Goal: Task Accomplishment & Management: Manage account settings

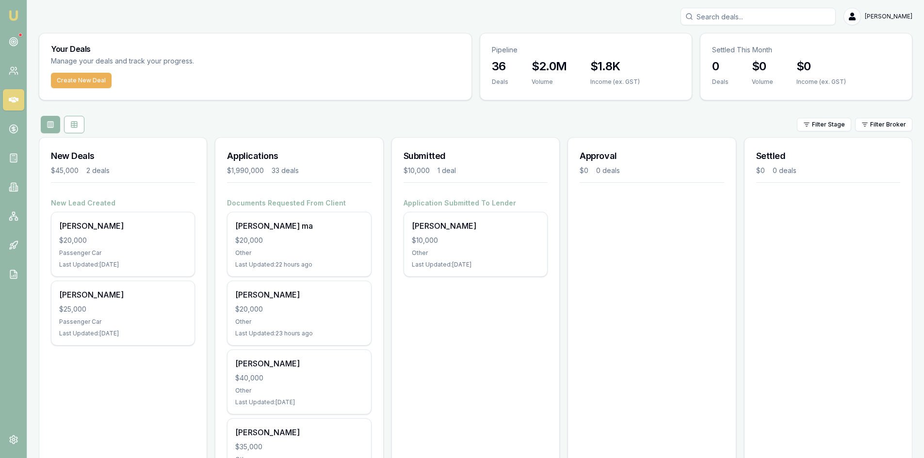
drag, startPoint x: 80, startPoint y: 82, endPoint x: 85, endPoint y: 70, distance: 13.0
click at [80, 82] on button "Create New Deal" at bounding box center [81, 81] width 61 height 16
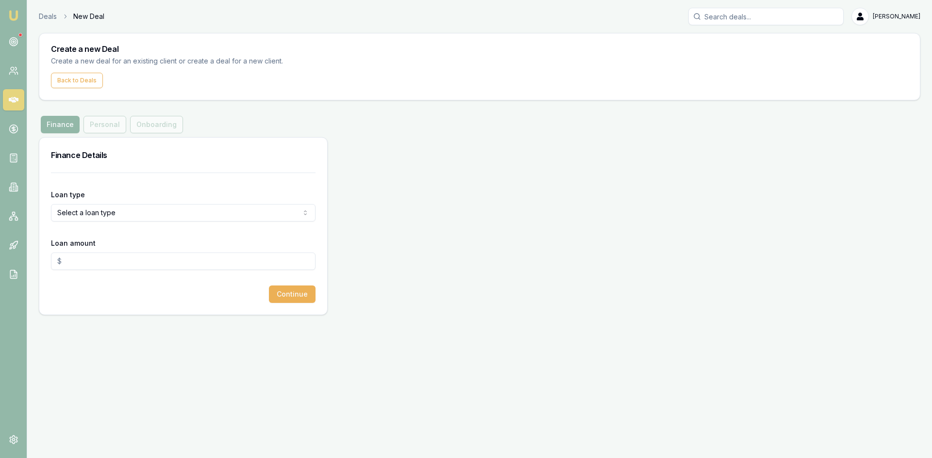
click at [106, 213] on html "Emu Broker Deals New Deal [PERSON_NAME] Toggle Menu Create a new Deal Create a …" at bounding box center [466, 229] width 932 height 458
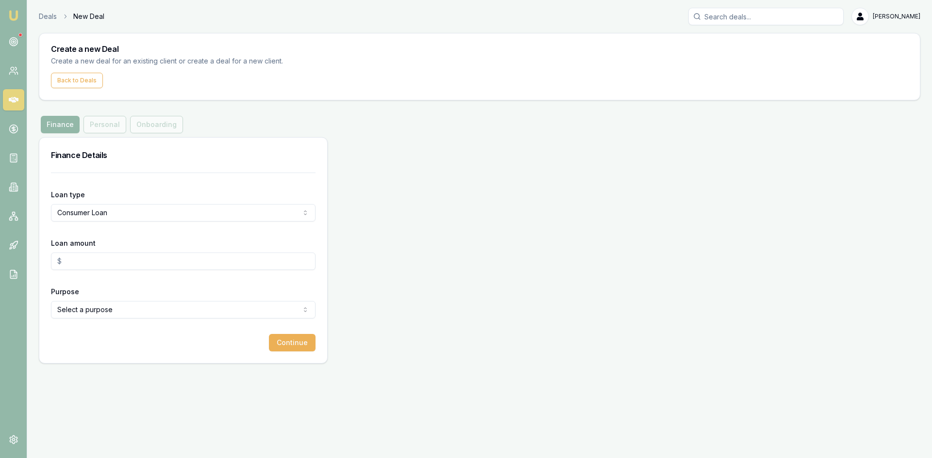
click at [84, 262] on input "Loan amount" at bounding box center [183, 261] width 264 height 17
type input "$45,000.00"
click at [103, 307] on html "Emu Broker Deals New Deal Steven Nguyen Toggle Menu Create a new Deal Create a …" at bounding box center [466, 229] width 932 height 458
click at [288, 347] on button "Continue" at bounding box center [292, 342] width 47 height 17
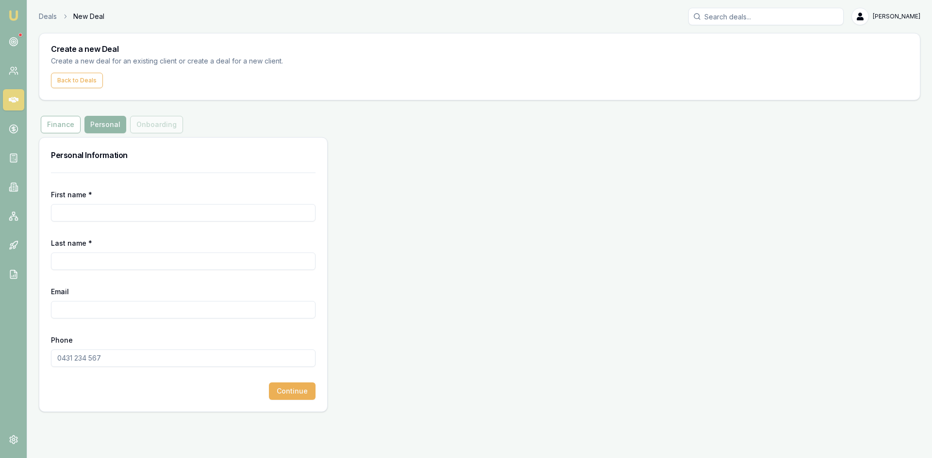
click at [134, 212] on input "First name *" at bounding box center [183, 212] width 264 height 17
type input "paul"
click at [236, 255] on input "Last name *" at bounding box center [183, 261] width 264 height 17
type input "ATIKOM"
click at [127, 288] on div "Email" at bounding box center [183, 302] width 264 height 33
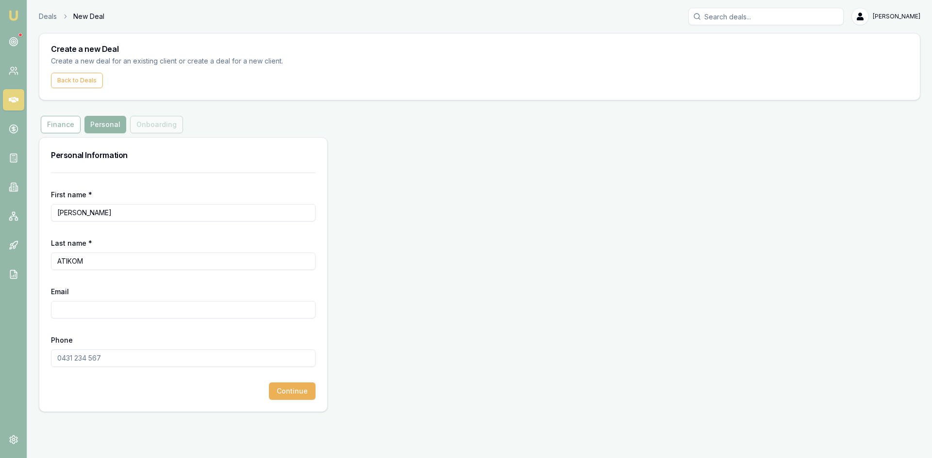
click at [147, 314] on input "Email" at bounding box center [183, 309] width 264 height 17
click at [70, 308] on input "Email" at bounding box center [183, 309] width 264 height 17
paste input "weare13hummingbirds@gmail.com"
type input "weare13hummingbirds@gmail.com"
click at [98, 363] on input "Phone" at bounding box center [183, 358] width 264 height 17
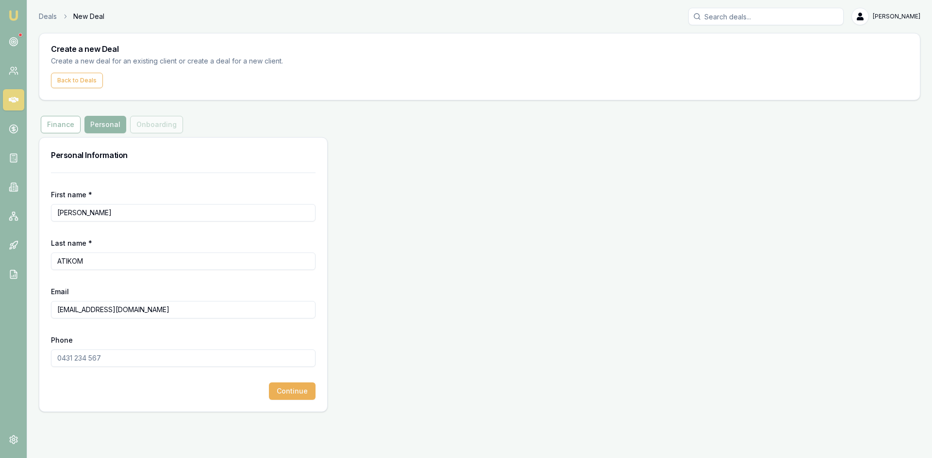
paste input "0459 180 201"
type input "0459 180 201"
click at [289, 392] on button "Continue" at bounding box center [292, 391] width 47 height 17
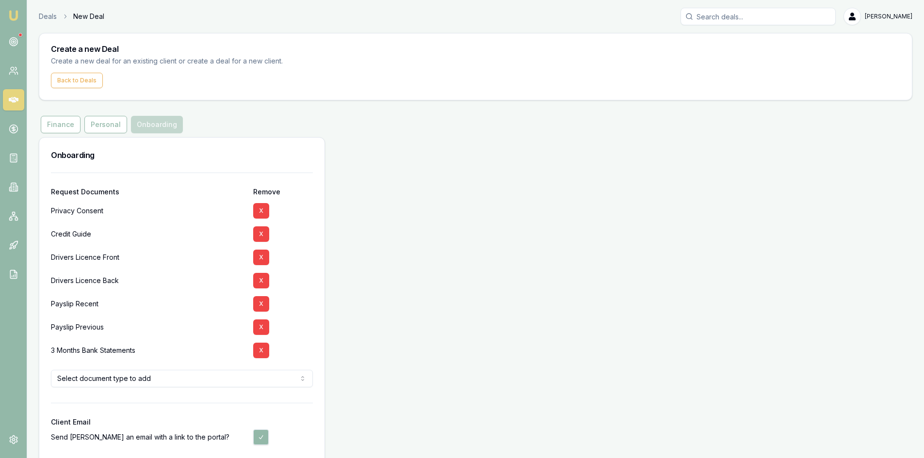
scroll to position [44, 0]
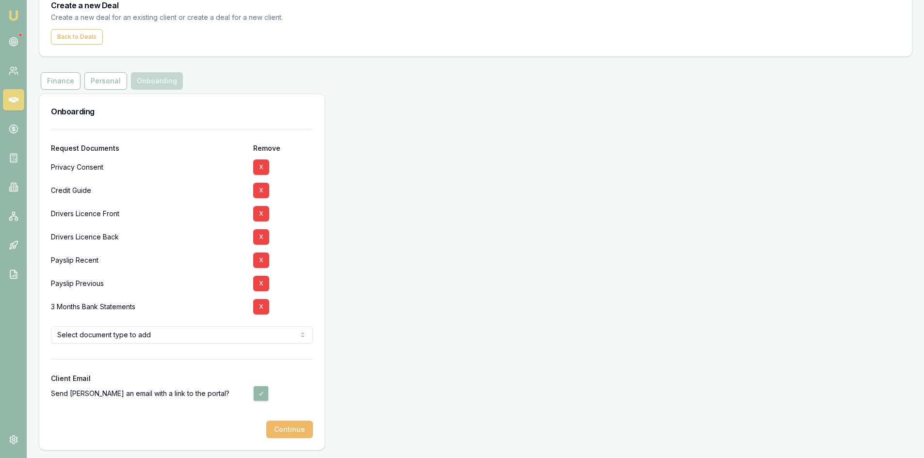
click at [288, 434] on button "Continue" at bounding box center [289, 429] width 47 height 17
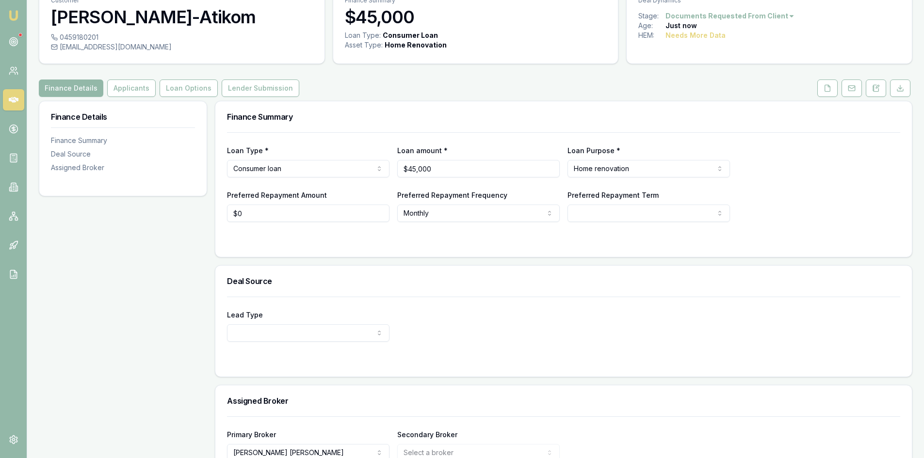
scroll to position [105, 0]
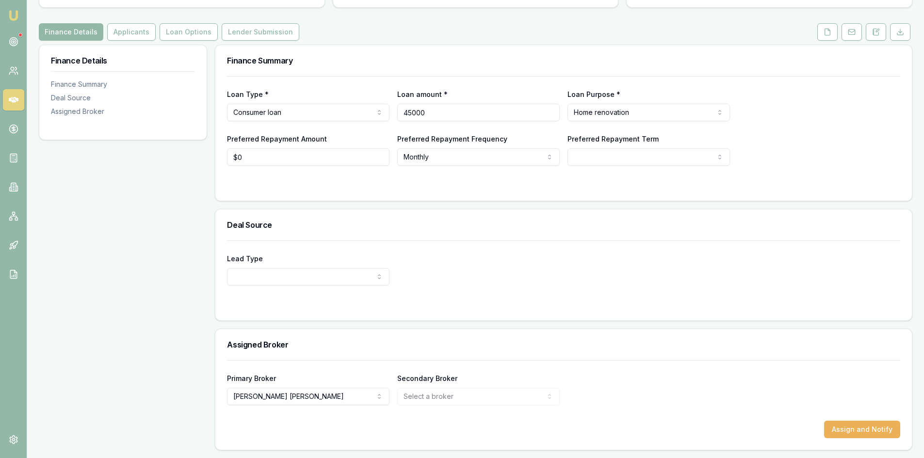
drag, startPoint x: 438, startPoint y: 111, endPoint x: 350, endPoint y: 111, distance: 88.3
click at [350, 111] on div "Loan Type * Consumer loan Consumer loan Consumer asset Commercial loan Commerci…" at bounding box center [563, 104] width 673 height 33
type input "$40,000"
click at [488, 194] on div "Loan Type * Consumer loan Consumer loan Consumer asset Commercial loan Commerci…" at bounding box center [563, 138] width 697 height 125
select select "60"
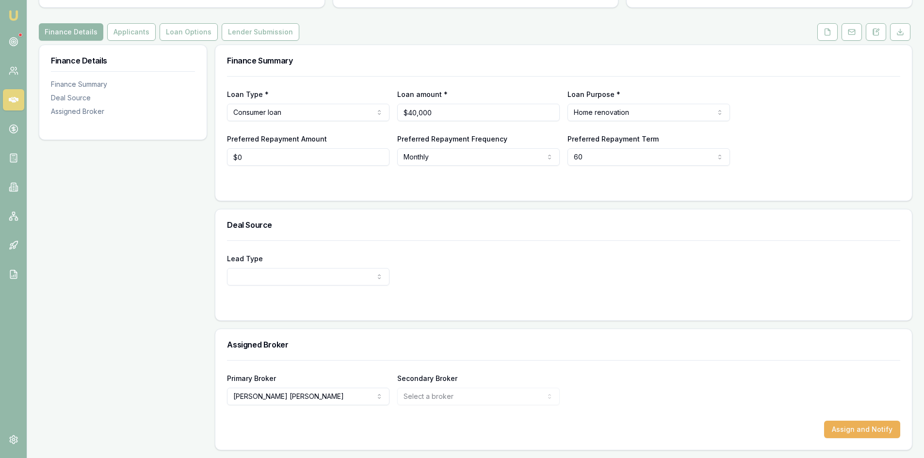
scroll to position [8, 0]
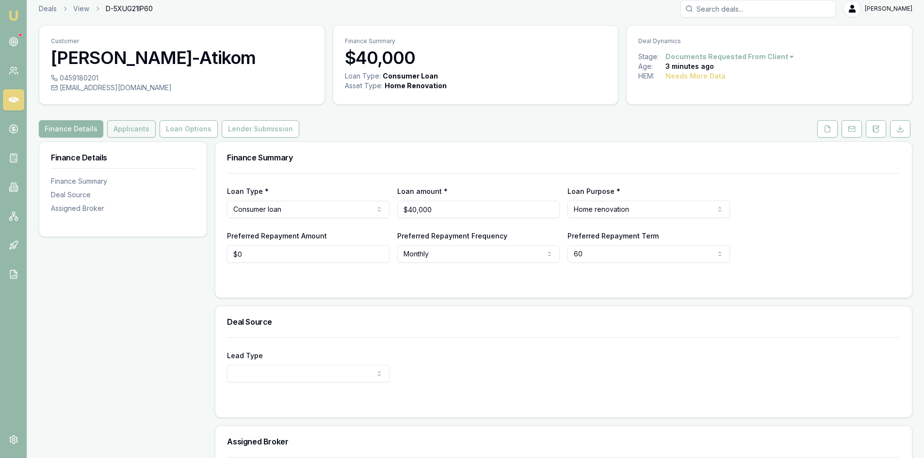
click at [128, 130] on button "Applicants" at bounding box center [131, 128] width 49 height 17
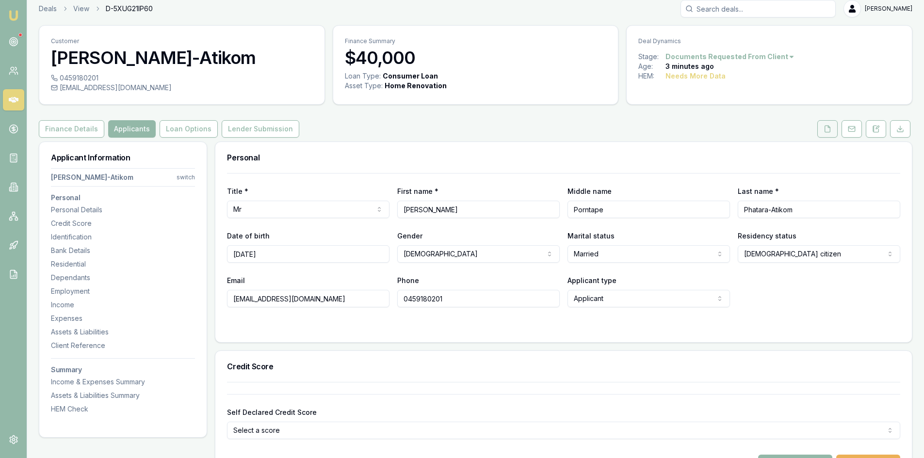
click at [829, 134] on button at bounding box center [828, 128] width 20 height 17
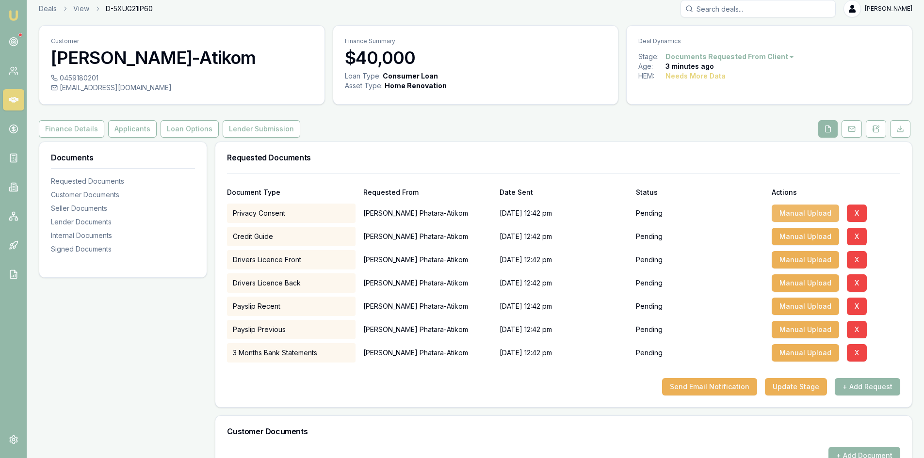
click at [819, 215] on button "Manual Upload" at bounding box center [805, 213] width 67 height 17
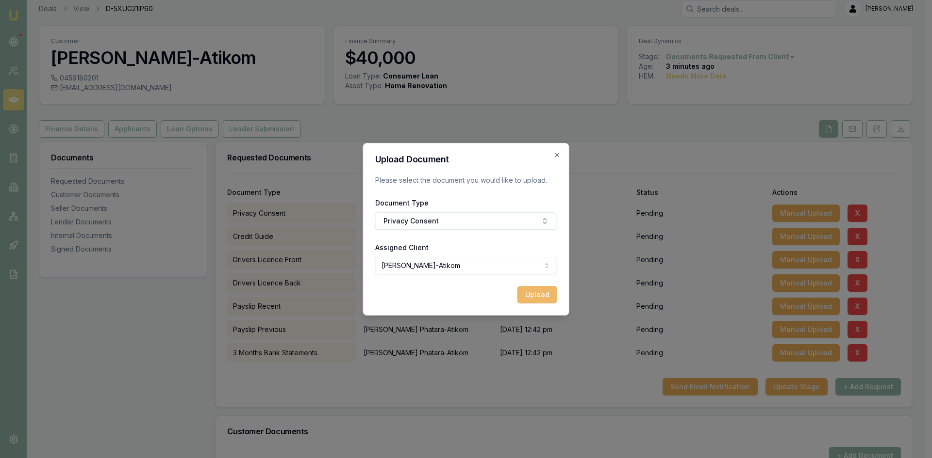
click at [542, 294] on button "Upload" at bounding box center [537, 294] width 40 height 17
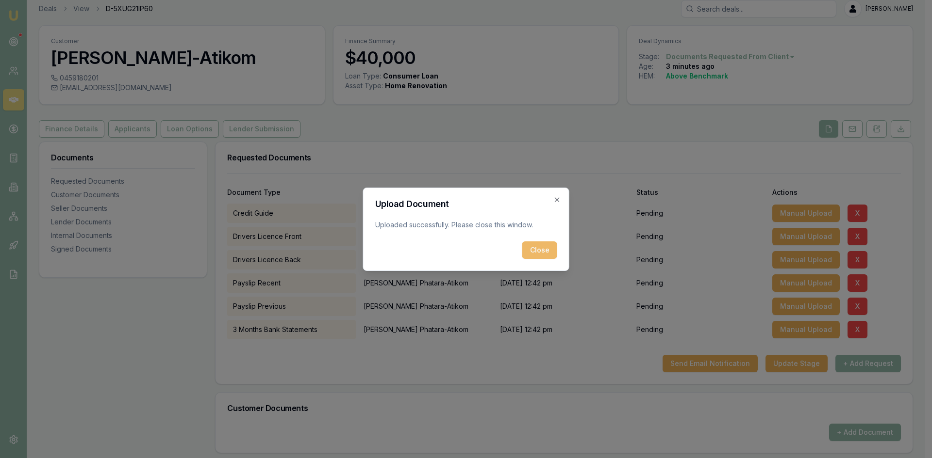
click at [551, 249] on button "Close" at bounding box center [539, 250] width 35 height 17
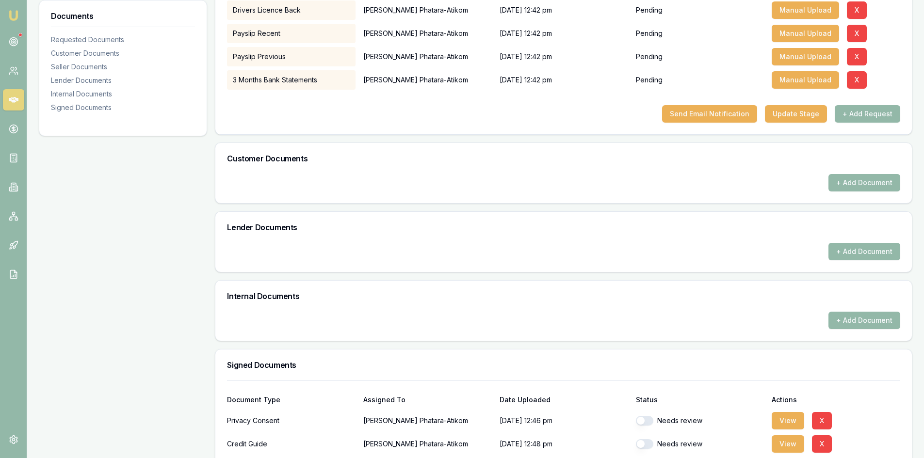
scroll to position [137, 0]
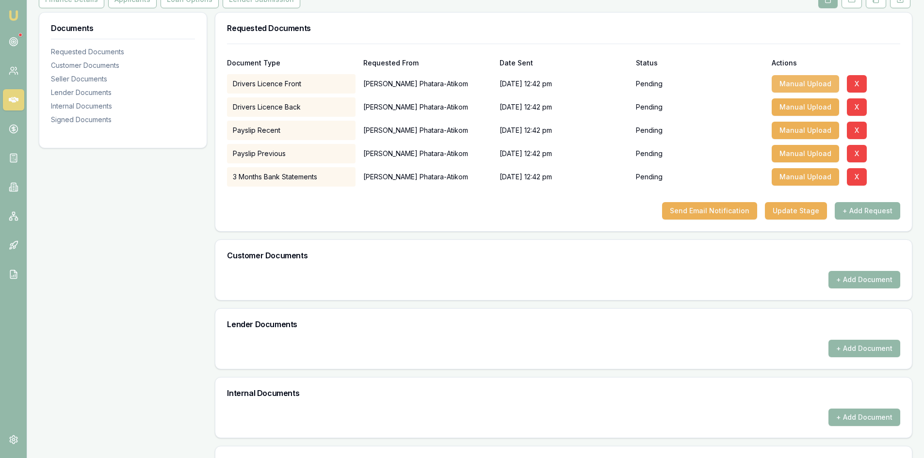
click at [789, 83] on button "Manual Upload" at bounding box center [805, 83] width 67 height 17
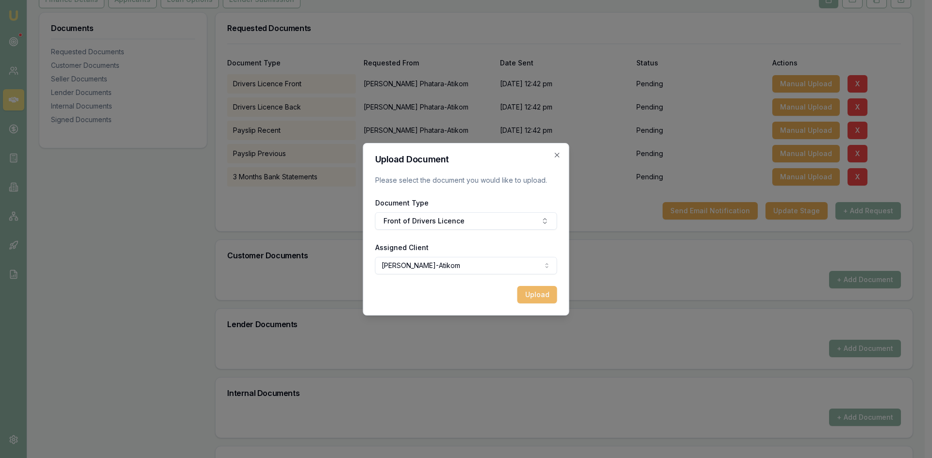
click at [542, 299] on button "Upload" at bounding box center [537, 294] width 40 height 17
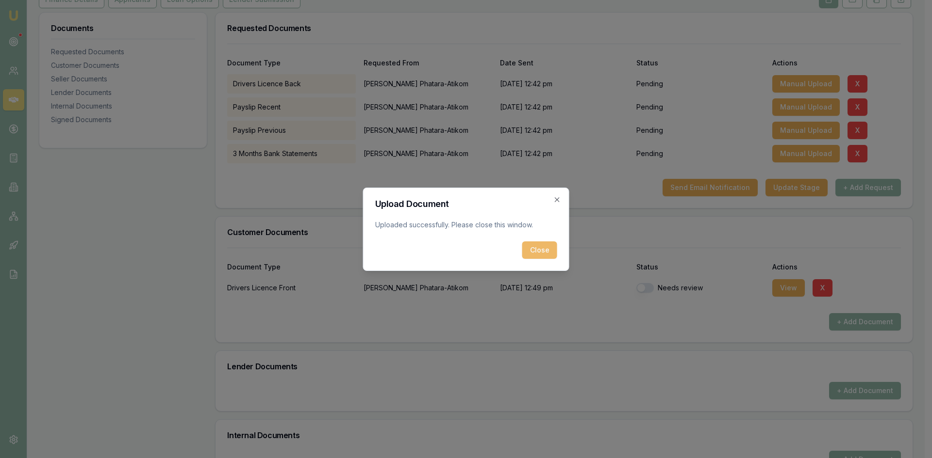
click at [545, 250] on button "Close" at bounding box center [539, 250] width 35 height 17
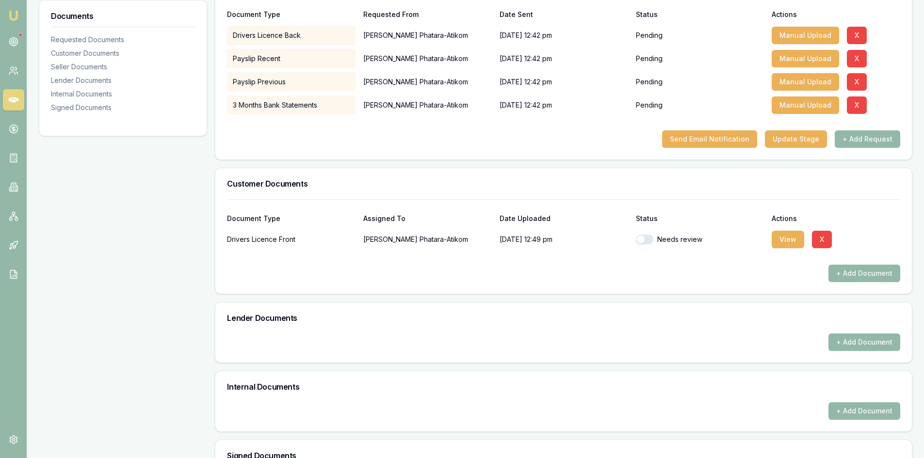
scroll to position [40, 0]
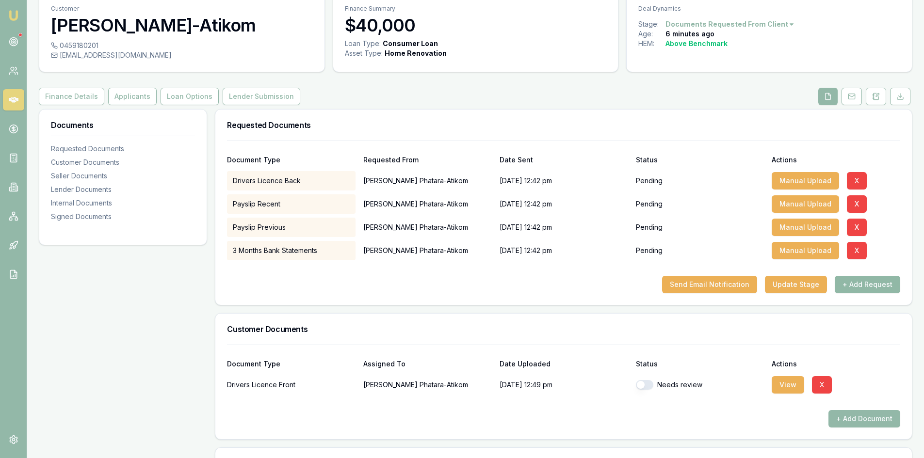
click at [864, 292] on button "+ Add Request" at bounding box center [867, 284] width 65 height 17
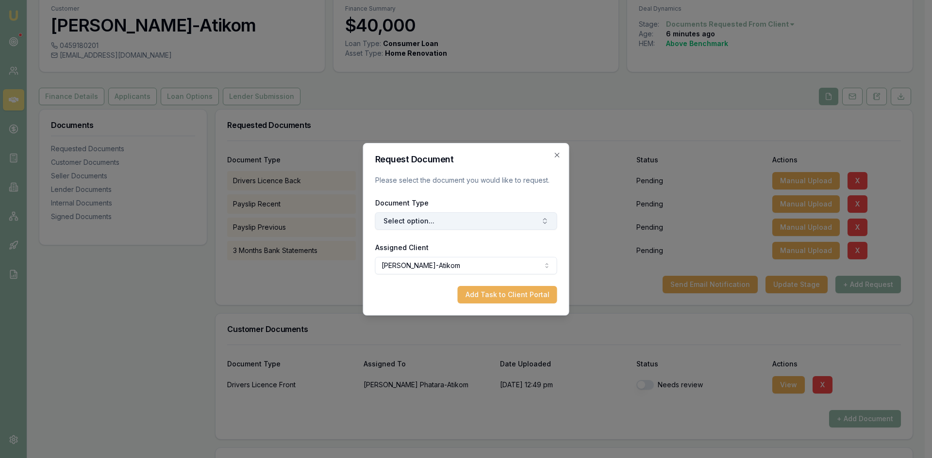
click at [458, 224] on button "Select option..." at bounding box center [466, 221] width 182 height 17
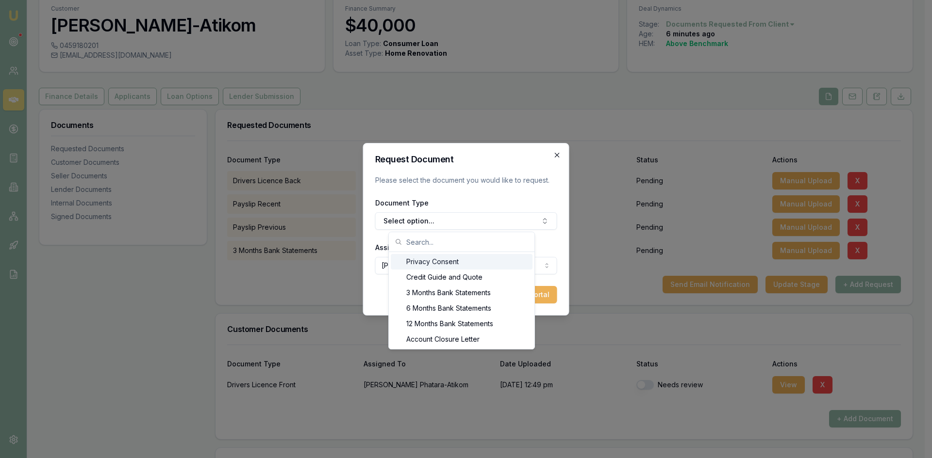
click at [556, 154] on icon "button" at bounding box center [557, 155] width 8 height 8
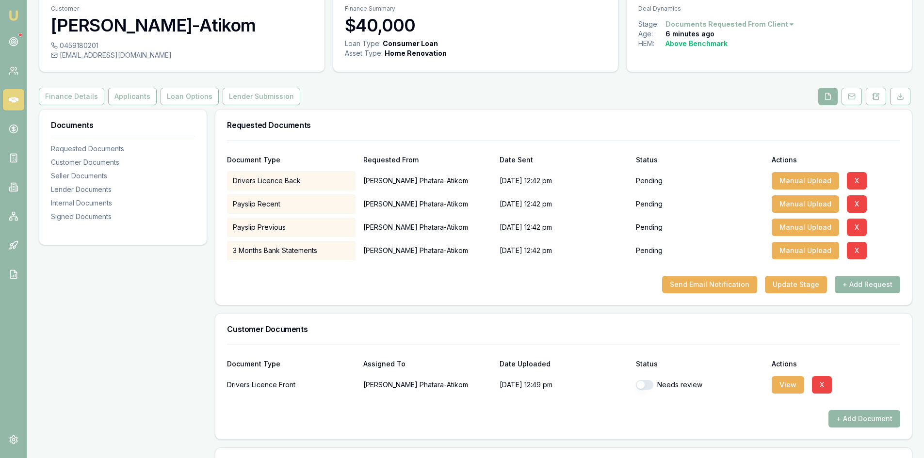
scroll to position [89, 0]
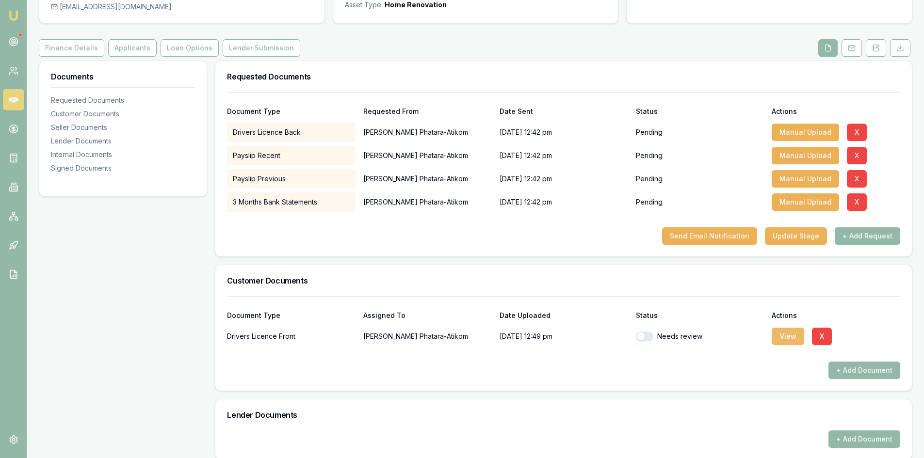
click at [787, 341] on button "View" at bounding box center [788, 336] width 33 height 17
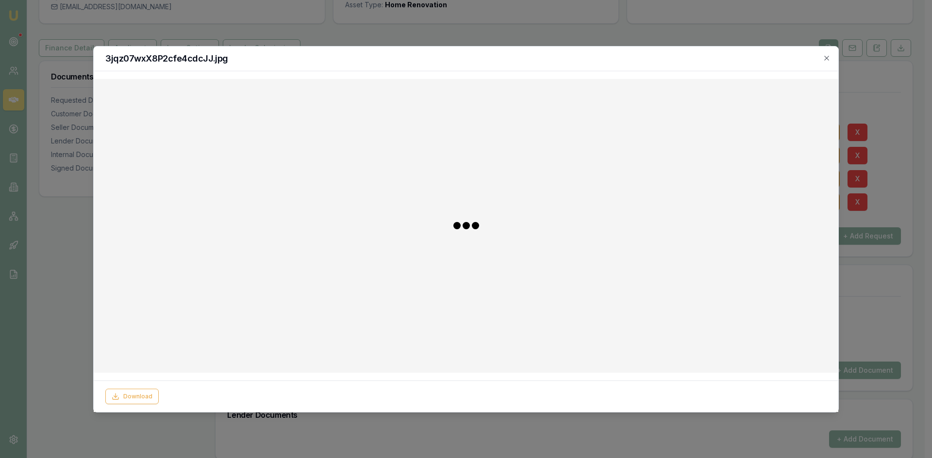
click at [825, 62] on h2 "3jqz07wxX8P2cfe4cdcJJ.jpg" at bounding box center [465, 58] width 721 height 9
click at [829, 58] on icon "button" at bounding box center [826, 58] width 8 height 8
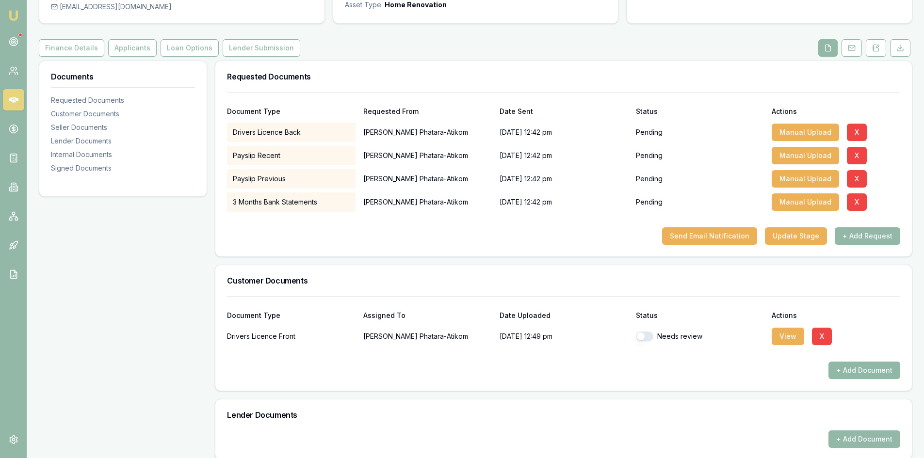
click at [860, 372] on button "+ Add Document" at bounding box center [865, 370] width 72 height 17
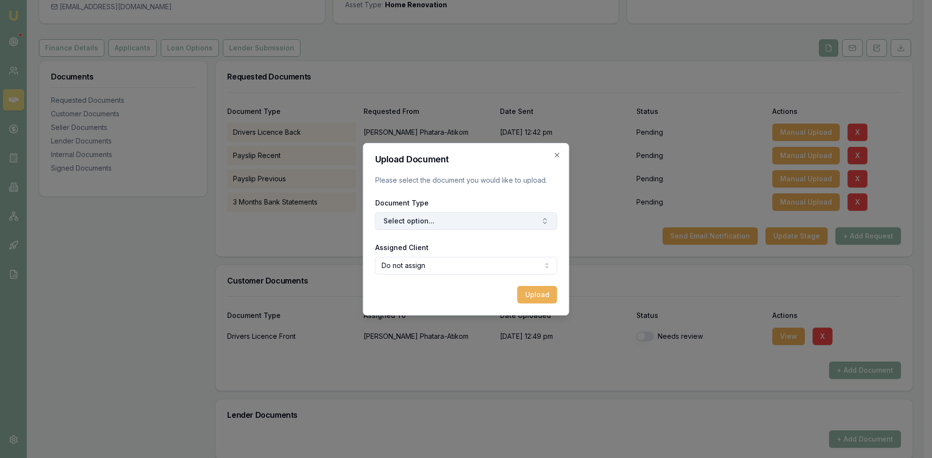
click at [465, 224] on button "Select option..." at bounding box center [466, 221] width 182 height 17
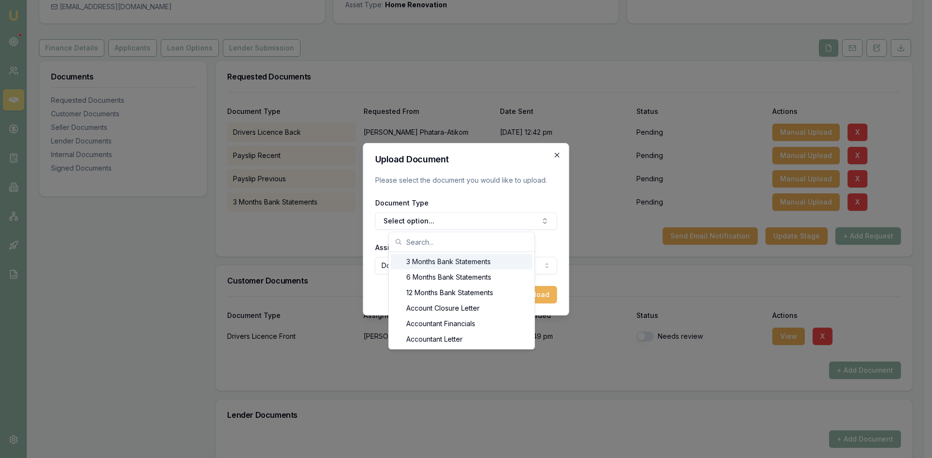
click at [556, 155] on icon "button" at bounding box center [557, 155] width 4 height 4
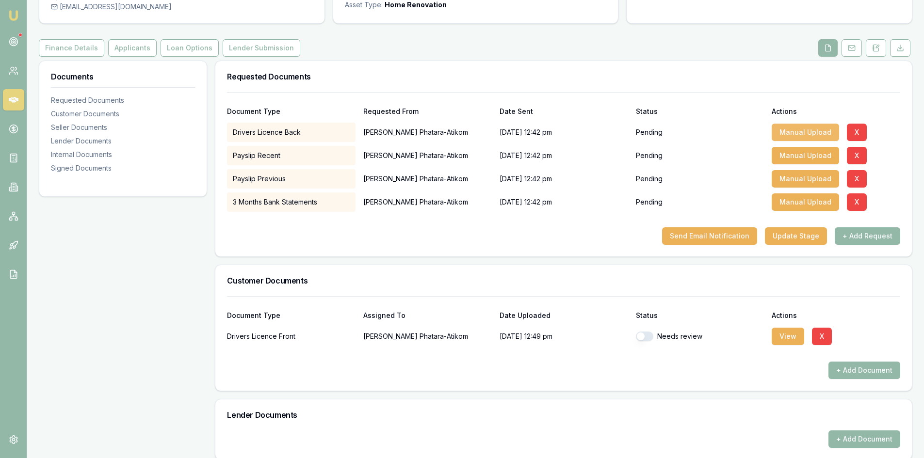
click at [815, 132] on button "Manual Upload" at bounding box center [805, 132] width 67 height 17
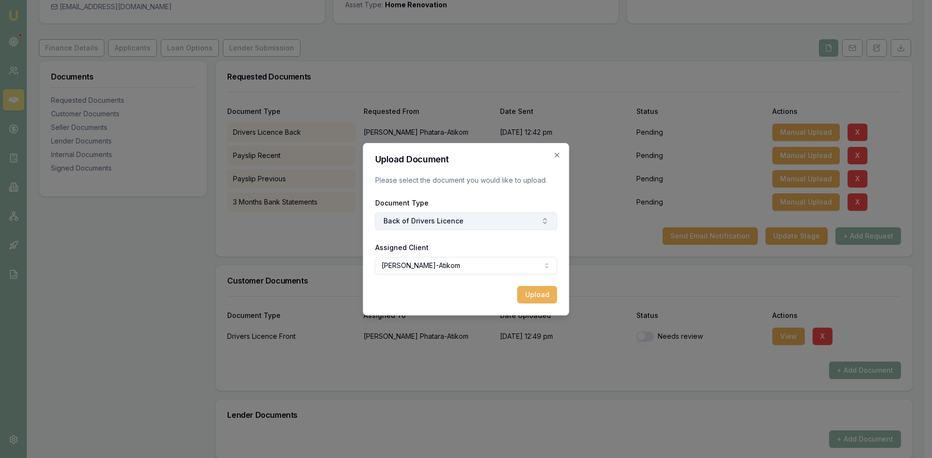
click at [462, 218] on button "Back of Drivers Licence" at bounding box center [466, 221] width 182 height 17
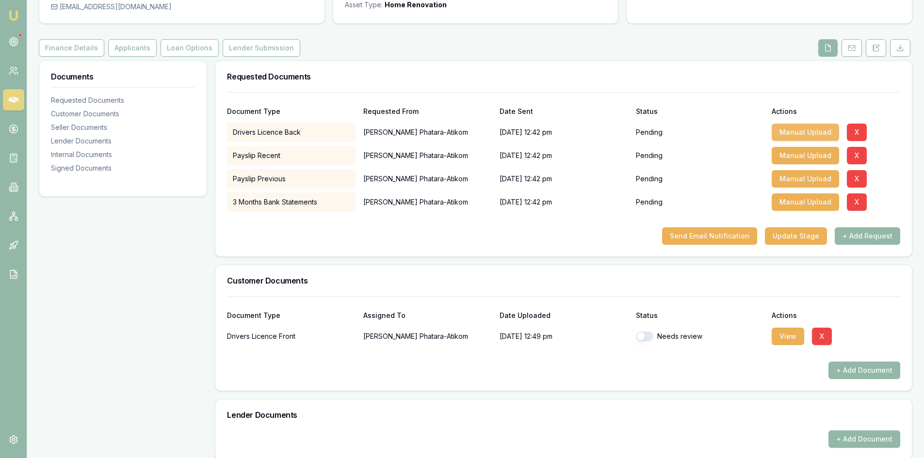
click at [796, 133] on button "Manual Upload" at bounding box center [805, 132] width 67 height 17
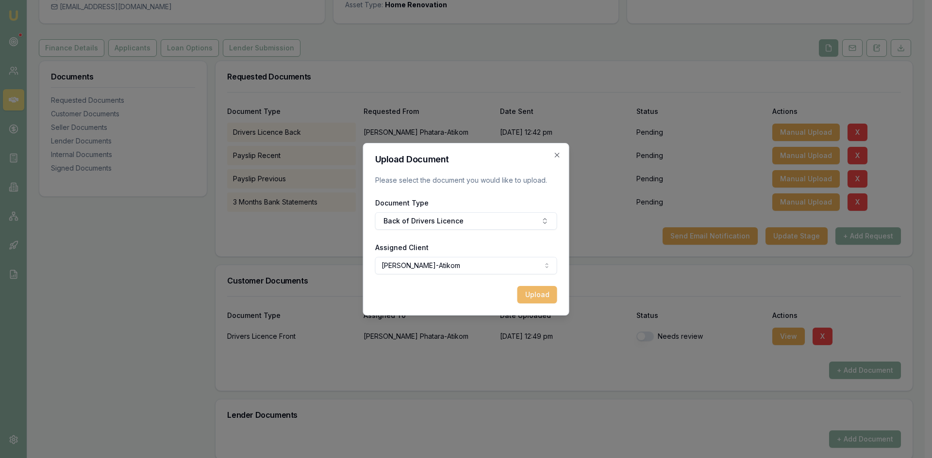
click at [542, 292] on button "Upload" at bounding box center [537, 294] width 40 height 17
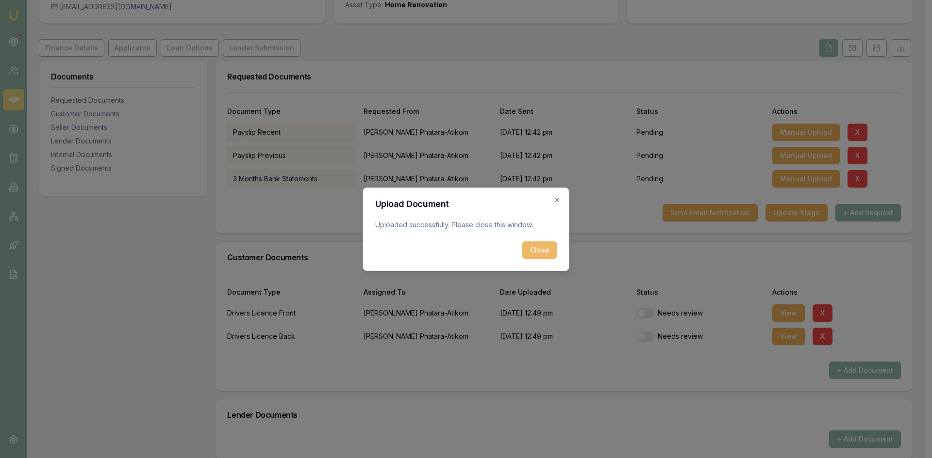
click at [529, 247] on button "Close" at bounding box center [539, 250] width 35 height 17
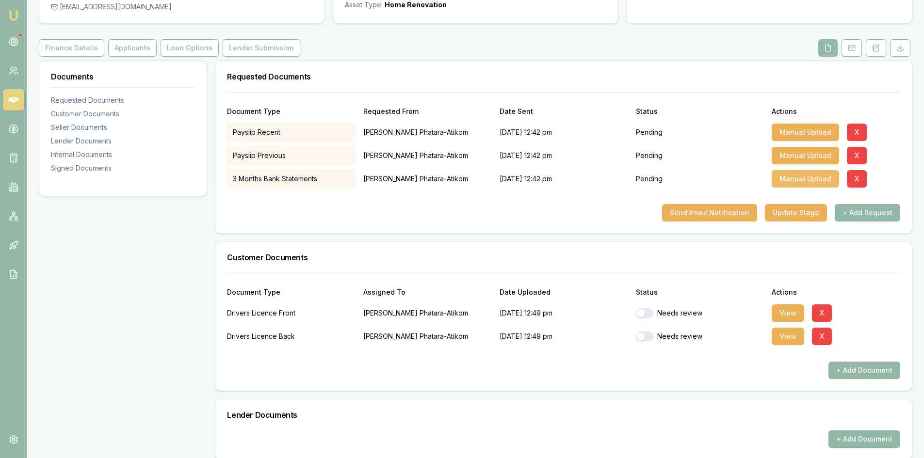
click at [790, 183] on button "Manual Upload" at bounding box center [805, 178] width 67 height 17
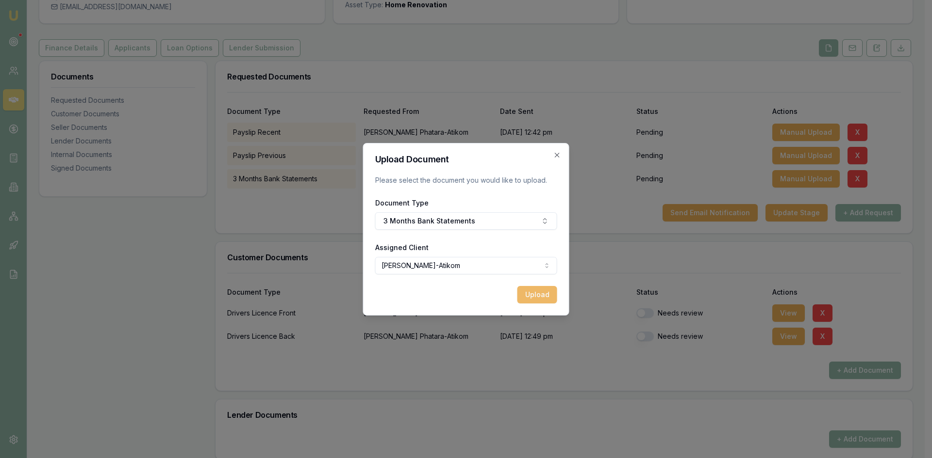
click at [529, 296] on button "Upload" at bounding box center [537, 294] width 40 height 17
click at [556, 153] on icon "button" at bounding box center [557, 155] width 8 height 8
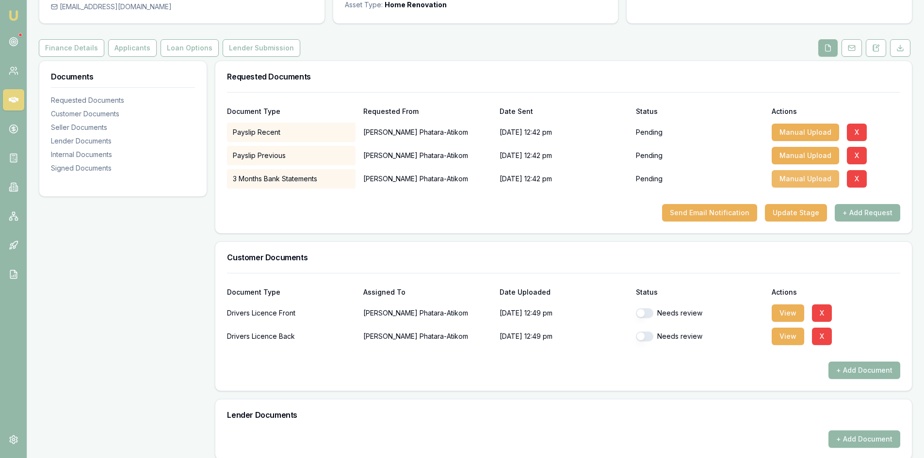
click at [810, 183] on button "Manual Upload" at bounding box center [805, 178] width 67 height 17
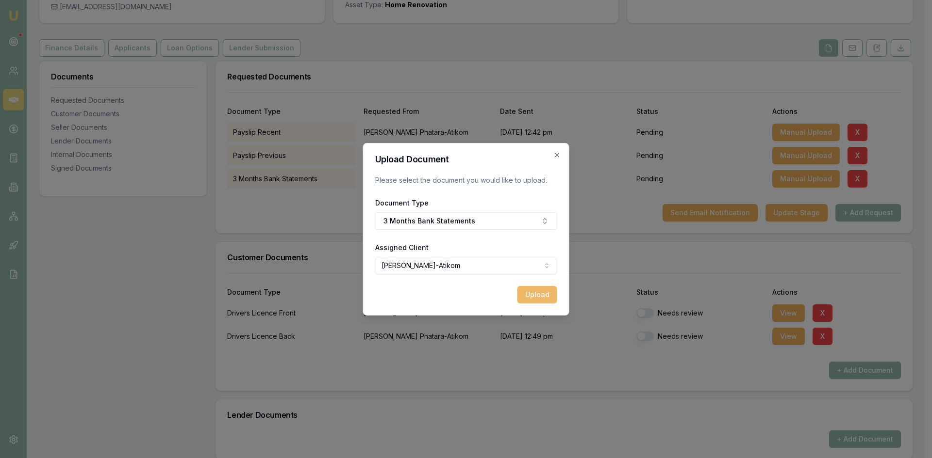
click at [540, 299] on button "Upload" at bounding box center [537, 294] width 40 height 17
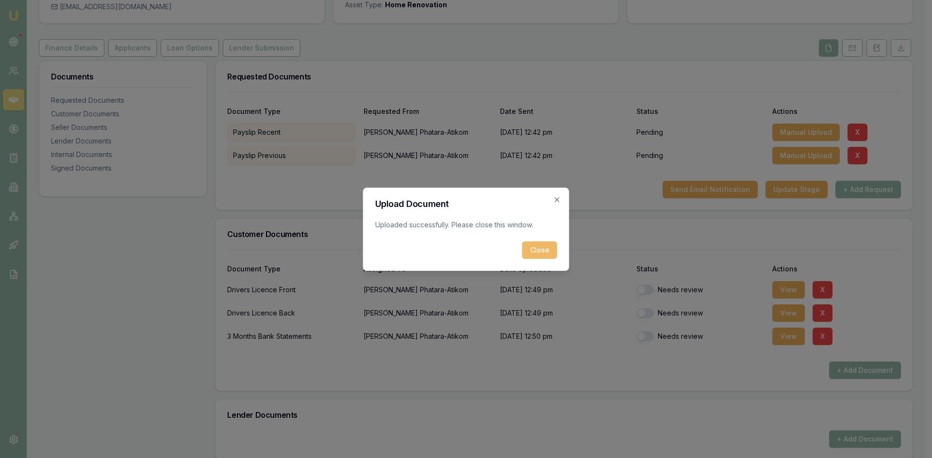
click at [536, 249] on button "Close" at bounding box center [539, 250] width 35 height 17
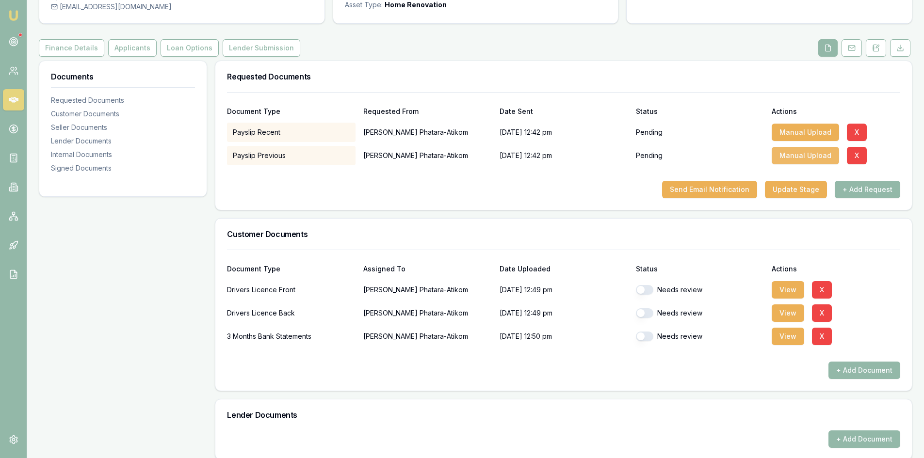
click at [823, 154] on button "Manual Upload" at bounding box center [805, 155] width 67 height 17
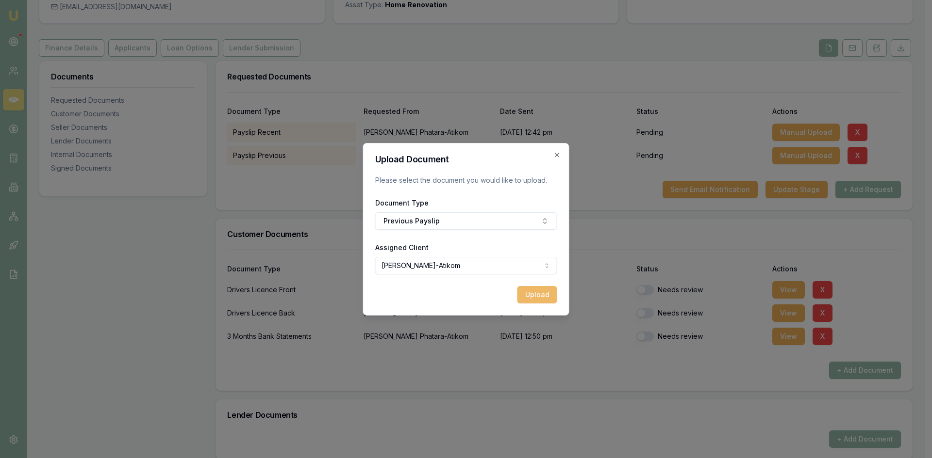
click at [532, 293] on button "Upload" at bounding box center [537, 294] width 40 height 17
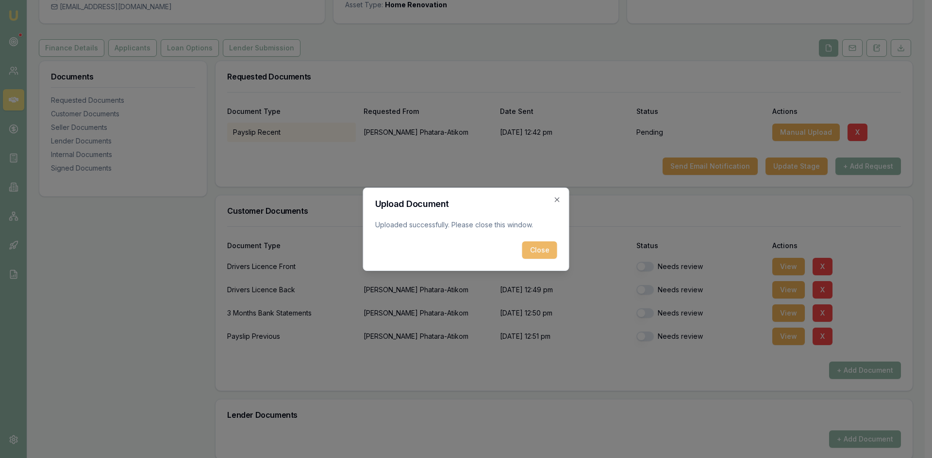
click at [538, 258] on button "Close" at bounding box center [539, 250] width 35 height 17
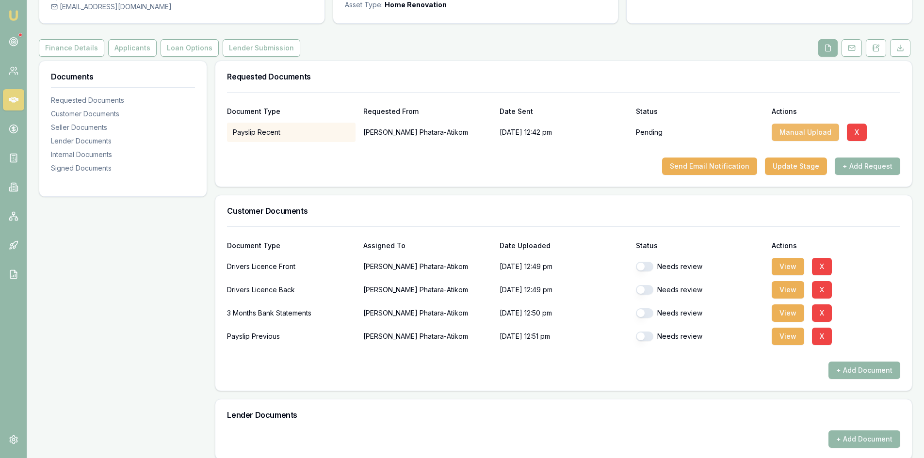
click at [793, 133] on button "Manual Upload" at bounding box center [805, 132] width 67 height 17
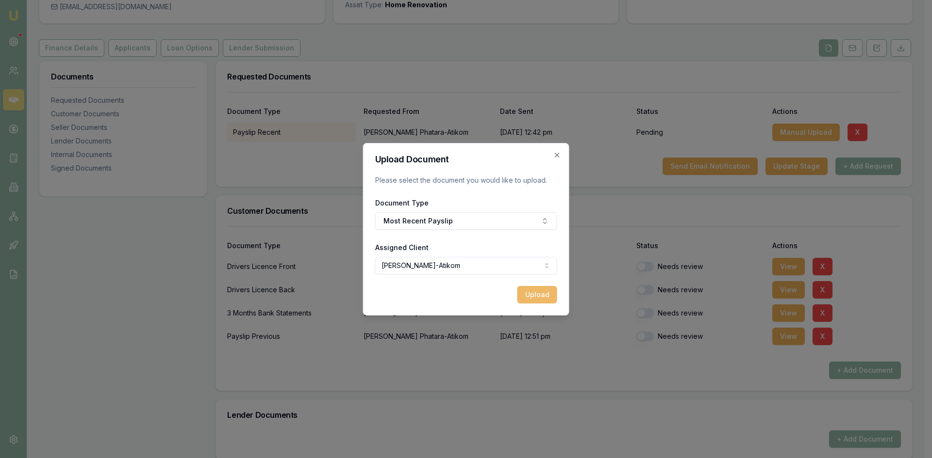
click at [531, 294] on button "Upload" at bounding box center [537, 294] width 40 height 17
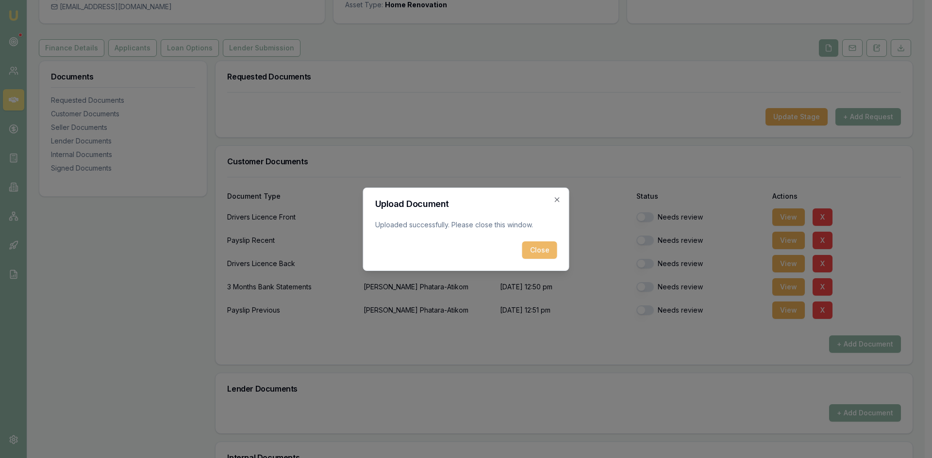
click at [530, 256] on button "Close" at bounding box center [539, 250] width 35 height 17
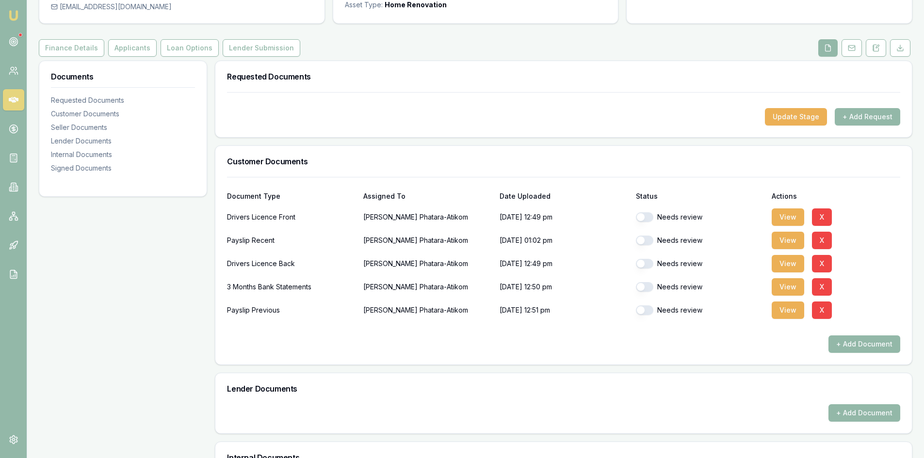
click at [650, 218] on button "button" at bounding box center [644, 218] width 17 height 10
checkbox input "true"
click at [652, 243] on button "button" at bounding box center [644, 241] width 17 height 10
checkbox input "true"
click at [649, 263] on button "button" at bounding box center [644, 264] width 17 height 10
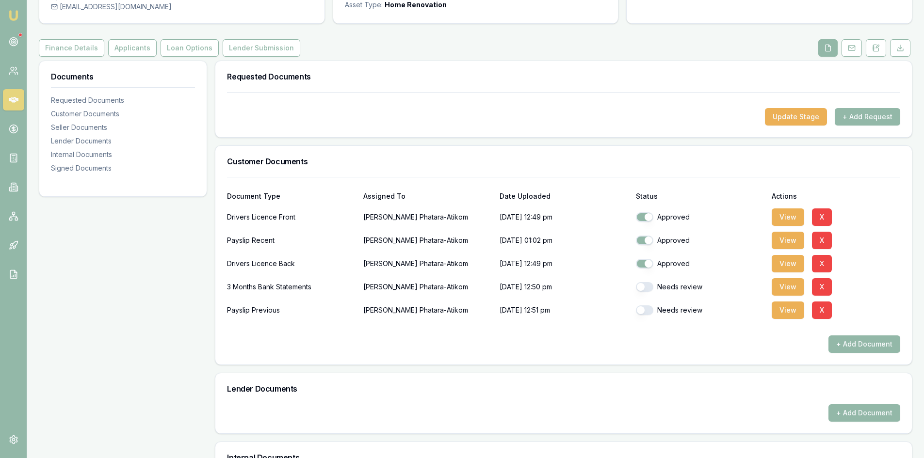
checkbox input "false"
checkbox input "true"
click at [648, 292] on button "button" at bounding box center [644, 287] width 17 height 10
checkbox input "true"
click at [646, 263] on button "button" at bounding box center [644, 264] width 17 height 10
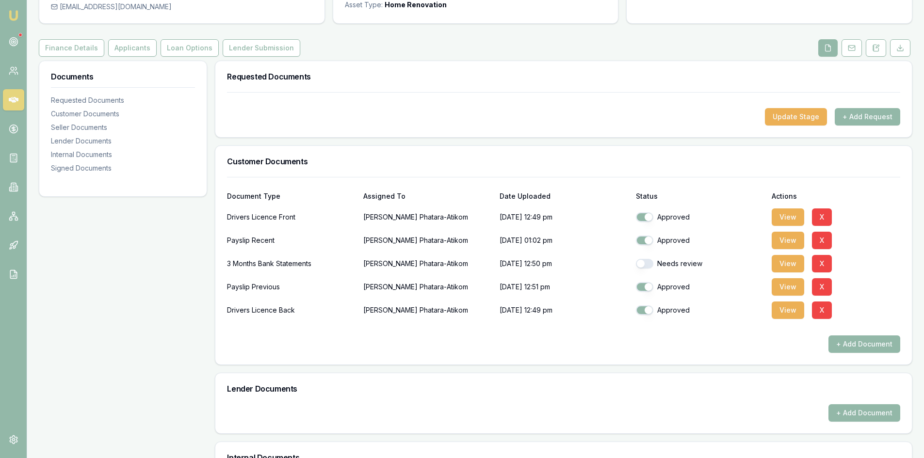
checkbox input "true"
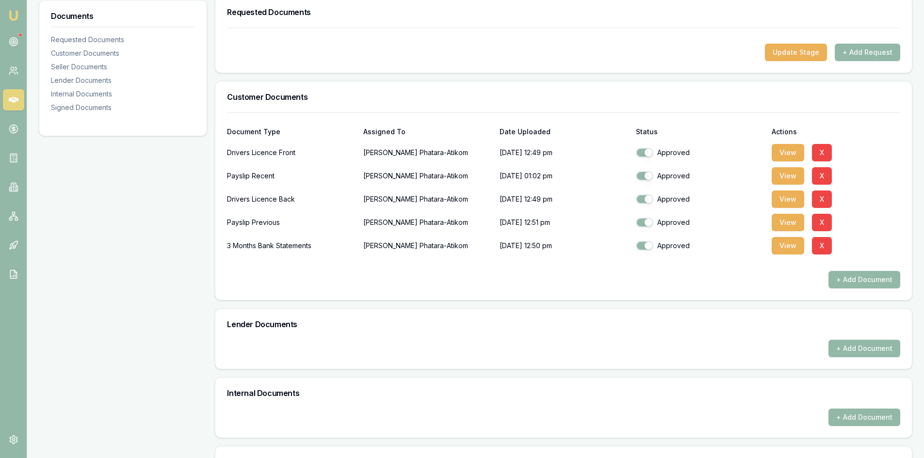
scroll to position [56, 0]
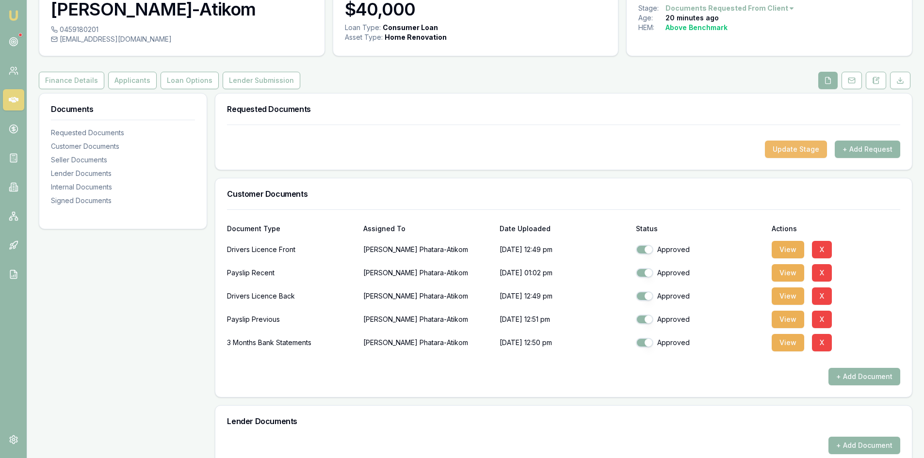
click at [798, 152] on button "Update Stage" at bounding box center [796, 149] width 62 height 17
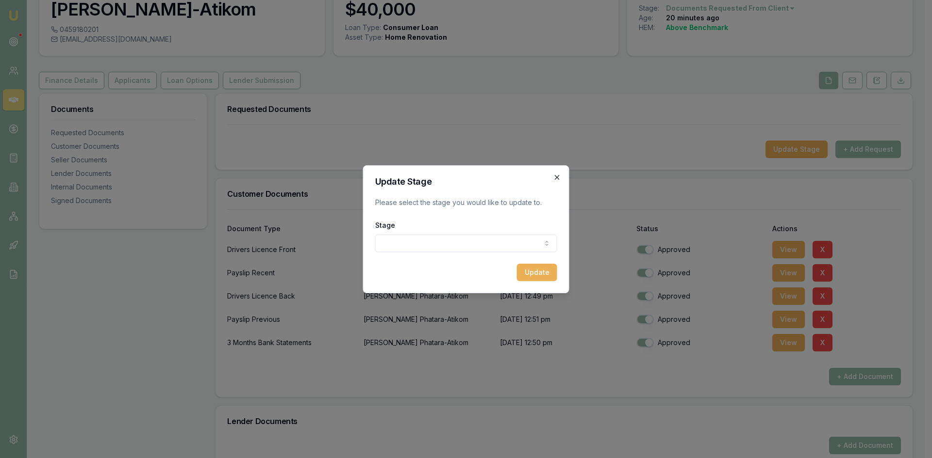
click at [556, 177] on icon "button" at bounding box center [557, 178] width 8 height 8
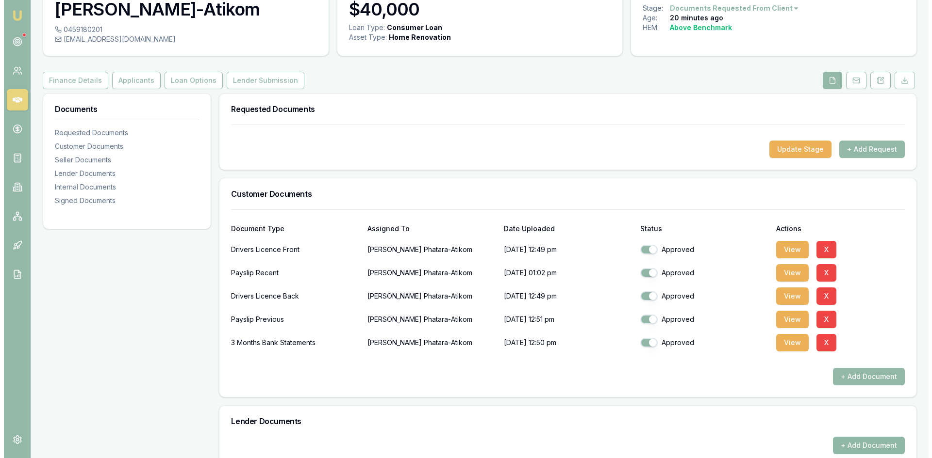
scroll to position [202, 0]
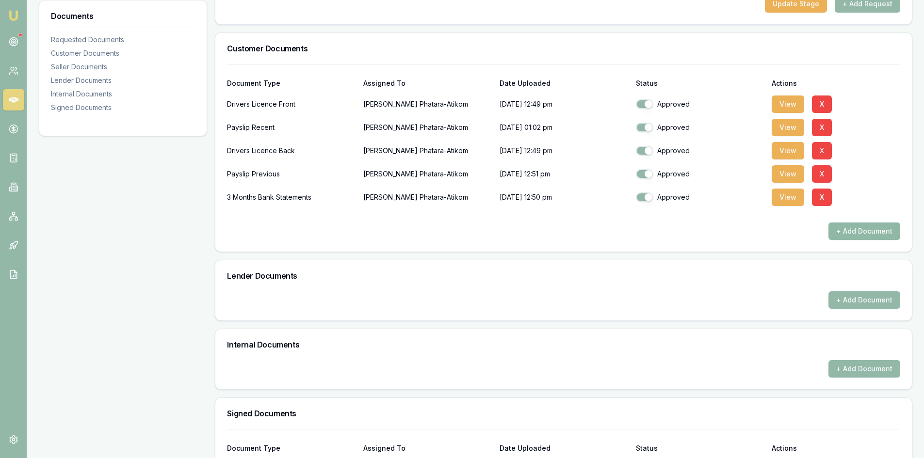
click at [868, 235] on button "+ Add Document" at bounding box center [865, 231] width 72 height 17
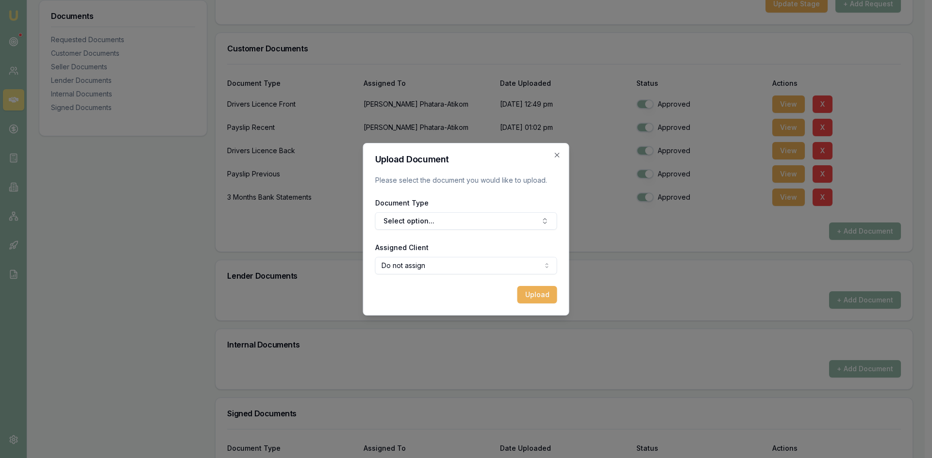
click at [481, 231] on form "Upload Document Please select the document you would like to upload. Document T…" at bounding box center [466, 229] width 182 height 148
click at [470, 221] on button "Select option..." at bounding box center [466, 221] width 182 height 17
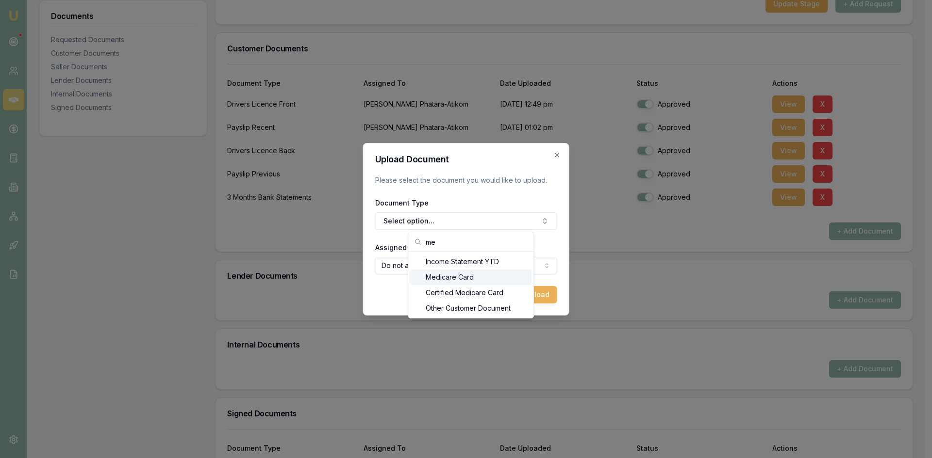
scroll to position [293, 0]
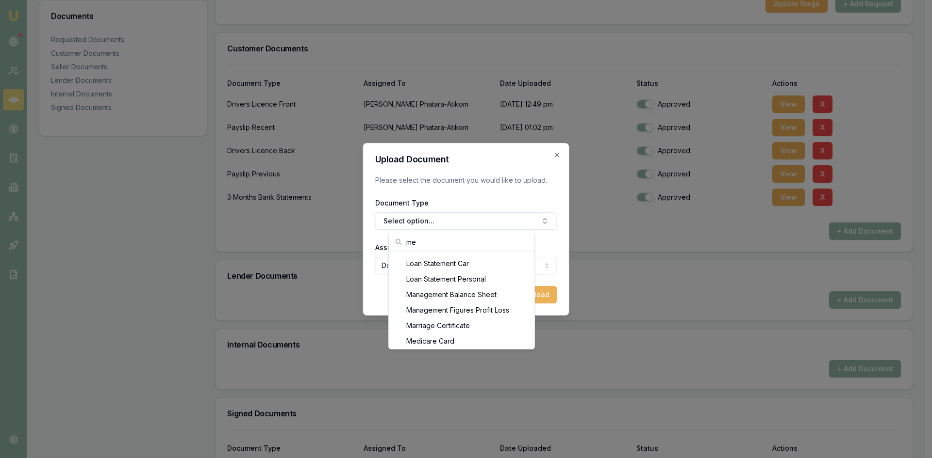
type input "m"
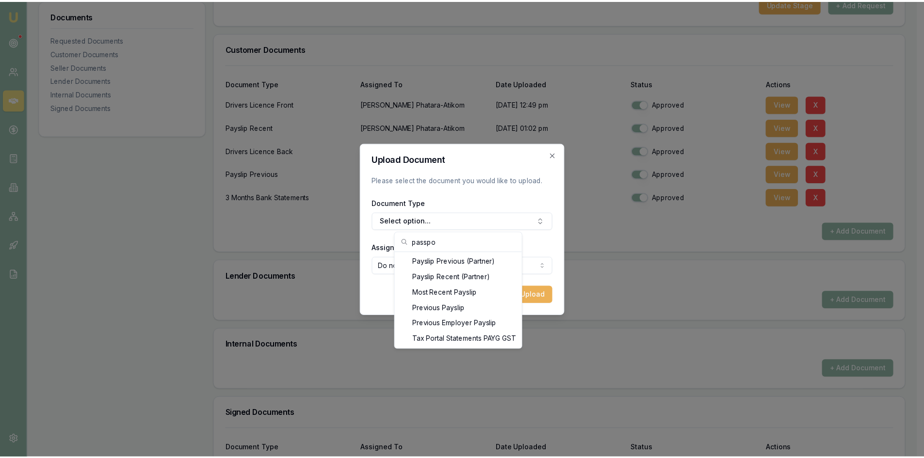
scroll to position [0, 0]
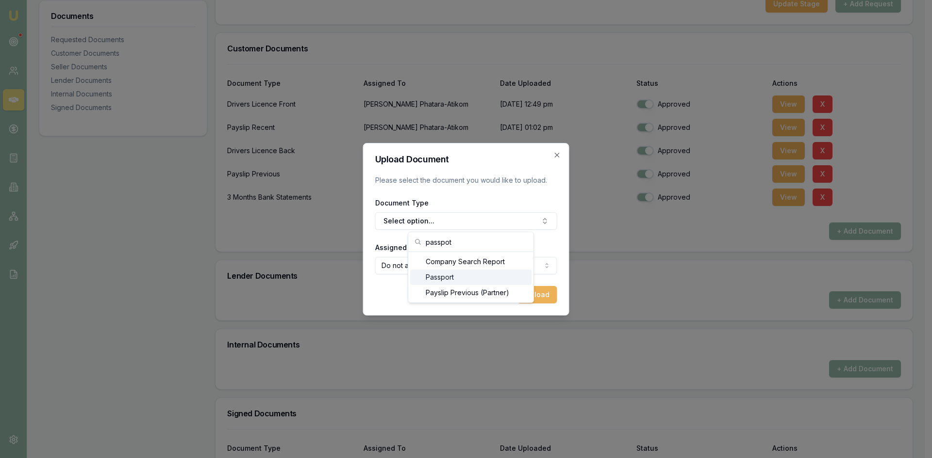
type input "passpot"
click at [455, 276] on div "Passport" at bounding box center [470, 278] width 121 height 16
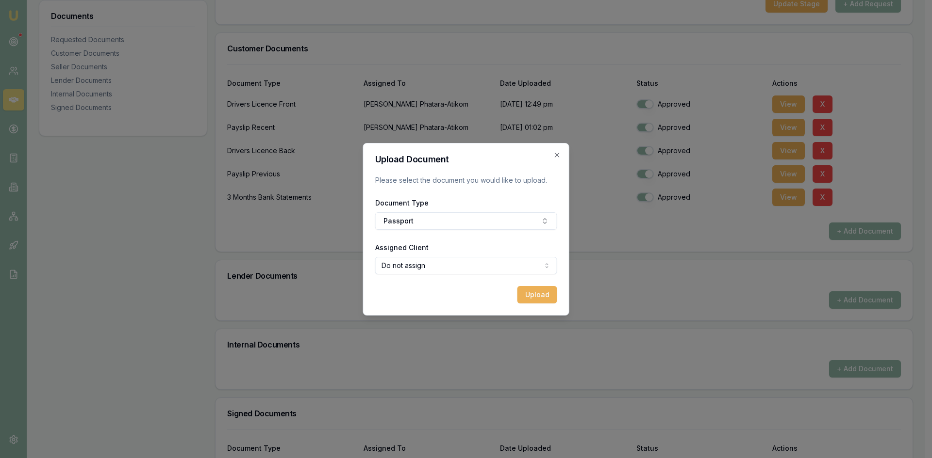
checkbox input "true"
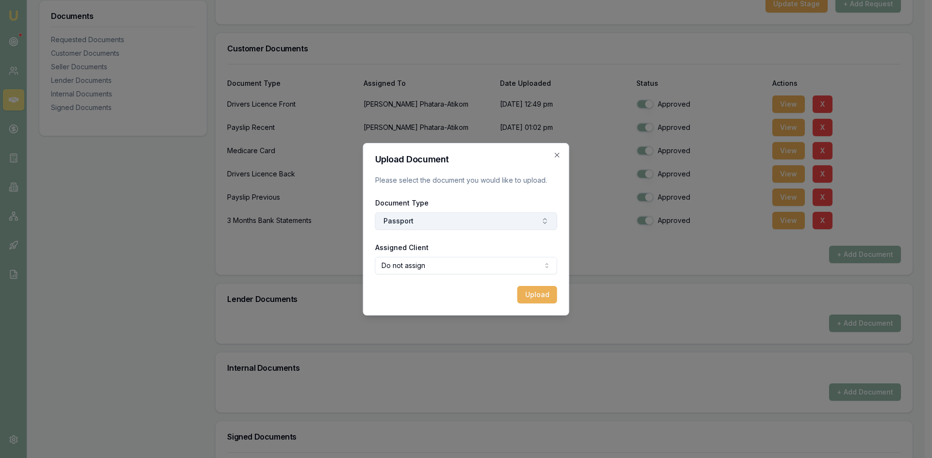
click at [440, 225] on button "Passport" at bounding box center [466, 221] width 182 height 17
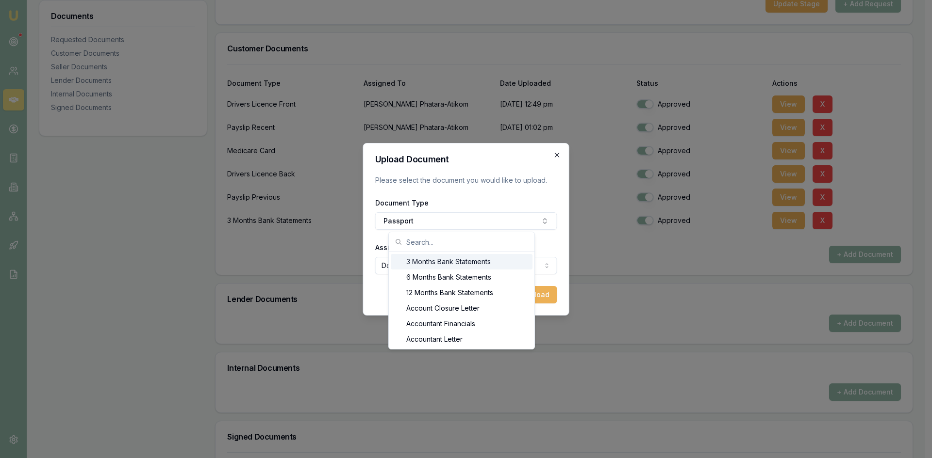
click at [555, 153] on icon "button" at bounding box center [557, 155] width 4 height 4
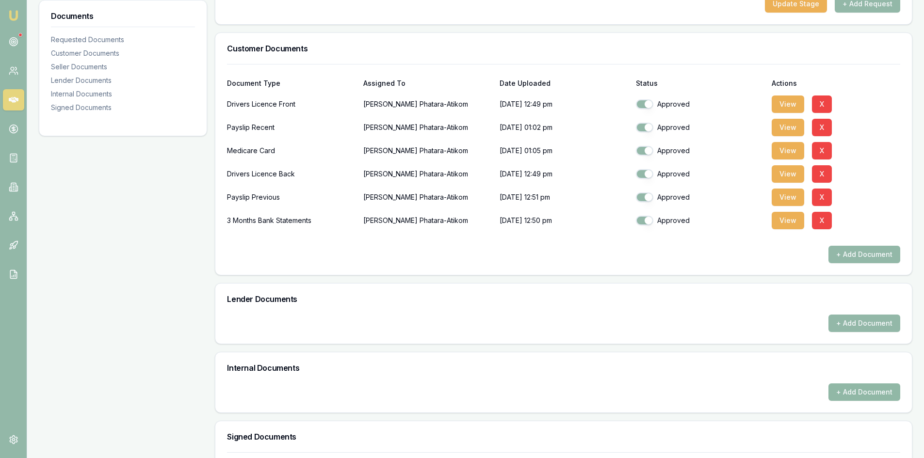
click at [865, 397] on button "+ Add Document" at bounding box center [865, 392] width 72 height 17
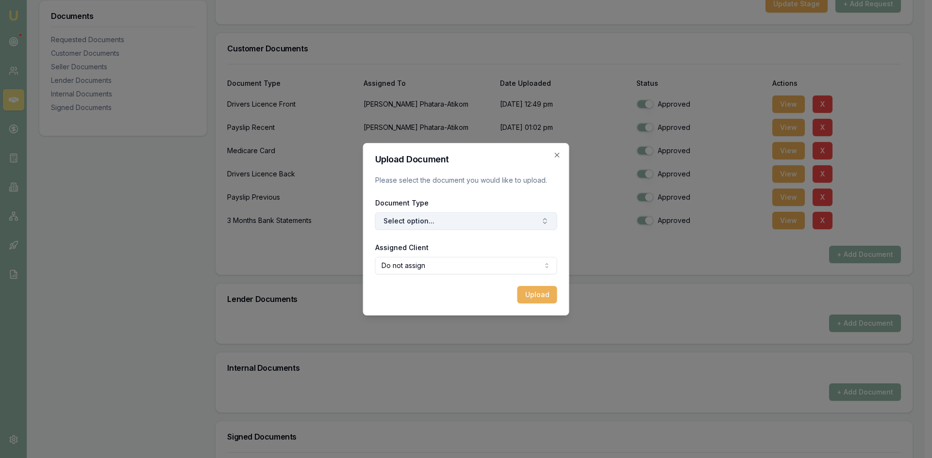
click at [447, 225] on button "Select option..." at bounding box center [466, 221] width 182 height 17
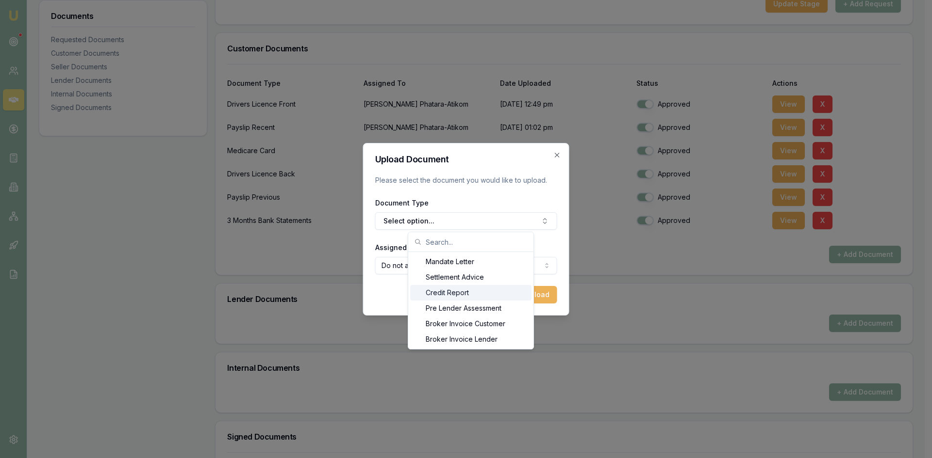
click at [453, 294] on div "Credit Report" at bounding box center [470, 293] width 121 height 16
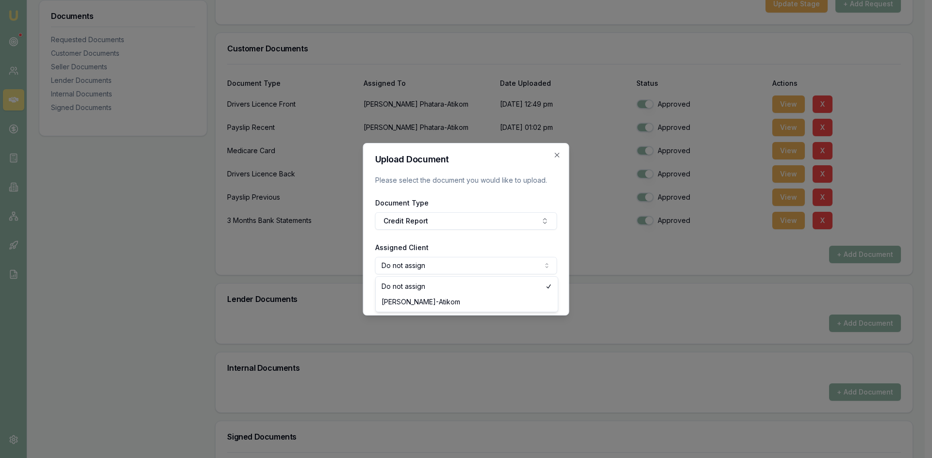
click at [429, 257] on body "Emu Broker Deals View D-5XUG21IP60 Steven Nguyen Toggle Menu Customer Paul Phat…" at bounding box center [462, 27] width 924 height 458
select select "U-7TQLMNSCUE"
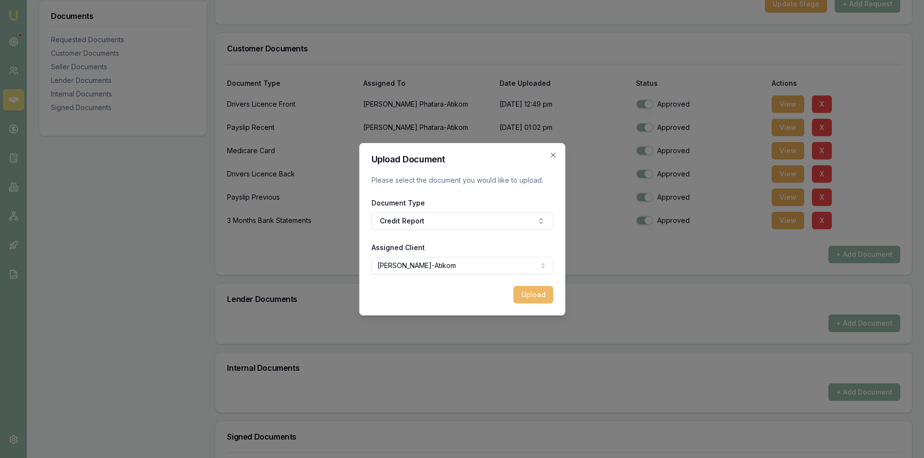
click at [525, 296] on button "Upload" at bounding box center [533, 294] width 40 height 17
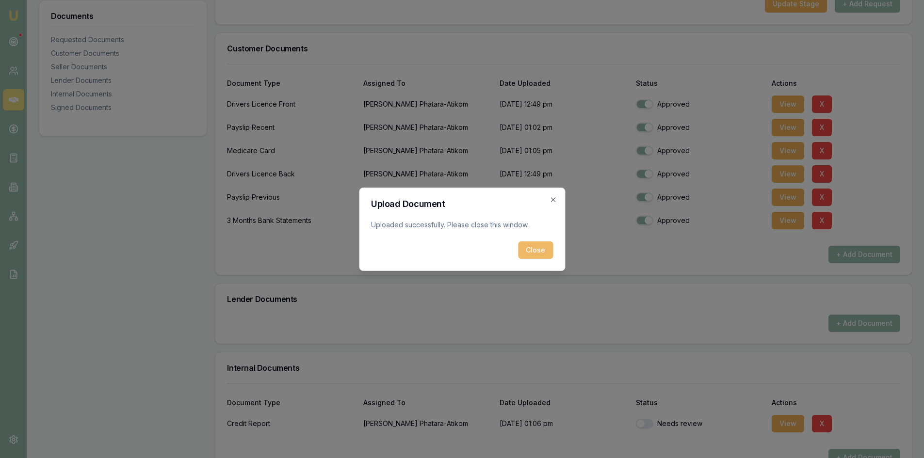
click at [535, 247] on button "Close" at bounding box center [535, 250] width 35 height 17
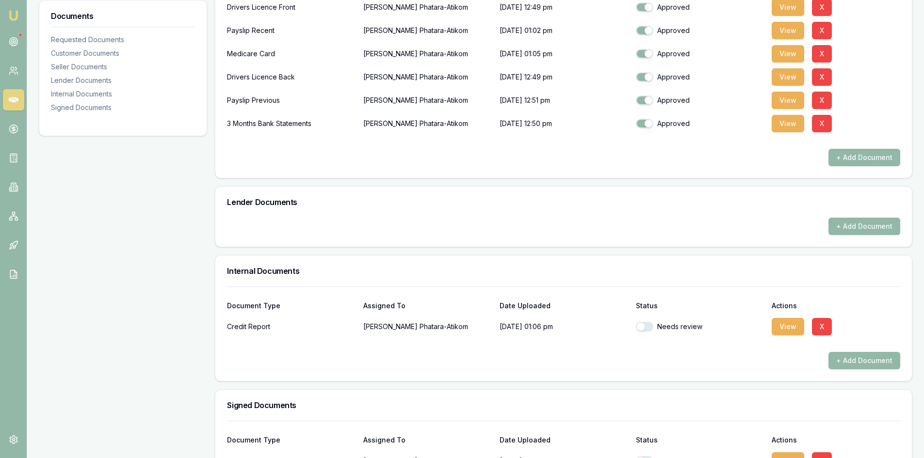
scroll to position [347, 0]
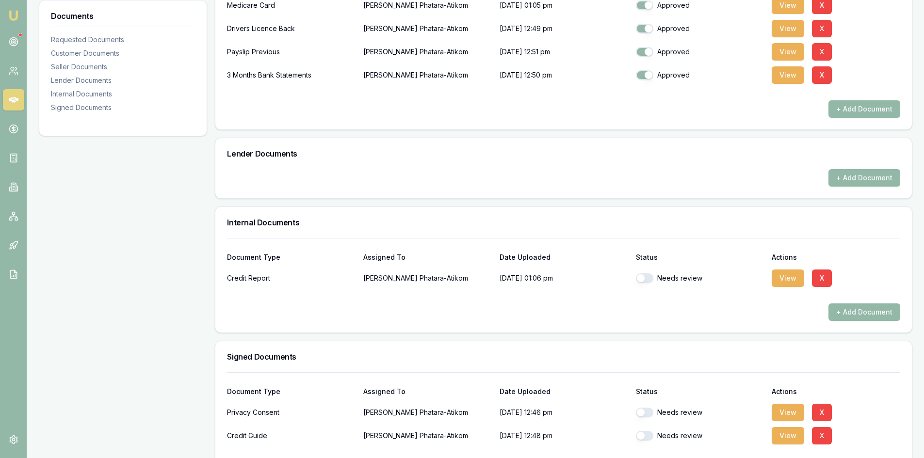
click at [650, 281] on button "button" at bounding box center [644, 279] width 17 height 10
checkbox input "true"
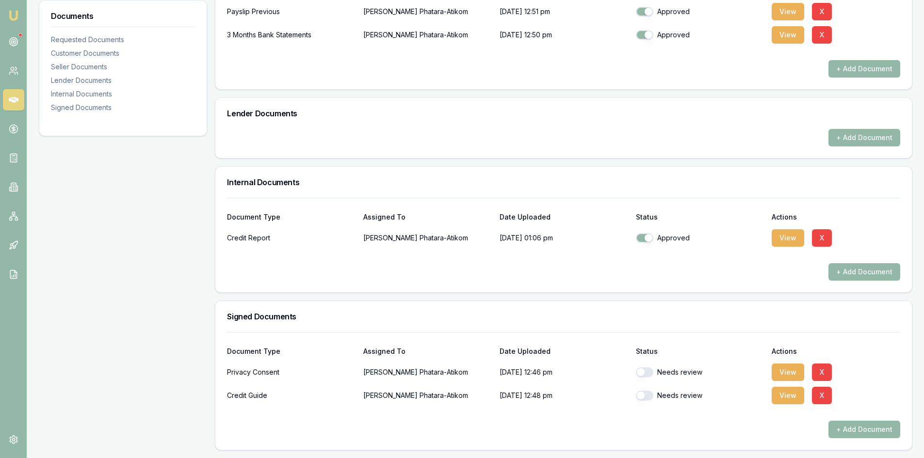
click at [648, 370] on button "button" at bounding box center [644, 373] width 17 height 10
checkbox input "true"
click at [650, 394] on button "button" at bounding box center [644, 396] width 17 height 10
checkbox input "true"
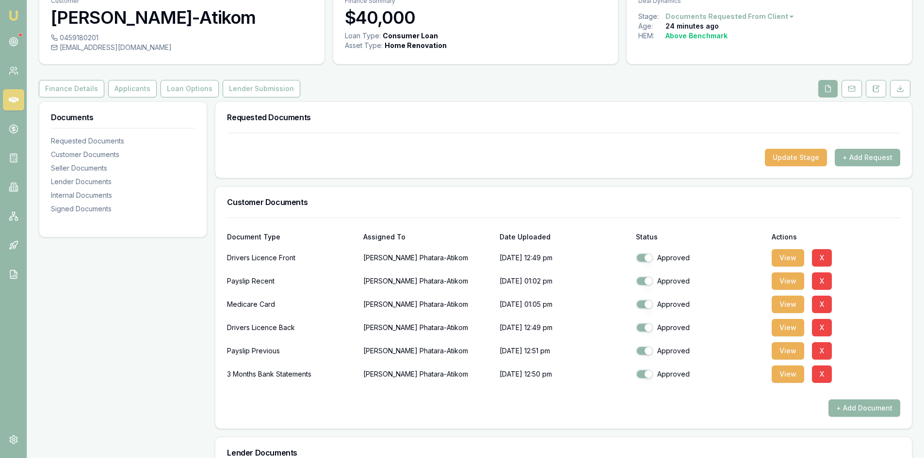
scroll to position [0, 0]
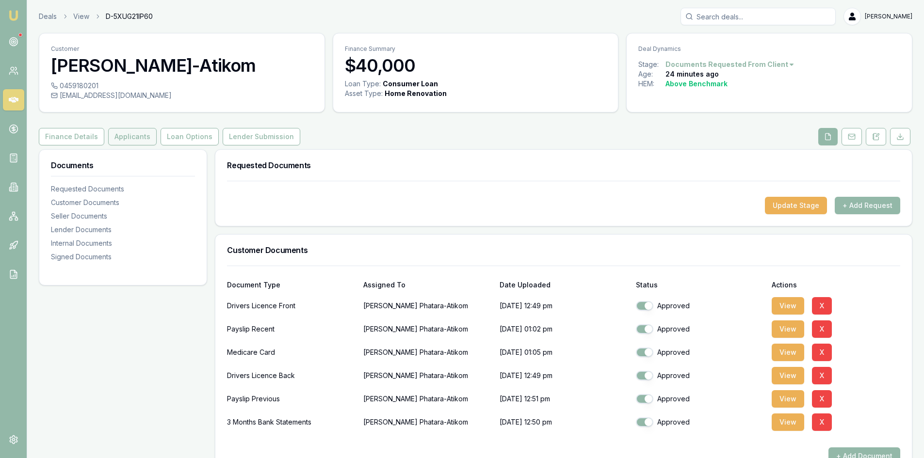
click at [125, 134] on button "Applicants" at bounding box center [132, 136] width 49 height 17
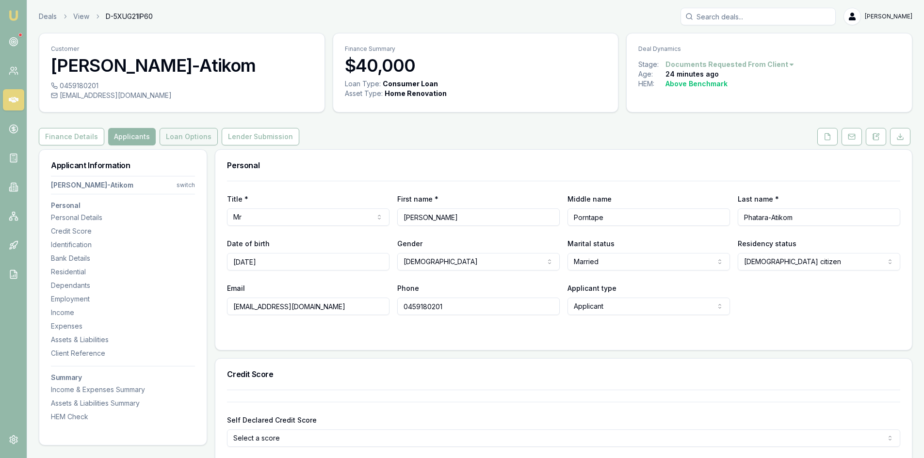
click at [173, 139] on button "Loan Options" at bounding box center [189, 136] width 58 height 17
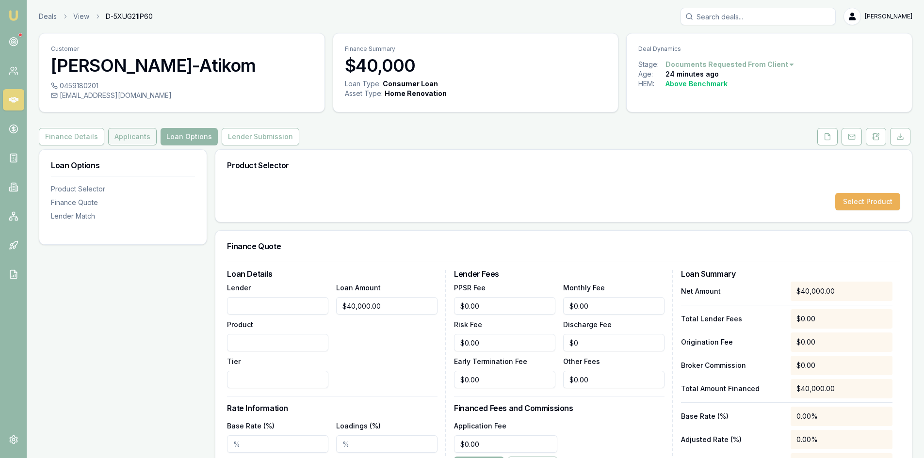
click at [118, 131] on button "Applicants" at bounding box center [132, 136] width 49 height 17
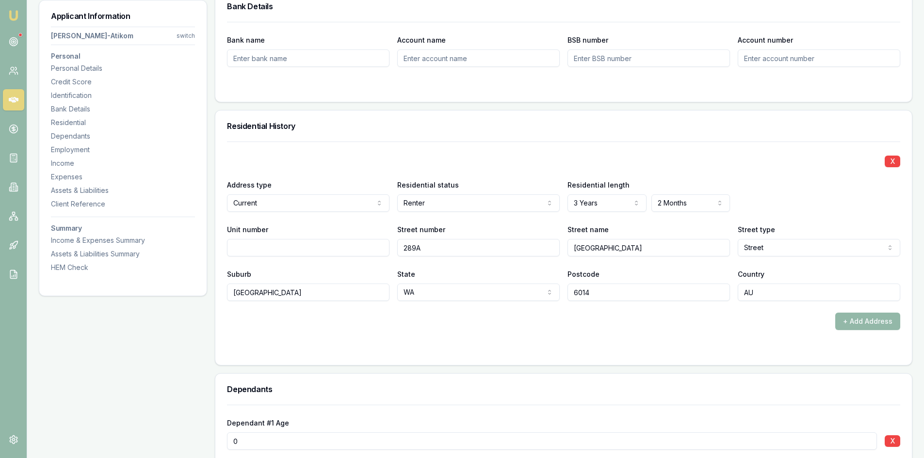
scroll to position [922, 0]
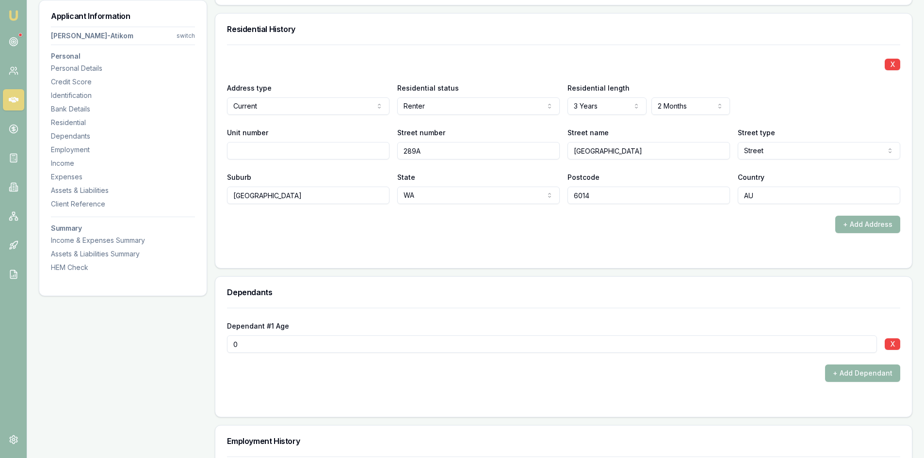
click at [302, 343] on input "0" at bounding box center [552, 344] width 650 height 17
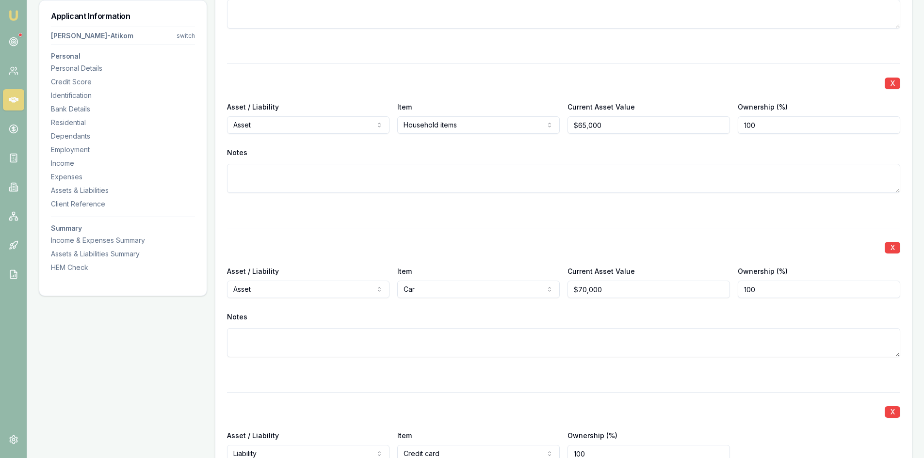
scroll to position [2911, 0]
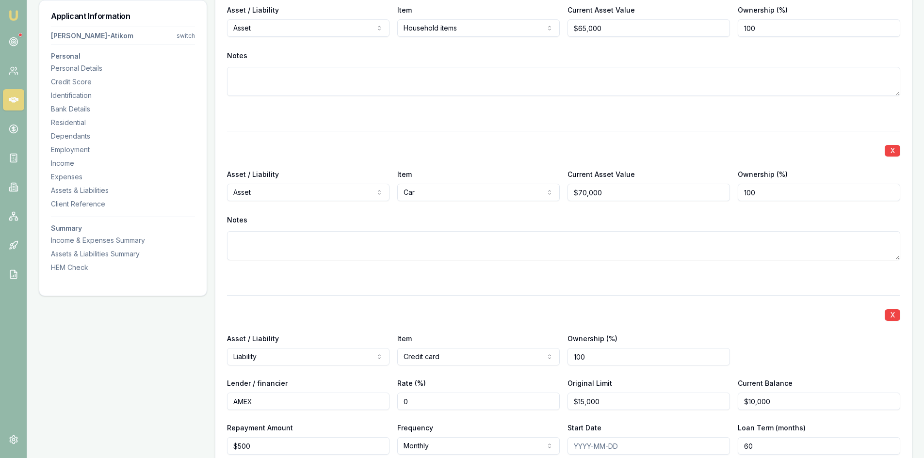
type input "2"
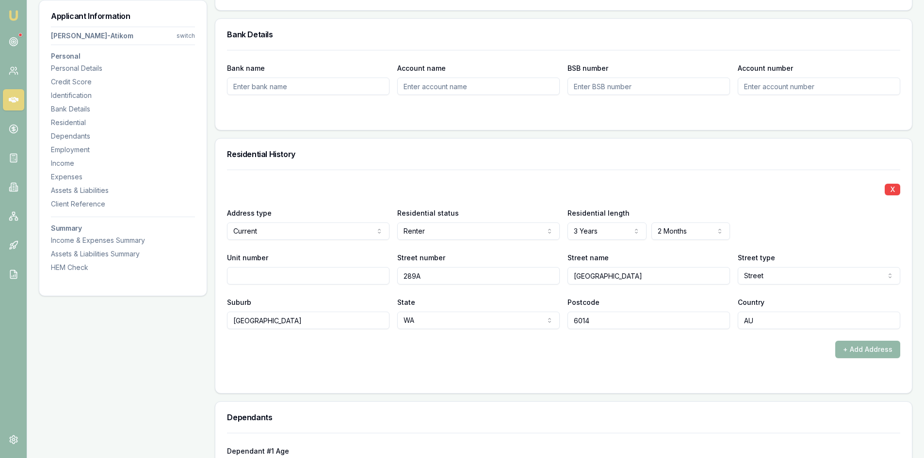
scroll to position [0, 0]
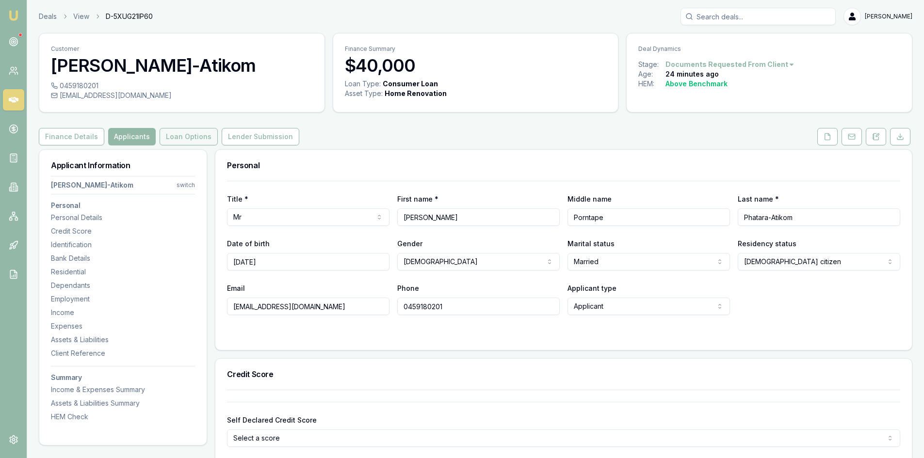
click at [181, 145] on button "Loan Options" at bounding box center [189, 136] width 58 height 17
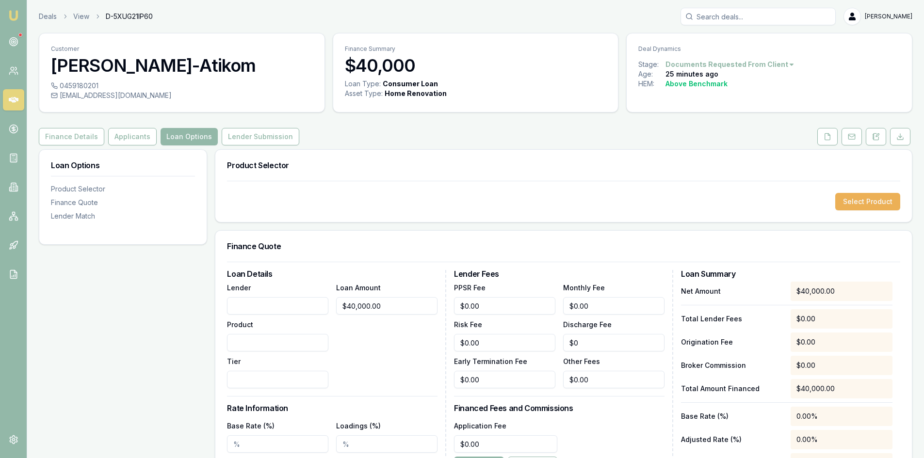
scroll to position [49, 0]
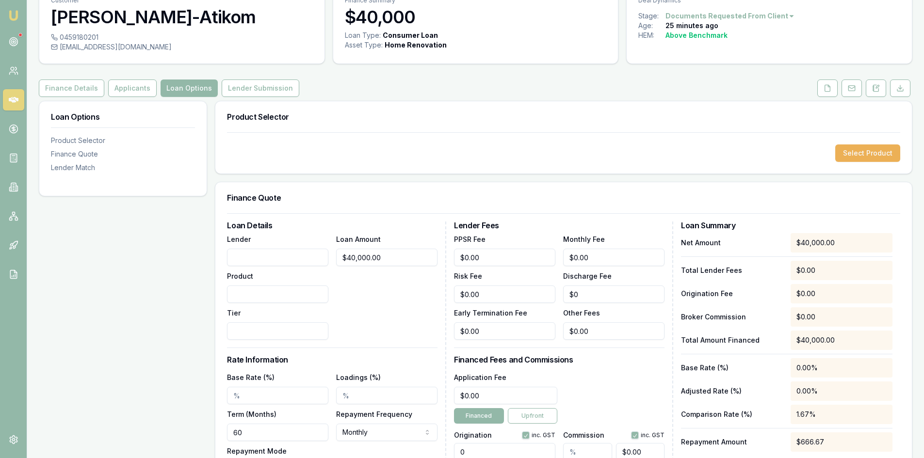
click at [235, 260] on input "Lender" at bounding box center [277, 257] width 101 height 17
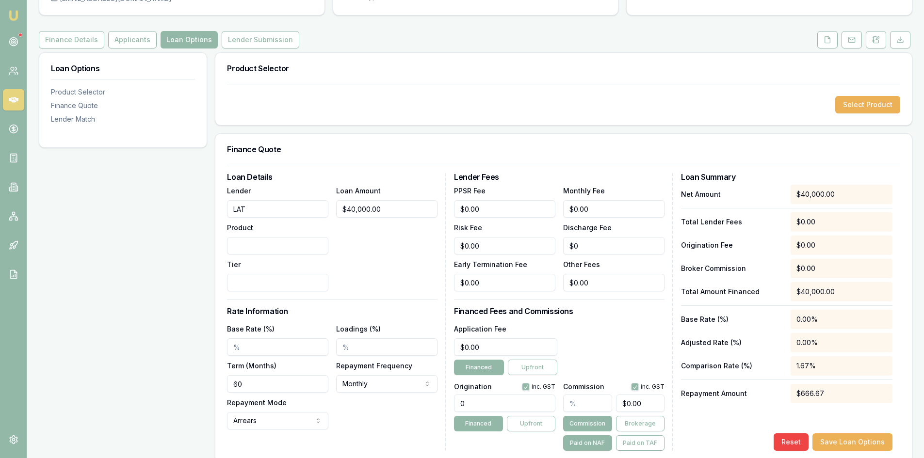
scroll to position [146, 0]
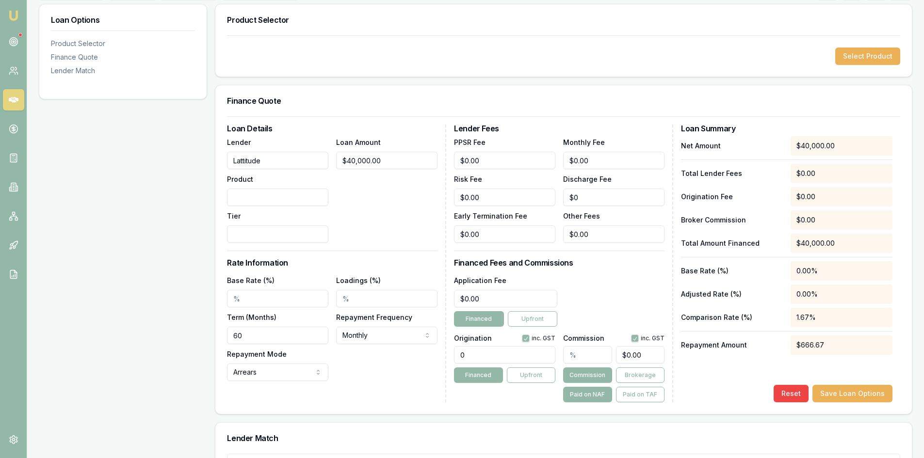
type input "Lattitude"
click at [392, 224] on div "Loan Amount $40,000.00" at bounding box center [386, 189] width 101 height 107
click at [869, 60] on button "Select Product" at bounding box center [867, 56] width 65 height 17
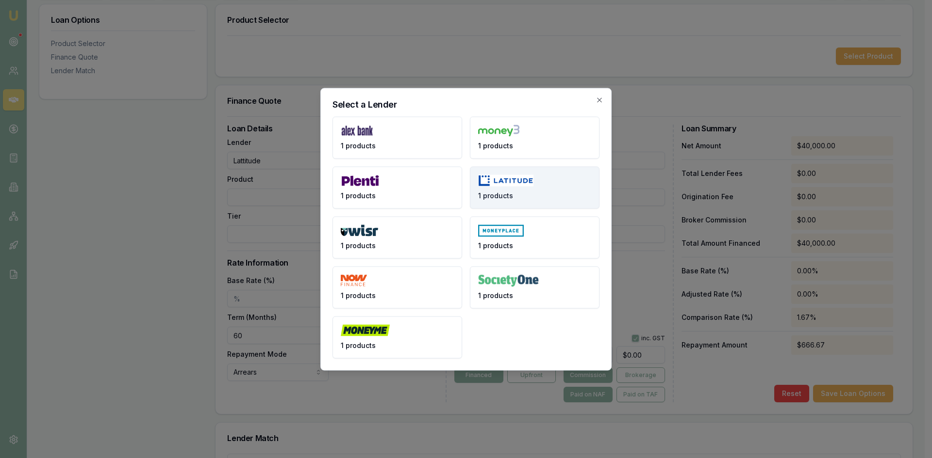
click at [520, 190] on button "1 products" at bounding box center [535, 187] width 130 height 42
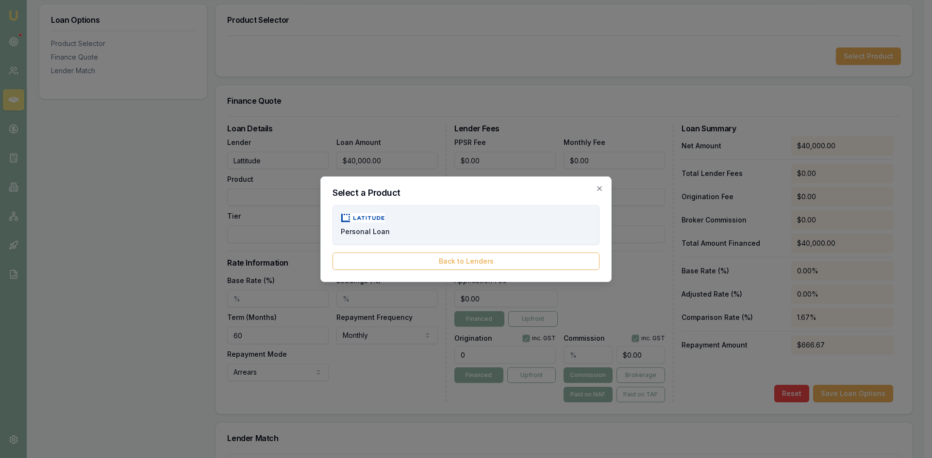
click at [381, 236] on span "Personal Loan" at bounding box center [365, 232] width 49 height 10
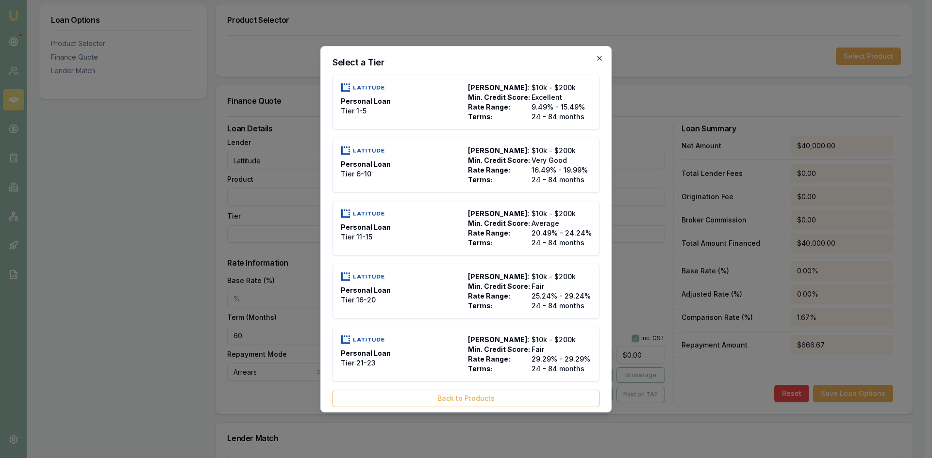
click at [597, 59] on icon "button" at bounding box center [599, 58] width 4 height 4
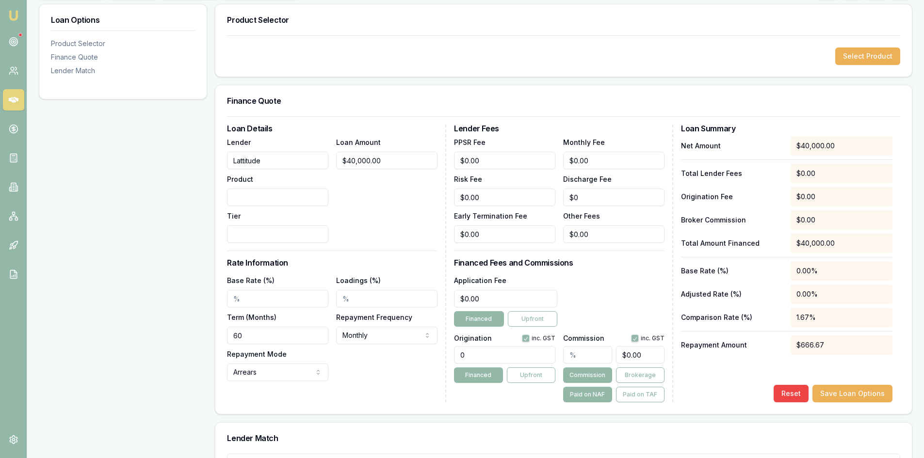
scroll to position [0, 0]
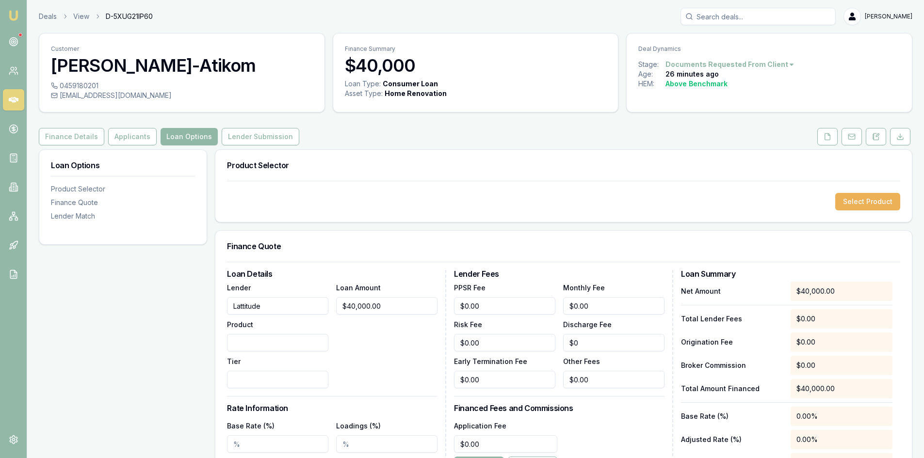
click at [179, 135] on button "Loan Options" at bounding box center [189, 136] width 57 height 17
click at [121, 141] on button "Applicants" at bounding box center [132, 136] width 49 height 17
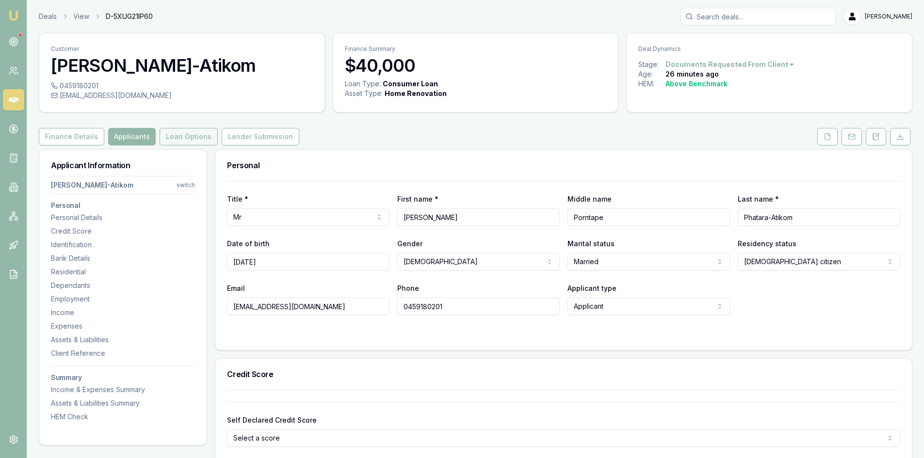
click at [181, 133] on button "Loan Options" at bounding box center [189, 136] width 58 height 17
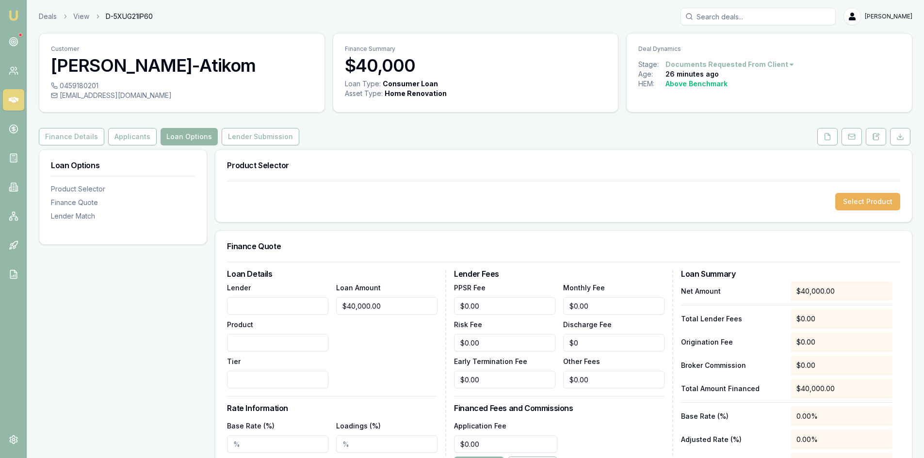
scroll to position [97, 0]
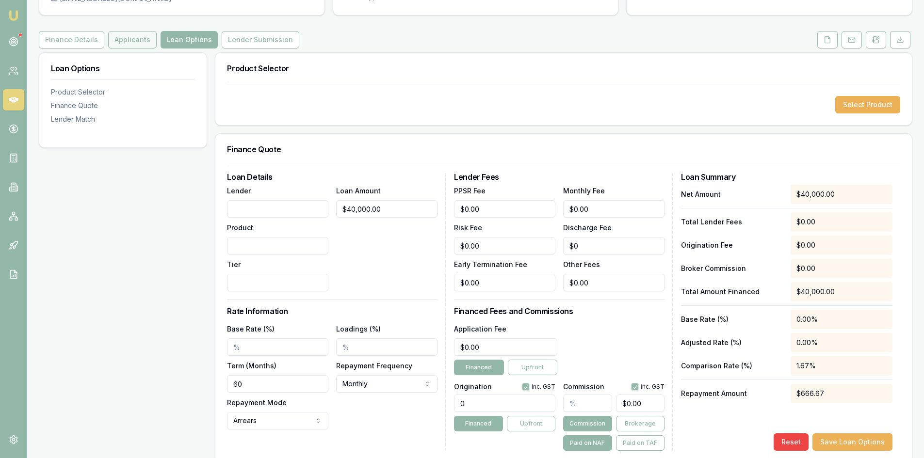
click at [132, 43] on button "Applicants" at bounding box center [132, 39] width 49 height 17
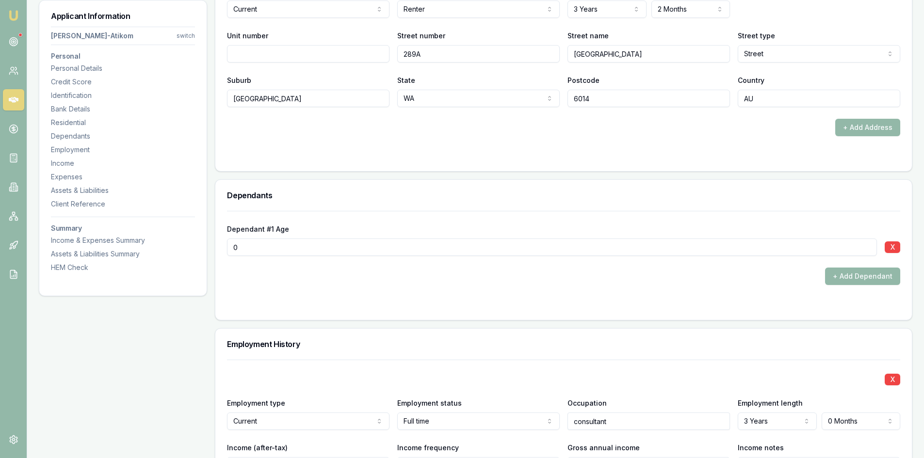
scroll to position [1164, 0]
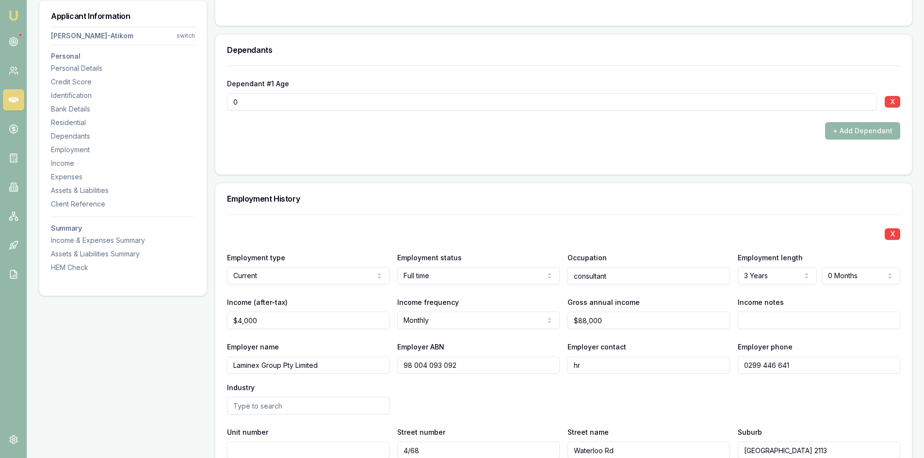
click at [243, 102] on input "0" at bounding box center [552, 101] width 650 height 17
type input "02"
click at [277, 147] on form "Dependant #1 Age 02 X + Add Dependant" at bounding box center [563, 114] width 673 height 98
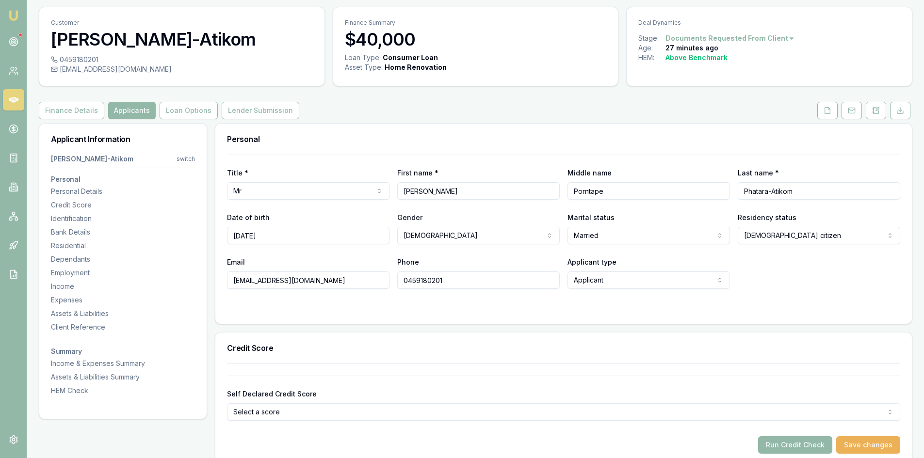
scroll to position [0, 0]
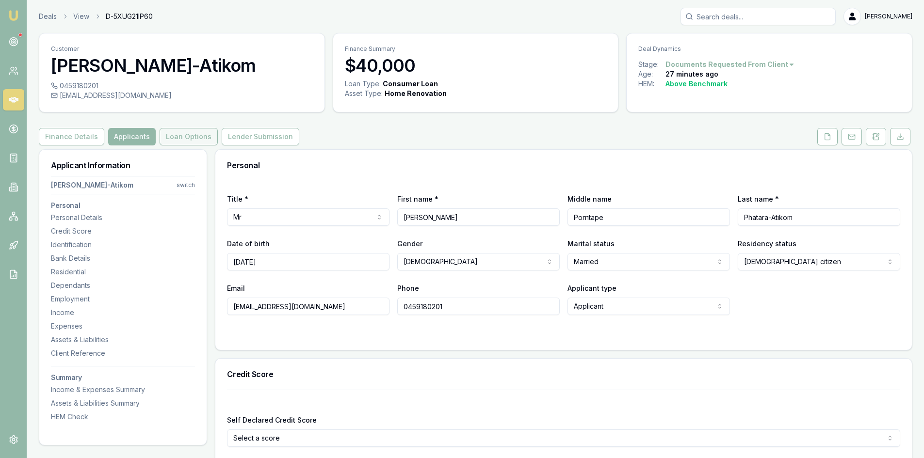
click at [190, 133] on button "Loan Options" at bounding box center [189, 136] width 58 height 17
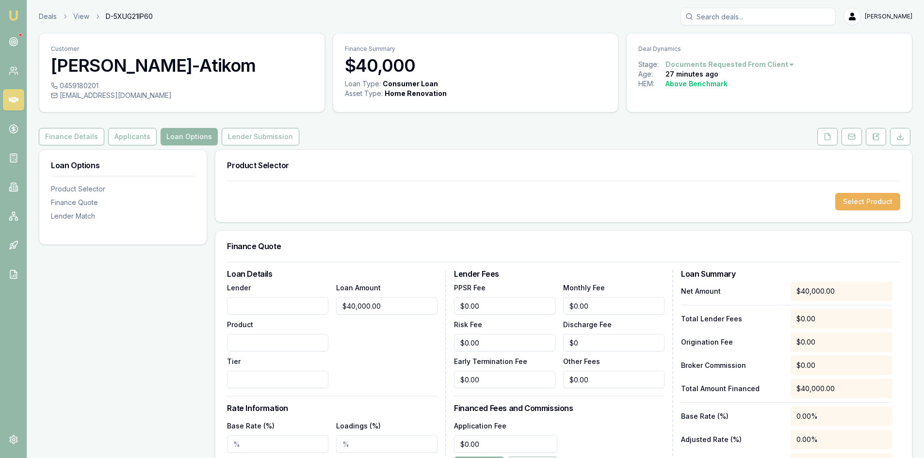
scroll to position [49, 0]
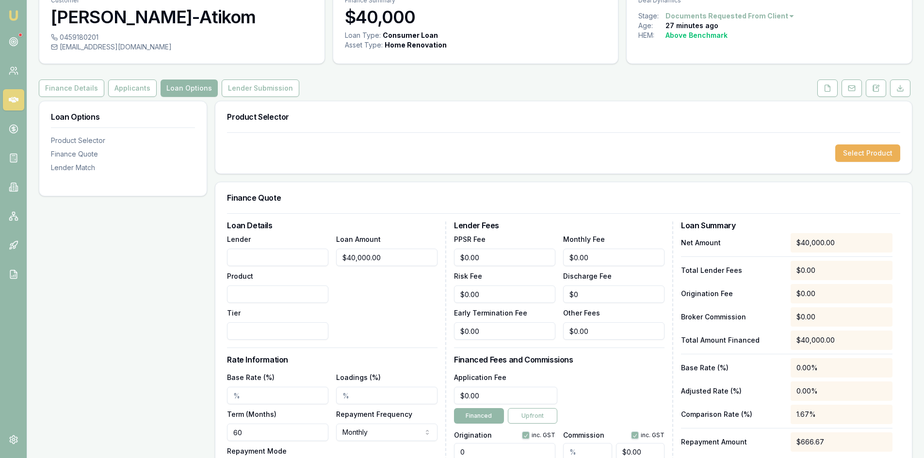
click at [260, 258] on input "Lender" at bounding box center [277, 257] width 101 height 17
click at [852, 150] on button "Select Product" at bounding box center [867, 153] width 65 height 17
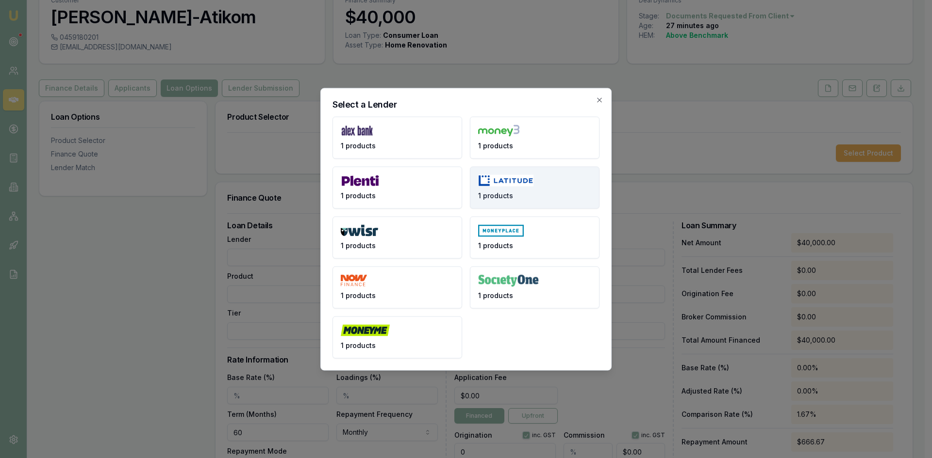
click at [516, 185] on img at bounding box center [505, 181] width 55 height 12
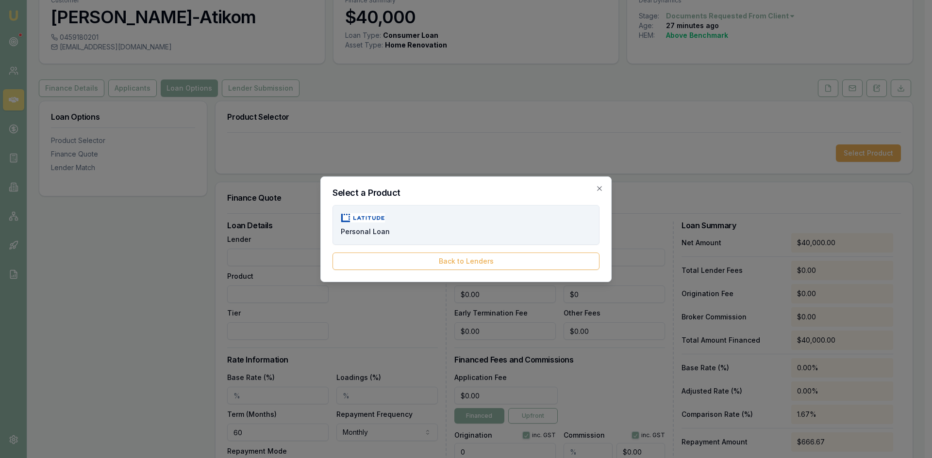
click at [453, 229] on button "Personal Loan" at bounding box center [465, 225] width 267 height 40
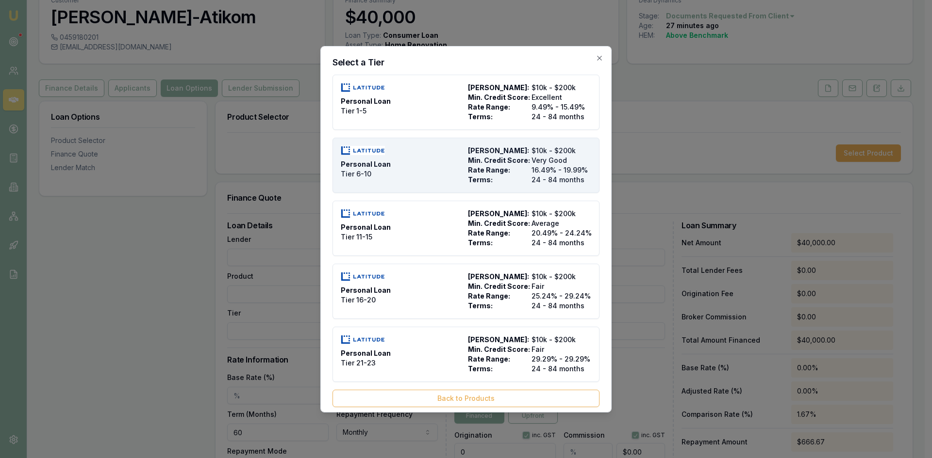
click at [540, 184] on span "24 - 84 months" at bounding box center [561, 180] width 60 height 10
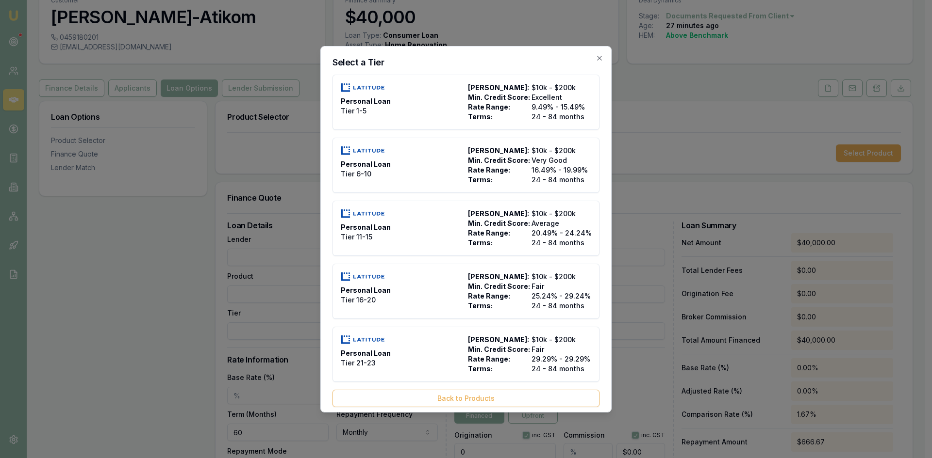
type input "Latitude"
type input "Personal Loan"
type input "Tier 6-10"
type input "16.49"
type input "24"
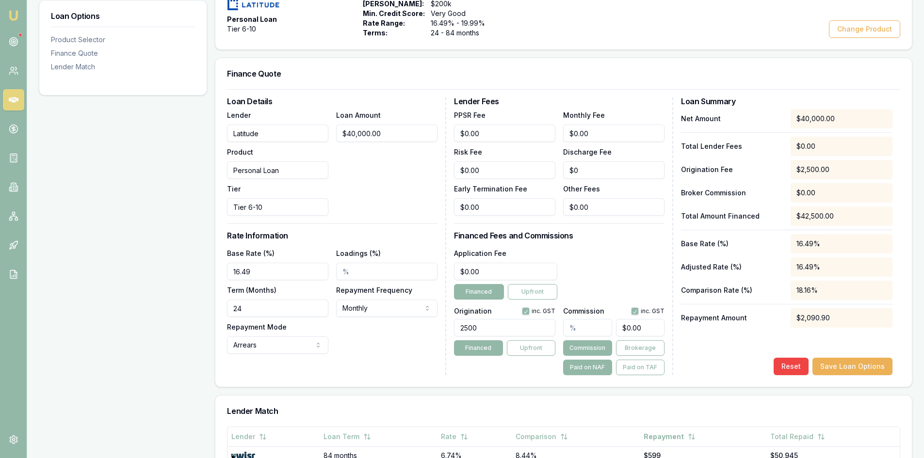
scroll to position [243, 0]
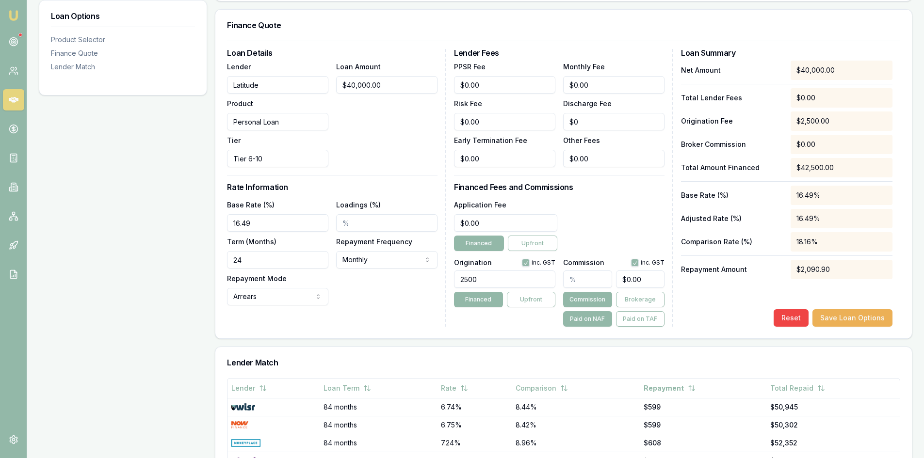
drag, startPoint x: 435, startPoint y: 281, endPoint x: 376, endPoint y: 278, distance: 58.8
click at [376, 278] on div "Loan Details Lender Latitude Product Personal Loan Tier Tier 6-10 Loan Amount $…" at bounding box center [563, 188] width 673 height 278
type input "2200.00"
click at [369, 317] on div "Loan Details Lender Latitude Product Personal Loan Tier Tier 6-10 Loan Amount $…" at bounding box center [336, 188] width 219 height 278
click at [585, 279] on input "text" at bounding box center [587, 279] width 49 height 17
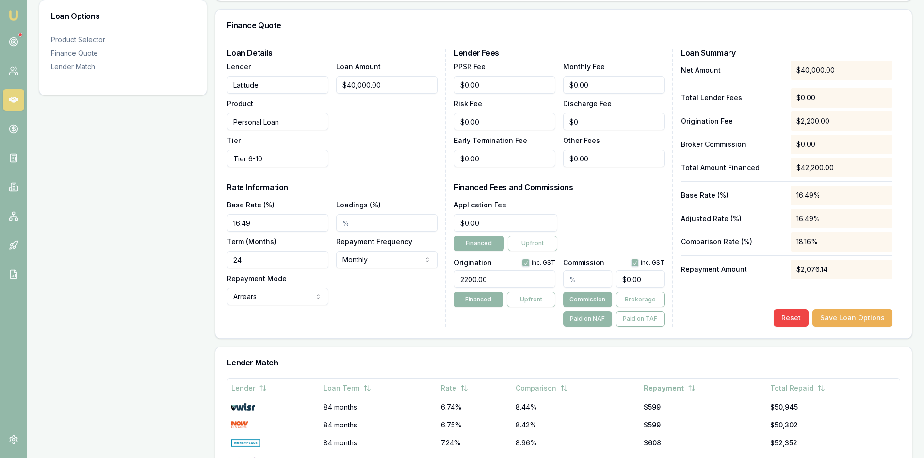
type input "2"
type input "$800.00"
type input "2.2"
type input "$880.00"
type input "2.25"
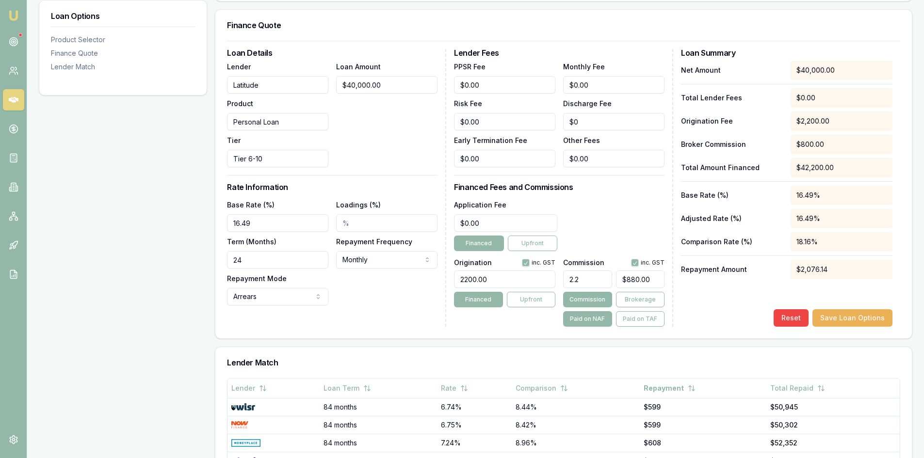
type input "$900.00"
type input "2.258"
type input "$903.20"
type input "2.26%"
click at [542, 321] on div "Origination inc. GST 2200.00 Financed Upfront" at bounding box center [504, 291] width 101 height 72
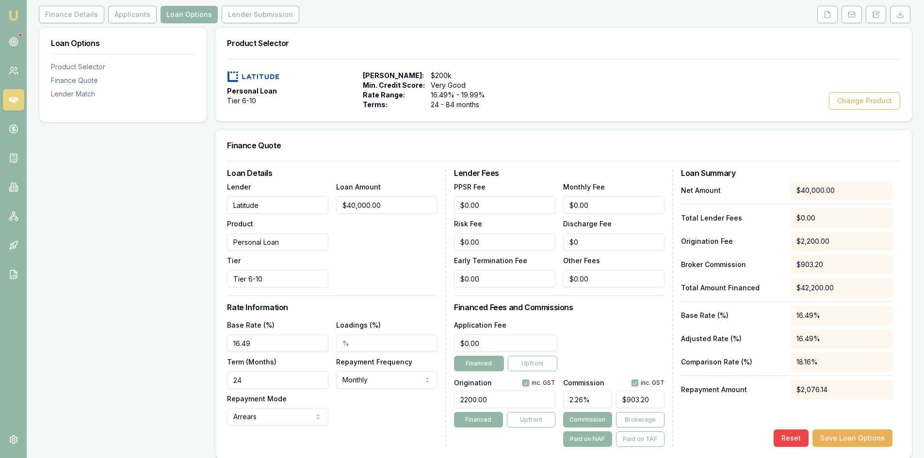
scroll to position [0, 0]
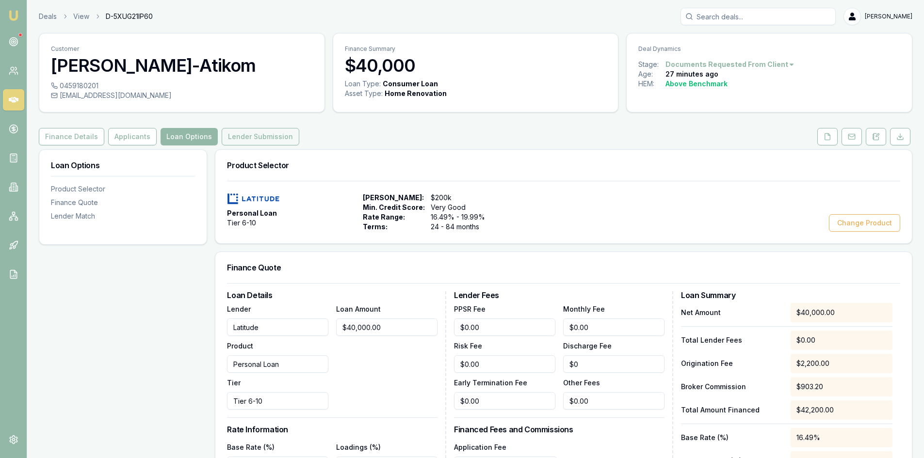
click at [256, 133] on button "Lender Submission" at bounding box center [261, 136] width 78 height 17
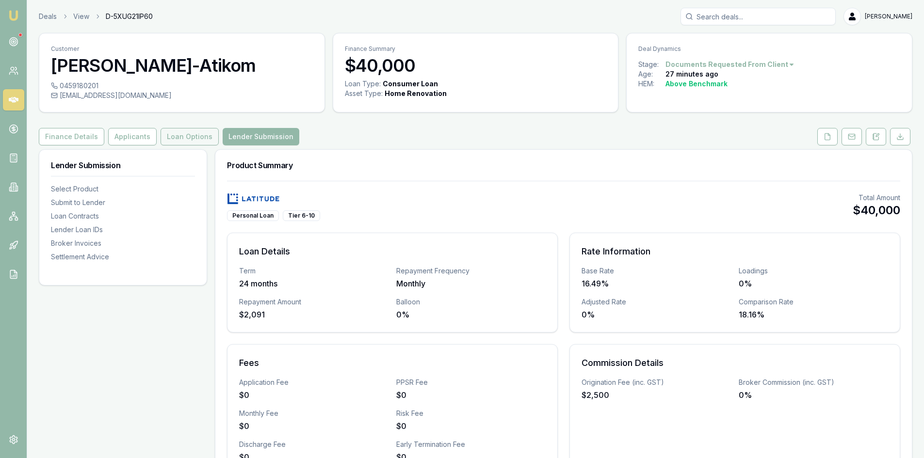
click at [195, 139] on button "Loan Options" at bounding box center [190, 136] width 58 height 17
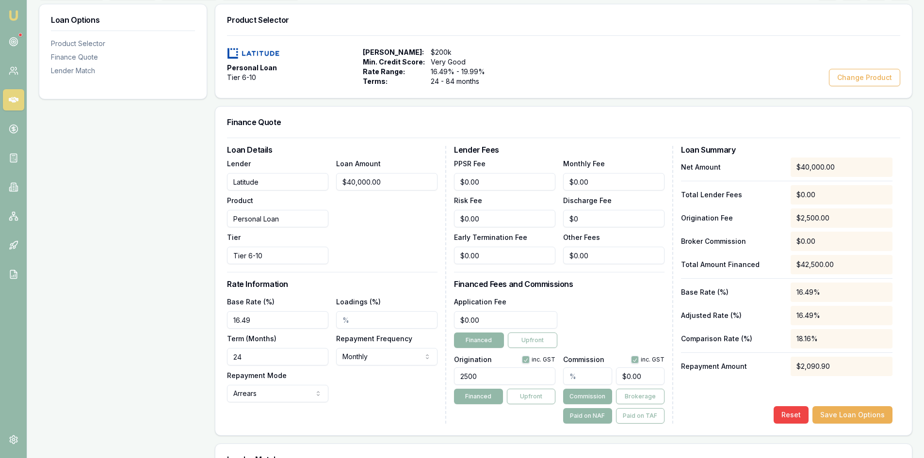
scroll to position [291, 0]
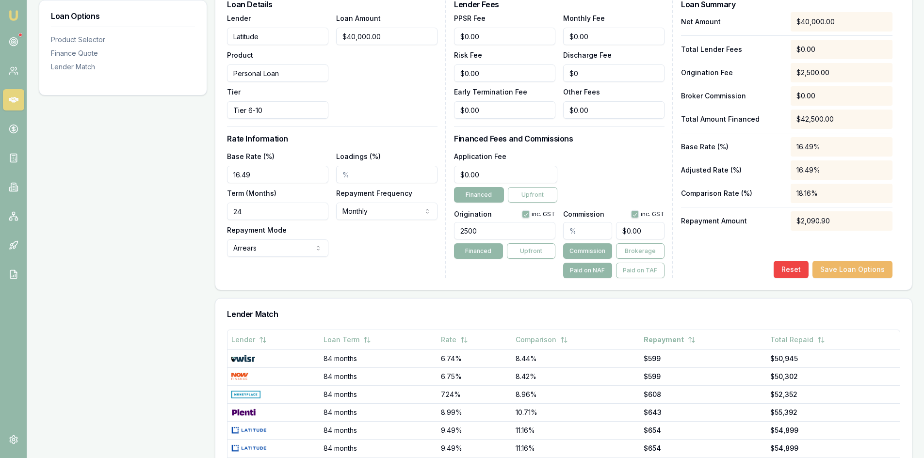
click at [853, 267] on button "Save Loan Options" at bounding box center [853, 269] width 80 height 17
click at [852, 272] on button "Save Loan Options" at bounding box center [853, 269] width 80 height 17
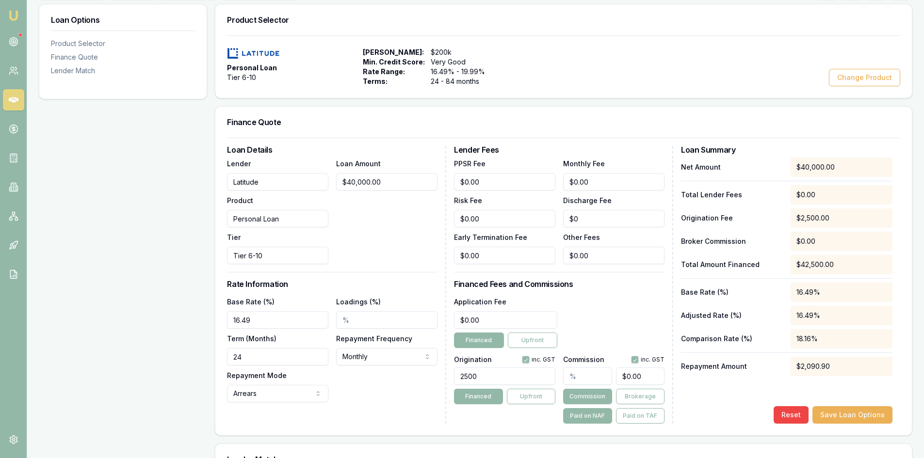
scroll to position [0, 0]
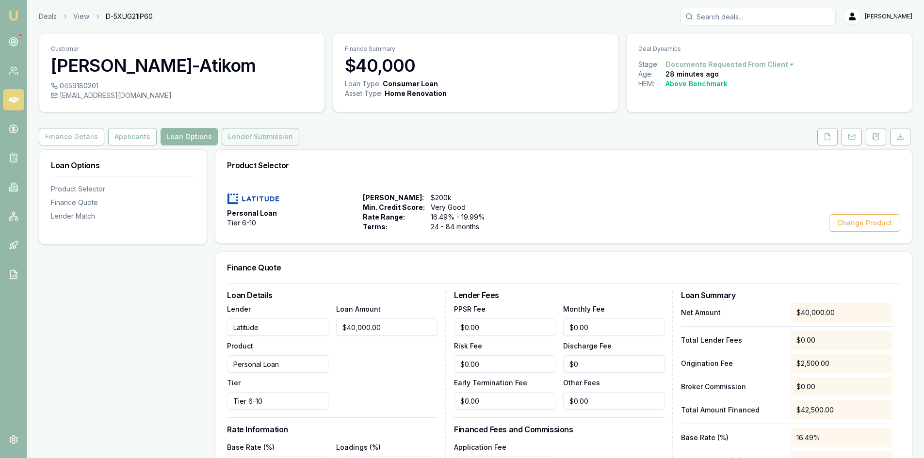
click at [231, 138] on button "Lender Submission" at bounding box center [261, 136] width 78 height 17
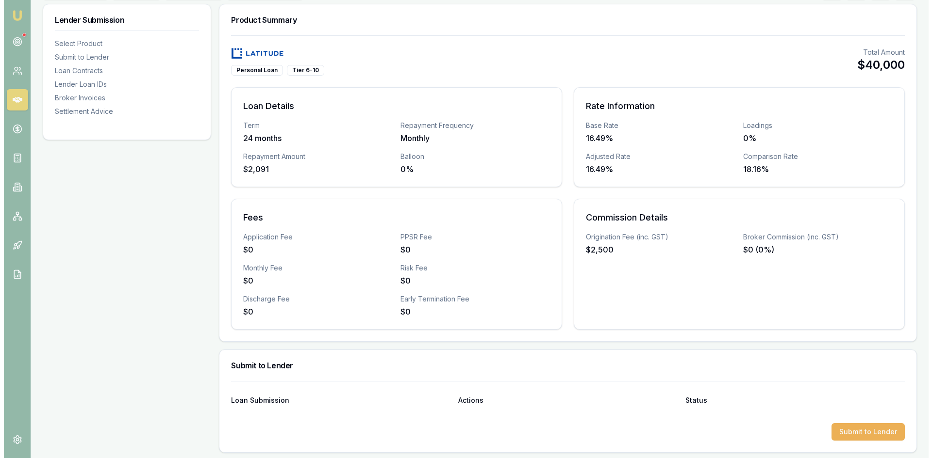
scroll to position [291, 0]
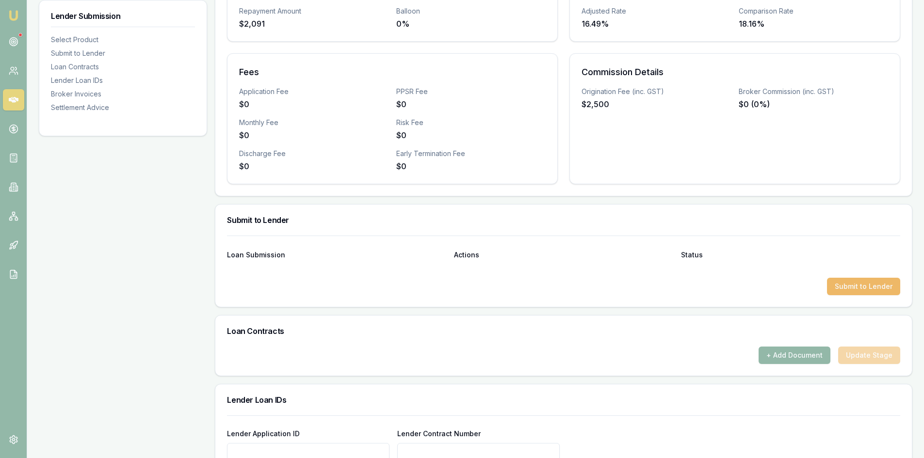
click at [861, 285] on button "Submit to Lender" at bounding box center [863, 286] width 73 height 17
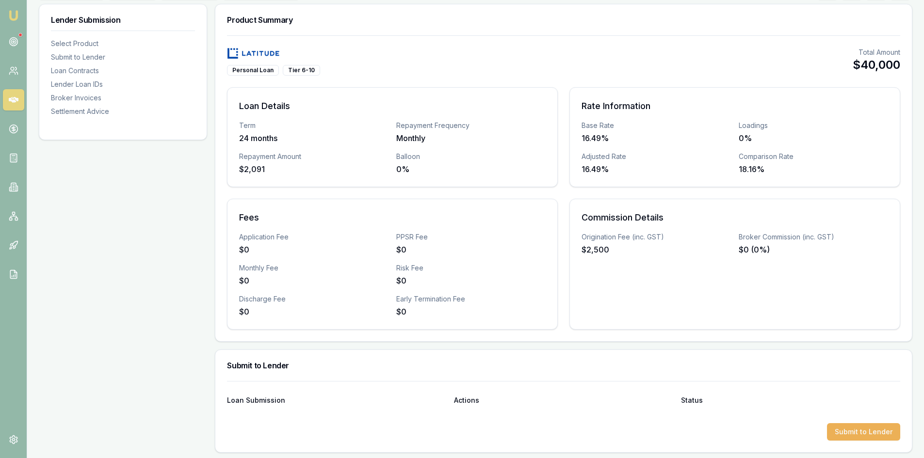
scroll to position [0, 0]
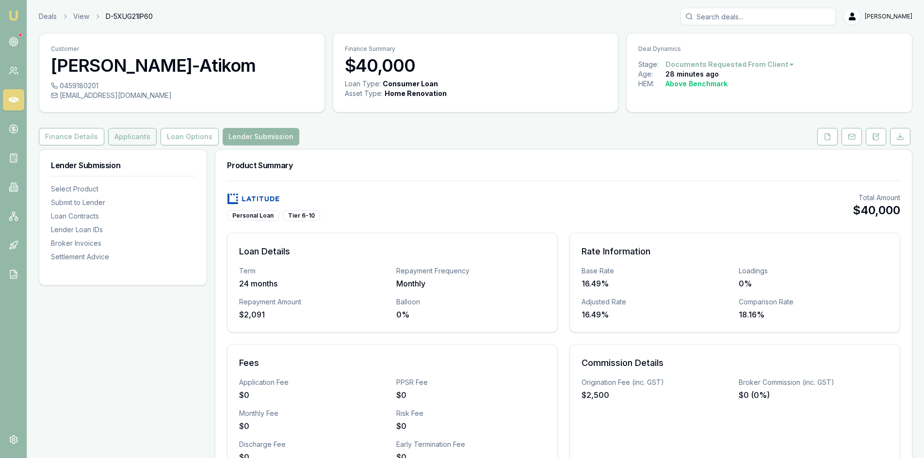
click at [132, 136] on button "Applicants" at bounding box center [132, 136] width 49 height 17
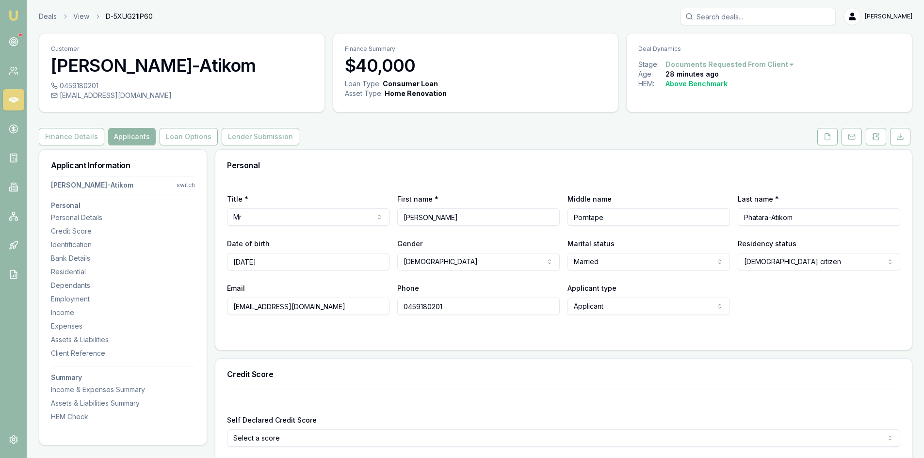
click at [141, 136] on button "Applicants" at bounding box center [132, 136] width 48 height 17
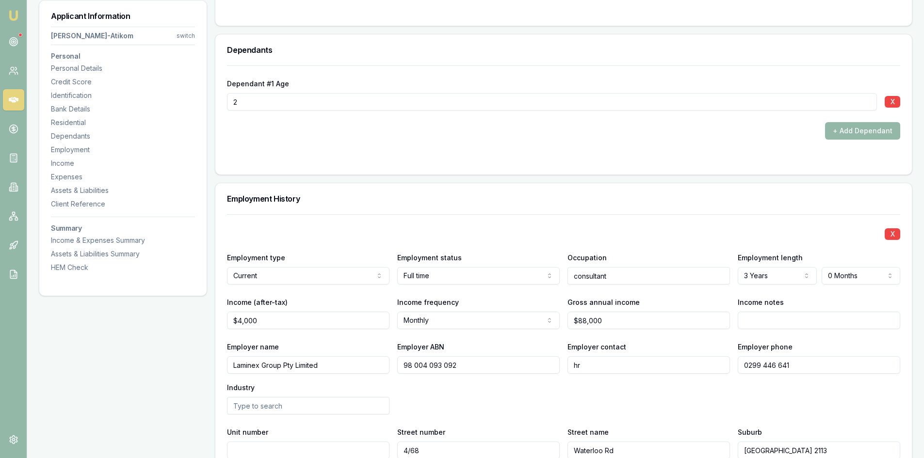
scroll to position [1310, 0]
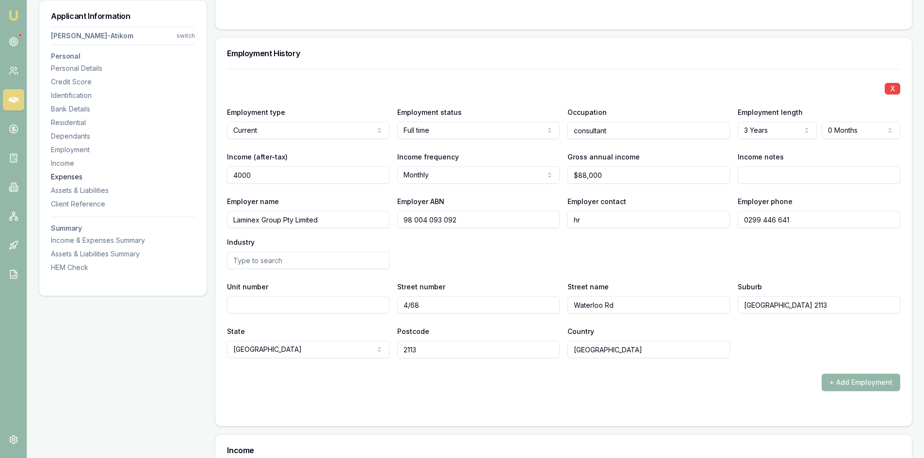
drag, startPoint x: 262, startPoint y: 175, endPoint x: 91, endPoint y: 179, distance: 171.8
type input "$6,000"
click at [488, 264] on div "Employer name Laminex Group Pty Limited Employer ABN 98 004 093 092 Employer co…" at bounding box center [563, 233] width 673 height 74
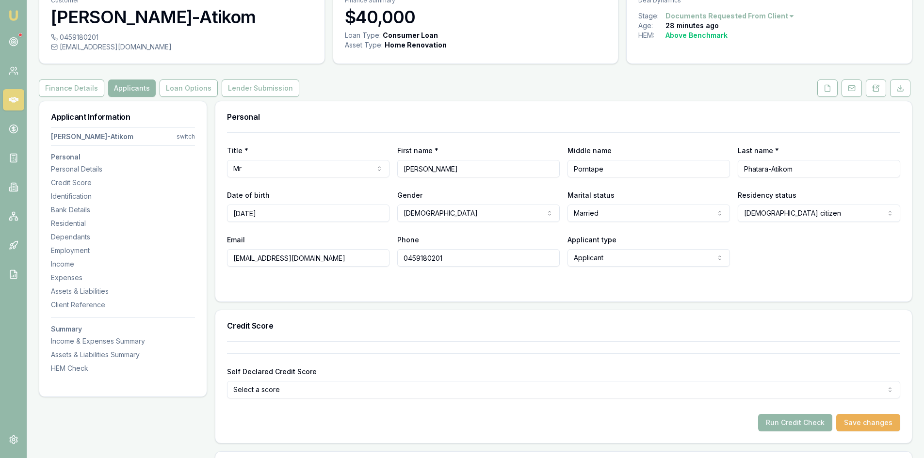
scroll to position [0, 0]
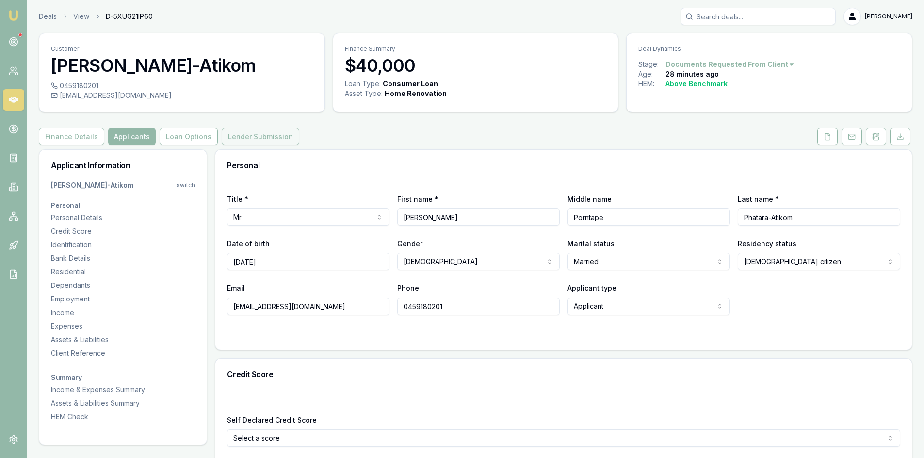
click at [247, 137] on button "Lender Submission" at bounding box center [261, 136] width 78 height 17
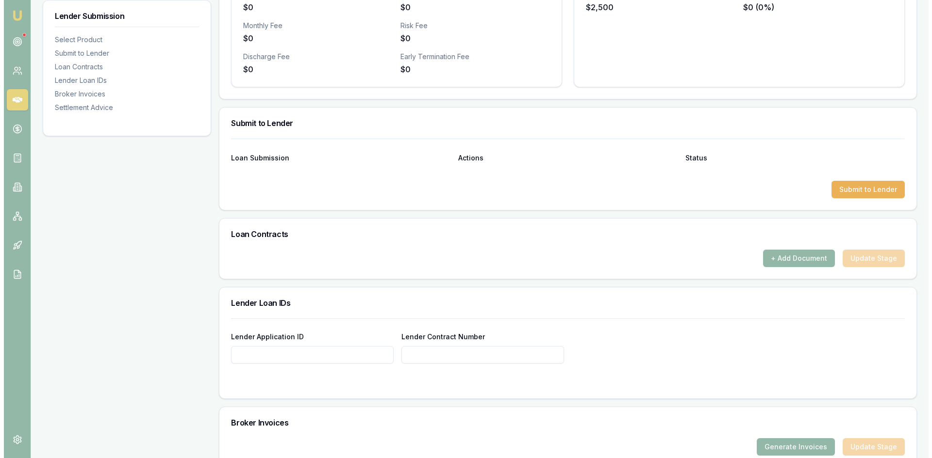
scroll to position [437, 0]
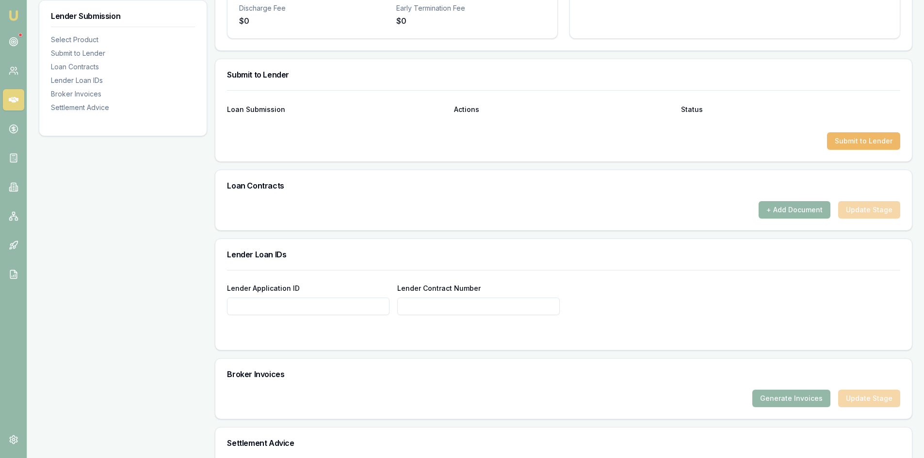
click at [863, 139] on button "Submit to Lender" at bounding box center [863, 140] width 73 height 17
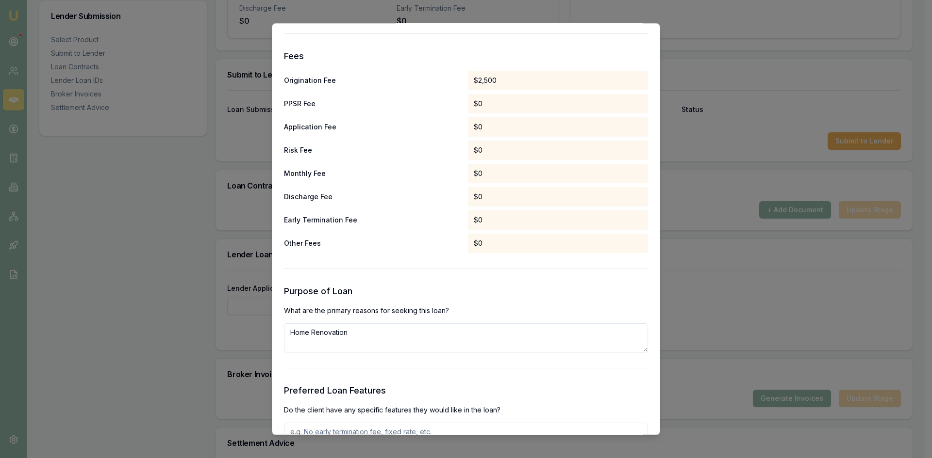
scroll to position [873, 0]
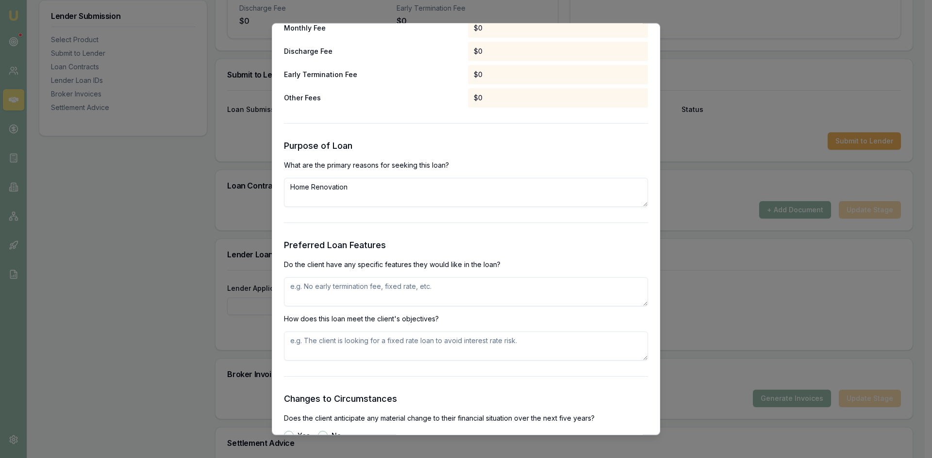
click at [320, 285] on textarea at bounding box center [466, 291] width 364 height 29
type textarea "no"
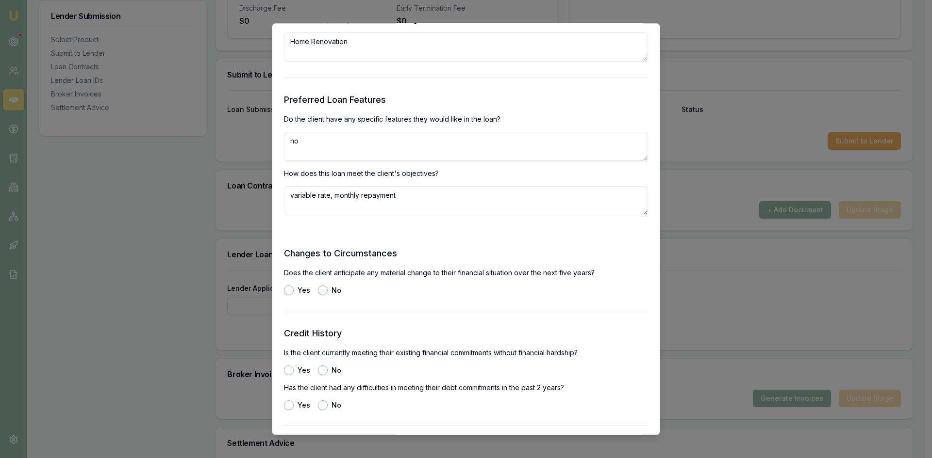
type textarea "variable rate, monthly repayment"
click at [323, 292] on button "No" at bounding box center [323, 290] width 10 height 10
radio input "true"
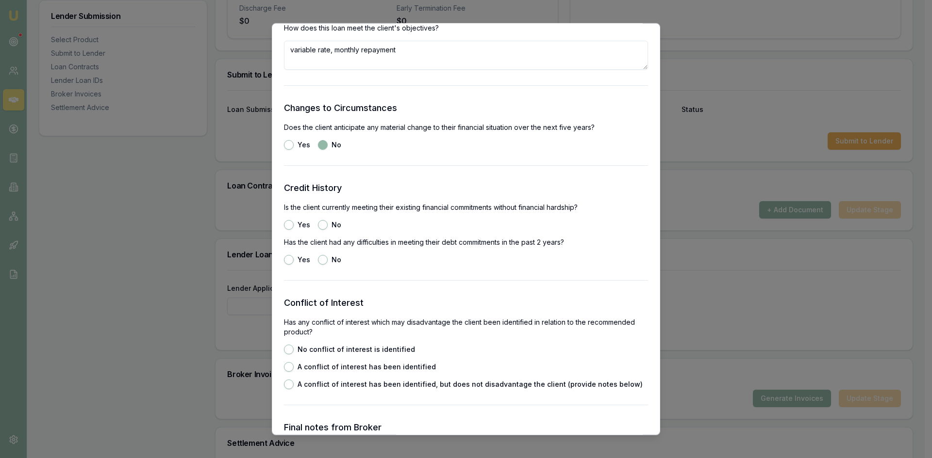
click at [320, 226] on button "No" at bounding box center [323, 225] width 10 height 10
radio input "true"
click at [319, 260] on button "No" at bounding box center [323, 260] width 10 height 10
radio input "true"
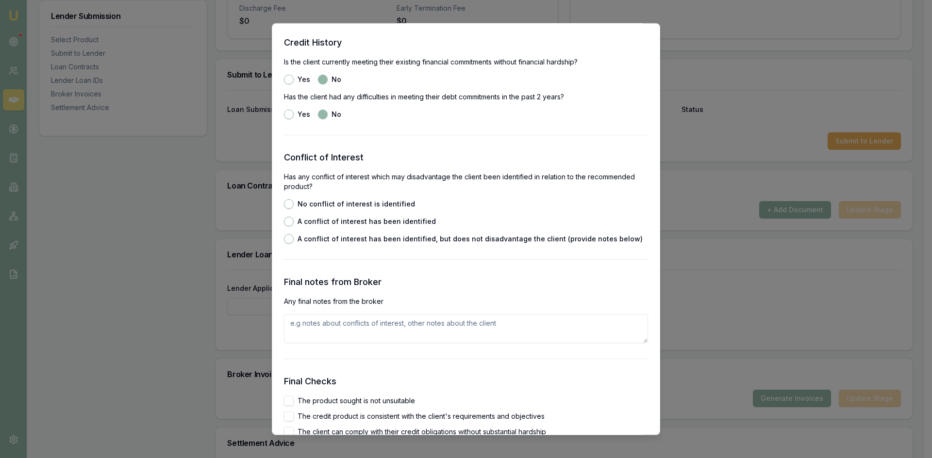
click at [286, 204] on button "No conflict of interest is identified" at bounding box center [289, 204] width 10 height 10
radio input "true"
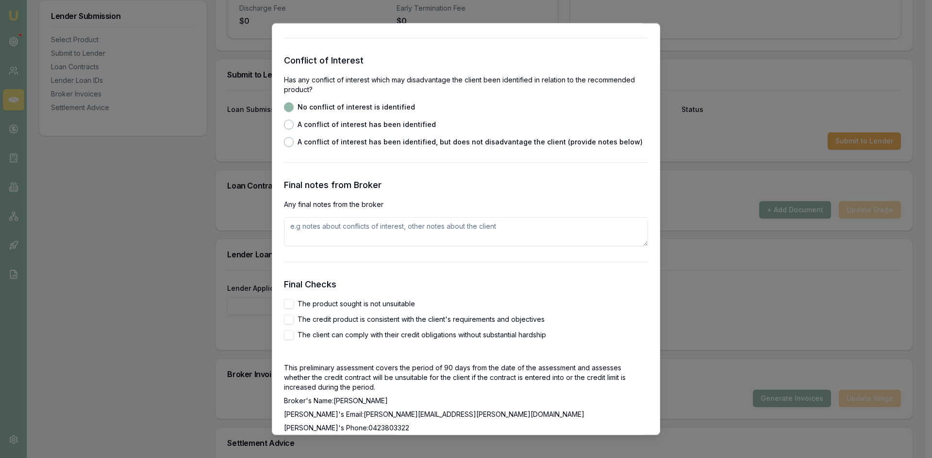
click at [315, 231] on textarea at bounding box center [466, 231] width 364 height 29
click at [289, 303] on button "The product sought is not unsuitable" at bounding box center [289, 304] width 10 height 10
checkbox input "true"
click at [289, 323] on button "The credit product is consistent with the client's requirements and objectives" at bounding box center [289, 319] width 10 height 10
checkbox input "true"
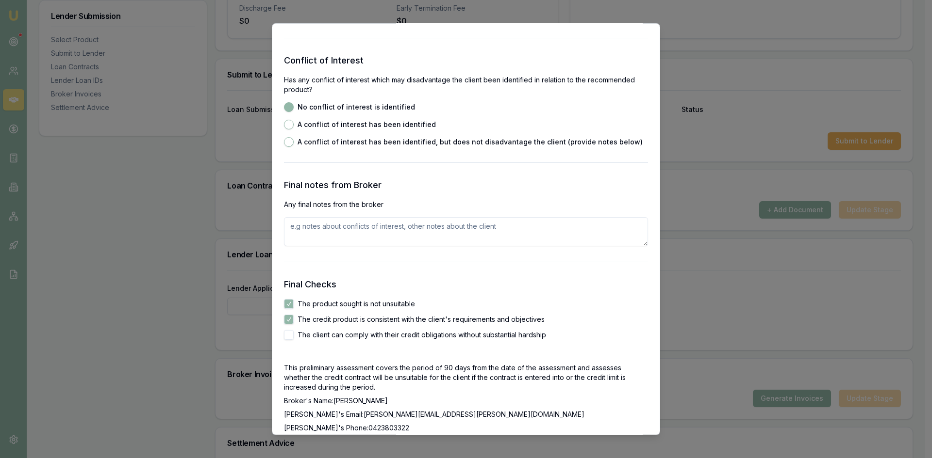
click at [289, 341] on div "Final Checks The product sought is not unsuitable The credit product is consist…" at bounding box center [466, 362] width 364 height 169
click at [290, 336] on button "The client can comply with their credit obligations without substantial hardship" at bounding box center [289, 335] width 10 height 10
checkbox input "true"
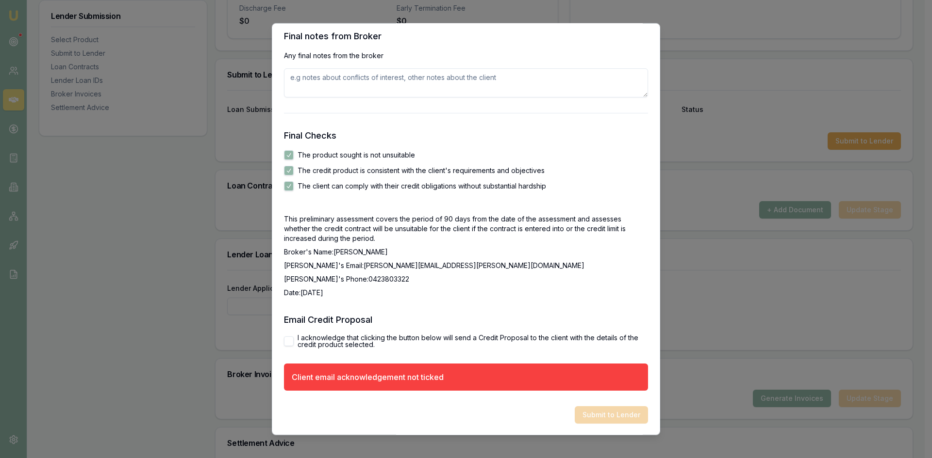
click at [292, 341] on button "I acknowledge that clicking the button below will send a Credit Proposal to the…" at bounding box center [289, 341] width 10 height 10
checkbox input "true"
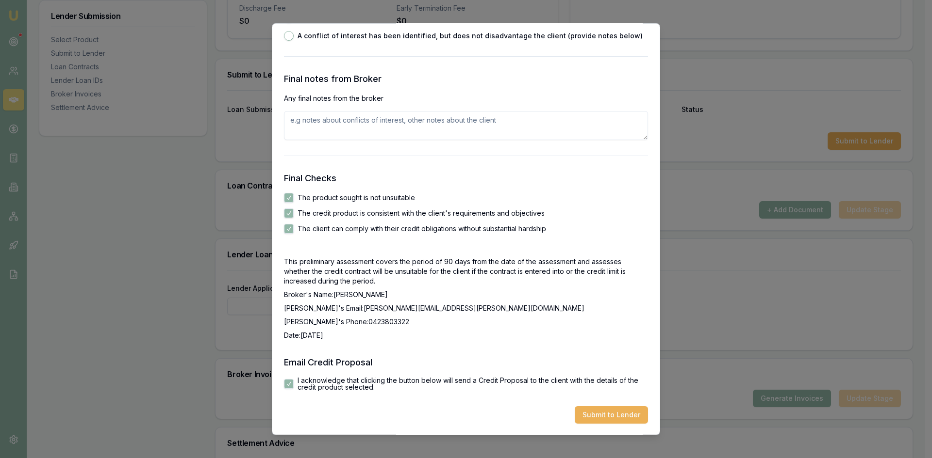
scroll to position [1513, 0]
click at [609, 416] on button "Submit to Lender" at bounding box center [610, 414] width 73 height 17
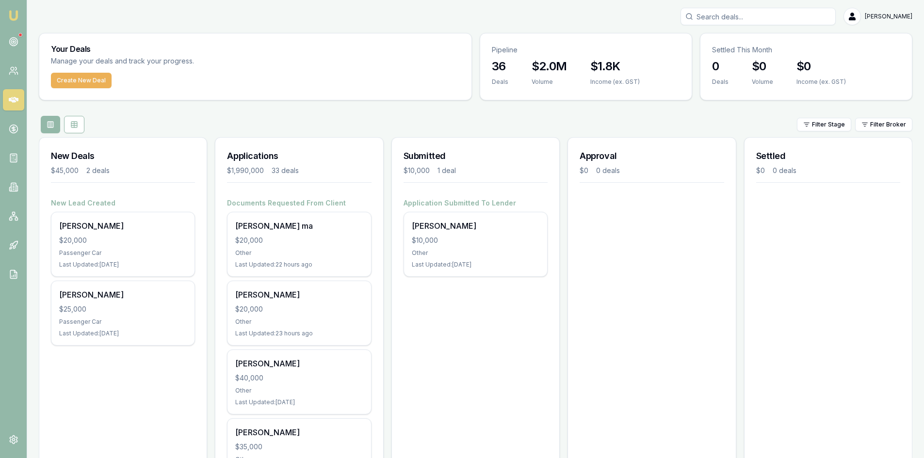
click at [722, 16] on input "Search deals" at bounding box center [758, 16] width 155 height 17
type input "[PERSON_NAME]"
click at [733, 49] on p "0459180201" at bounding box center [758, 52] width 147 height 10
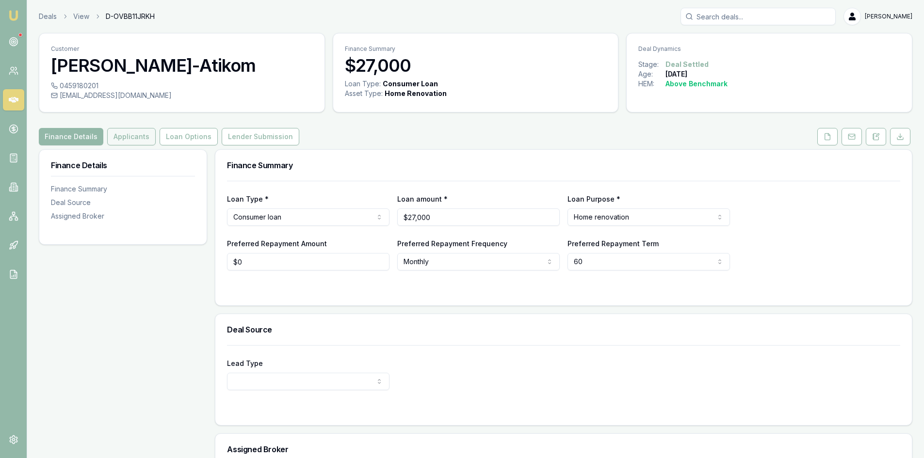
click at [130, 139] on button "Applicants" at bounding box center [131, 136] width 49 height 17
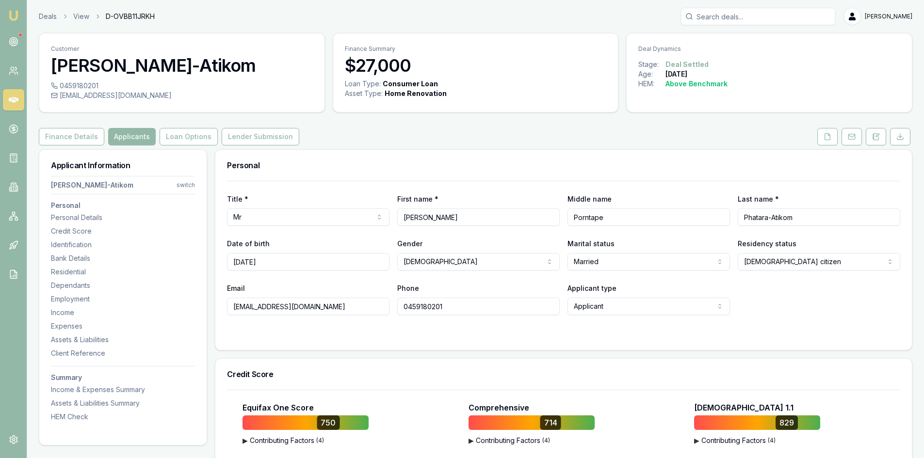
drag, startPoint x: 352, startPoint y: 307, endPoint x: 231, endPoint y: 305, distance: 120.3
click at [231, 305] on input "weare13hummingbirds@gmail.com" at bounding box center [308, 306] width 163 height 17
click at [418, 308] on input "0459180201" at bounding box center [478, 306] width 163 height 17
click at [417, 308] on input "0459180201" at bounding box center [478, 306] width 163 height 17
click at [827, 134] on icon at bounding box center [827, 136] width 5 height 6
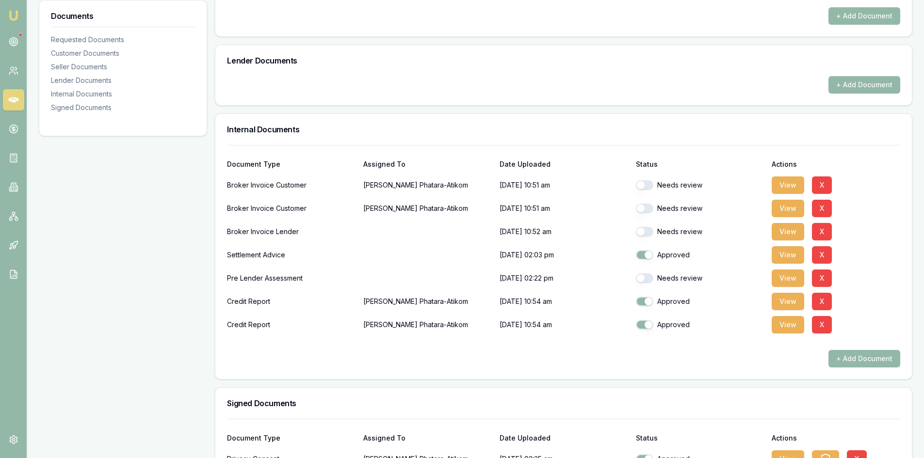
scroll to position [621, 0]
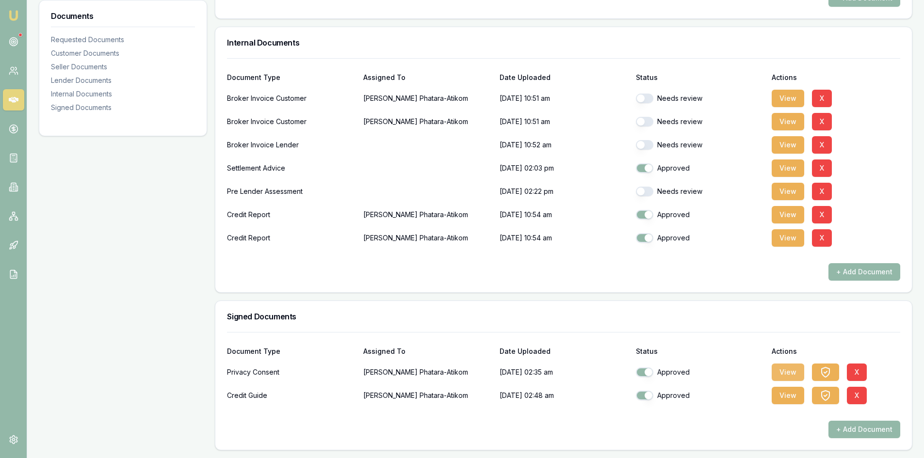
click at [787, 369] on button "View" at bounding box center [788, 372] width 33 height 17
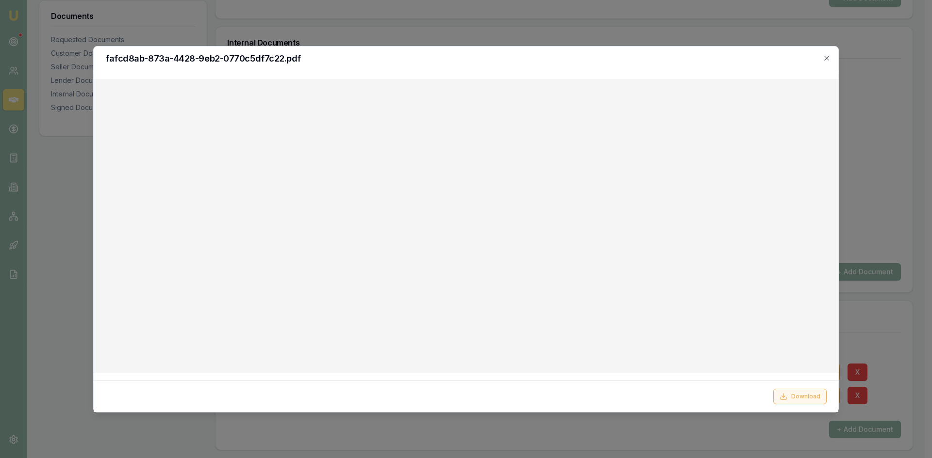
click at [803, 400] on button "Download" at bounding box center [799, 397] width 53 height 16
click at [832, 57] on div "fafcd8ab-873a-4428-9eb2-0770c5df7c22.pdf" at bounding box center [466, 59] width 744 height 25
click at [823, 57] on icon "button" at bounding box center [826, 58] width 8 height 8
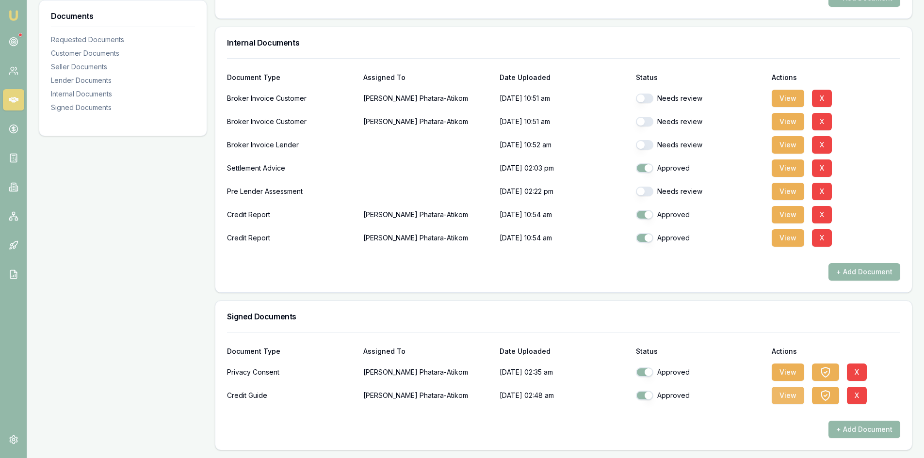
click at [789, 398] on button "View" at bounding box center [788, 395] width 33 height 17
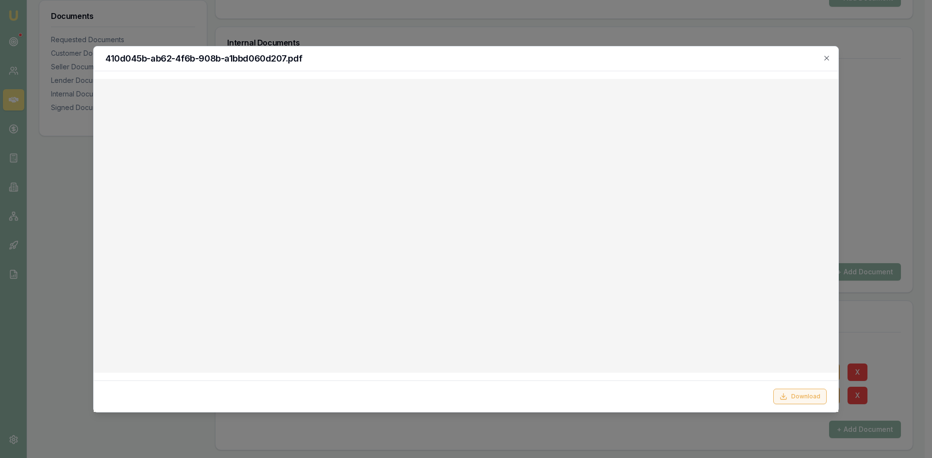
click at [797, 400] on button "Download" at bounding box center [799, 397] width 53 height 16
click at [823, 59] on icon "button" at bounding box center [826, 58] width 8 height 8
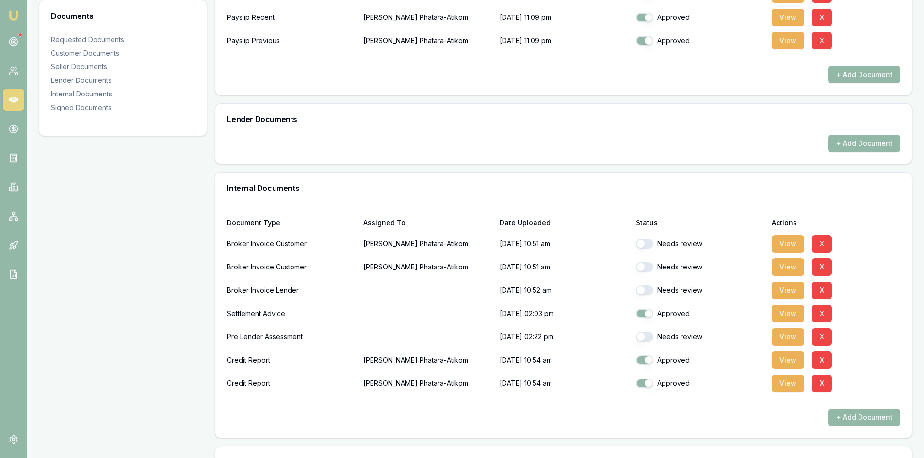
scroll to position [572, 0]
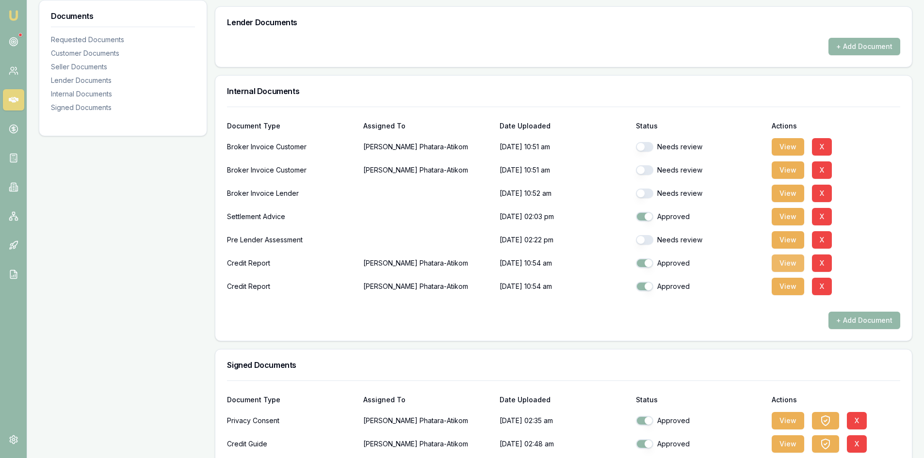
click at [780, 260] on button "View" at bounding box center [788, 263] width 33 height 17
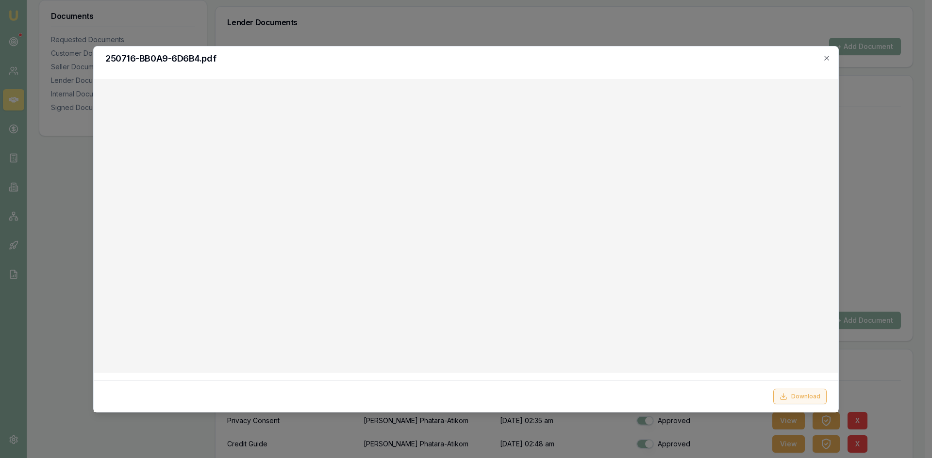
click at [786, 398] on icon at bounding box center [783, 397] width 8 height 8
click at [596, 65] on div "250716-BB0A9-6D6B4.pdf" at bounding box center [466, 59] width 744 height 25
click at [829, 59] on icon "button" at bounding box center [826, 58] width 8 height 8
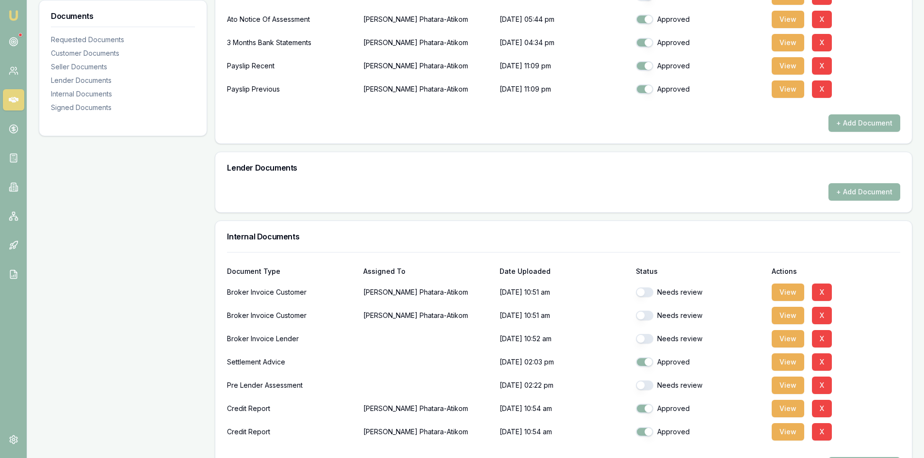
scroll to position [329, 0]
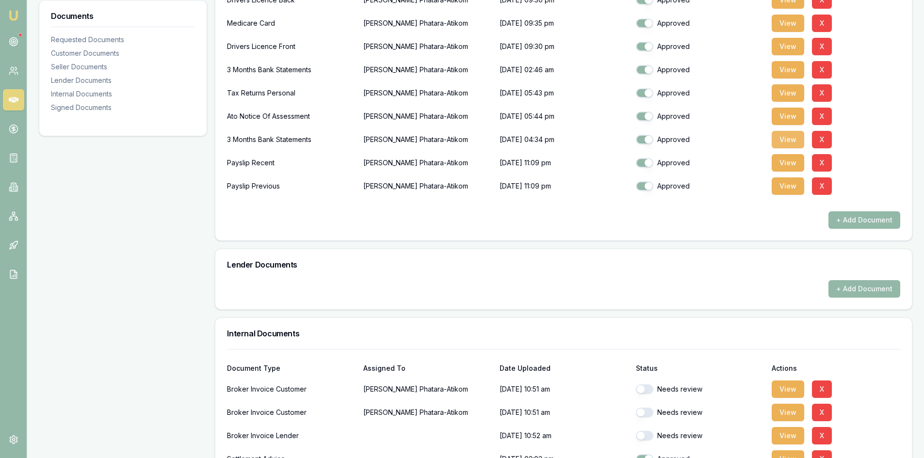
click at [784, 141] on button "View" at bounding box center [788, 139] width 33 height 17
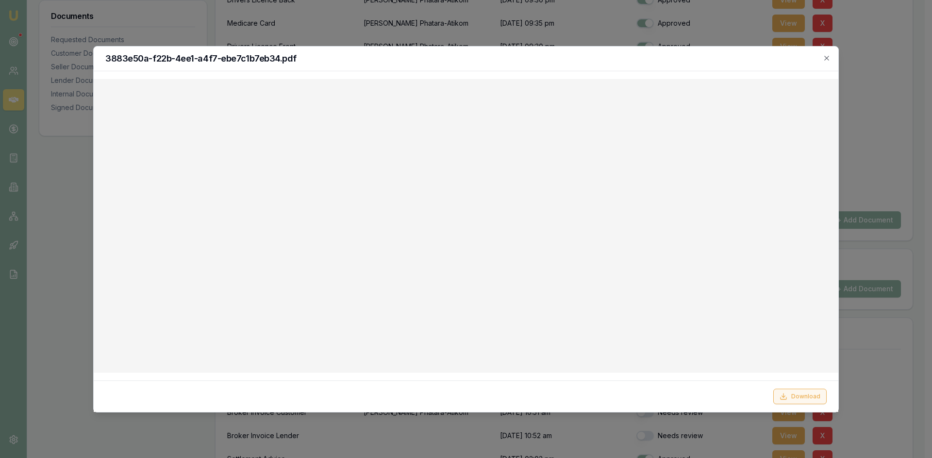
click at [797, 399] on button "Download" at bounding box center [799, 397] width 53 height 16
drag, startPoint x: 903, startPoint y: 164, endPoint x: 899, endPoint y: 161, distance: 5.2
click at [903, 164] on div at bounding box center [466, 229] width 932 height 458
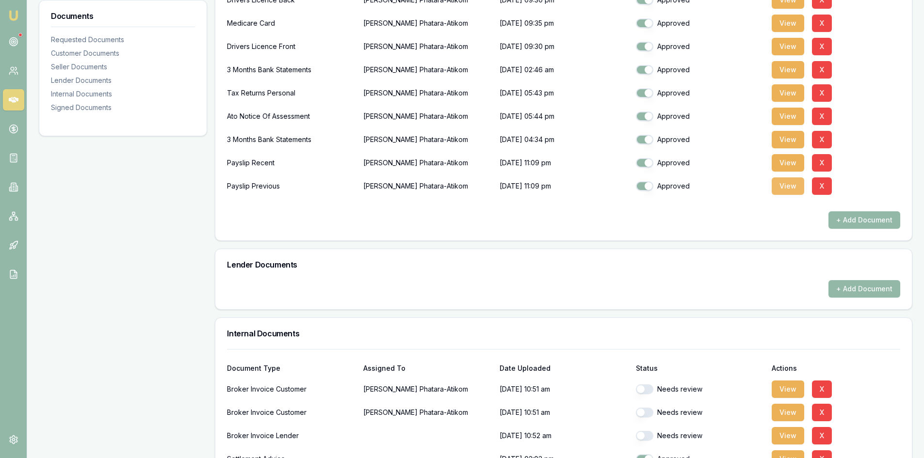
click at [788, 189] on button "View" at bounding box center [788, 186] width 33 height 17
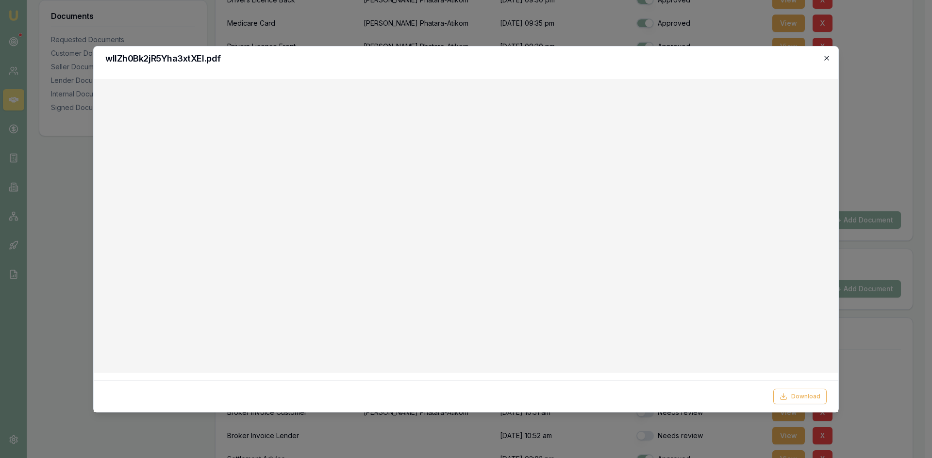
click at [825, 57] on icon "button" at bounding box center [826, 58] width 4 height 4
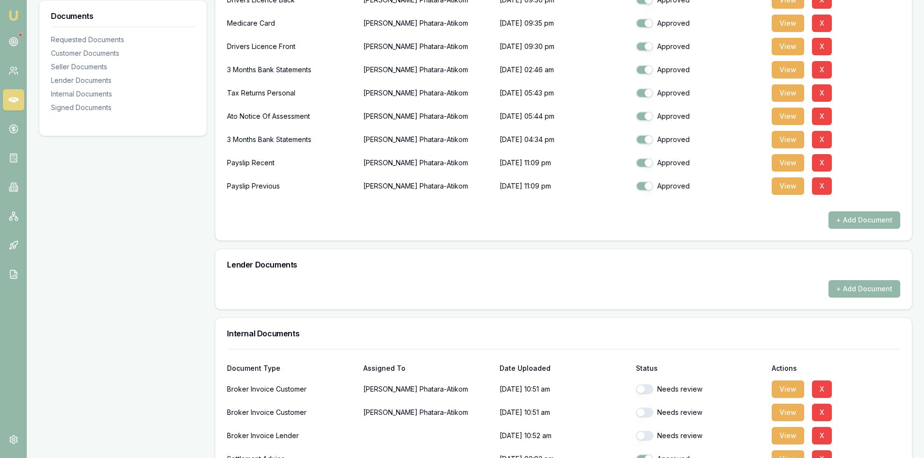
scroll to position [281, 0]
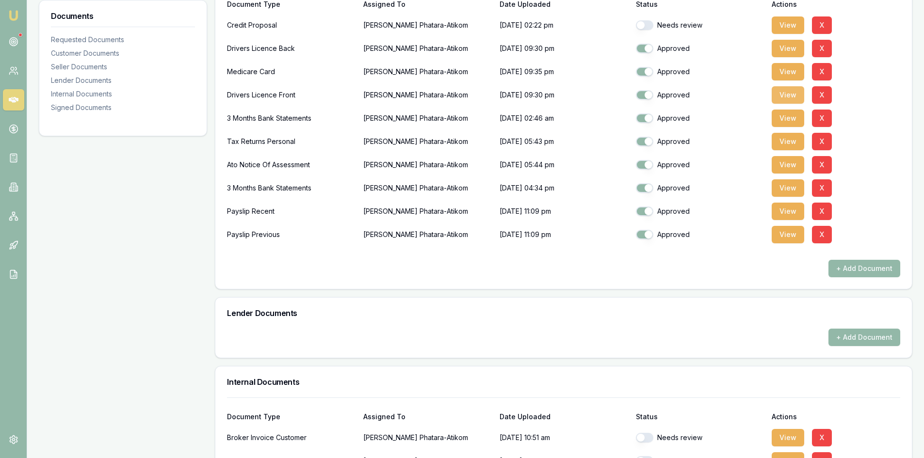
click at [790, 94] on button "View" at bounding box center [788, 94] width 33 height 17
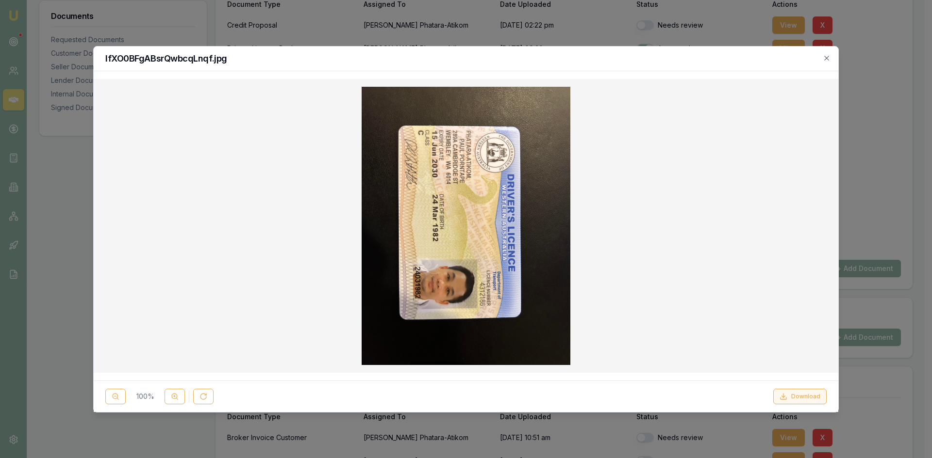
click at [798, 398] on button "Download" at bounding box center [799, 397] width 53 height 16
click at [832, 58] on div "lfXO0BFgABsrQwbcqLnqf.jpg" at bounding box center [466, 59] width 744 height 25
click at [826, 58] on icon "button" at bounding box center [826, 58] width 4 height 4
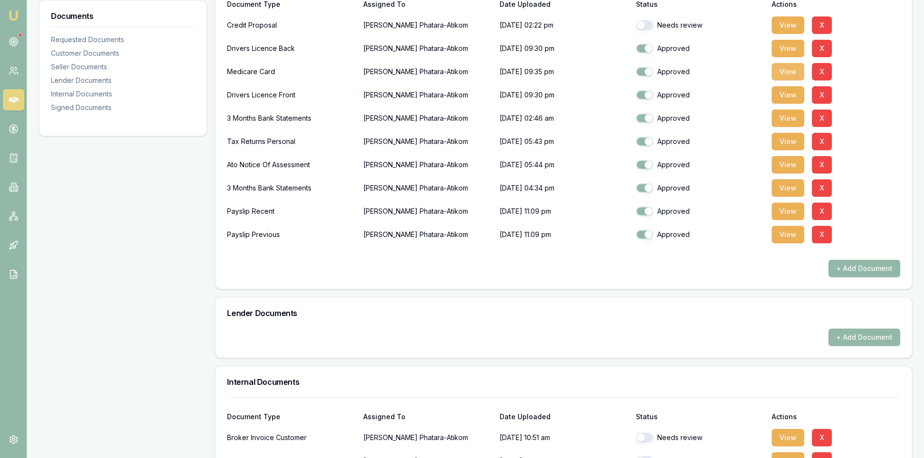
click at [798, 70] on button "View" at bounding box center [788, 71] width 33 height 17
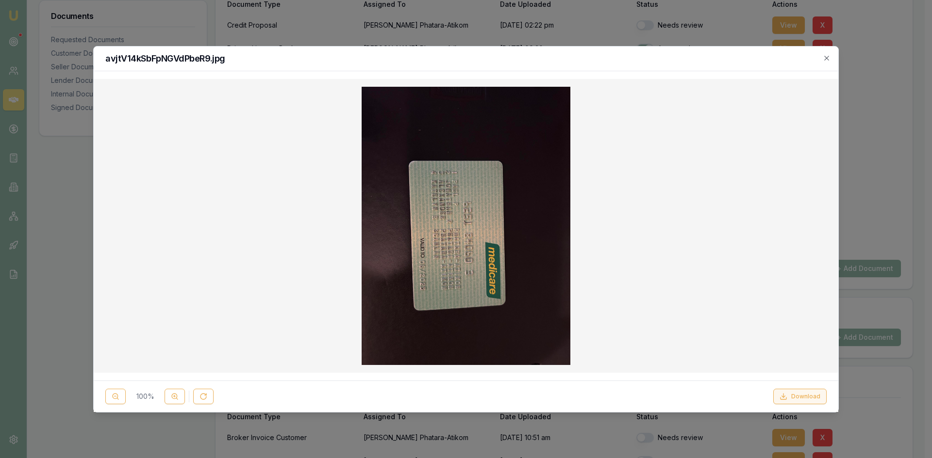
click at [807, 400] on button "Download" at bounding box center [799, 397] width 53 height 16
click at [615, 65] on div "avjtV14kSbFpNGVdPbeR9.jpg" at bounding box center [466, 59] width 744 height 25
click at [824, 60] on icon "button" at bounding box center [826, 58] width 4 height 4
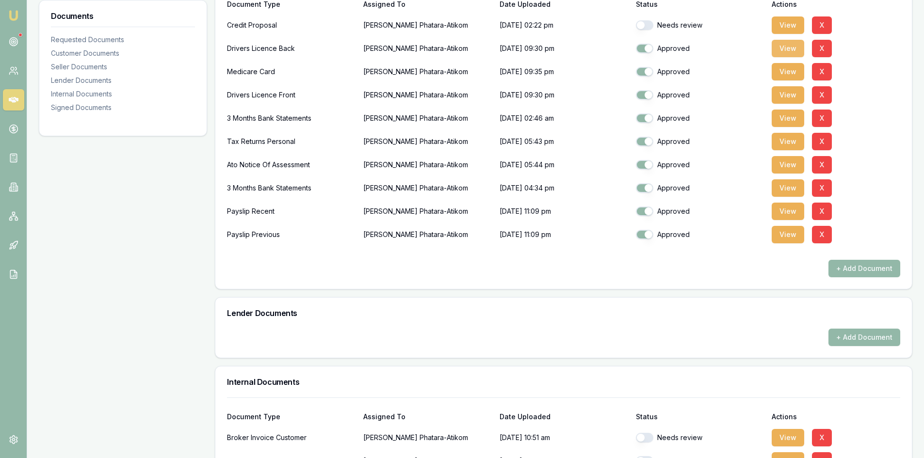
click at [786, 51] on button "View" at bounding box center [788, 48] width 33 height 17
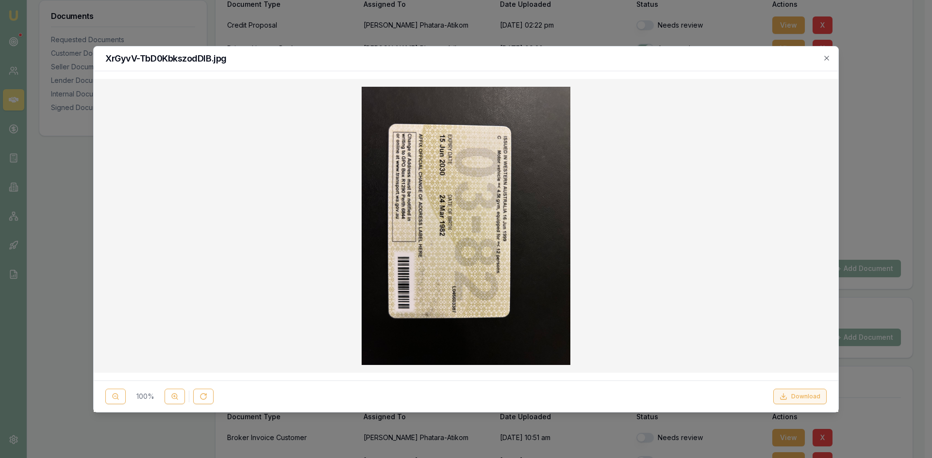
click at [796, 399] on button "Download" at bounding box center [799, 397] width 53 height 16
click at [824, 58] on icon "button" at bounding box center [826, 58] width 8 height 8
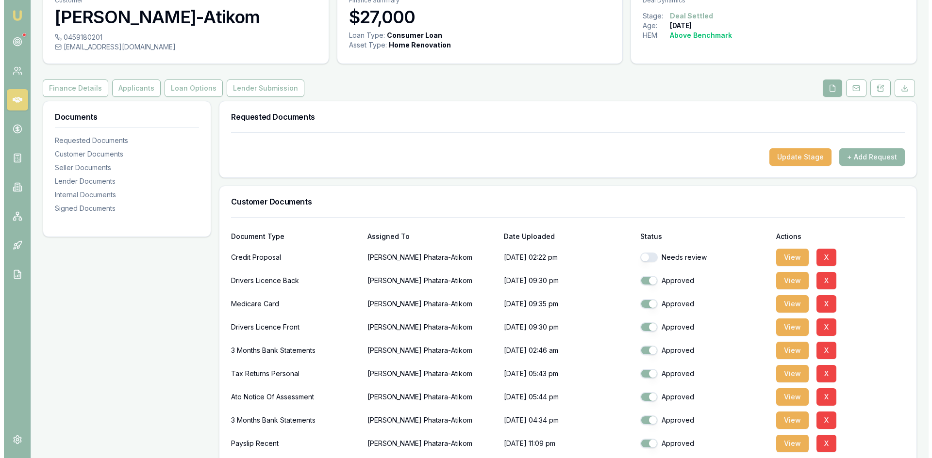
scroll to position [97, 0]
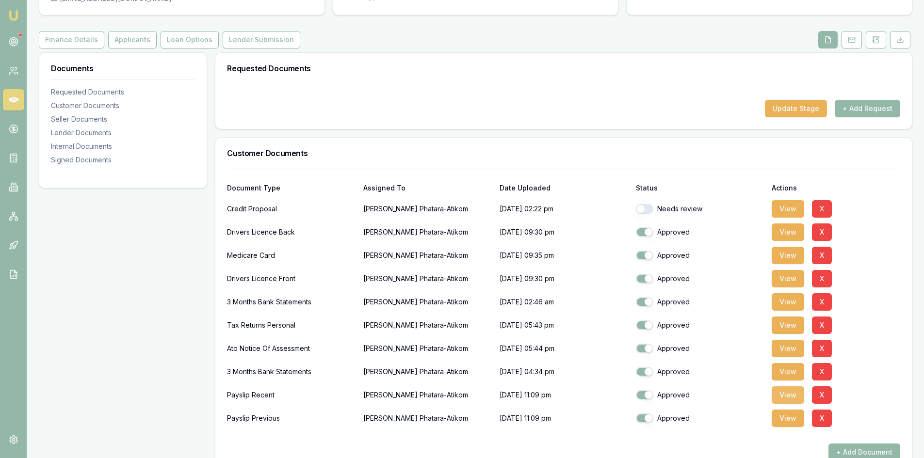
click at [793, 395] on button "View" at bounding box center [788, 395] width 33 height 17
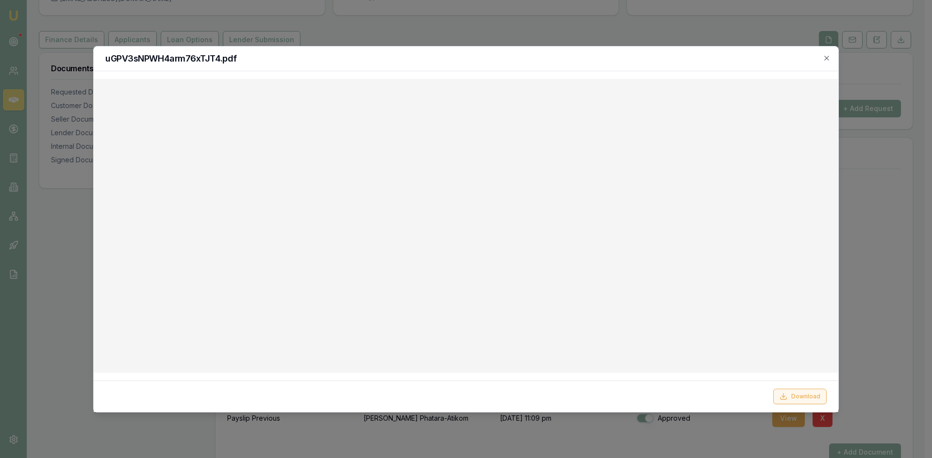
click at [797, 397] on button "Download" at bounding box center [799, 397] width 53 height 16
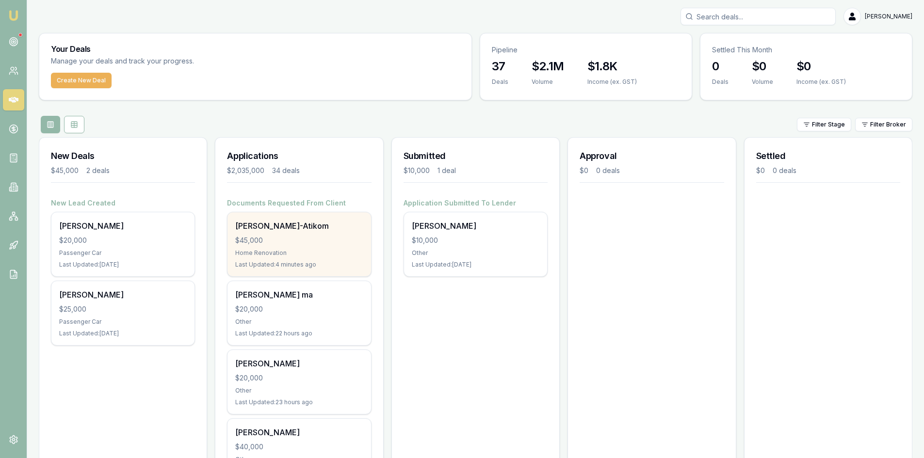
click at [281, 251] on div "Home Renovation" at bounding box center [299, 253] width 128 height 8
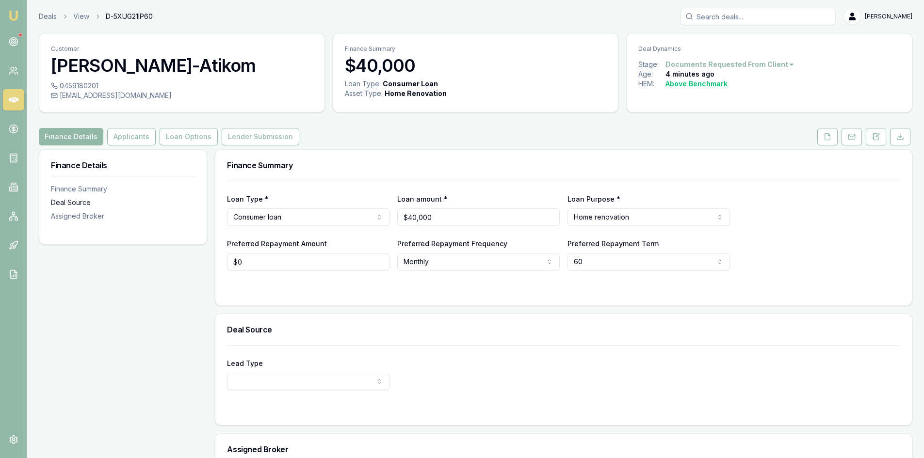
scroll to position [49, 0]
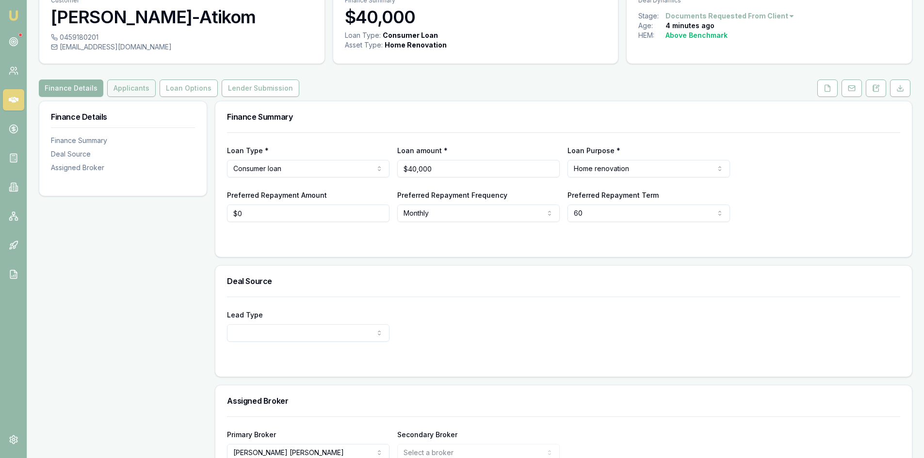
click at [126, 95] on button "Applicants" at bounding box center [131, 88] width 49 height 17
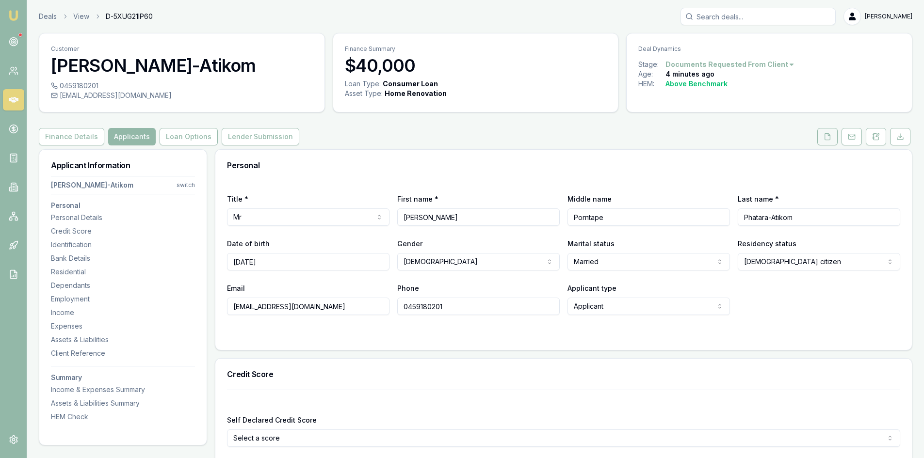
click at [830, 140] on icon at bounding box center [827, 136] width 5 height 6
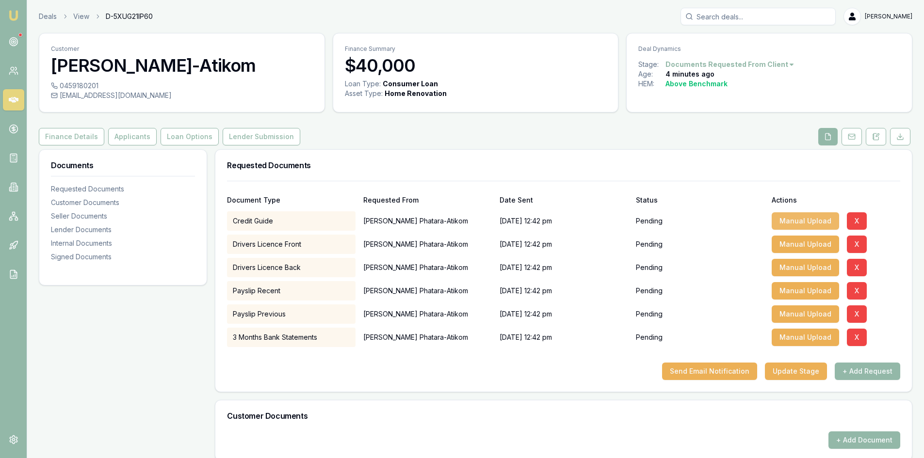
click at [792, 219] on button "Manual Upload" at bounding box center [805, 221] width 67 height 17
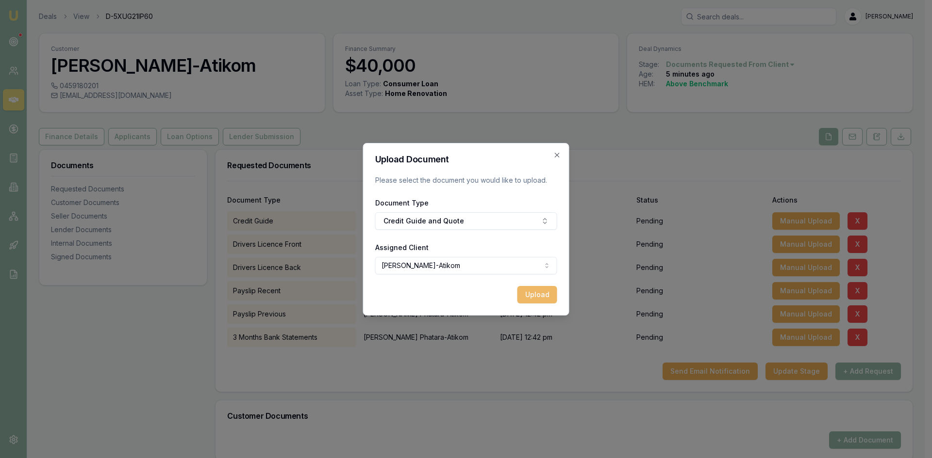
click at [532, 293] on button "Upload" at bounding box center [537, 294] width 40 height 17
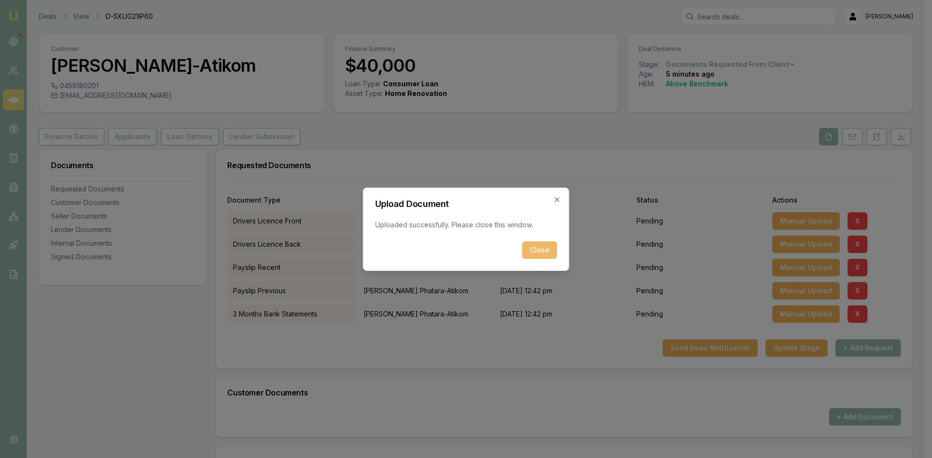
click at [543, 249] on button "Close" at bounding box center [539, 250] width 35 height 17
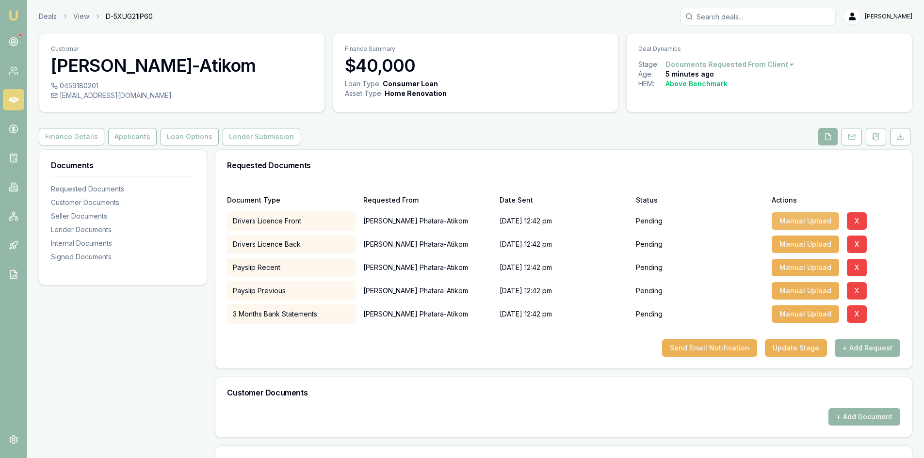
click at [788, 225] on button "Manual Upload" at bounding box center [805, 221] width 67 height 17
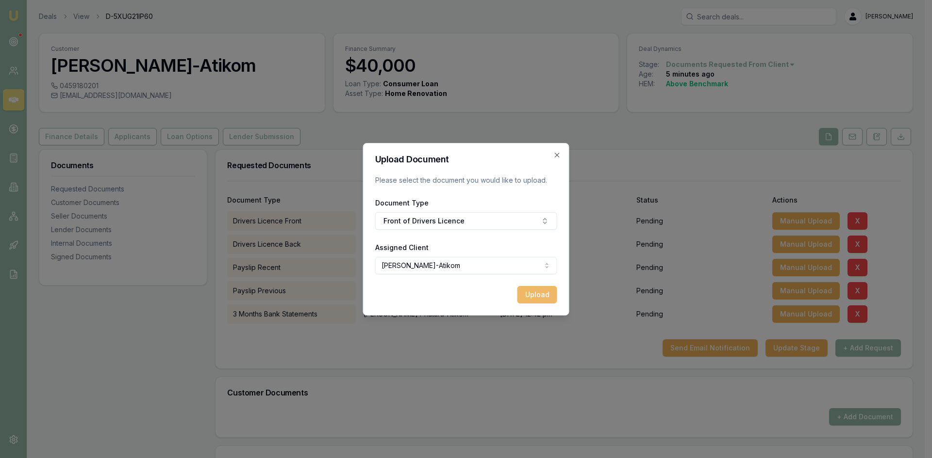
click at [546, 294] on button "Upload" at bounding box center [537, 294] width 40 height 17
click at [556, 157] on icon "button" at bounding box center [557, 155] width 8 height 8
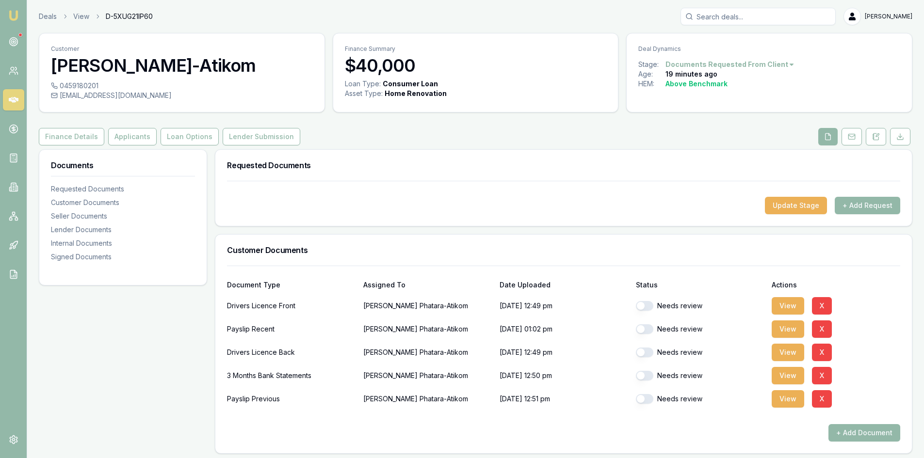
checkbox input "true"
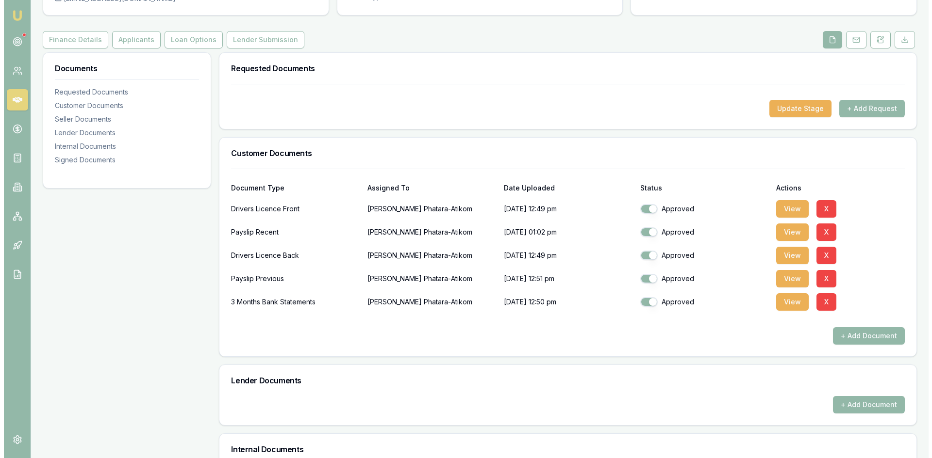
scroll to position [146, 0]
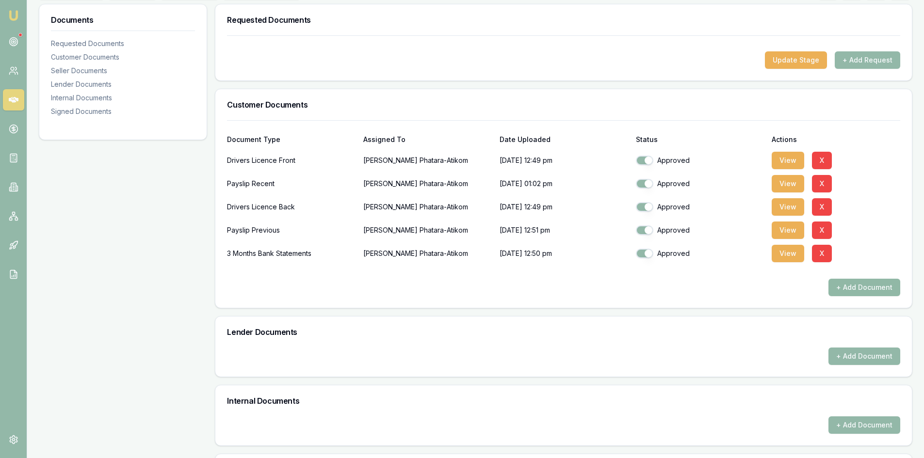
click at [866, 291] on button "+ Add Document" at bounding box center [865, 287] width 72 height 17
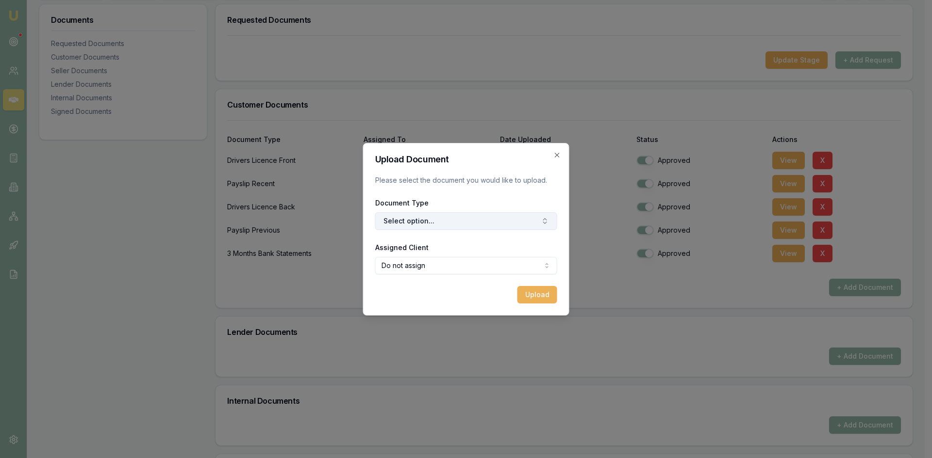
click at [449, 216] on button "Select option..." at bounding box center [466, 221] width 182 height 17
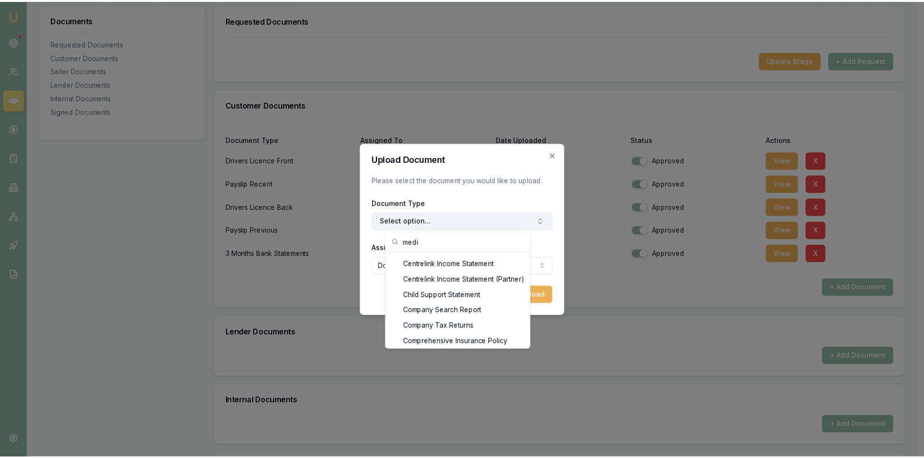
scroll to position [0, 0]
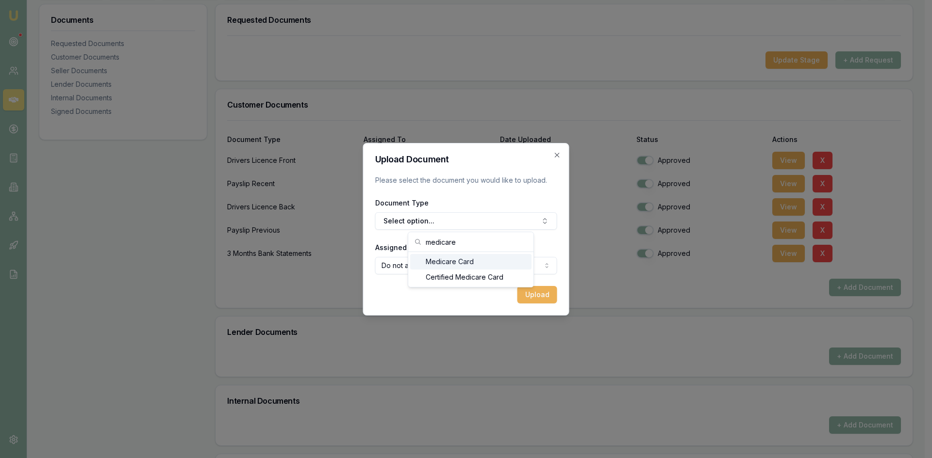
type input "medicare"
click at [444, 265] on div "Medicare Card" at bounding box center [470, 262] width 121 height 16
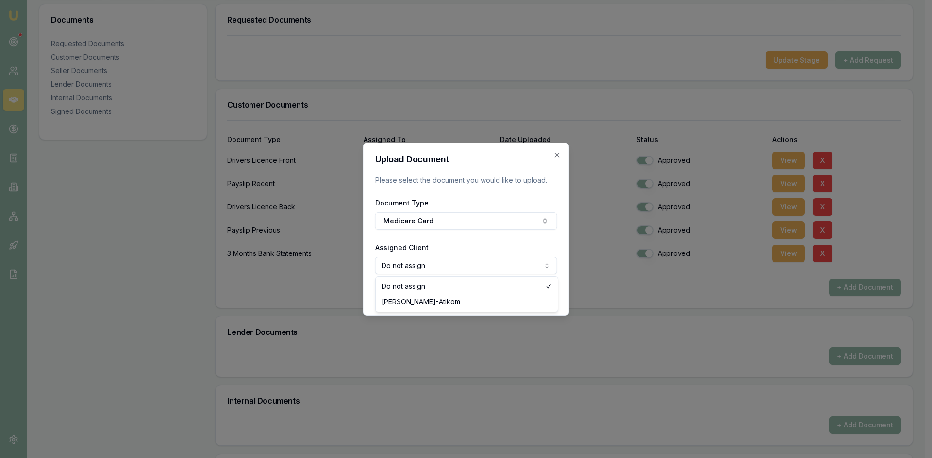
click at [482, 270] on body "Emu Broker Deals View D-5XUG21IP60 Steven Nguyen Toggle Menu Customer Paul Phat…" at bounding box center [462, 83] width 924 height 458
select select "U-7TQLMNSCUE"
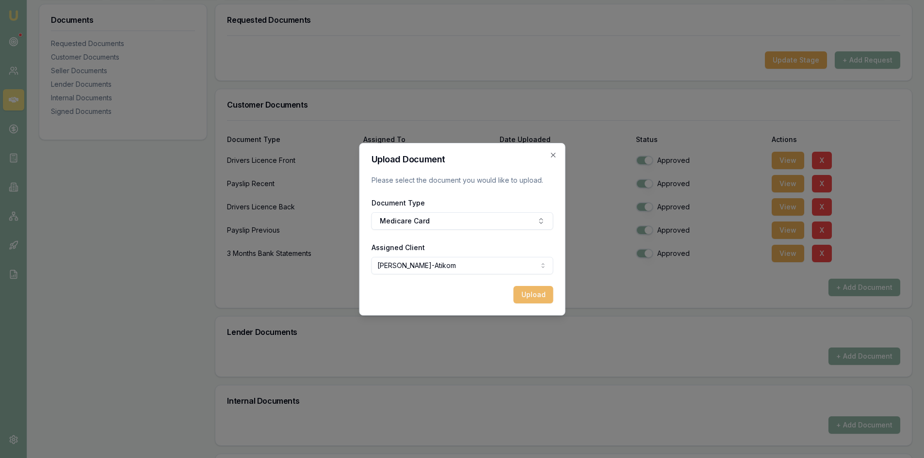
click at [531, 297] on button "Upload" at bounding box center [533, 294] width 40 height 17
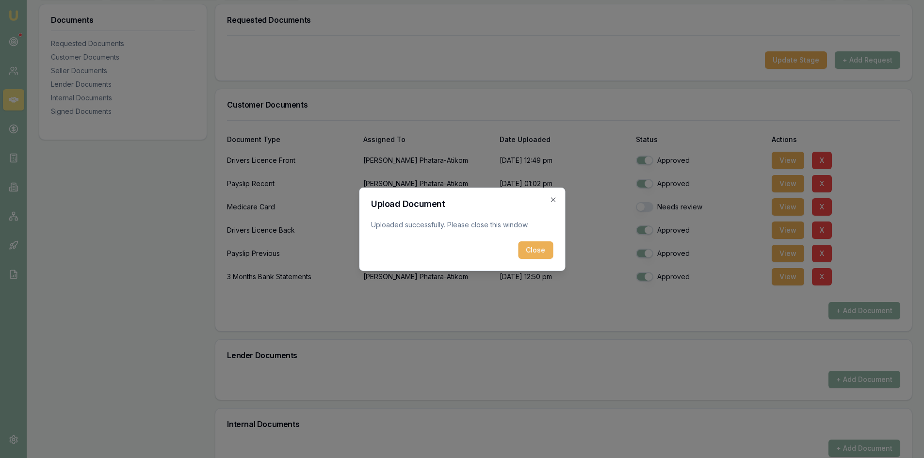
click at [535, 250] on button "Close" at bounding box center [535, 250] width 35 height 17
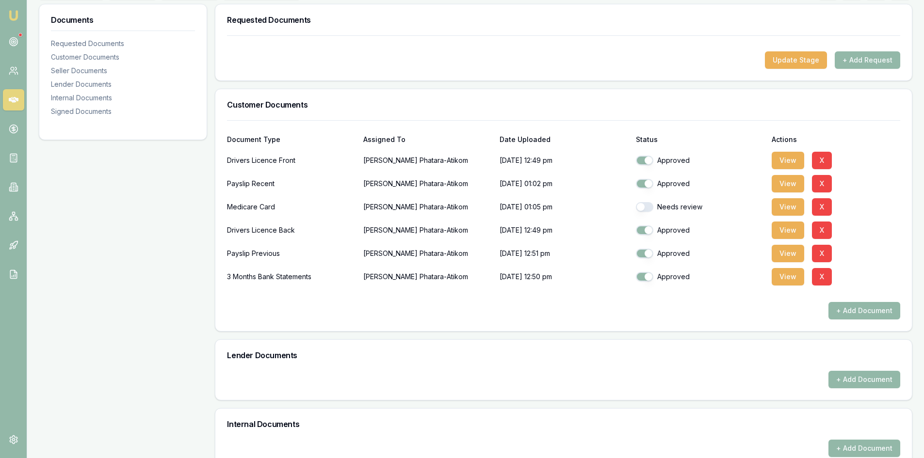
click at [653, 209] on button "button" at bounding box center [644, 207] width 17 height 10
checkbox input "true"
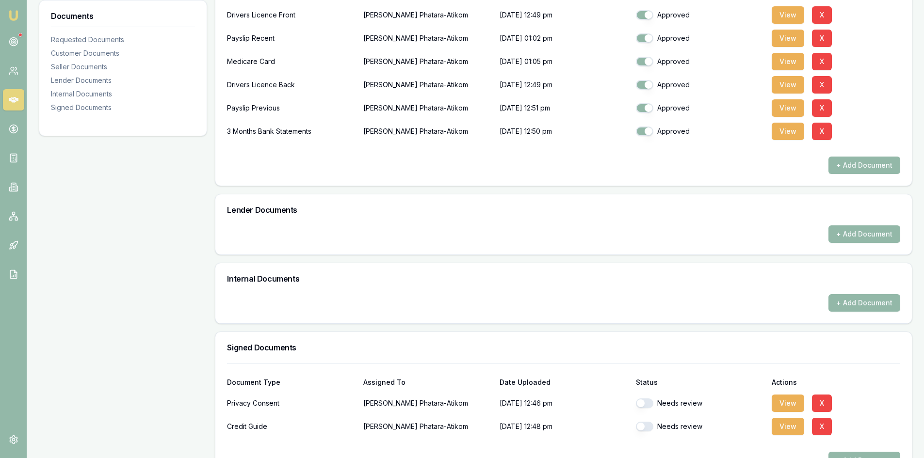
scroll to position [322, 0]
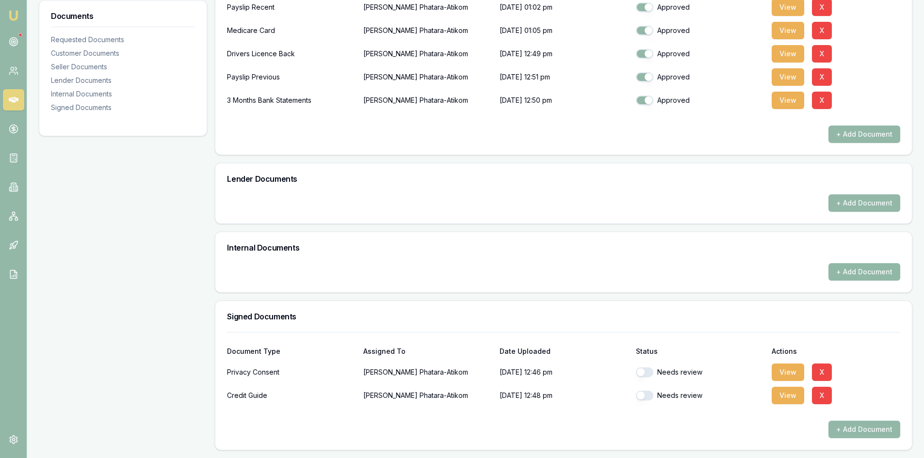
click at [868, 272] on button "+ Add Document" at bounding box center [865, 271] width 72 height 17
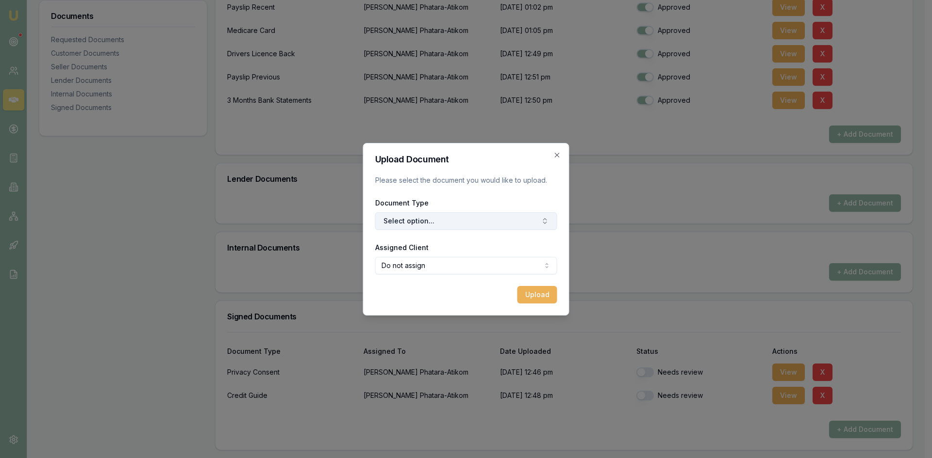
click at [462, 225] on button "Select option..." at bounding box center [466, 221] width 182 height 17
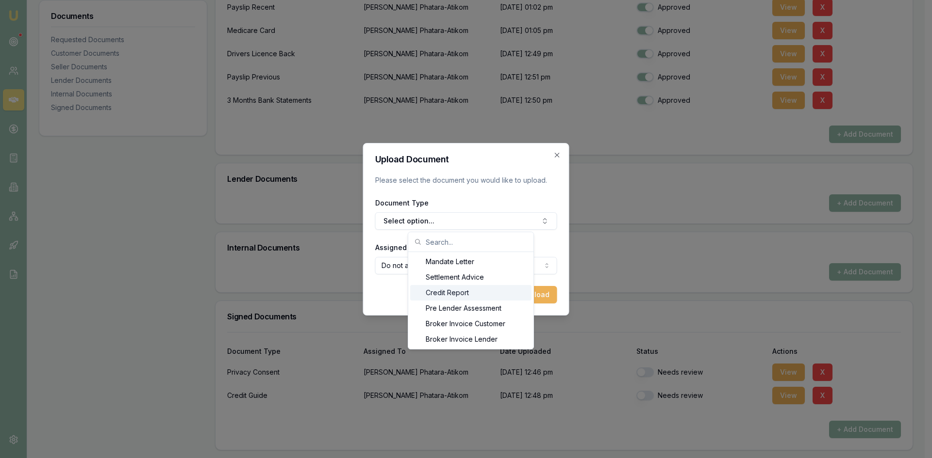
click at [450, 295] on div "Credit Report" at bounding box center [470, 293] width 121 height 16
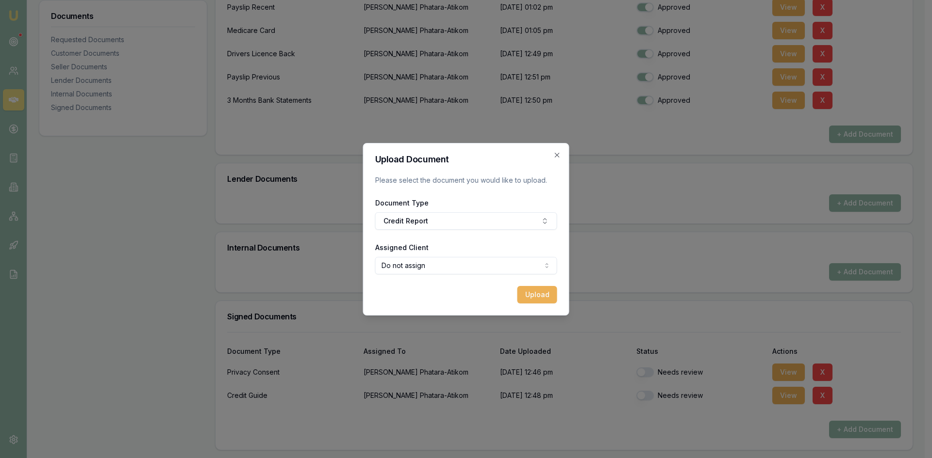
select select "U-7TQLMNSCUE"
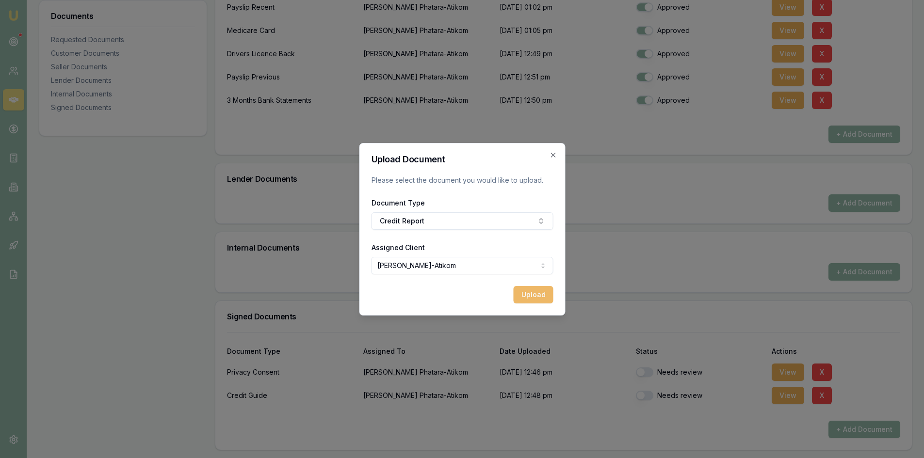
click at [527, 294] on button "Upload" at bounding box center [533, 294] width 40 height 17
click at [552, 153] on icon "button" at bounding box center [553, 155] width 8 height 8
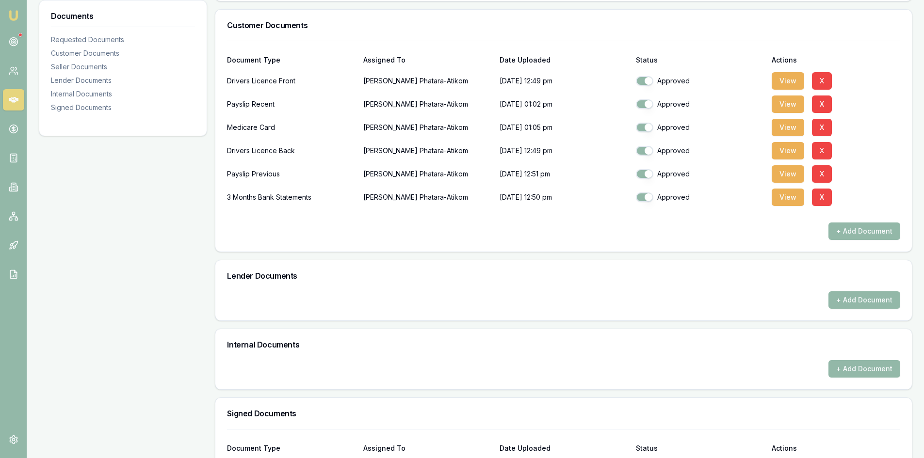
scroll to position [128, 0]
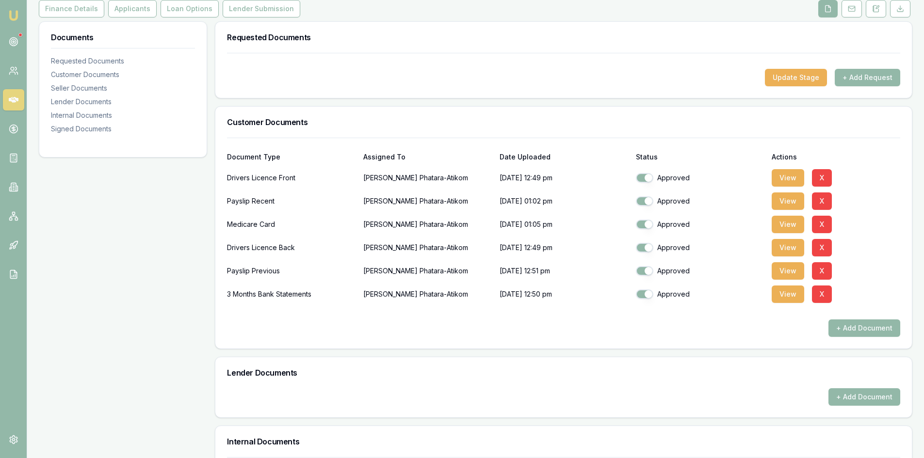
checkbox input "true"
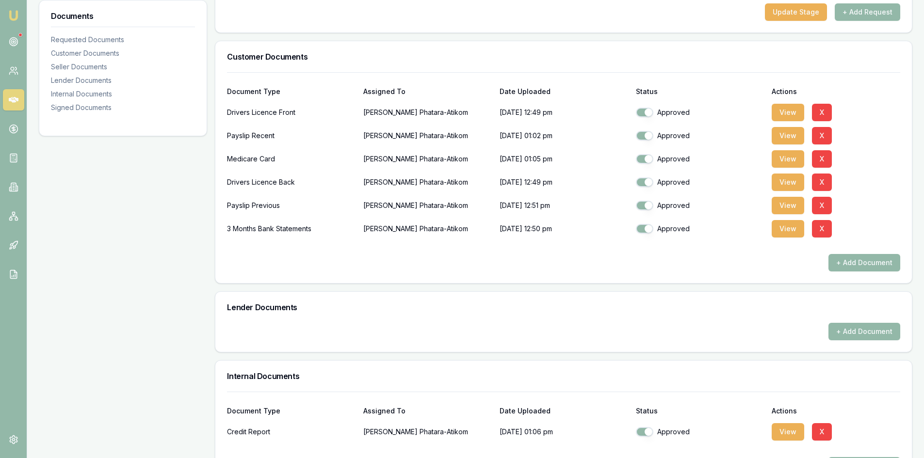
scroll to position [0, 0]
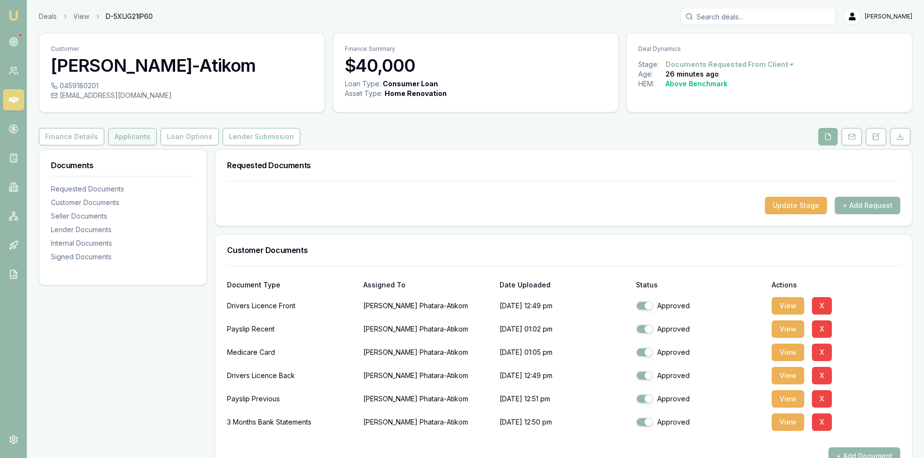
click at [135, 132] on button "Applicants" at bounding box center [132, 136] width 49 height 17
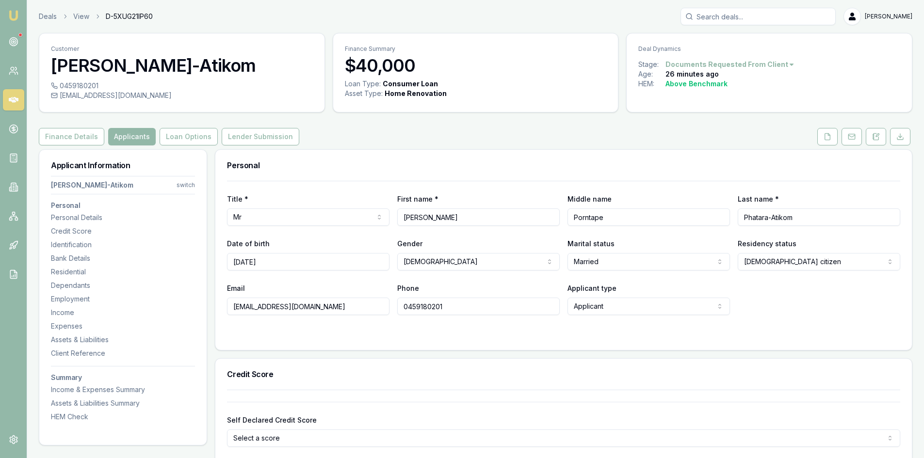
click at [180, 137] on button "Loan Options" at bounding box center [189, 136] width 58 height 17
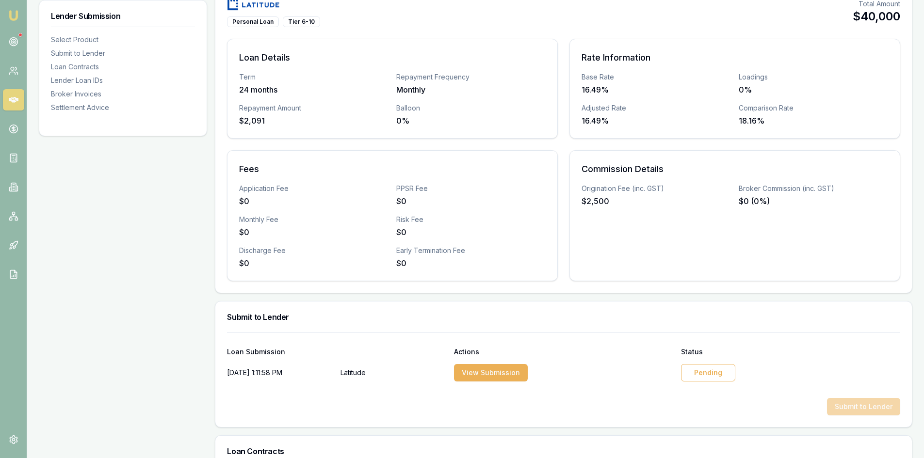
scroll to position [388, 0]
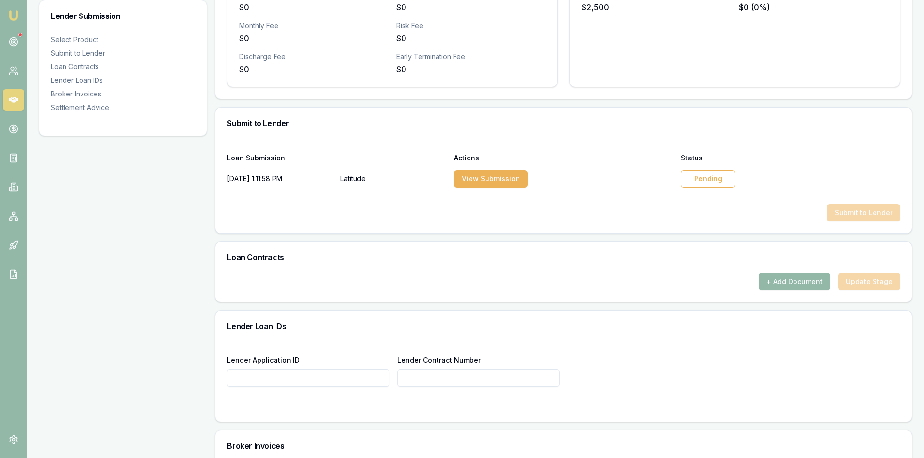
click at [704, 183] on div "Pending" at bounding box center [708, 178] width 54 height 17
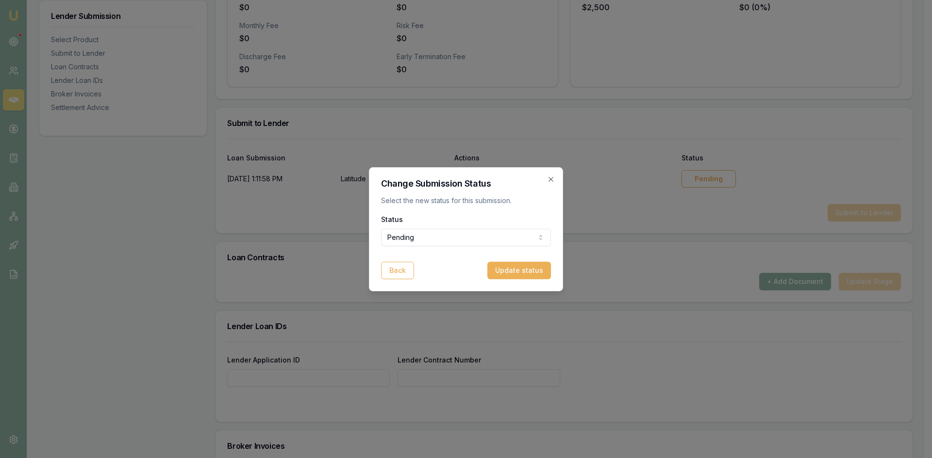
select select "APPROVED"
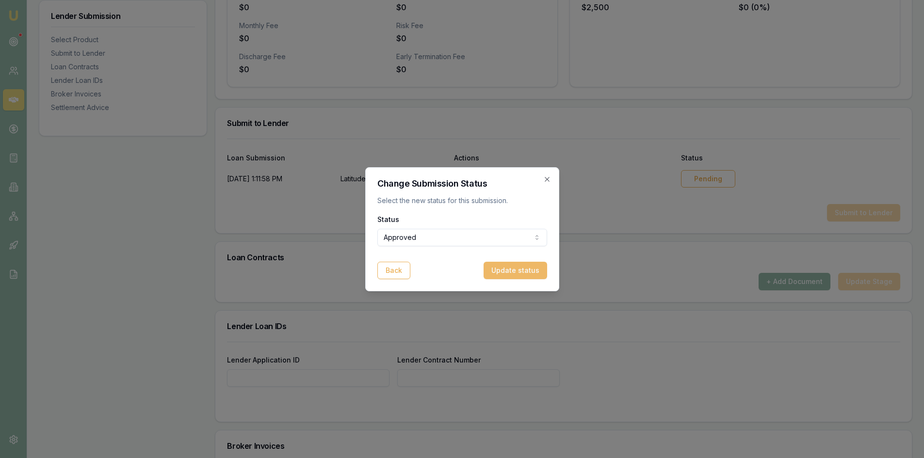
drag, startPoint x: 526, startPoint y: 270, endPoint x: 652, endPoint y: 249, distance: 127.8
click at [526, 269] on button "Update status" at bounding box center [516, 270] width 64 height 17
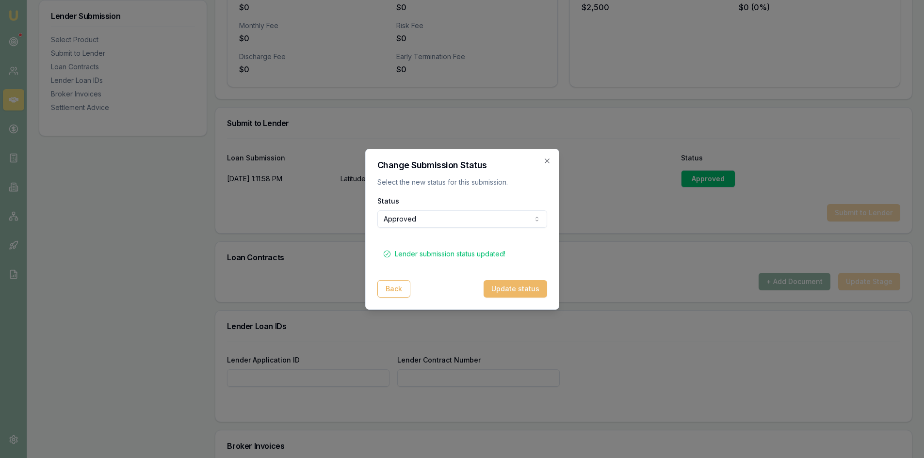
click at [501, 288] on button "Update status" at bounding box center [516, 288] width 64 height 17
click at [545, 162] on icon "button" at bounding box center [547, 161] width 8 height 8
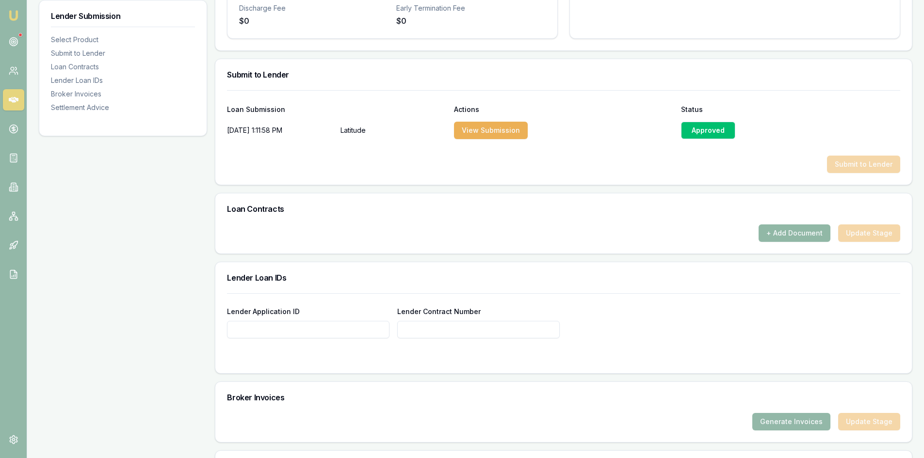
scroll to position [485, 0]
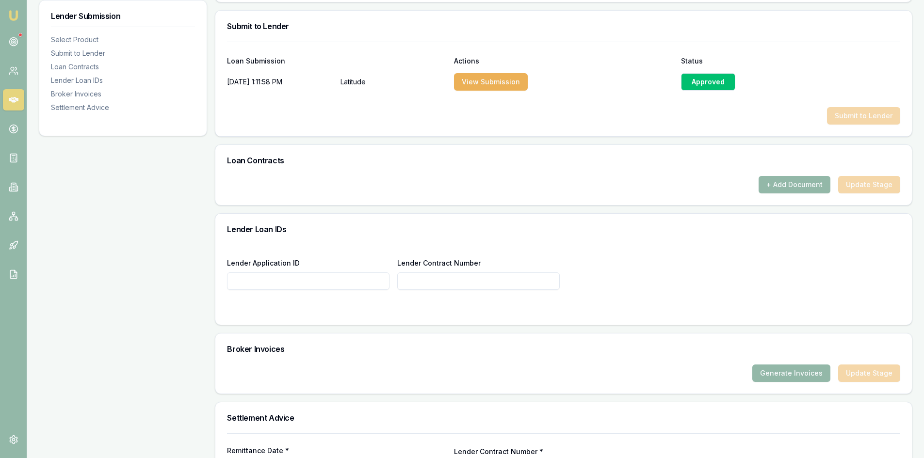
click at [347, 279] on input "Lender Application ID" at bounding box center [308, 281] width 163 height 17
paste input "0000623256"
type input "0000623256"
click at [456, 313] on div "Lender Application ID 0000623256 Lender Contract Number" at bounding box center [563, 285] width 697 height 80
click at [449, 280] on input "Lender Contract Number" at bounding box center [478, 281] width 163 height 17
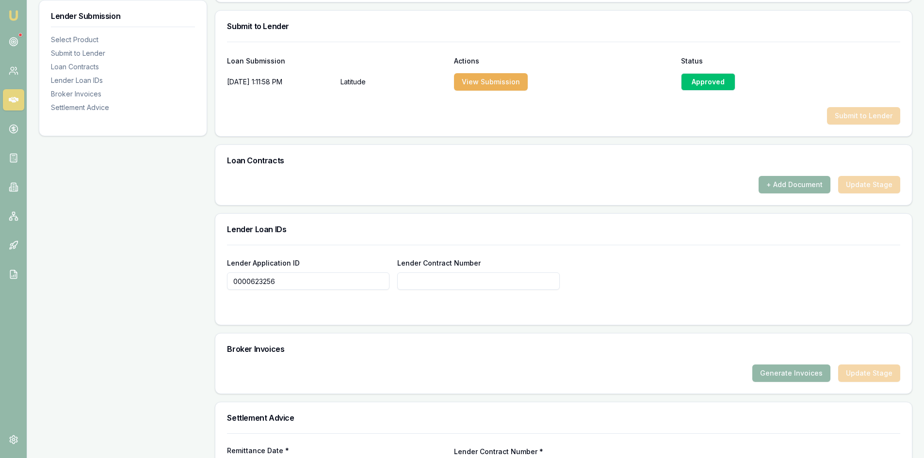
paste input "0000623256"
type input "0000623256"
click at [473, 313] on div "Lender Application ID 0000623256 Lender Contract Number 0000623256" at bounding box center [563, 285] width 697 height 80
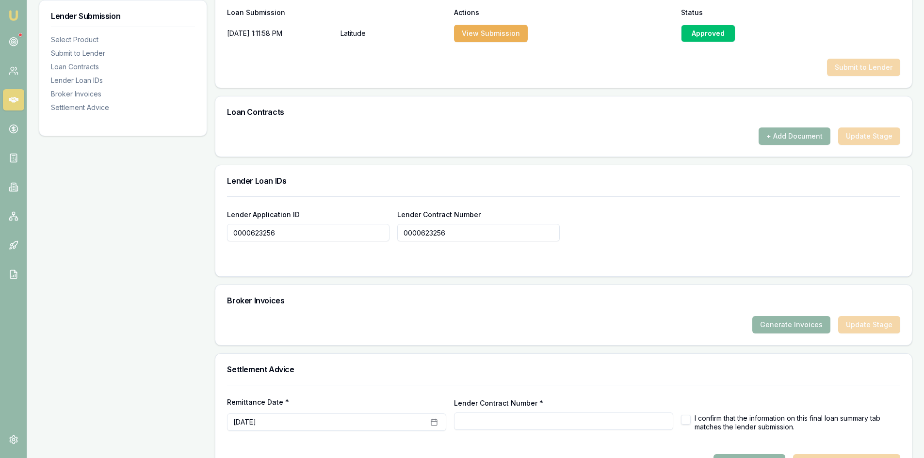
scroll to position [567, 0]
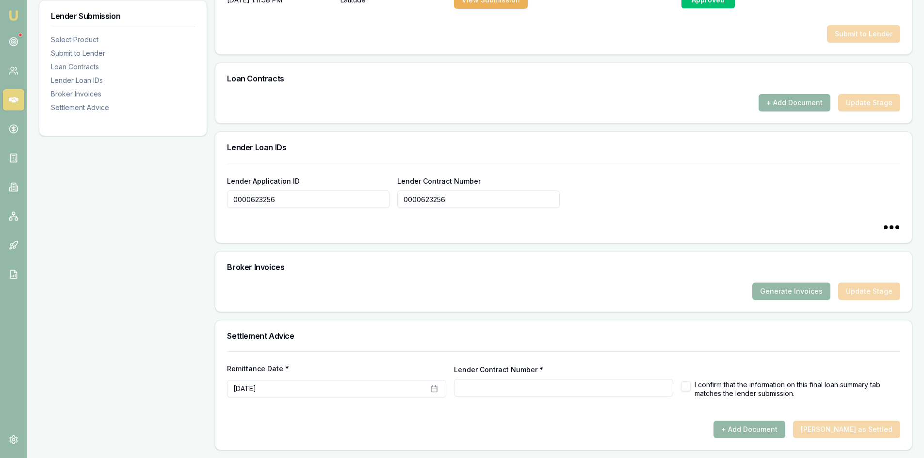
type input "0000623256"
click at [684, 387] on button "button" at bounding box center [686, 387] width 10 height 10
click at [761, 427] on button "+ Add Document" at bounding box center [750, 429] width 72 height 17
checkbox input "false"
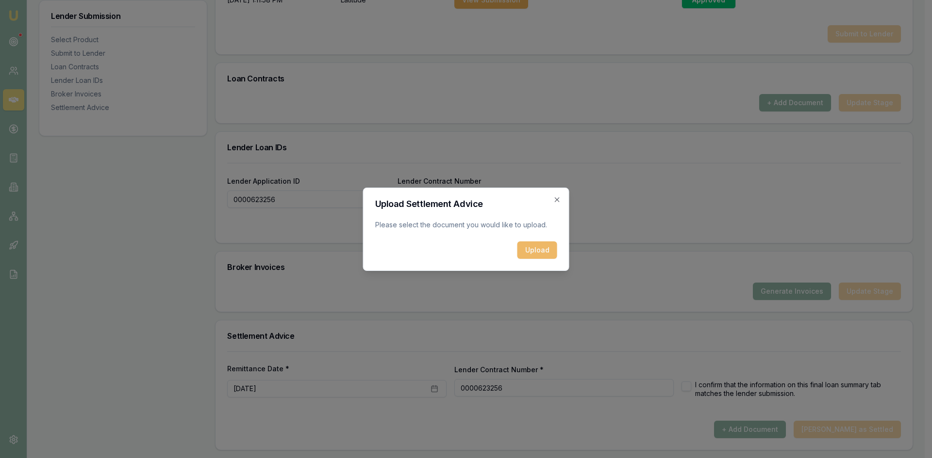
click at [530, 248] on button "Upload" at bounding box center [537, 250] width 40 height 17
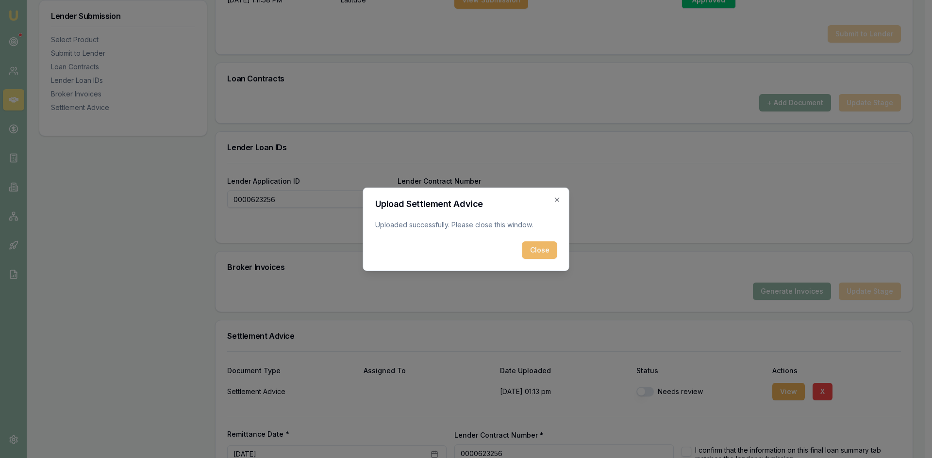
click at [540, 253] on button "Close" at bounding box center [539, 250] width 35 height 17
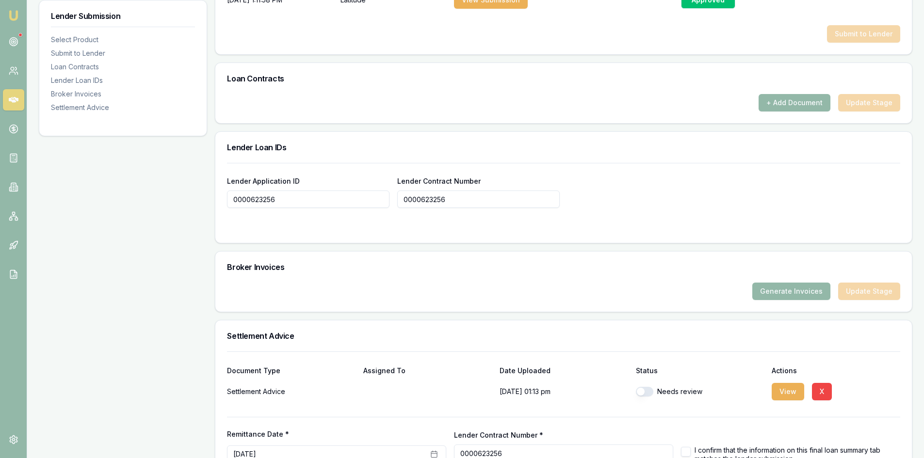
scroll to position [633, 0]
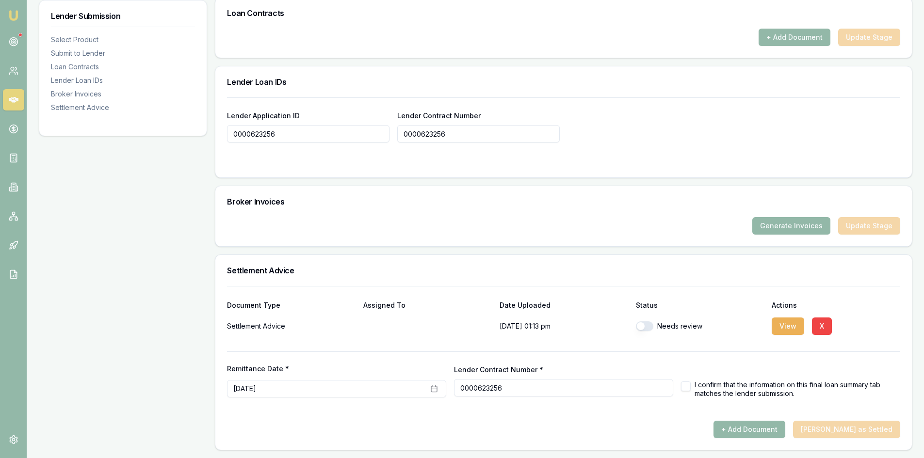
click at [651, 325] on button "button" at bounding box center [644, 327] width 17 height 10
checkbox input "true"
drag, startPoint x: 686, startPoint y: 391, endPoint x: 697, endPoint y: 390, distance: 11.2
click at [686, 391] on button "button" at bounding box center [686, 387] width 10 height 10
checkbox input "true"
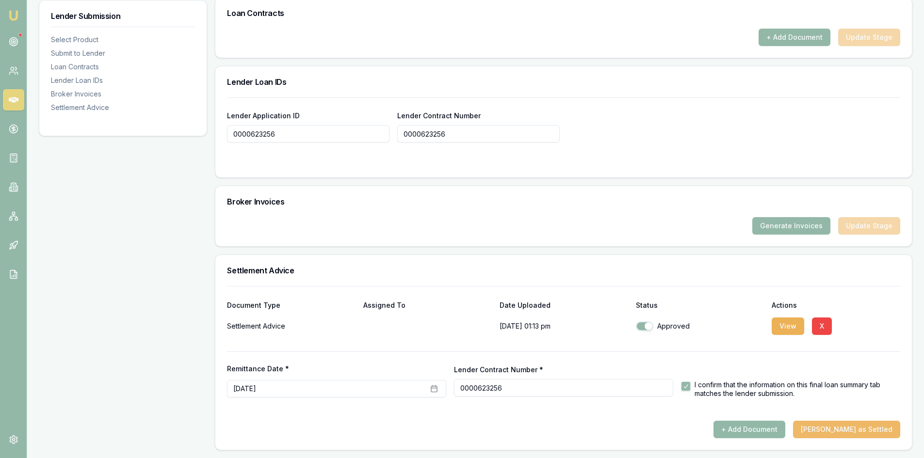
click at [835, 433] on button "[PERSON_NAME] as Settled" at bounding box center [846, 429] width 107 height 17
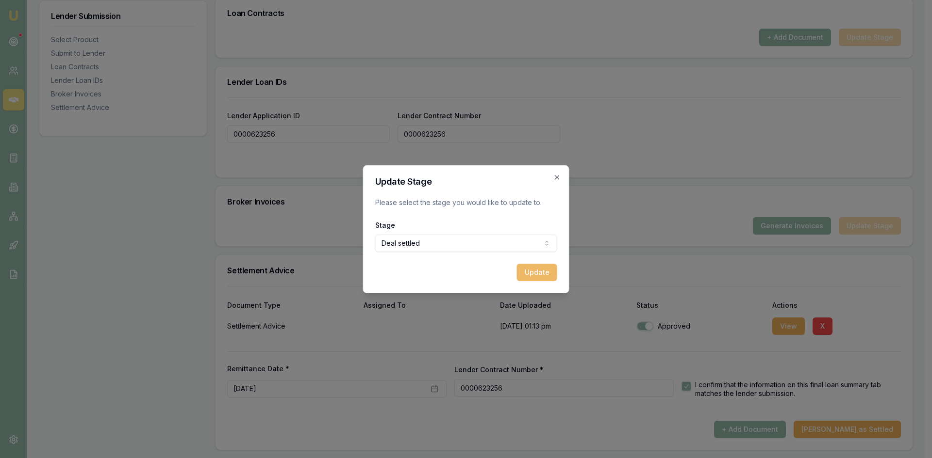
click at [531, 274] on button "Update" at bounding box center [537, 272] width 40 height 17
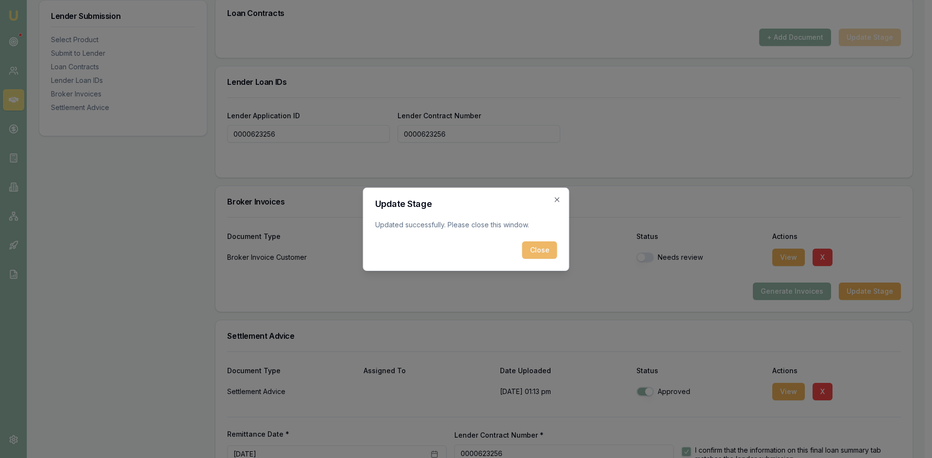
click at [537, 253] on button "Close" at bounding box center [539, 250] width 35 height 17
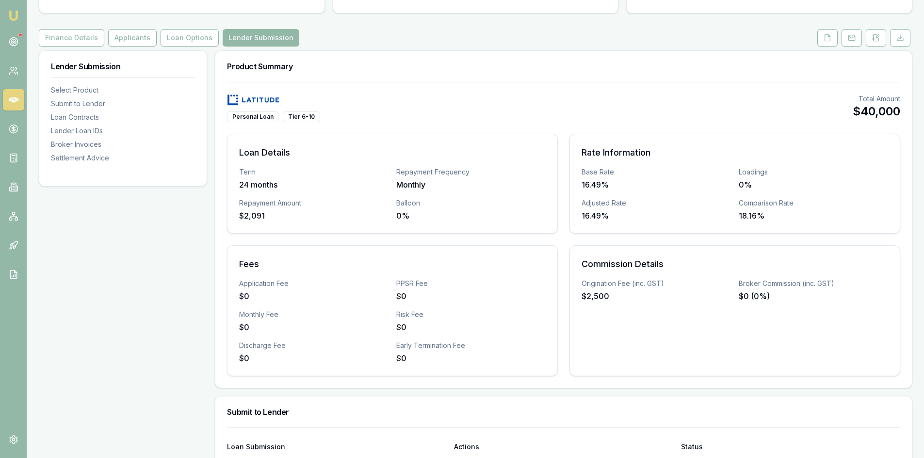
scroll to position [0, 0]
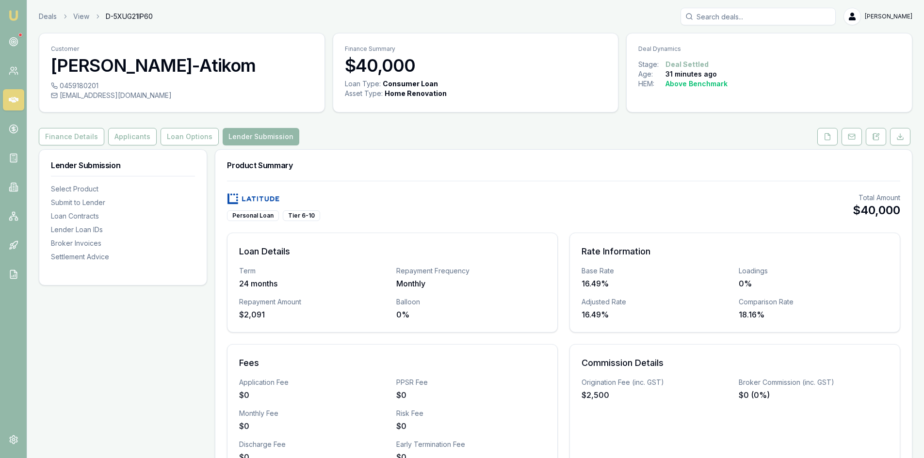
click at [14, 102] on icon at bounding box center [14, 100] width 10 height 6
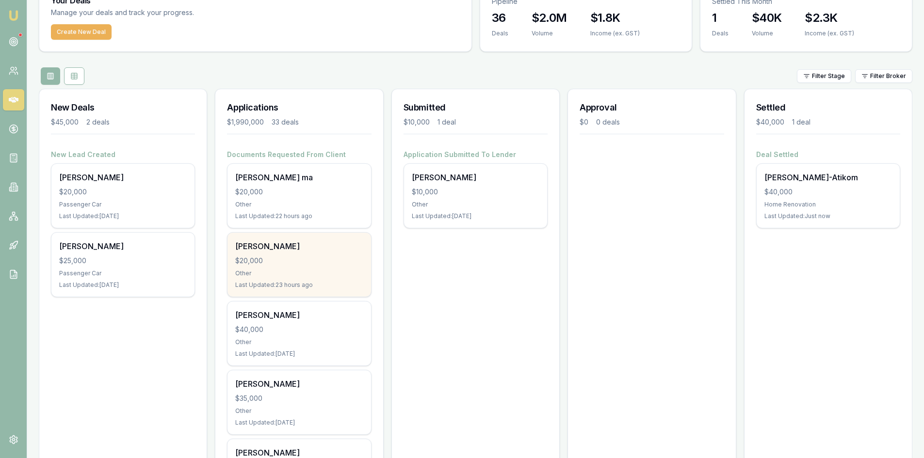
scroll to position [97, 0]
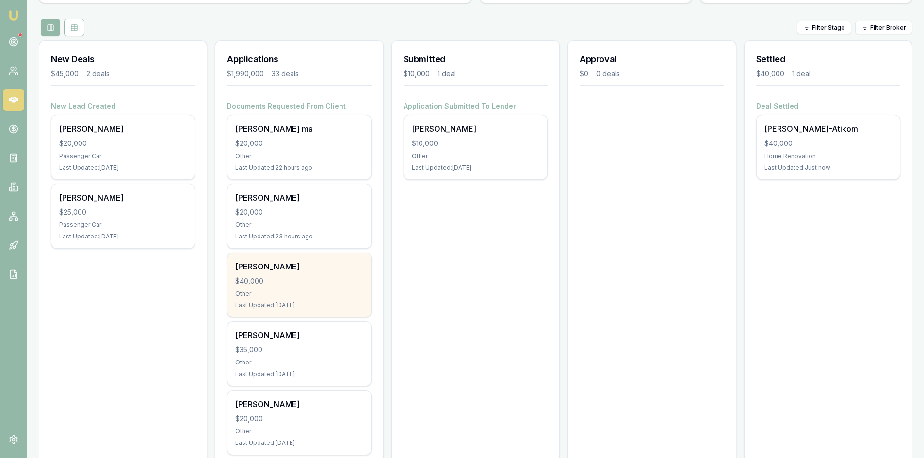
click at [277, 269] on div "[PERSON_NAME]" at bounding box center [299, 267] width 128 height 12
click at [302, 287] on div "thi hoang $40,000 Other Last Updated: 1 day ago" at bounding box center [299, 285] width 143 height 64
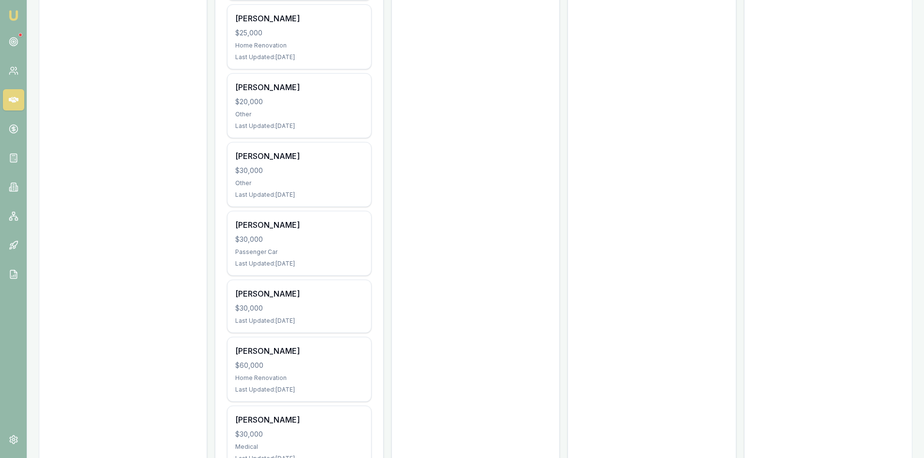
scroll to position [1358, 0]
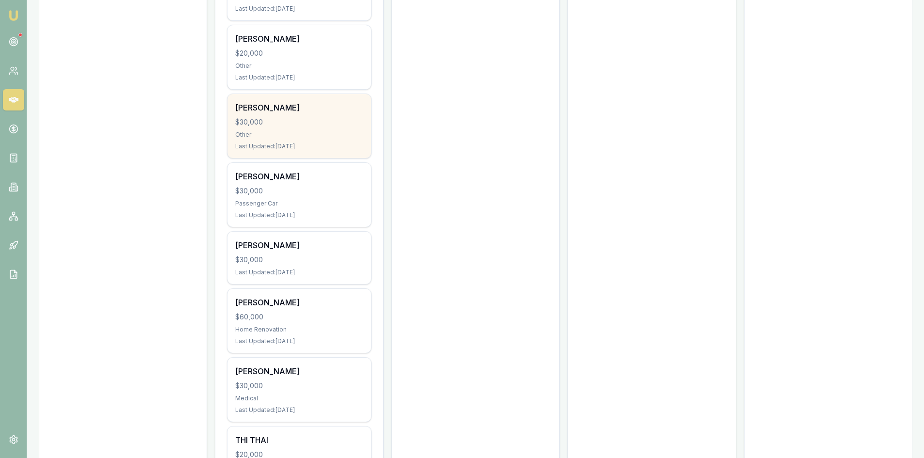
click at [318, 130] on div "huy pham $30,000 Other Last Updated: 13 days ago" at bounding box center [299, 126] width 143 height 64
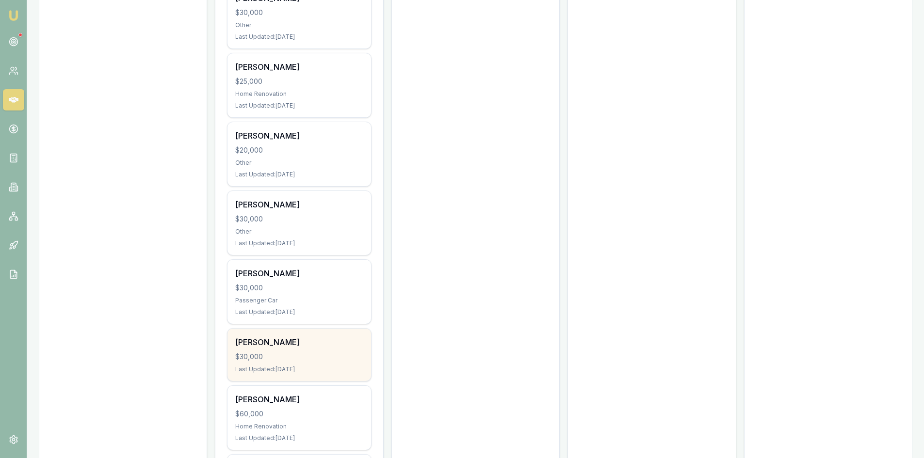
scroll to position [1213, 0]
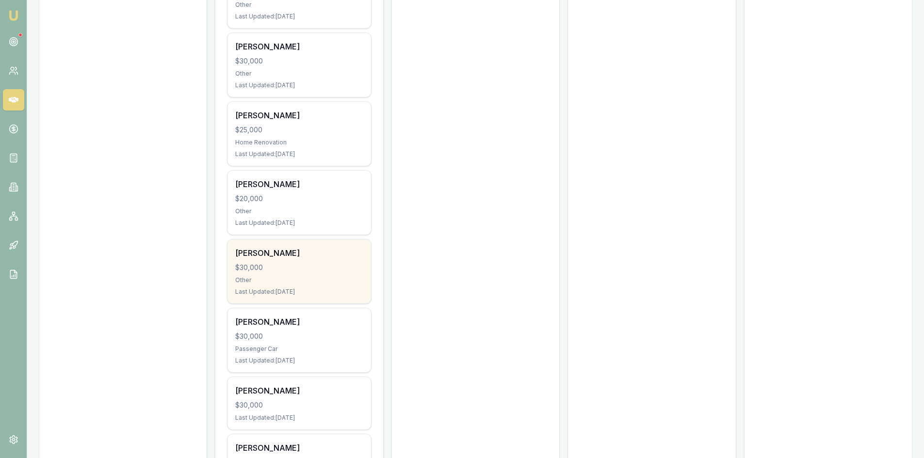
click at [298, 266] on div "$30,000" at bounding box center [299, 268] width 128 height 10
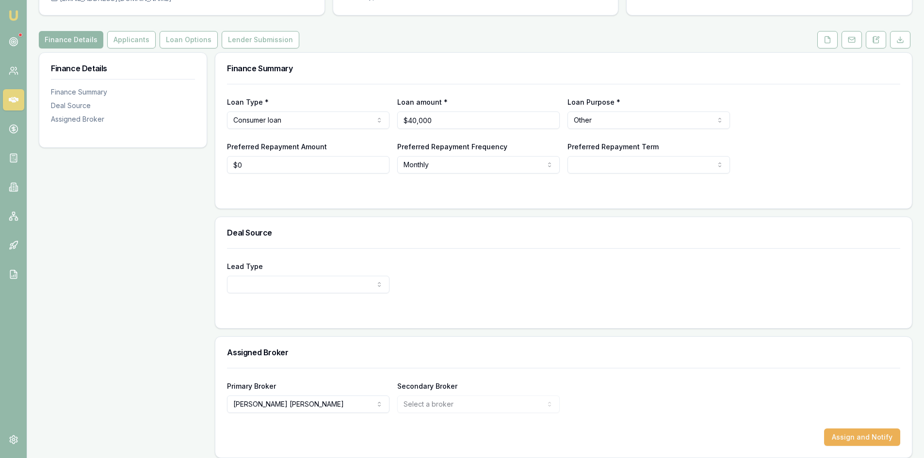
scroll to position [105, 0]
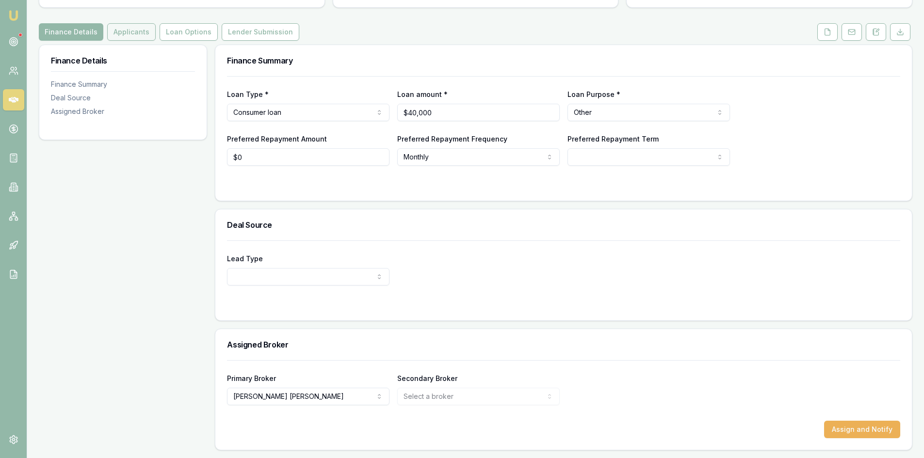
click at [125, 36] on button "Applicants" at bounding box center [131, 31] width 49 height 17
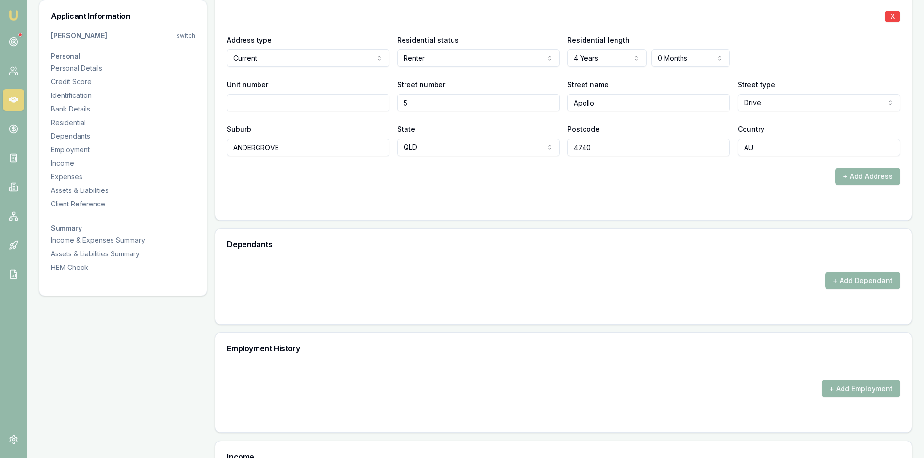
scroll to position [1116, 0]
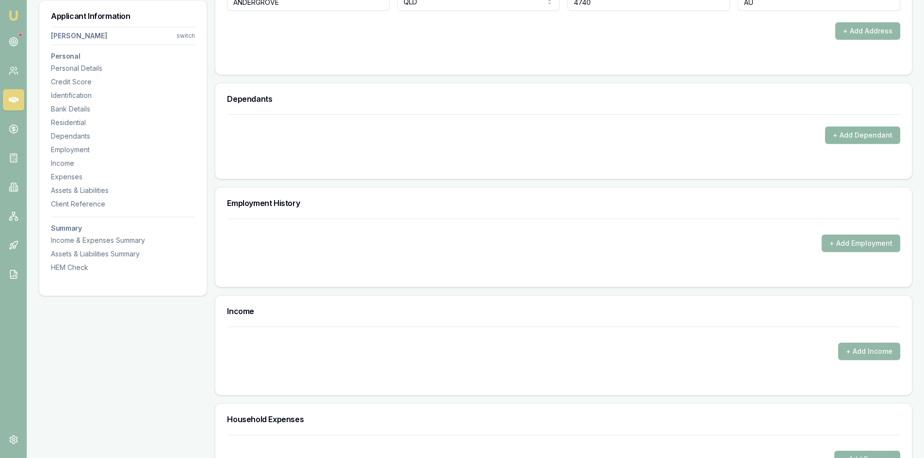
click at [867, 135] on button "+ Add Dependant" at bounding box center [862, 135] width 75 height 17
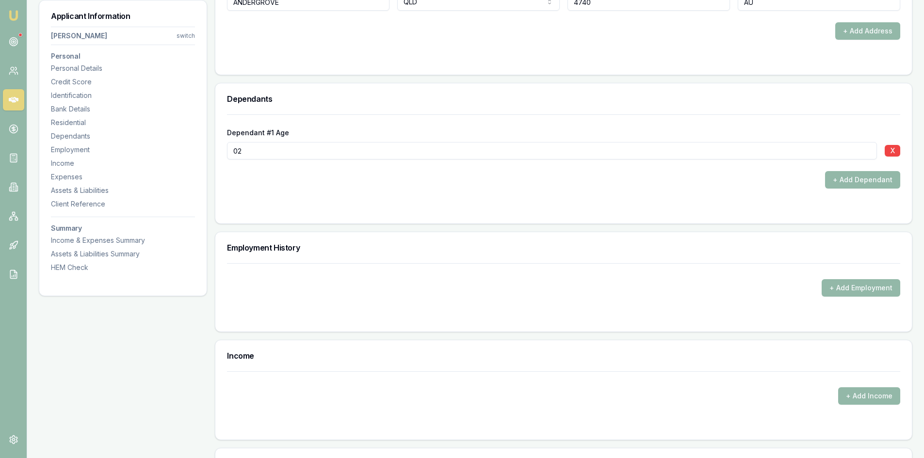
type input "02"
click at [432, 193] on form "Dependant #1 Age [DEMOGRAPHIC_DATA] X + Add Dependant" at bounding box center [563, 163] width 673 height 98
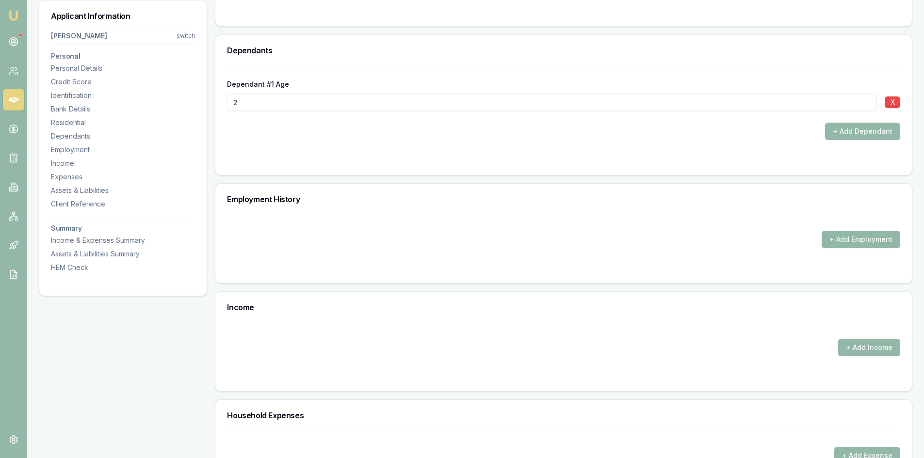
click at [856, 240] on button "+ Add Employment" at bounding box center [861, 239] width 79 height 17
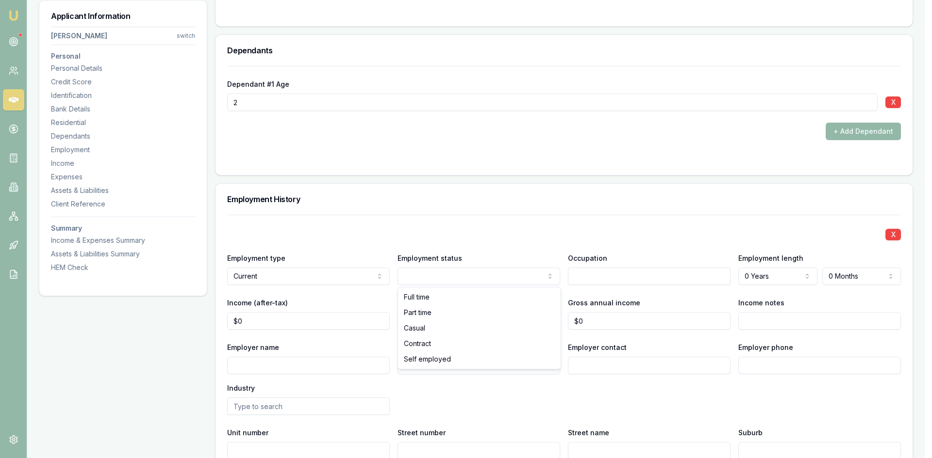
select select "SELF_EMPLOYED"
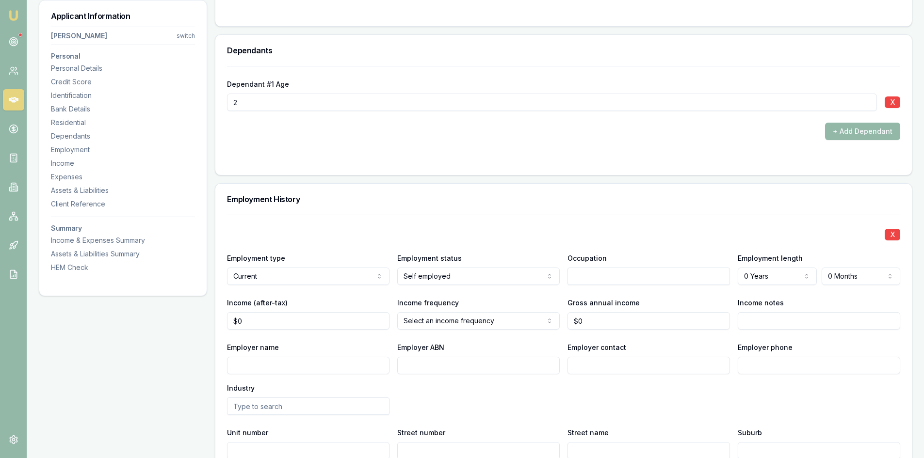
click at [581, 282] on input "text" at bounding box center [649, 276] width 163 height 17
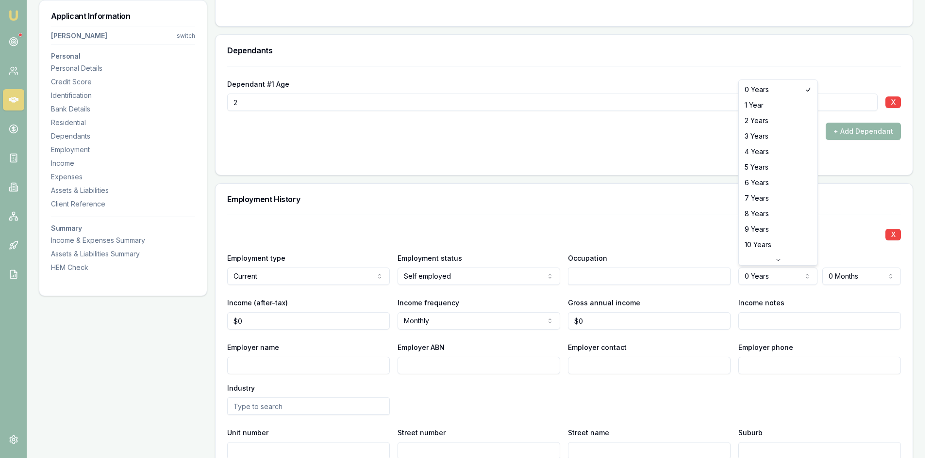
select select "5"
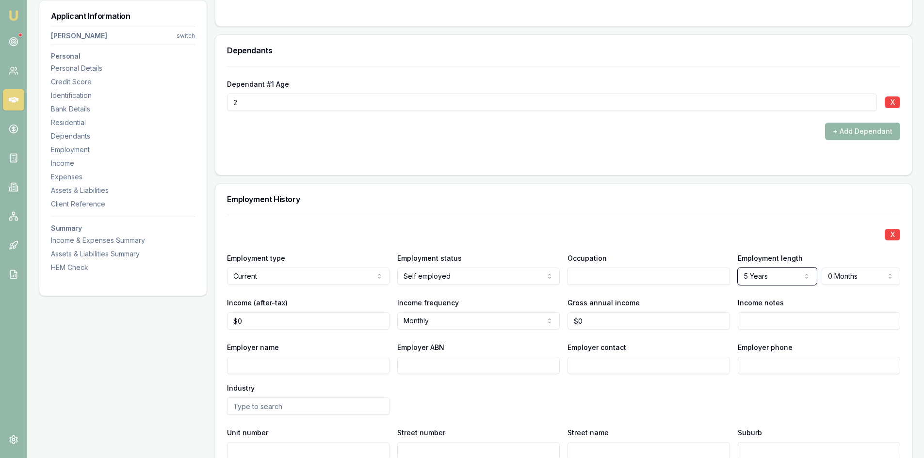
scroll to position [1213, 0]
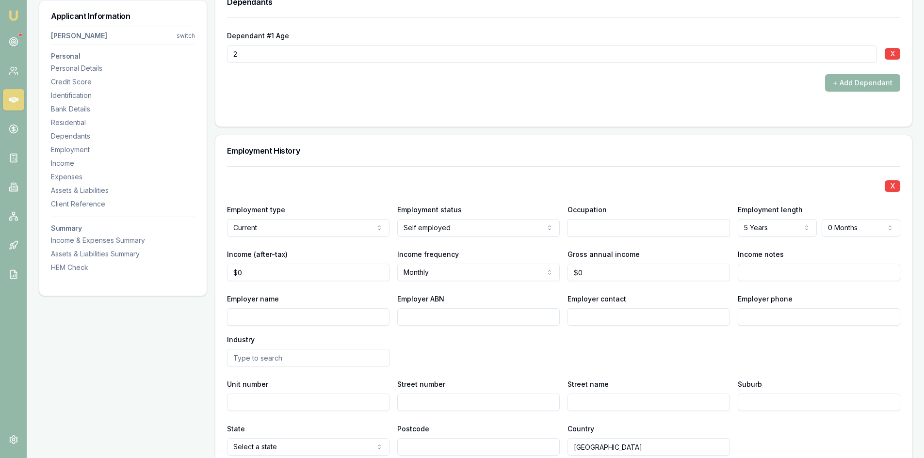
type input "0"
click at [255, 274] on input "0" at bounding box center [308, 272] width 163 height 17
type input "$80,000"
click at [484, 364] on div "Employer name Employer ABN Employer contact Employer phone Industry" at bounding box center [563, 330] width 673 height 74
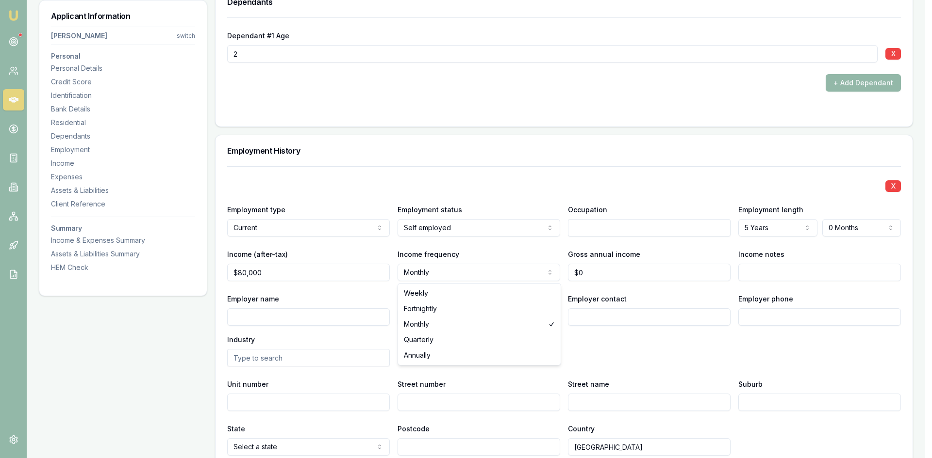
select select "ANNUALLY"
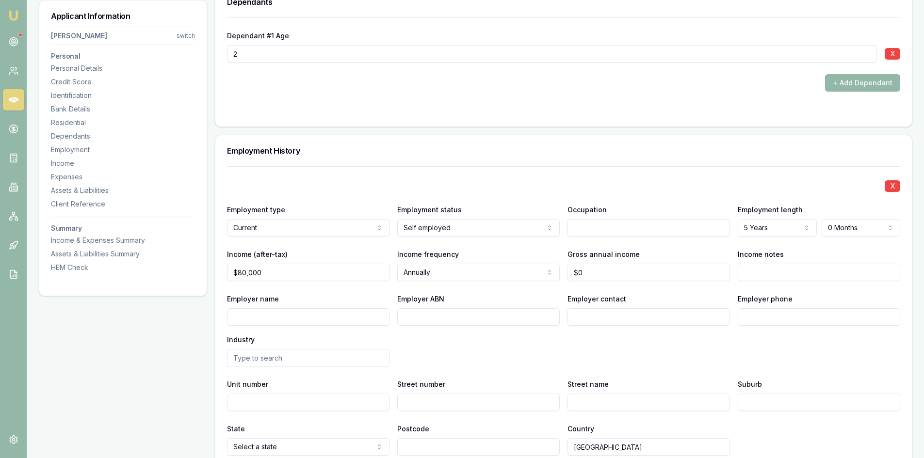
type input "0"
click at [605, 277] on input "0" at bounding box center [649, 272] width 163 height 17
type input "$80,000"
click at [633, 375] on div "X Employment type Current Current Previous Employment status [DEMOGRAPHIC_DATA]…" at bounding box center [563, 311] width 673 height 290
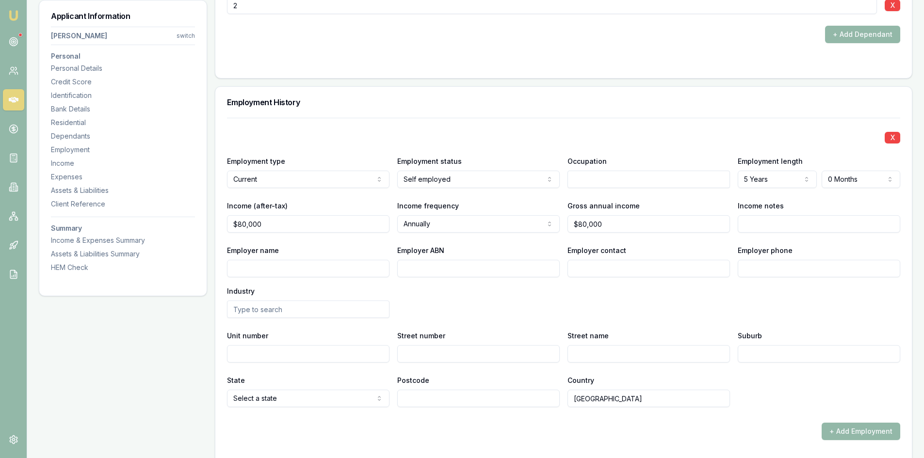
click at [272, 269] on input "Employer name" at bounding box center [308, 268] width 163 height 17
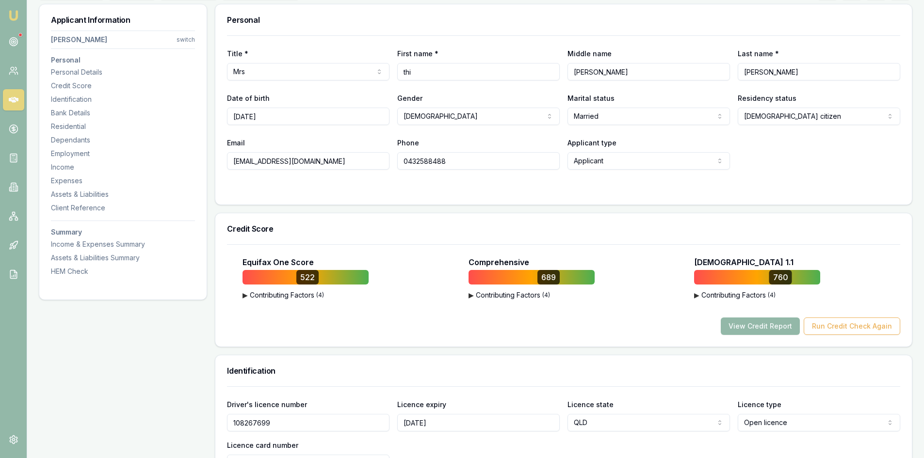
scroll to position [0, 0]
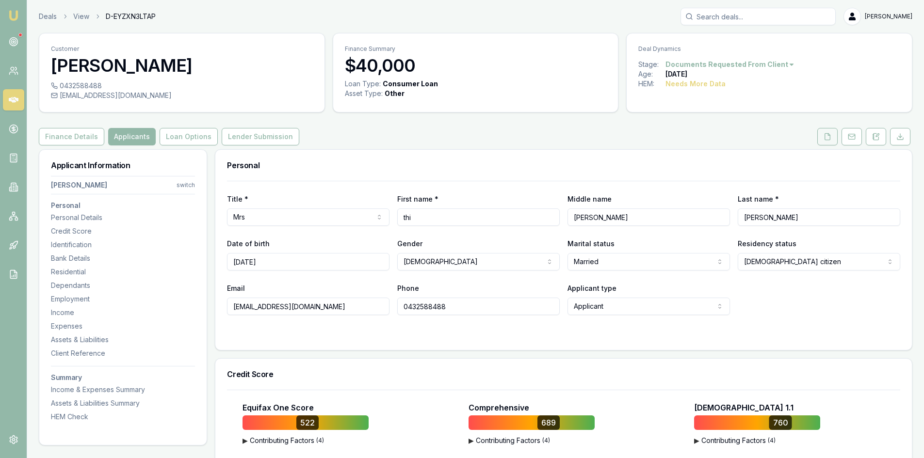
click at [831, 135] on icon at bounding box center [827, 136] width 5 height 6
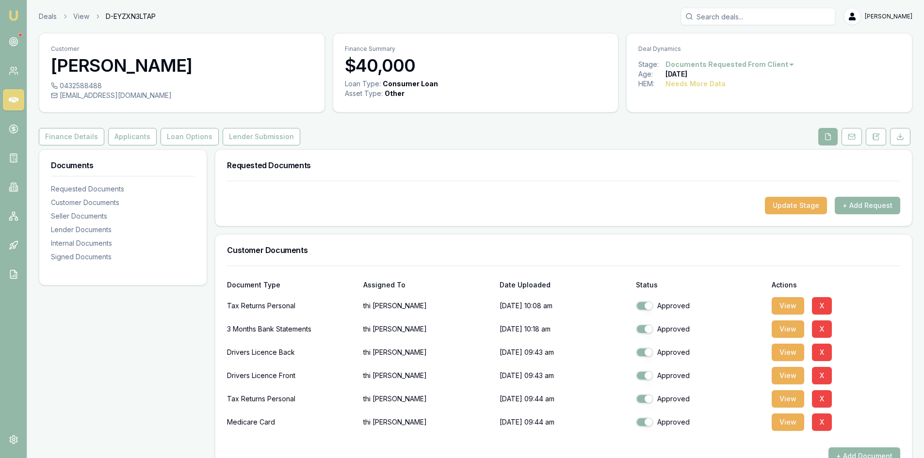
scroll to position [49, 0]
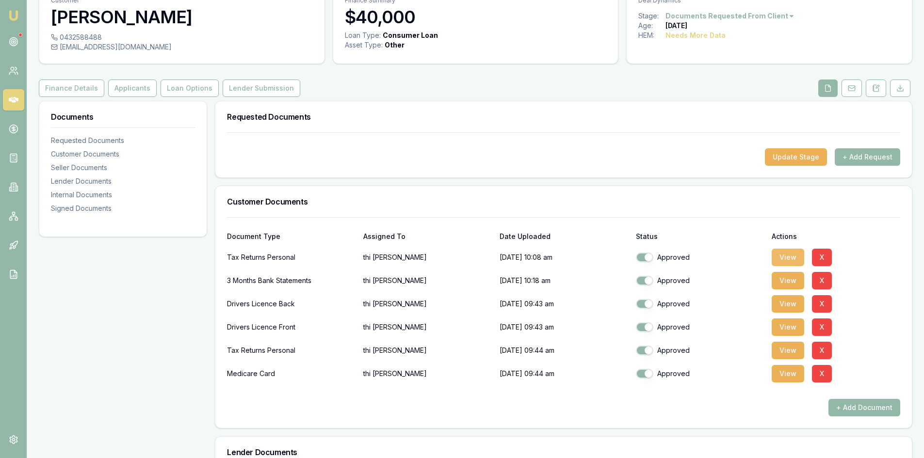
click at [786, 257] on button "View" at bounding box center [788, 257] width 33 height 17
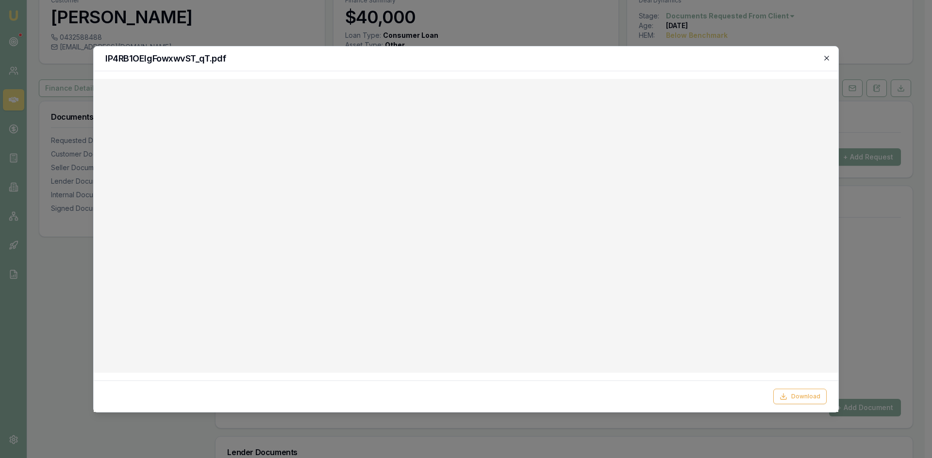
click at [824, 56] on icon "button" at bounding box center [826, 58] width 4 height 4
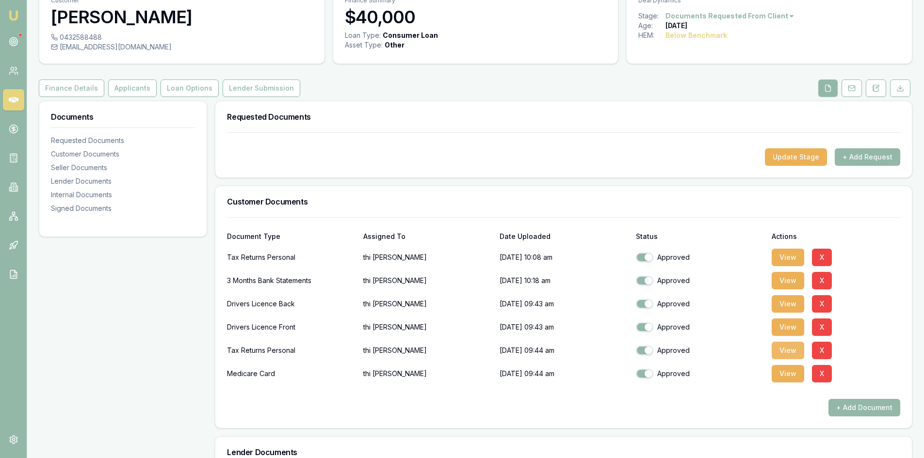
click at [788, 354] on button "View" at bounding box center [788, 350] width 33 height 17
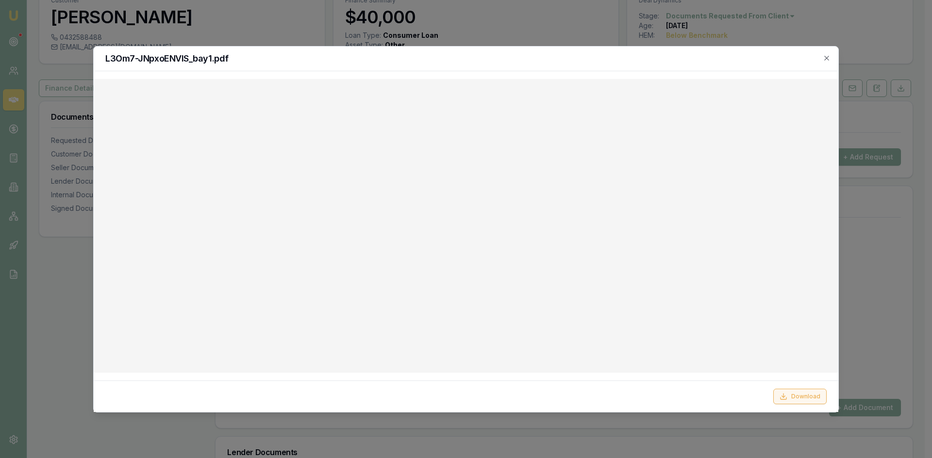
click at [804, 394] on button "Download" at bounding box center [799, 397] width 53 height 16
click at [586, 69] on div "L3Om7-JNpxoENVIS_bay1.pdf" at bounding box center [466, 59] width 744 height 25
click at [826, 57] on icon "button" at bounding box center [826, 58] width 8 height 8
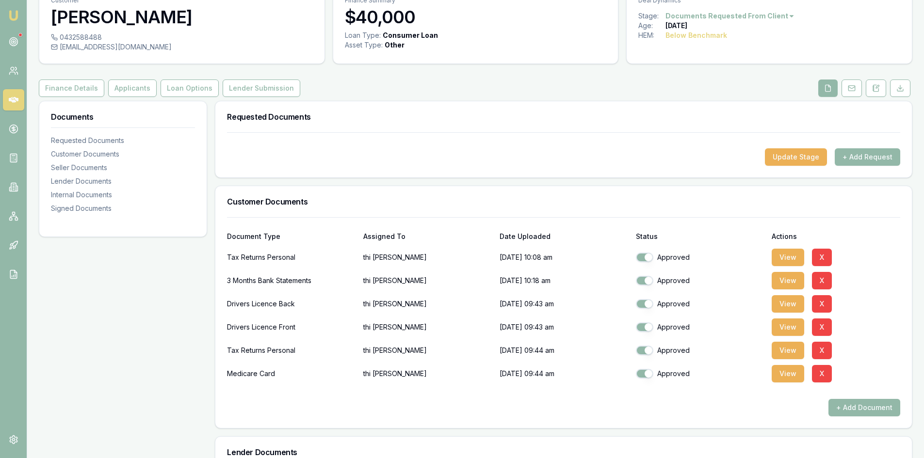
scroll to position [0, 0]
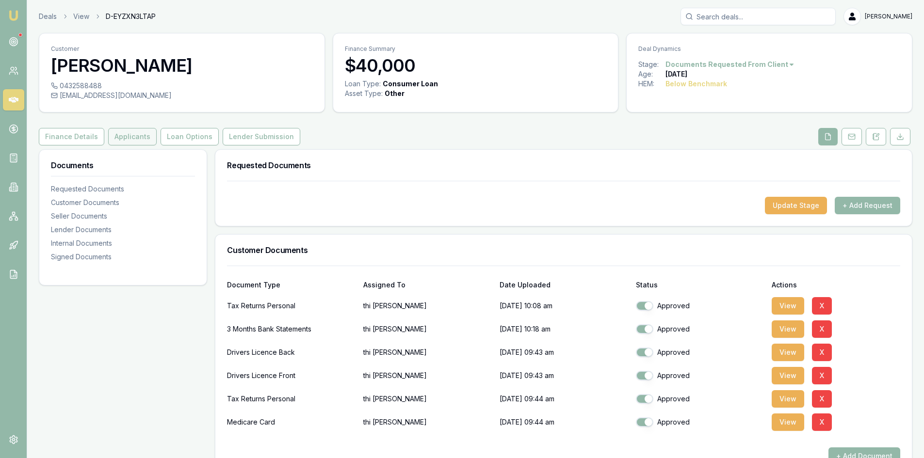
click at [126, 135] on button "Applicants" at bounding box center [132, 136] width 49 height 17
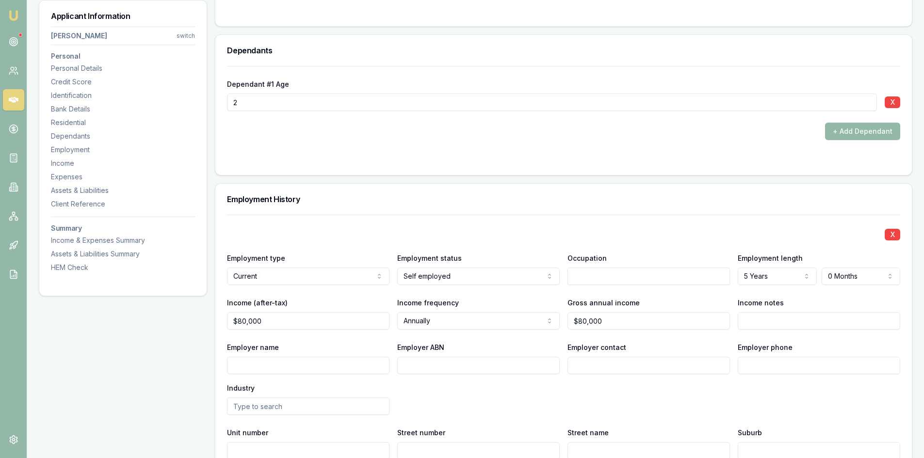
scroll to position [1358, 0]
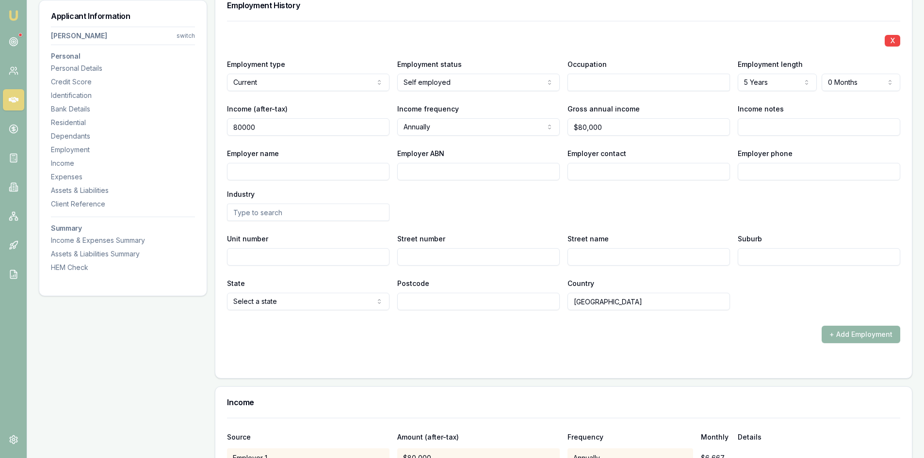
click at [314, 126] on input "80000" at bounding box center [308, 126] width 163 height 17
type input "$80,000"
drag, startPoint x: 609, startPoint y: 130, endPoint x: 464, endPoint y: 141, distance: 145.5
click at [464, 141] on div "X Employment type Current Current Previous Employment status [DEMOGRAPHIC_DATA]…" at bounding box center [563, 166] width 673 height 290
type input "5"
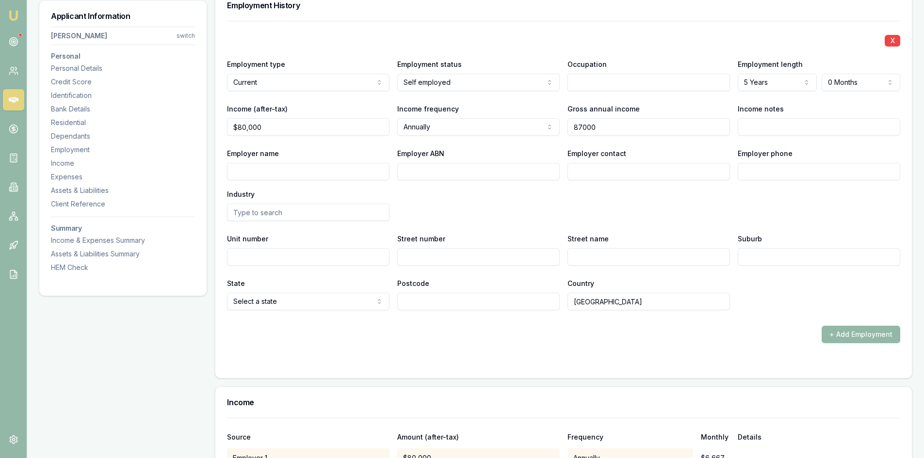
type input "$87,000"
click at [432, 214] on div "Employer name Employer ABN Employer contact Employer phone Industry" at bounding box center [563, 184] width 673 height 74
click at [440, 173] on input "Employer ABN" at bounding box center [478, 171] width 163 height 17
paste input "94 669 887 754"
type input "94 669 887 754"
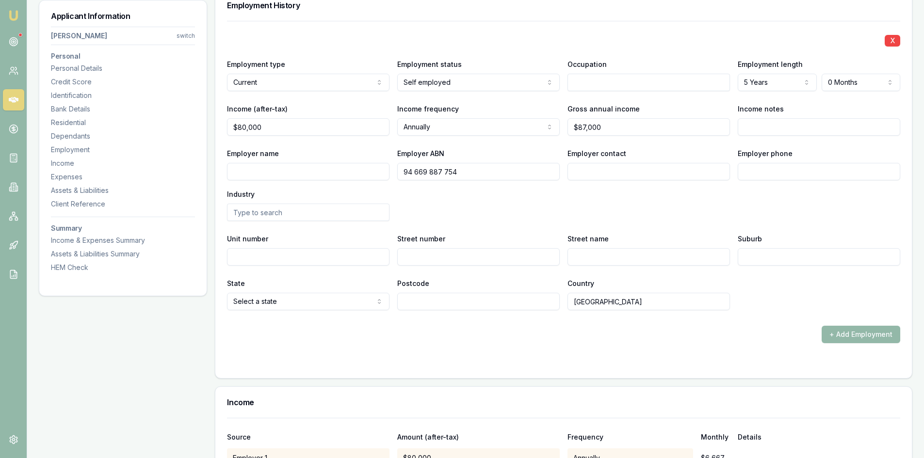
click at [436, 192] on div "Employer name Employer ABN [PHONE_NUMBER] Employer contact Employer phone Indus…" at bounding box center [563, 184] width 673 height 74
click at [322, 171] on input "Employer name" at bounding box center [308, 171] width 163 height 17
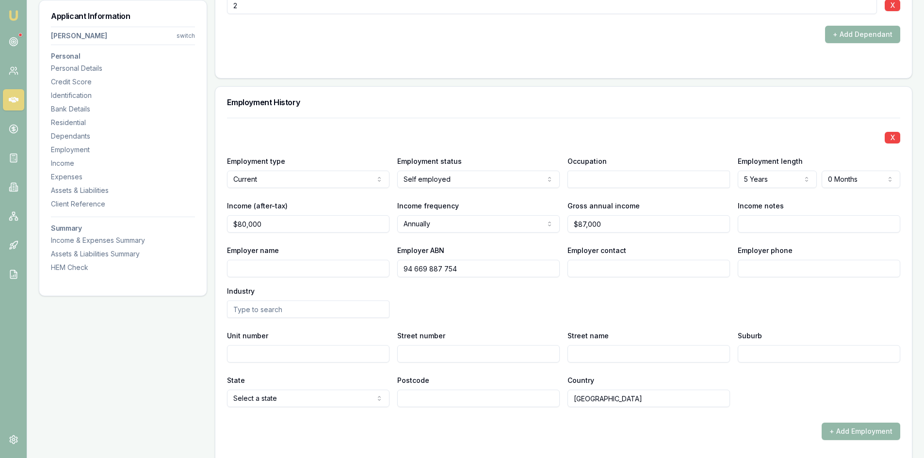
paste input "THT COMPANY PTY LTD"
type input "THT COMPANY PTY LTD"
click at [643, 263] on input "Employer contact" at bounding box center [649, 268] width 163 height 17
type input "t"
type input "[PERSON_NAME]"
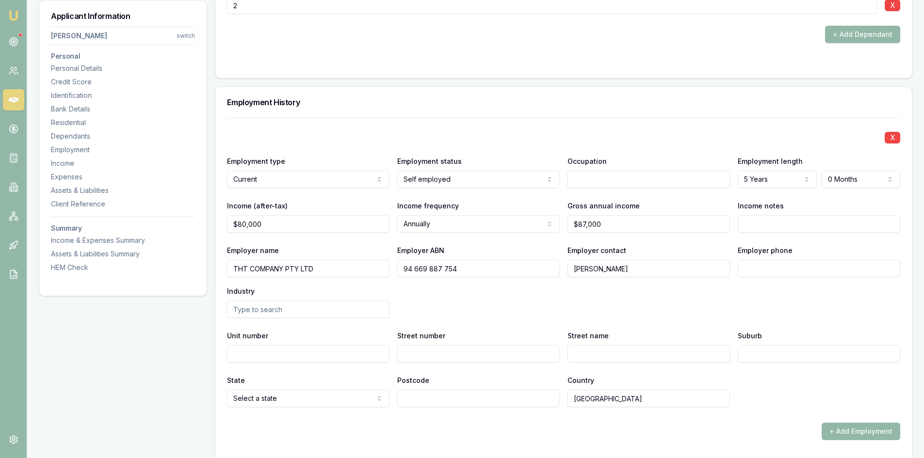
click at [764, 277] on input "Employer phone" at bounding box center [819, 268] width 163 height 17
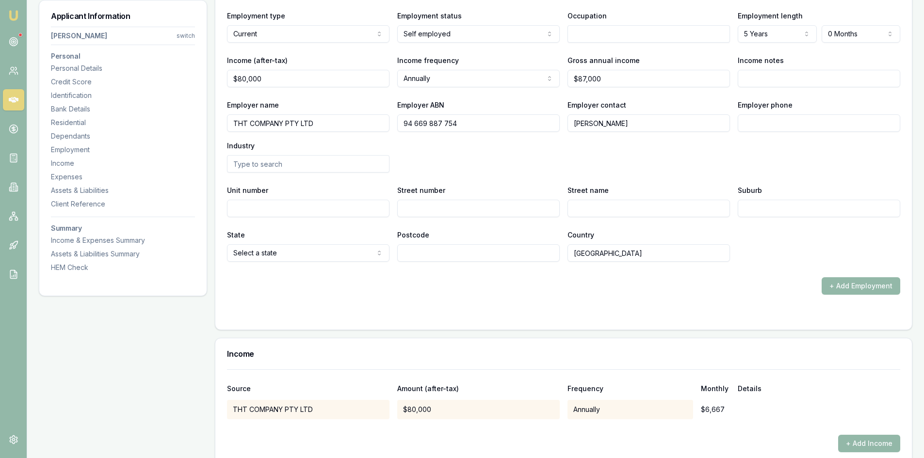
scroll to position [1358, 0]
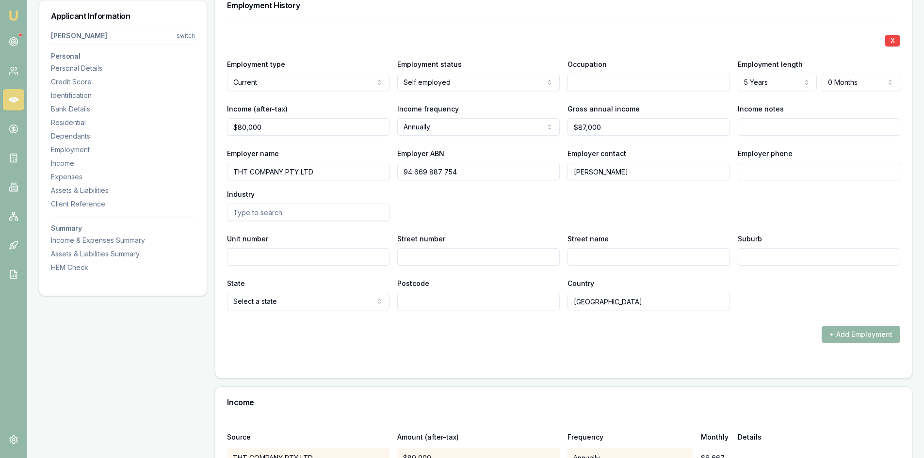
click at [791, 170] on input "Employer phone" at bounding box center [819, 171] width 163 height 17
paste input "0432 588 488"
type input "0432 588 488"
click at [737, 216] on div "Employer name THT COMPANY PTY LTD Employer ABN [PHONE_NUMBER] Employer contact …" at bounding box center [563, 184] width 673 height 74
click at [263, 212] on input "text" at bounding box center [308, 212] width 163 height 17
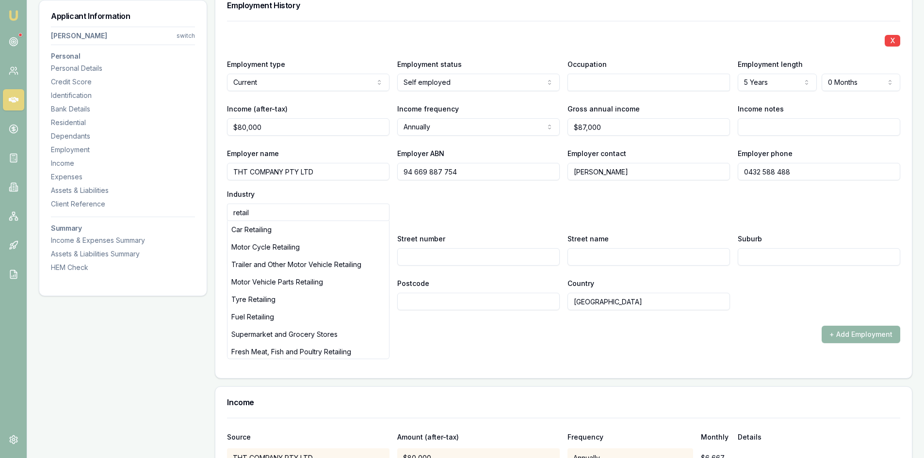
type input "retail"
click at [511, 205] on div "Employer name THT COMPANY PTY LTD Employer ABN [PHONE_NUMBER] Employer contact …" at bounding box center [563, 184] width 673 height 74
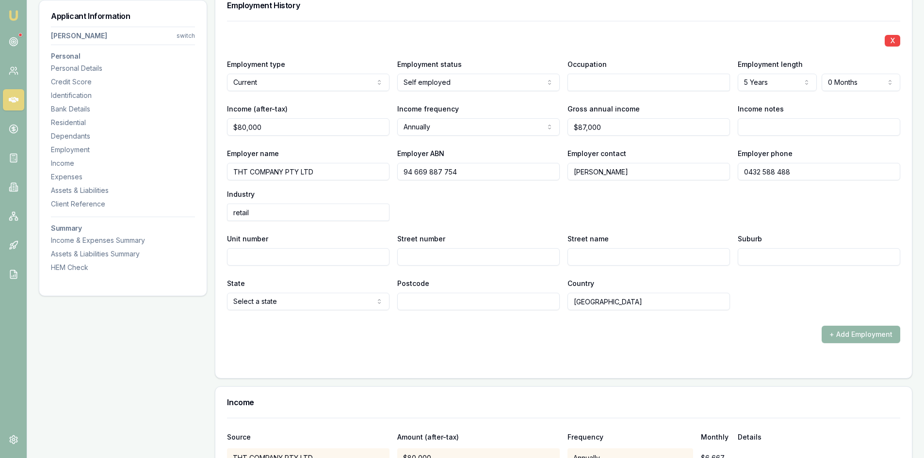
click at [446, 257] on input "Street number" at bounding box center [478, 256] width 163 height 17
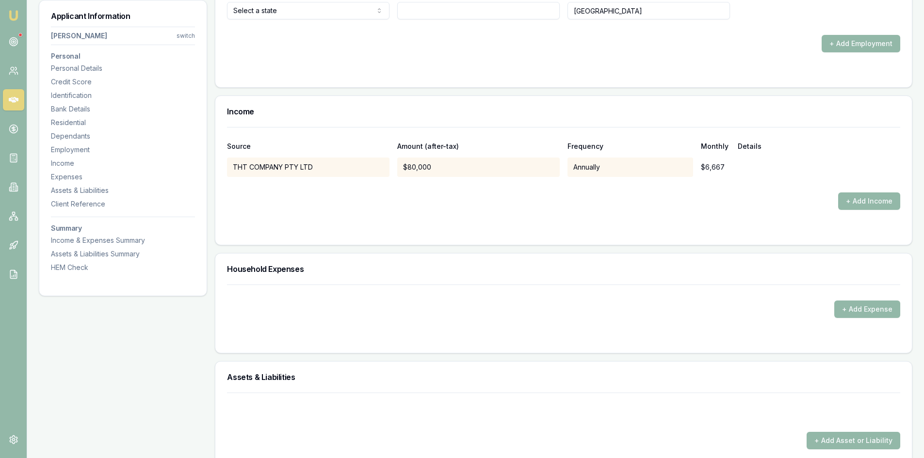
scroll to position [1698, 0]
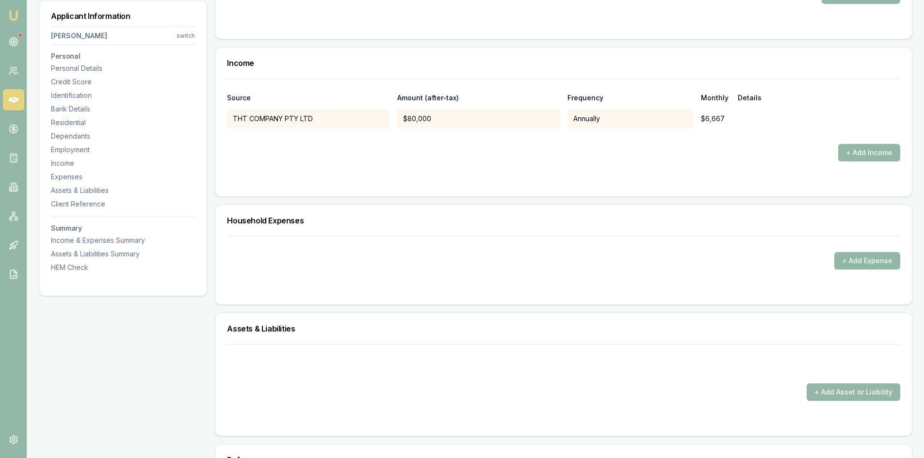
click at [871, 266] on button "+ Add Expense" at bounding box center [867, 260] width 66 height 17
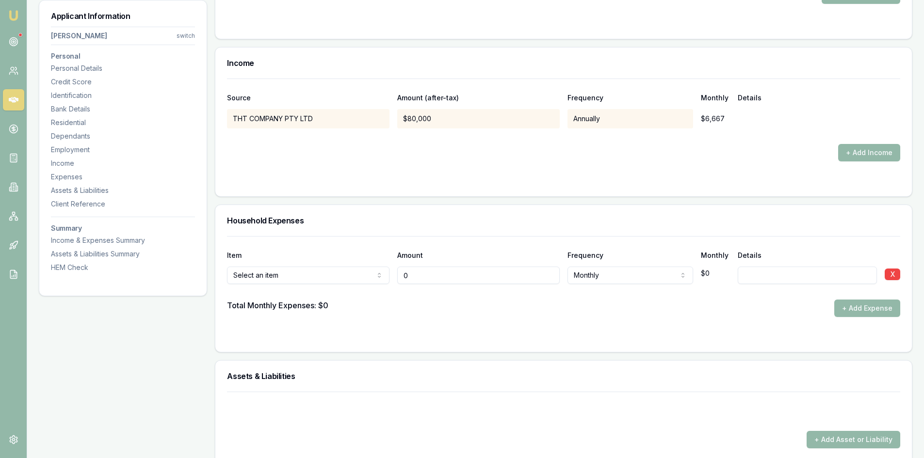
type input "$0"
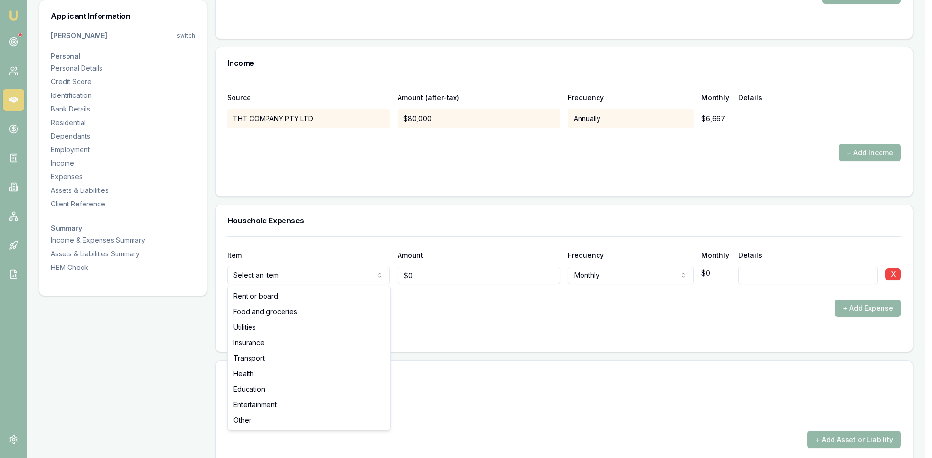
select select "FOOD_AND_GROCERIES"
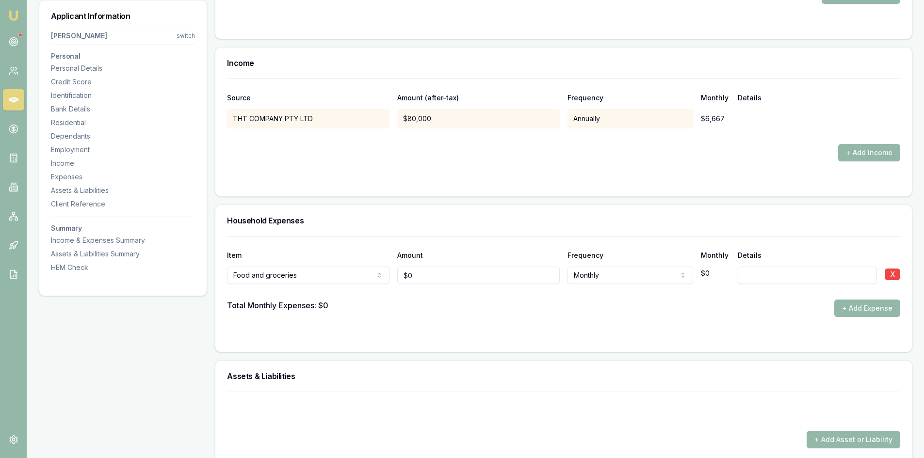
type input "0"
click at [437, 280] on input "0" at bounding box center [478, 275] width 163 height 17
type input "5"
type input "$700"
click at [501, 348] on div "Item Amount Frequency Monthly Details Food and groceries Rent or board Food and…" at bounding box center [563, 294] width 697 height 116
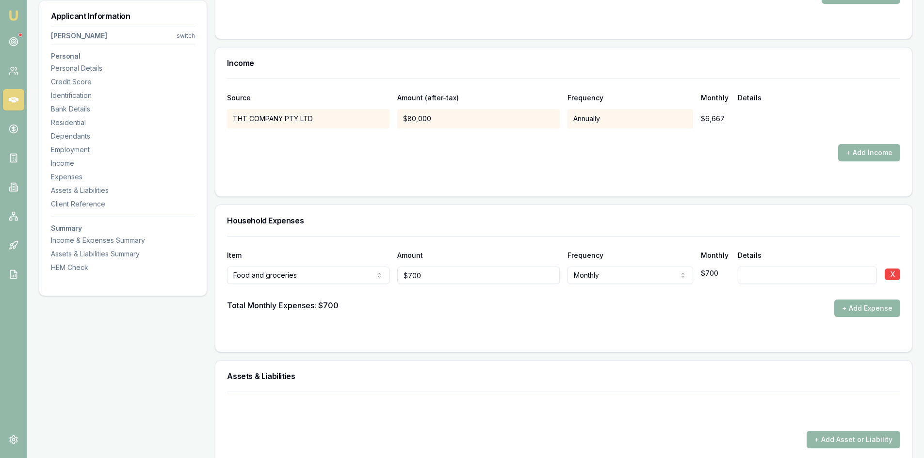
click at [871, 309] on button "+ Add Expense" at bounding box center [867, 308] width 66 height 17
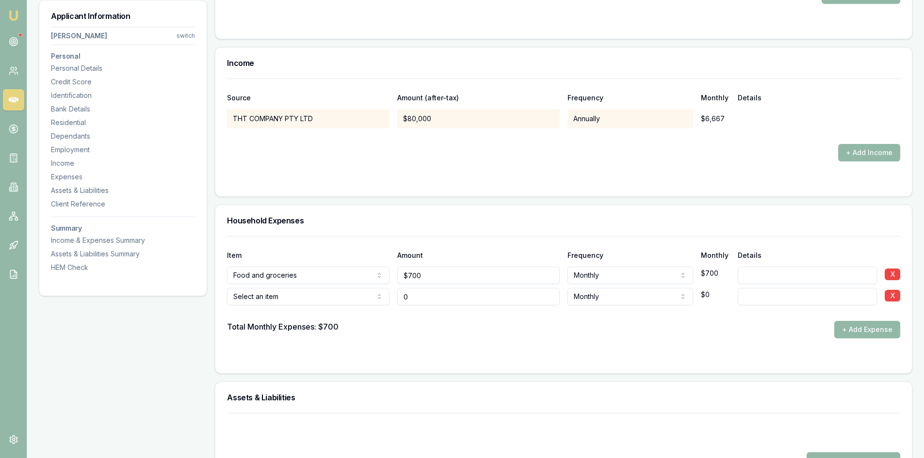
type input "$0"
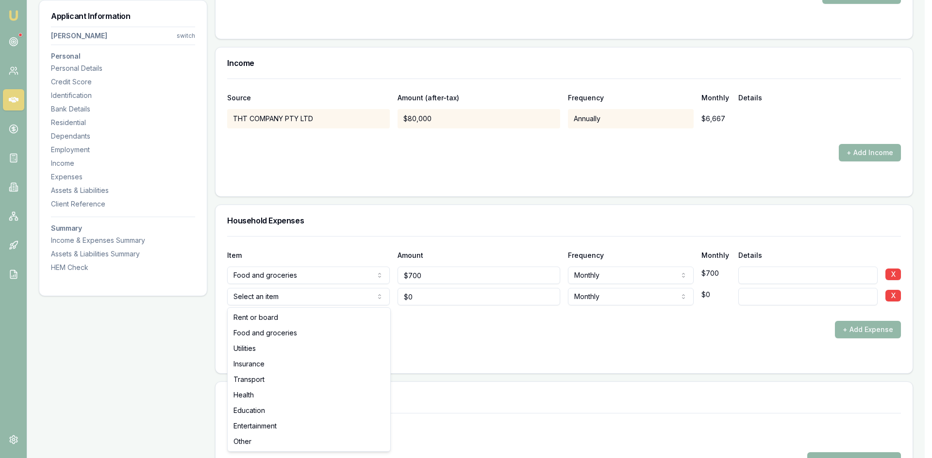
select select "UTILITIES"
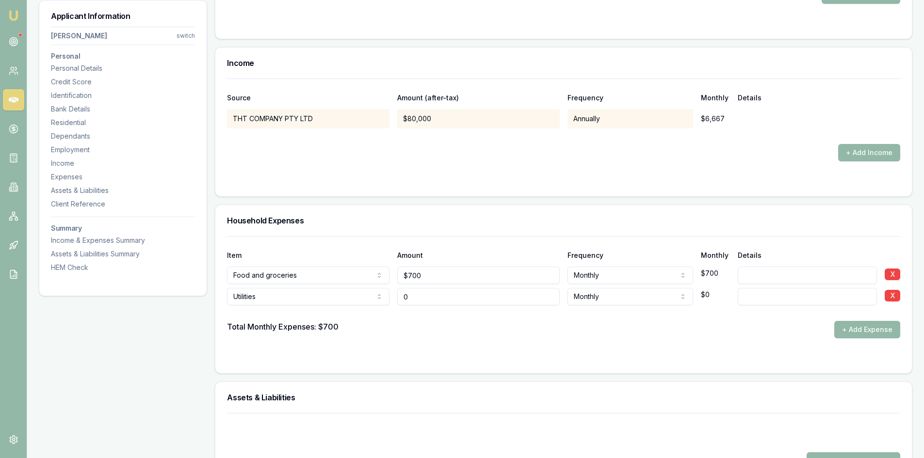
click at [425, 300] on input "0" at bounding box center [478, 296] width 163 height 17
type input "$0"
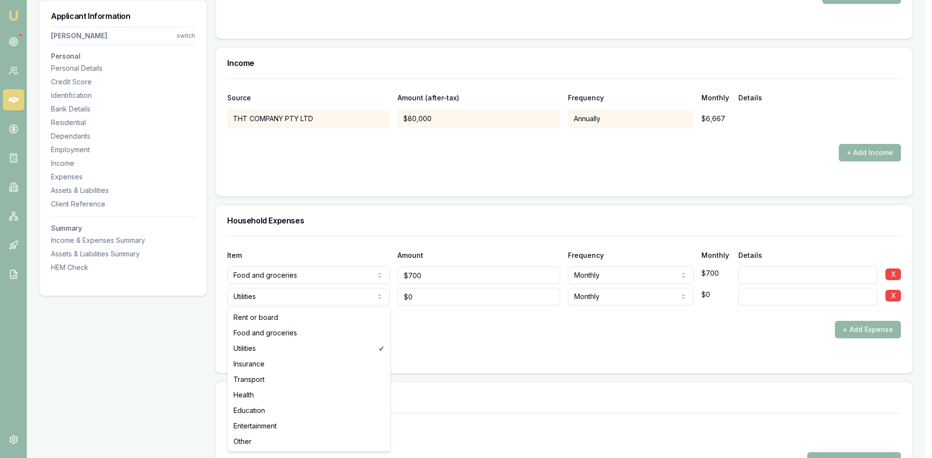
select select "TRANSPORT"
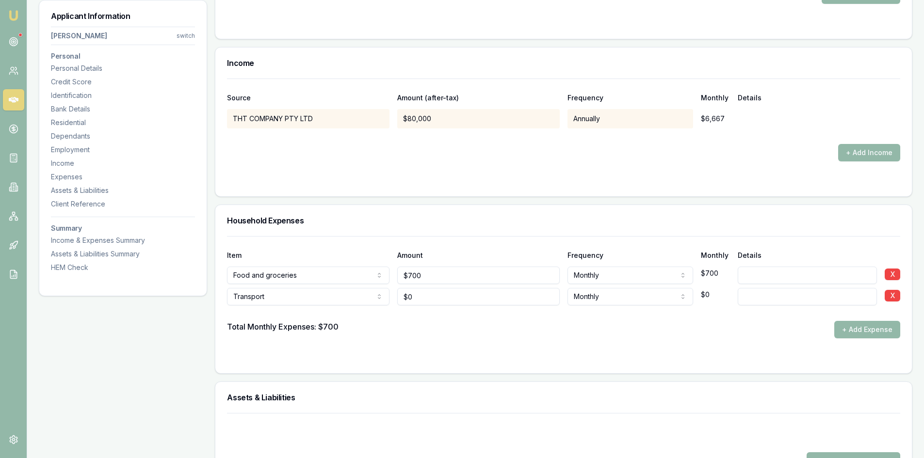
type input "0"
click at [417, 303] on input "0" at bounding box center [478, 296] width 163 height 17
type input "$600"
drag, startPoint x: 458, startPoint y: 327, endPoint x: 477, endPoint y: 323, distance: 20.5
click at [458, 327] on div "Total Monthly Expenses: $700 + Add Expense" at bounding box center [563, 329] width 673 height 17
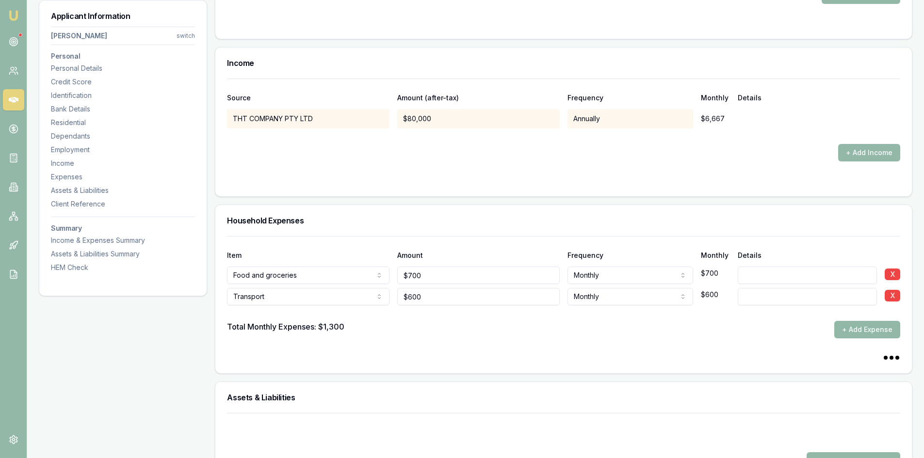
click at [861, 335] on button "+ Add Expense" at bounding box center [867, 329] width 66 height 17
click at [868, 334] on button "+ Add Expense" at bounding box center [867, 329] width 66 height 17
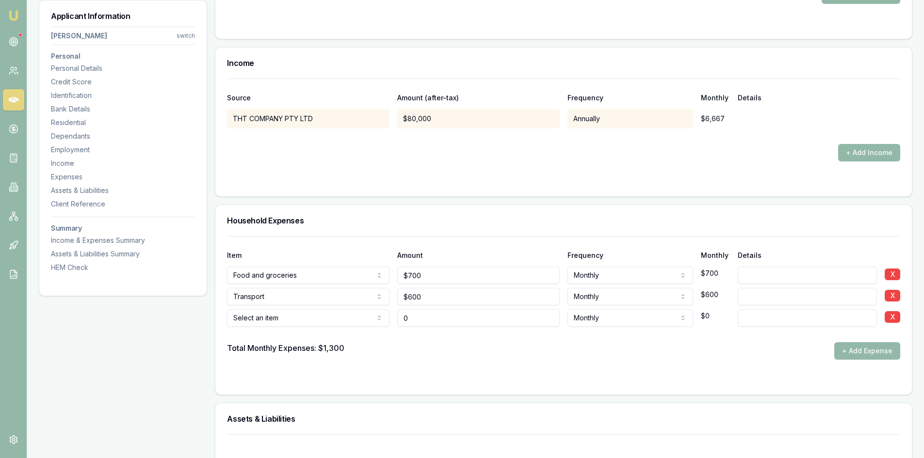
type input "$0"
click at [254, 249] on div "Item Amount Frequency Monthly Details" at bounding box center [563, 250] width 673 height 26
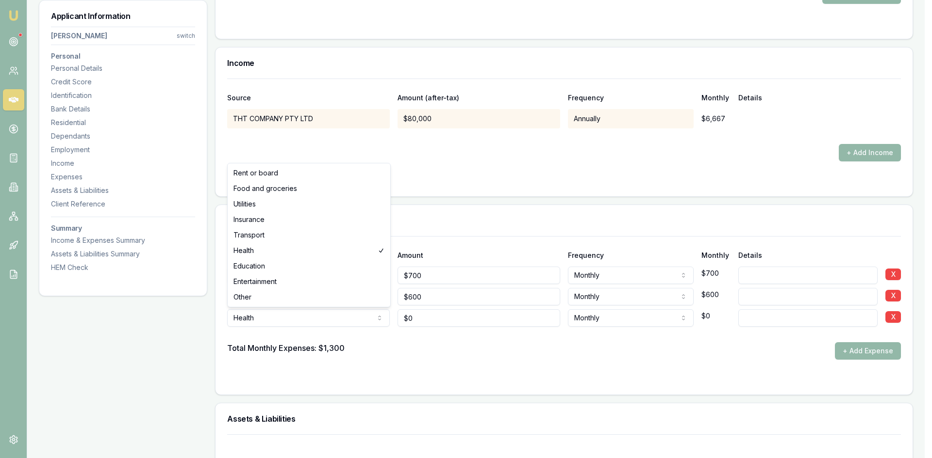
select select "ENTERTAINMENT"
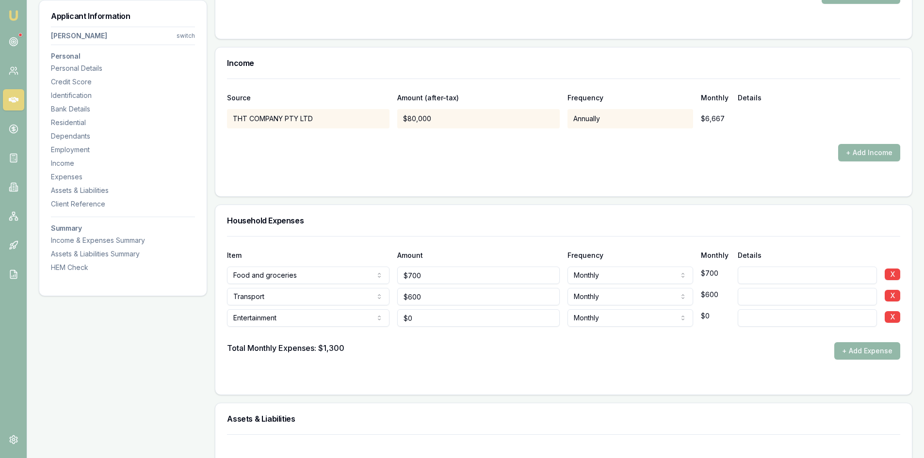
type input "0"
click at [413, 317] on input "0" at bounding box center [478, 318] width 163 height 17
type input "$500"
click at [458, 356] on div "Total Monthly Expenses: $1,300 + Add Expense" at bounding box center [563, 351] width 673 height 17
click at [862, 350] on button "+ Add Expense" at bounding box center [867, 351] width 66 height 17
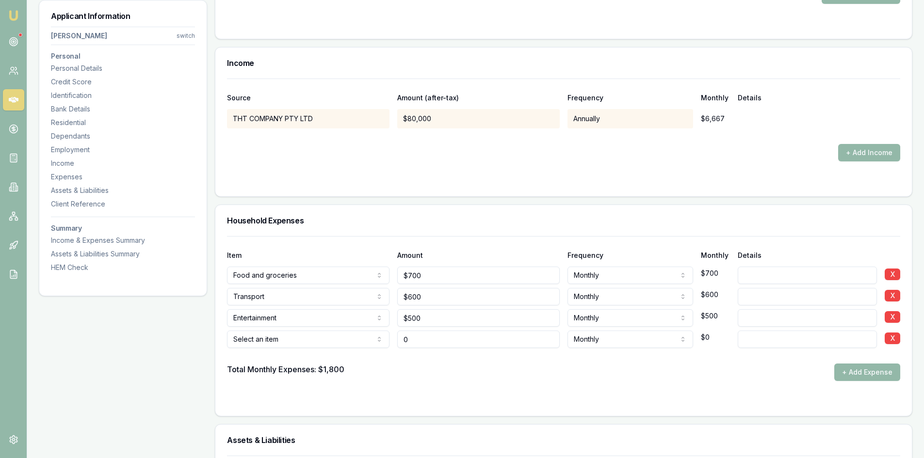
type input "$0"
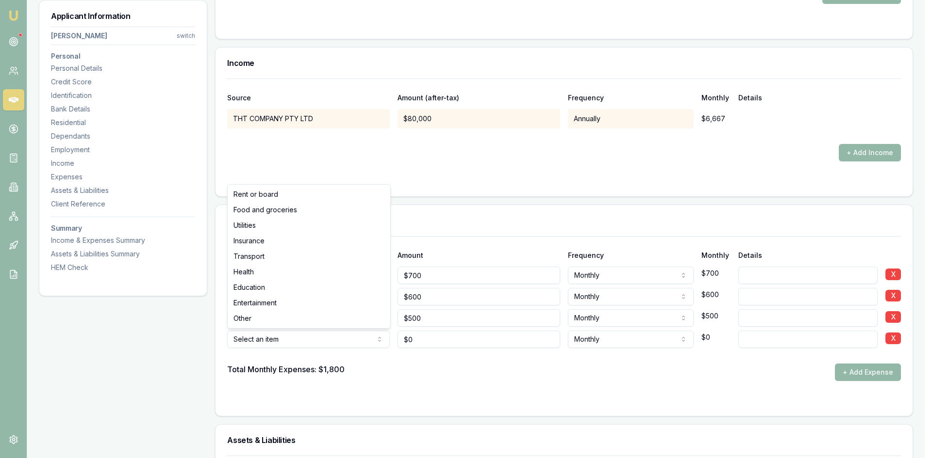
select select "EDUCATION"
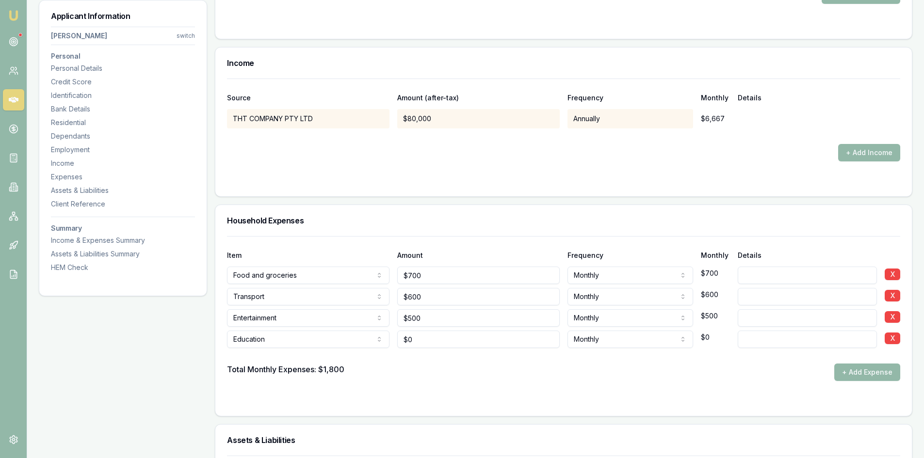
type input "0"
click at [429, 343] on input "0" at bounding box center [478, 339] width 163 height 17
type input "$300"
click at [497, 362] on div at bounding box center [563, 356] width 673 height 16
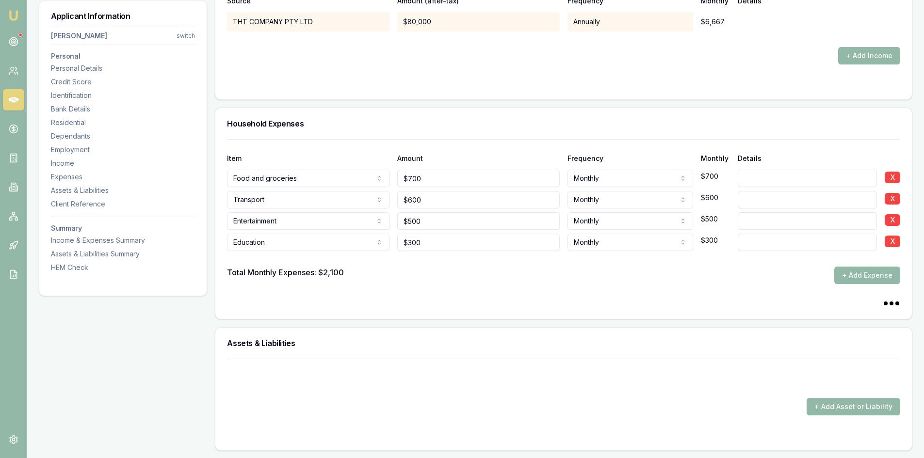
scroll to position [1844, 0]
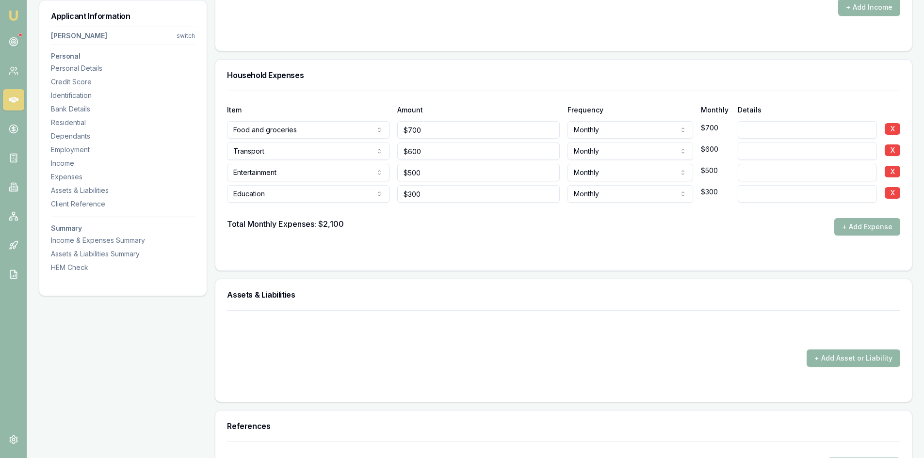
click at [840, 361] on button "+ Add Asset or Liability" at bounding box center [854, 358] width 94 height 17
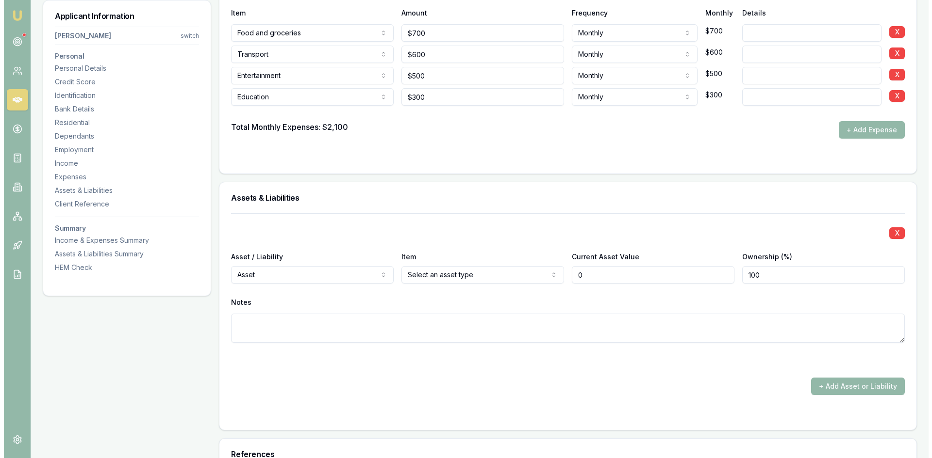
scroll to position [1989, 0]
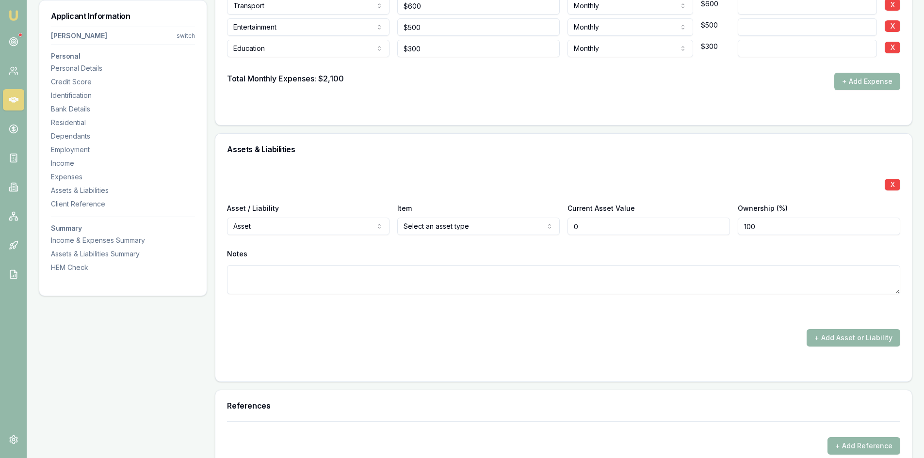
type input "$0"
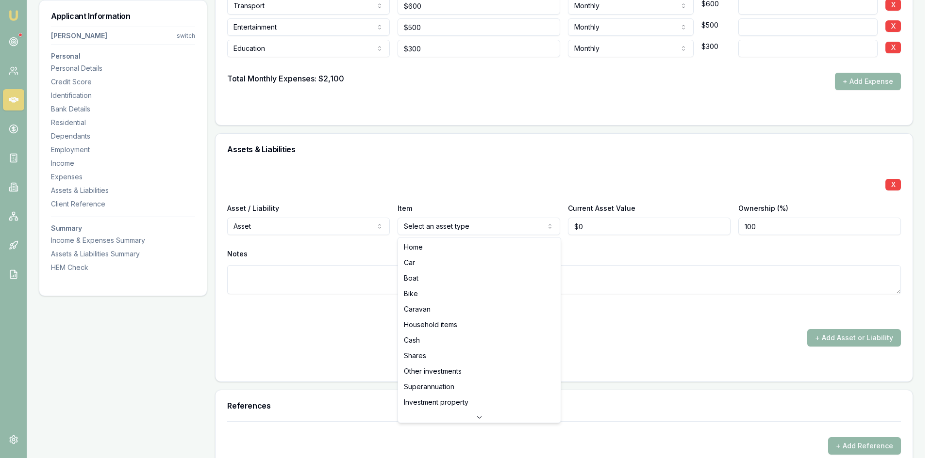
select select "CAR"
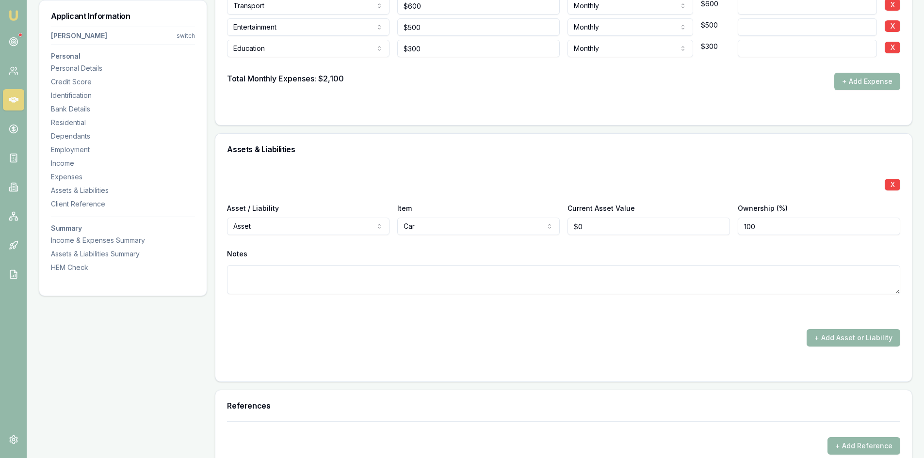
type input "0"
click at [612, 223] on input "0" at bounding box center [649, 226] width 163 height 17
type input "$35,000"
click at [626, 246] on div "X Asset / Liability Asset Asset Liability Item Car Home Car Boat Bike Caravan H…" at bounding box center [563, 241] width 673 height 153
drag, startPoint x: 840, startPoint y: 341, endPoint x: 663, endPoint y: 322, distance: 178.6
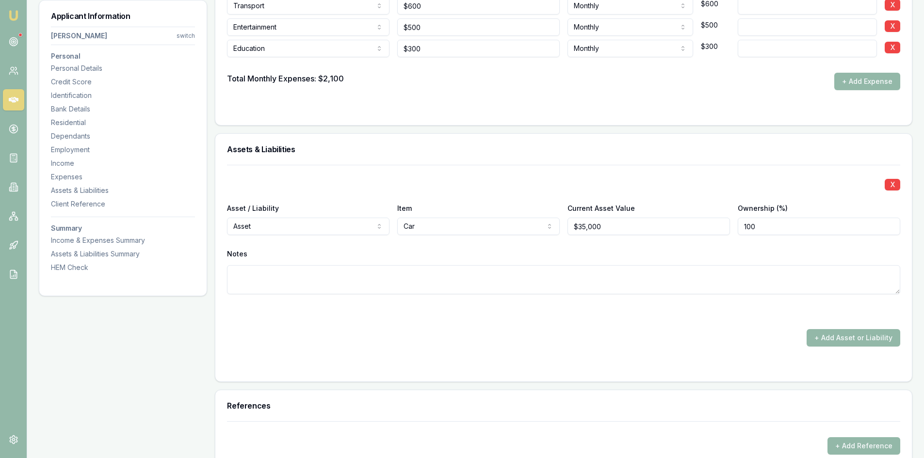
click at [840, 341] on button "+ Add Asset or Liability" at bounding box center [854, 337] width 94 height 17
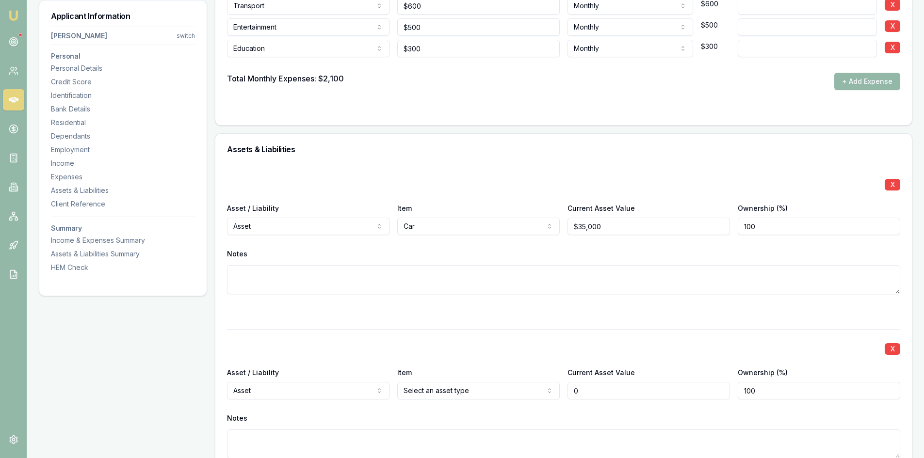
type input "$0"
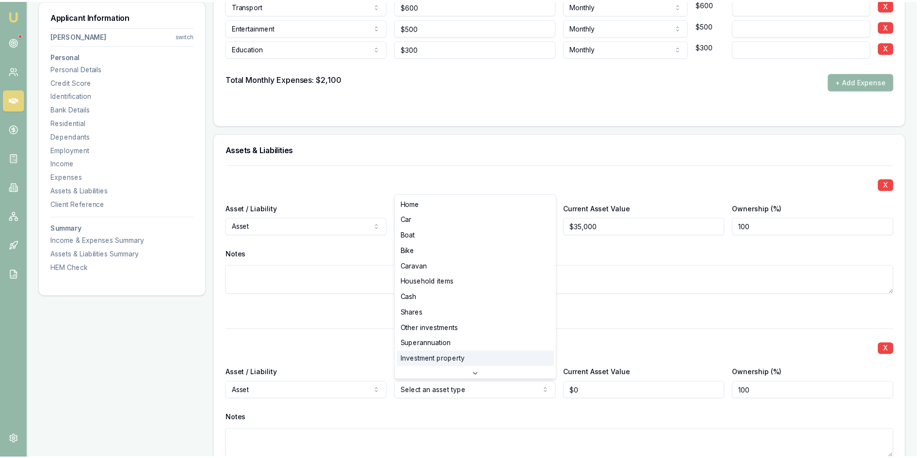
scroll to position [16, 0]
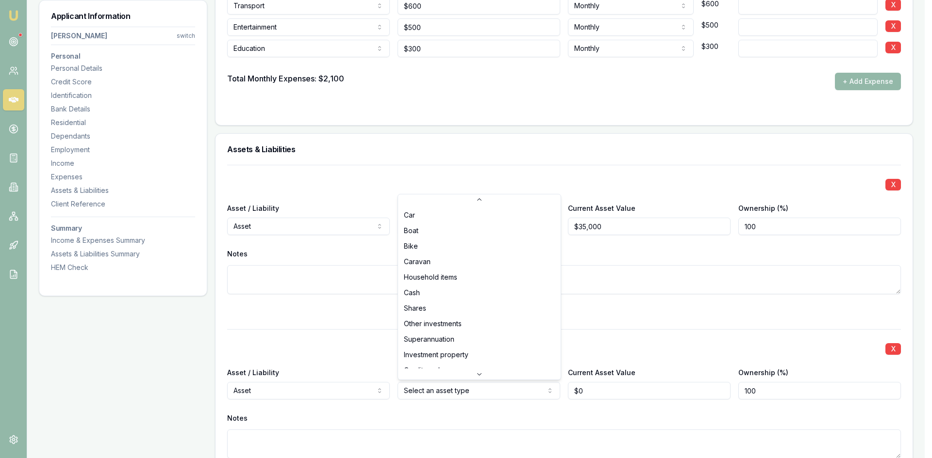
select select "SUPERANNUATION"
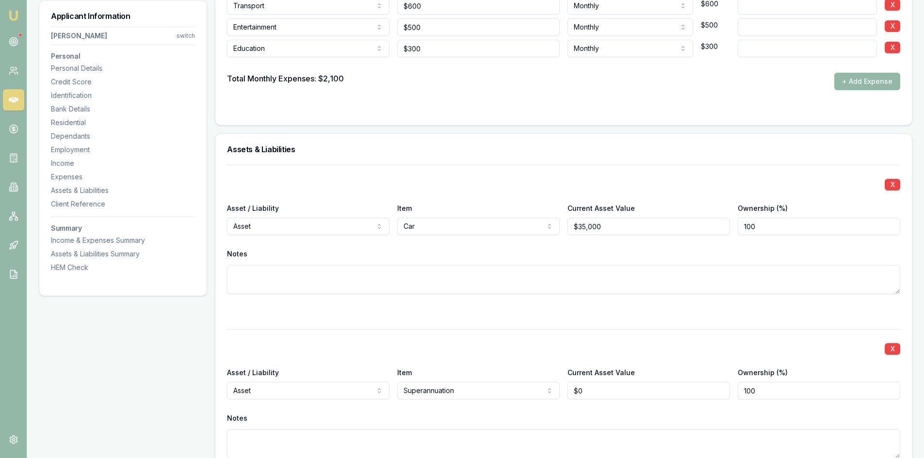
type input "0"
click at [580, 389] on input "0" at bounding box center [649, 390] width 163 height 17
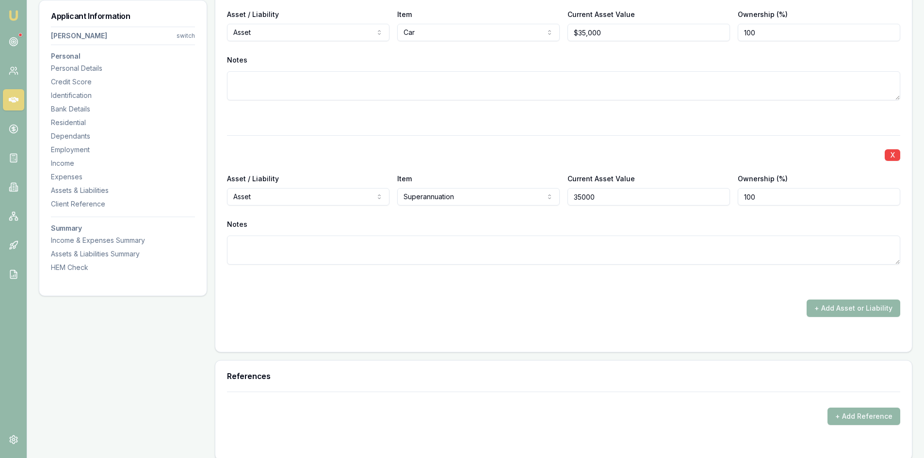
type input "$35,000"
click at [830, 318] on form "X Asset / Liability Asset Asset Liability Item Car Home Car Boat Bike Caravan H…" at bounding box center [563, 156] width 673 height 370
click at [820, 314] on button "+ Add Asset or Liability" at bounding box center [854, 308] width 94 height 17
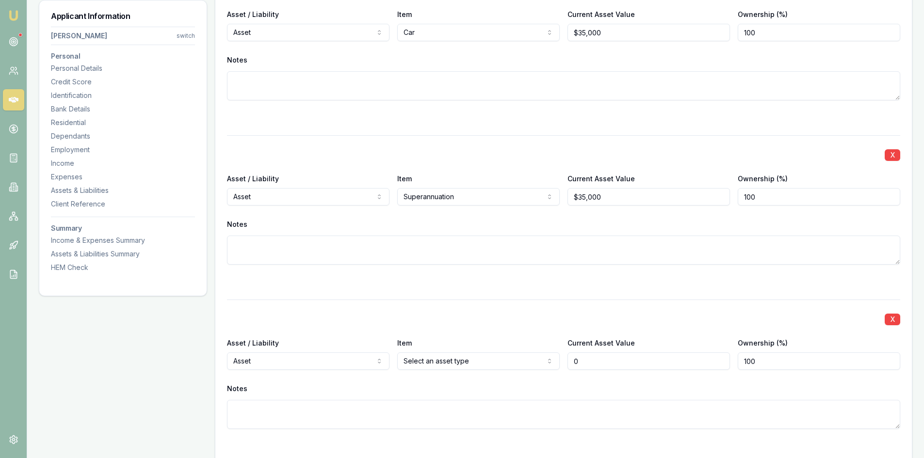
scroll to position [2329, 0]
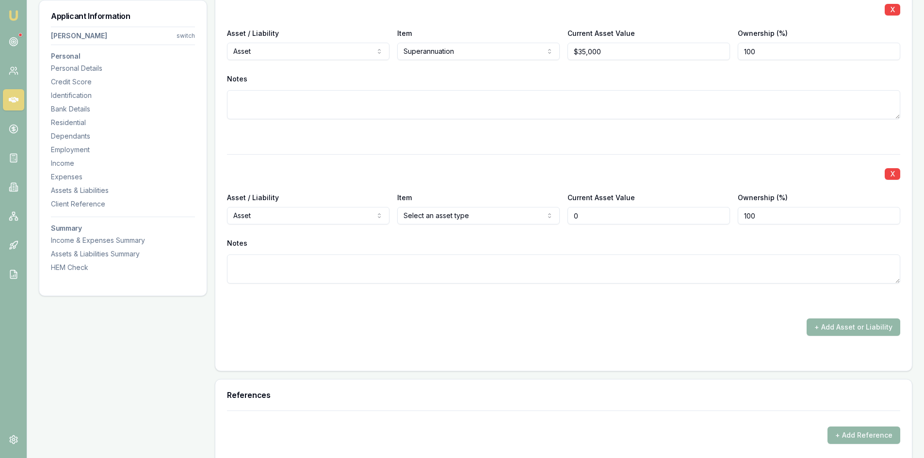
type input "$0"
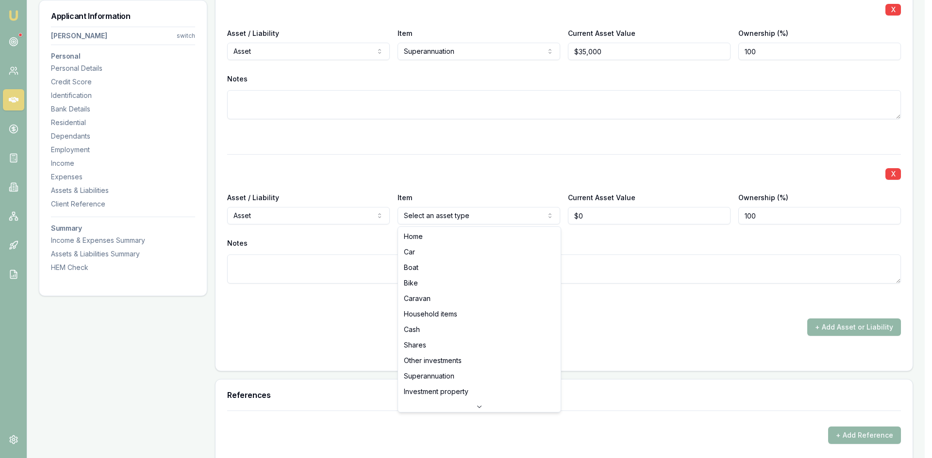
select select "HOUSEHOLD_ITEMS"
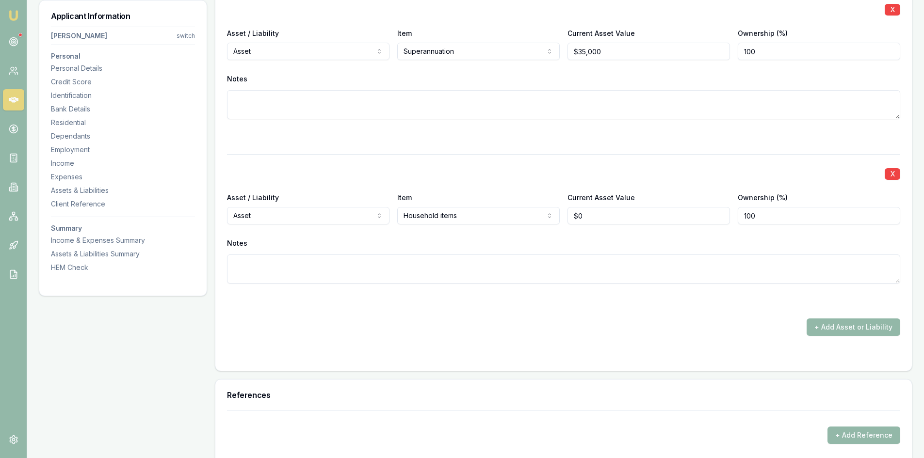
type input "0"
click at [598, 219] on input "0" at bounding box center [649, 215] width 163 height 17
type input "$60,000"
drag, startPoint x: 582, startPoint y: 282, endPoint x: 699, endPoint y: 287, distance: 117.0
click at [581, 282] on textarea at bounding box center [563, 269] width 673 height 29
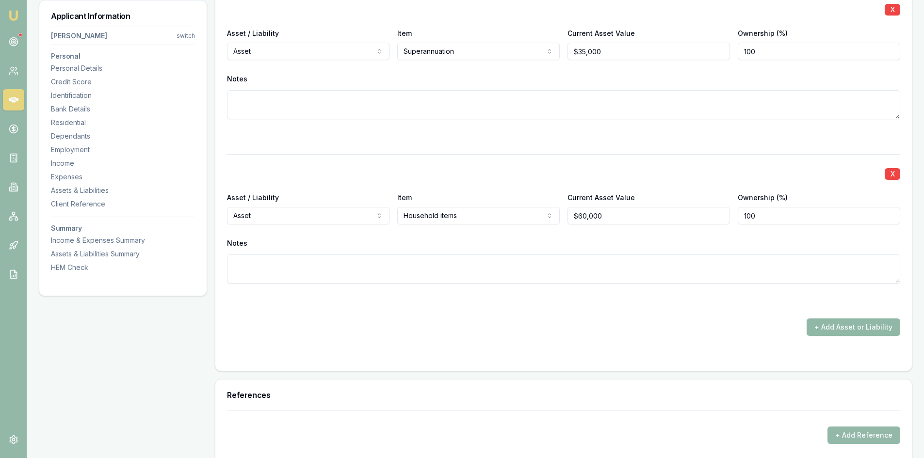
click at [867, 327] on button "+ Add Asset or Liability" at bounding box center [854, 327] width 94 height 17
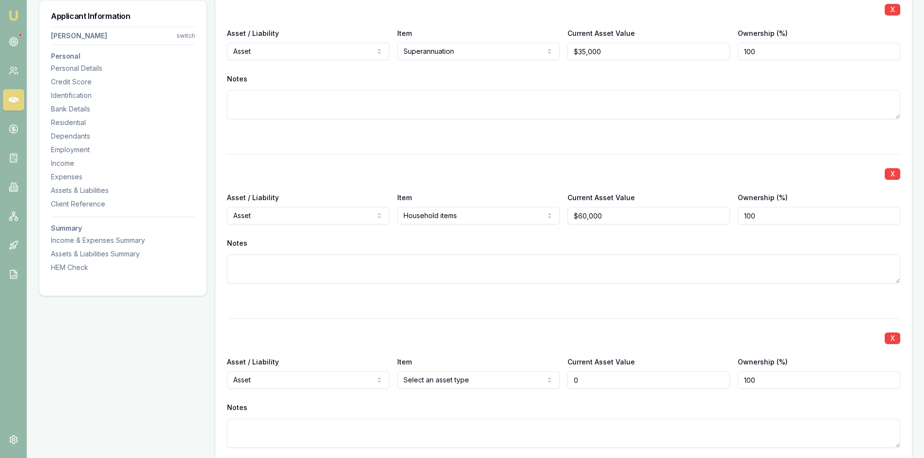
scroll to position [2474, 0]
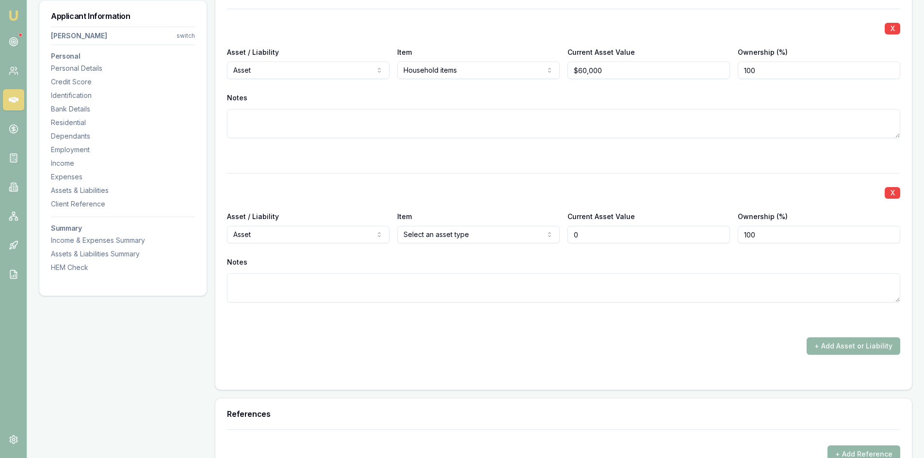
type input "$0"
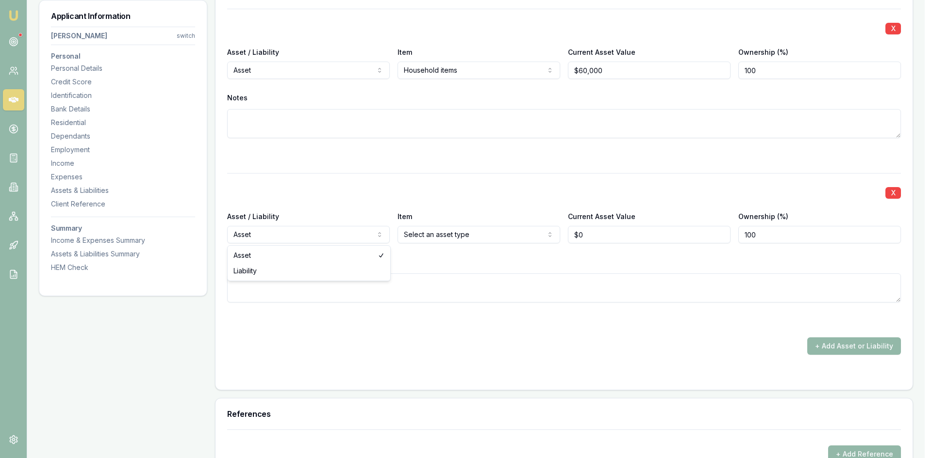
select select "LIABILITY"
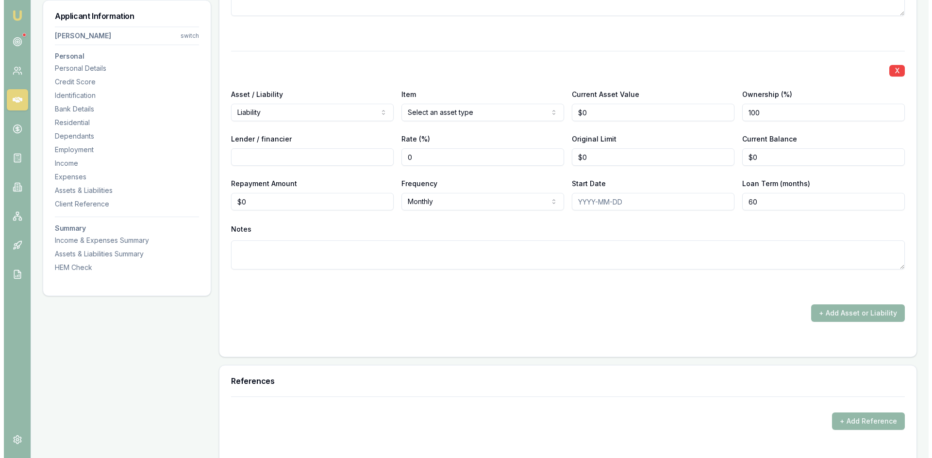
scroll to position [2523, 0]
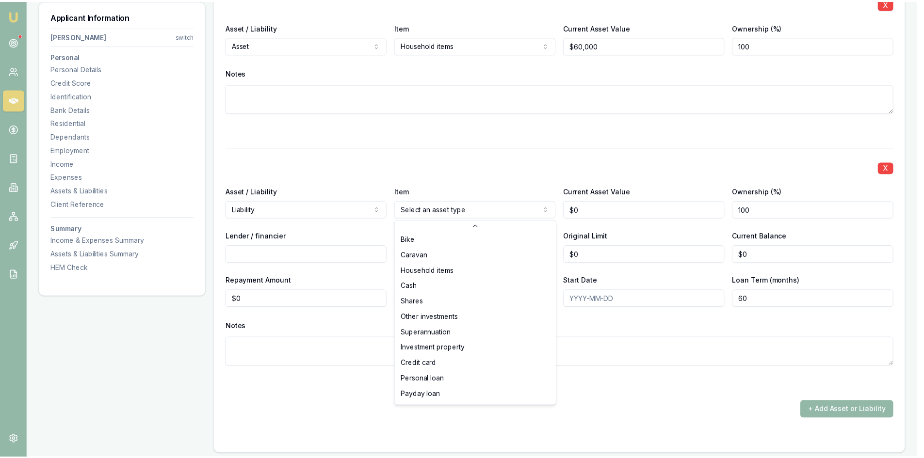
scroll to position [63, 0]
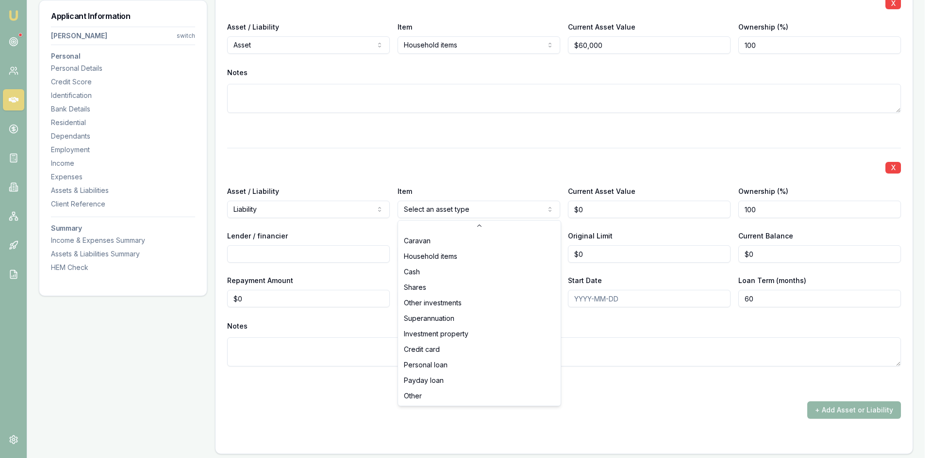
select select "CREDIT_CARD"
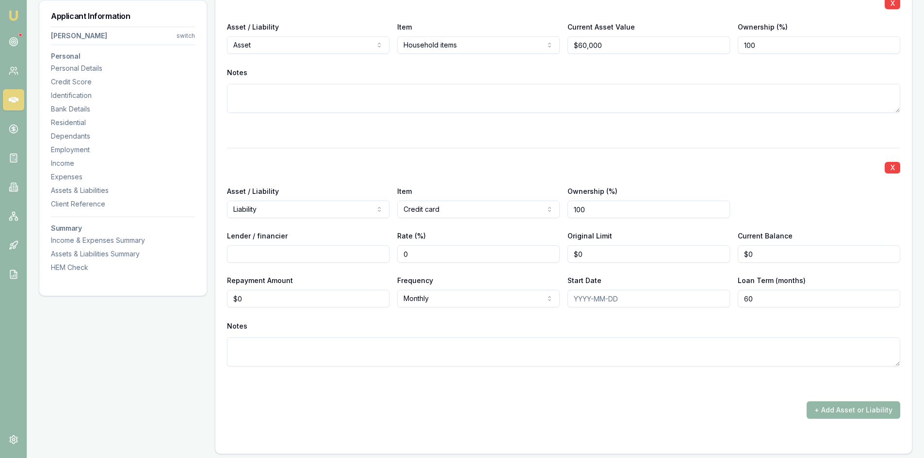
click at [309, 254] on input "Lender / financier" at bounding box center [308, 253] width 163 height 17
click at [265, 253] on input "wespak" at bounding box center [308, 253] width 163 height 17
type input "w"
type input "Westpac"
type input "0"
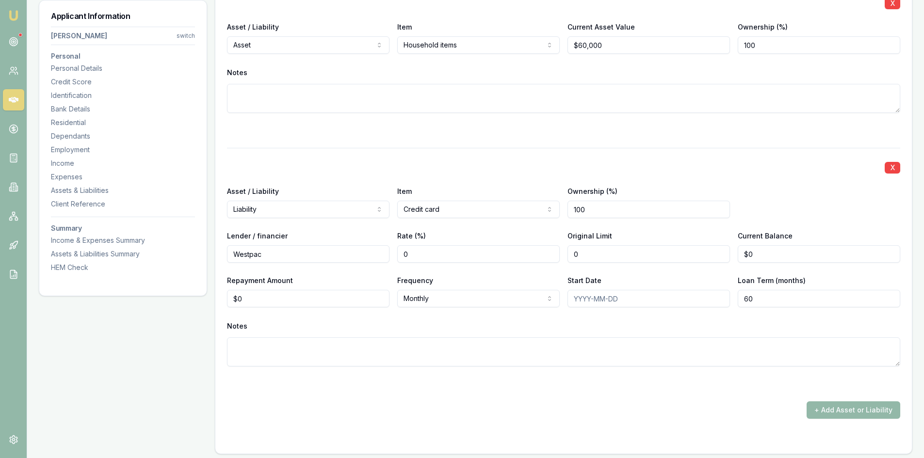
click at [609, 256] on input "0" at bounding box center [649, 253] width 163 height 17
type input "$23,000"
type input "0"
click at [771, 254] on input "0" at bounding box center [819, 253] width 163 height 17
type input "$23,000"
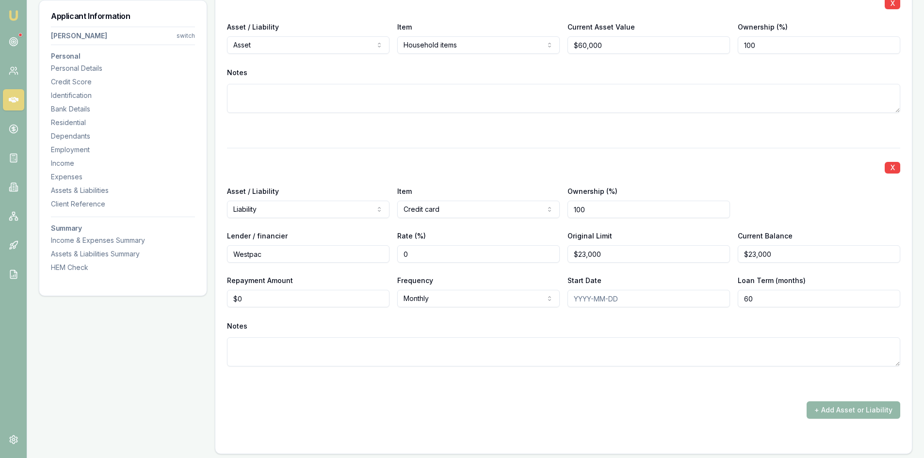
click at [293, 343] on textarea at bounding box center [563, 352] width 673 height 29
type input "0"
click at [268, 305] on input "0" at bounding box center [308, 298] width 163 height 17
type input "$500"
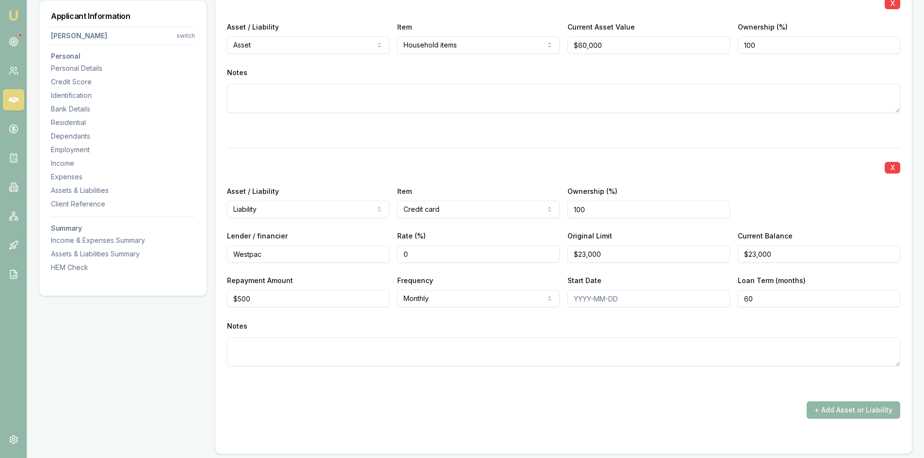
click at [854, 411] on button "+ Add Asset or Liability" at bounding box center [854, 410] width 94 height 17
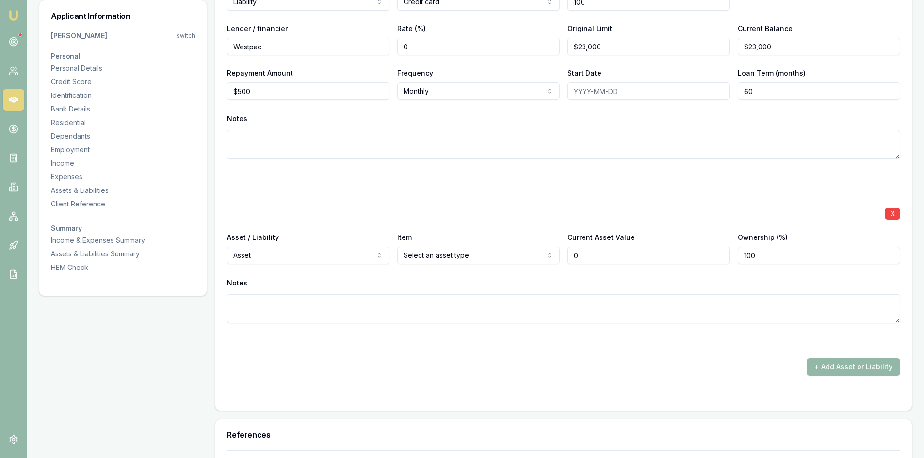
scroll to position [2633, 0]
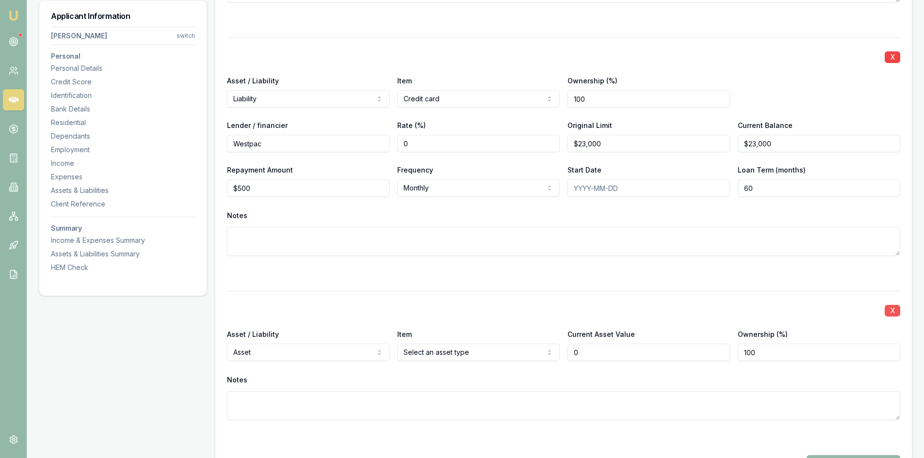
type input "$0"
click at [897, 309] on button "X" at bounding box center [893, 311] width 16 height 12
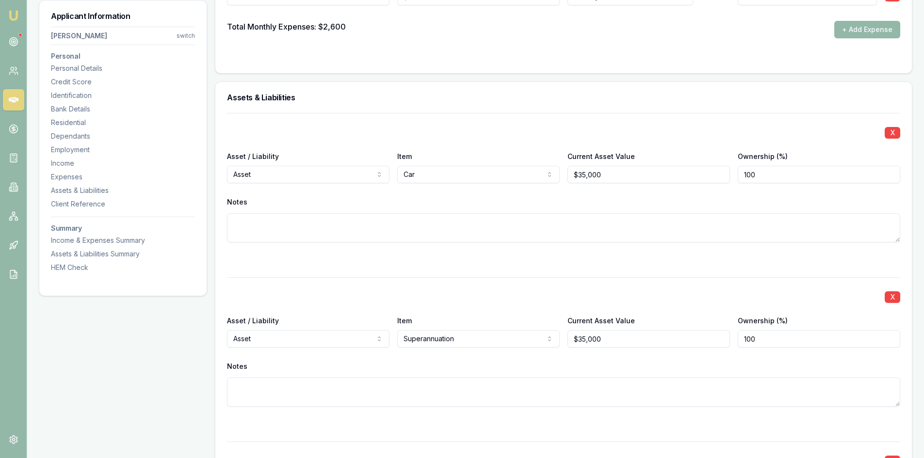
scroll to position [1870, 0]
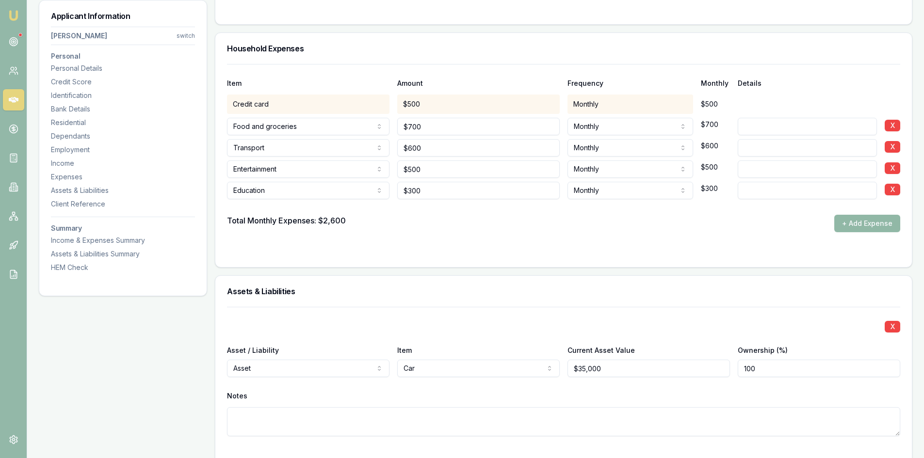
click at [854, 229] on button "+ Add Expense" at bounding box center [867, 223] width 66 height 17
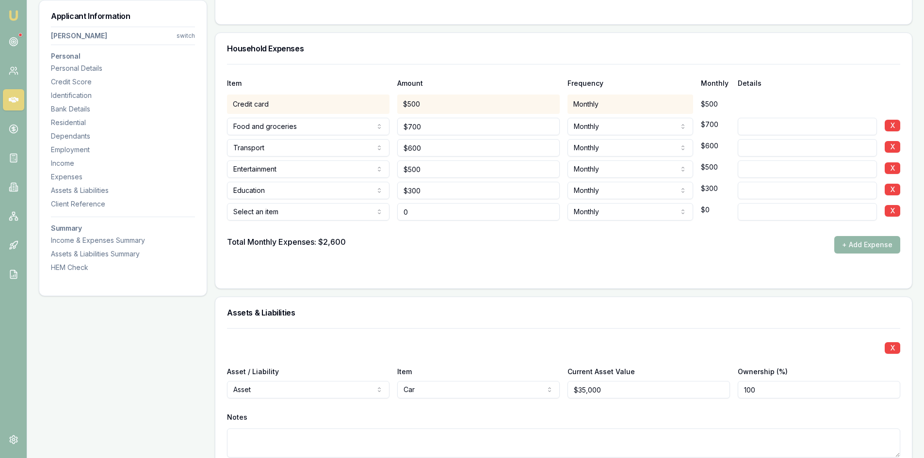
type input "$0"
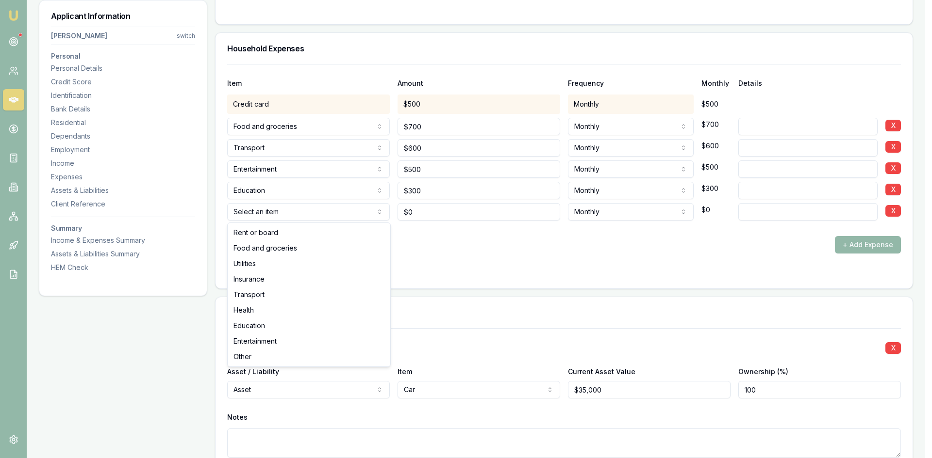
select select "OTHER"
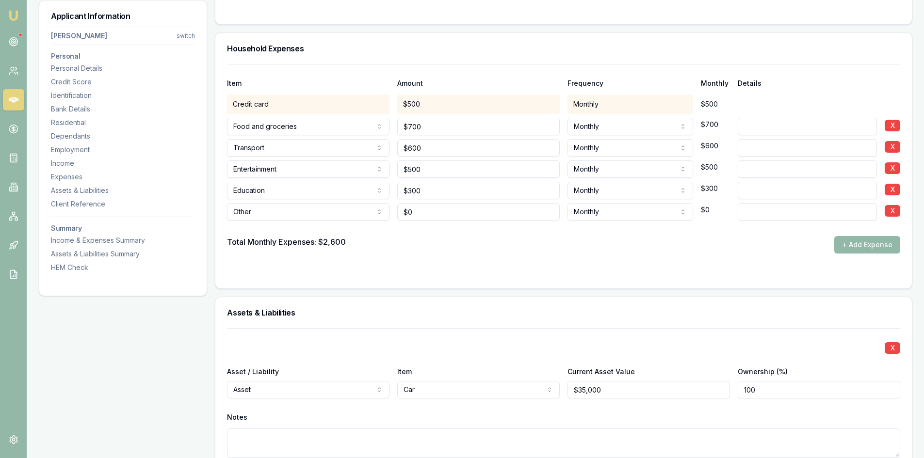
type input "0"
click at [425, 216] on input "0" at bounding box center [478, 211] width 163 height 17
type input "$1,445"
click at [566, 278] on div "Item Amount Frequency Monthly Details Credit card $500 Monthly $500 Food and gr…" at bounding box center [563, 176] width 697 height 225
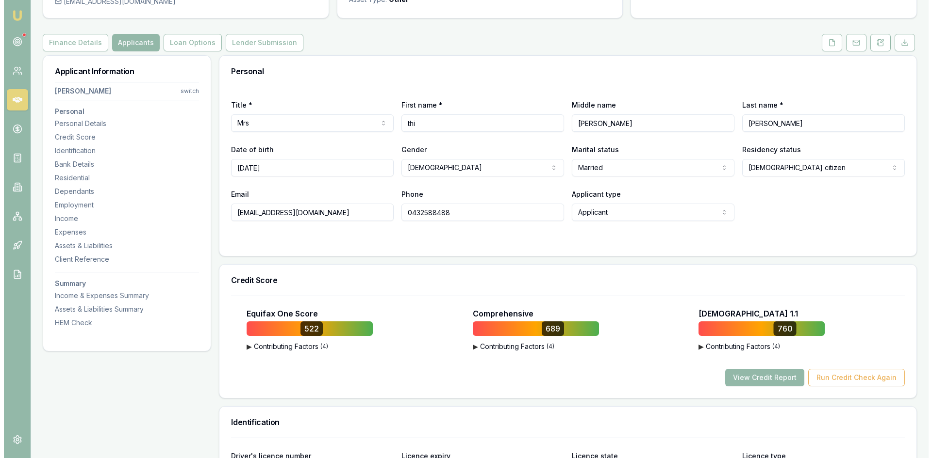
scroll to position [0, 0]
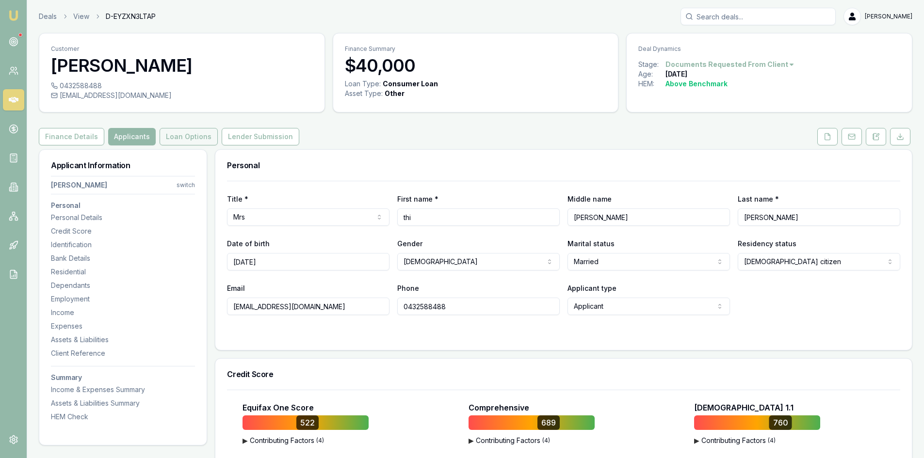
click at [182, 142] on button "Loan Options" at bounding box center [189, 136] width 58 height 17
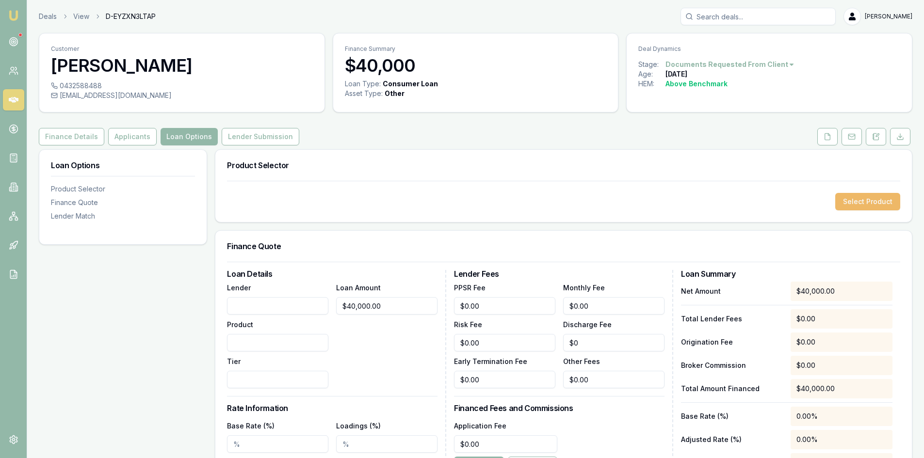
click at [865, 194] on button "Select Product" at bounding box center [867, 201] width 65 height 17
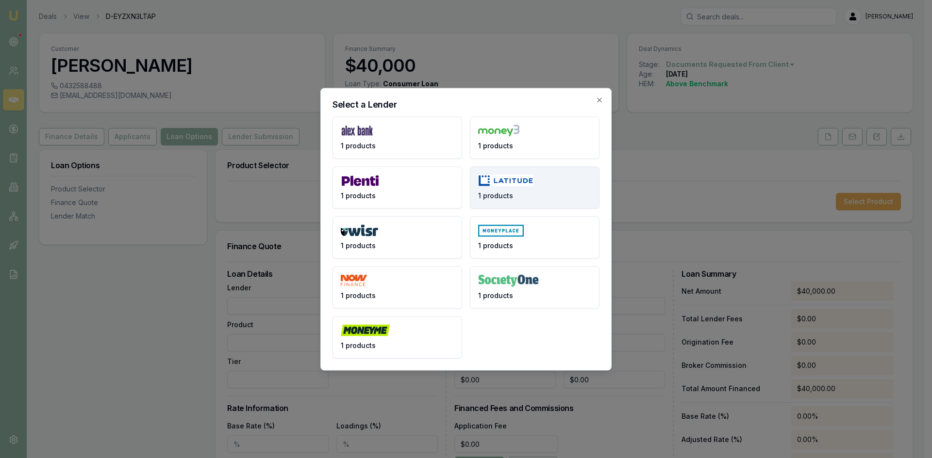
click at [512, 182] on img at bounding box center [505, 181] width 55 height 12
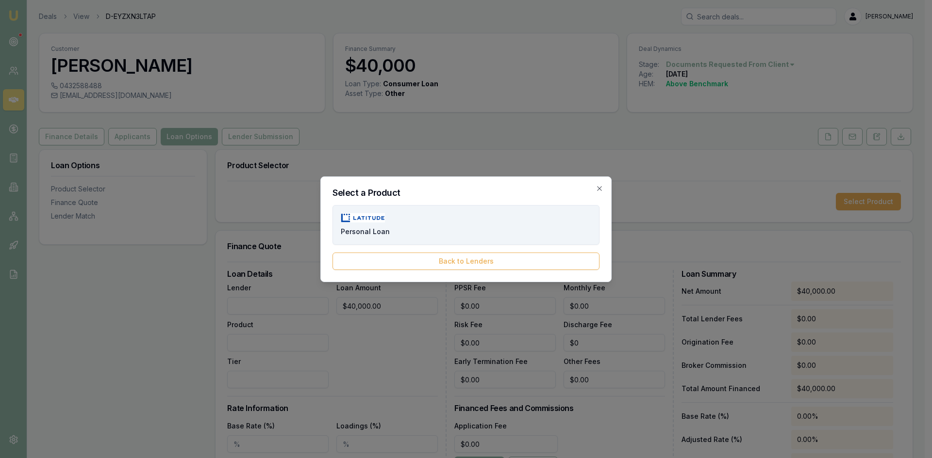
click at [406, 220] on button "Personal Loan" at bounding box center [465, 225] width 267 height 40
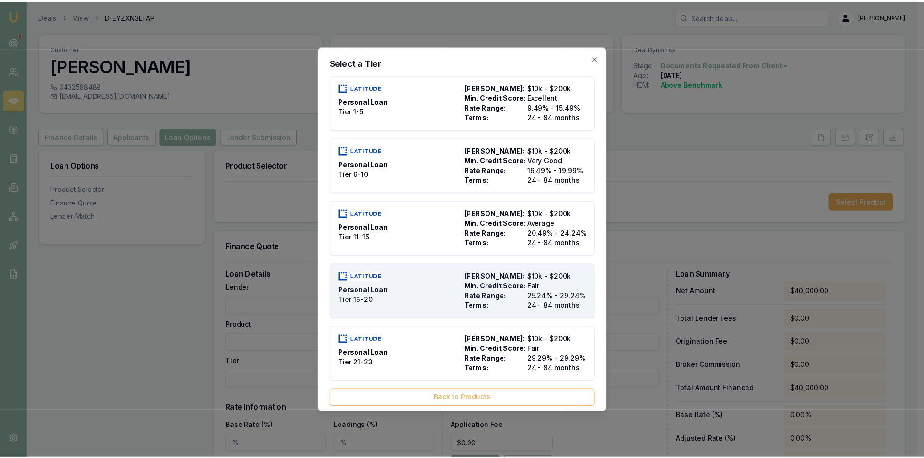
scroll to position [7, 0]
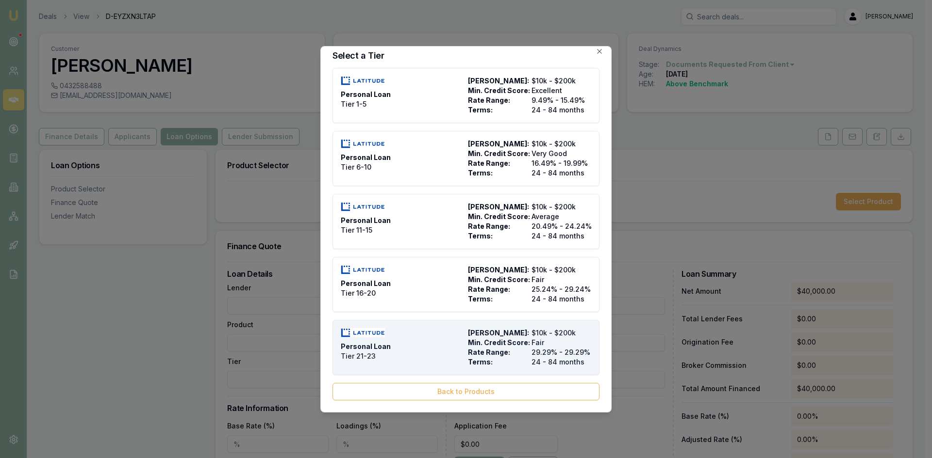
click at [524, 334] on span "Max Loan Amount:" at bounding box center [498, 333] width 60 height 10
type input "Latitude"
type input "Personal Loan"
type input "Tier 21-23"
type input "29.29"
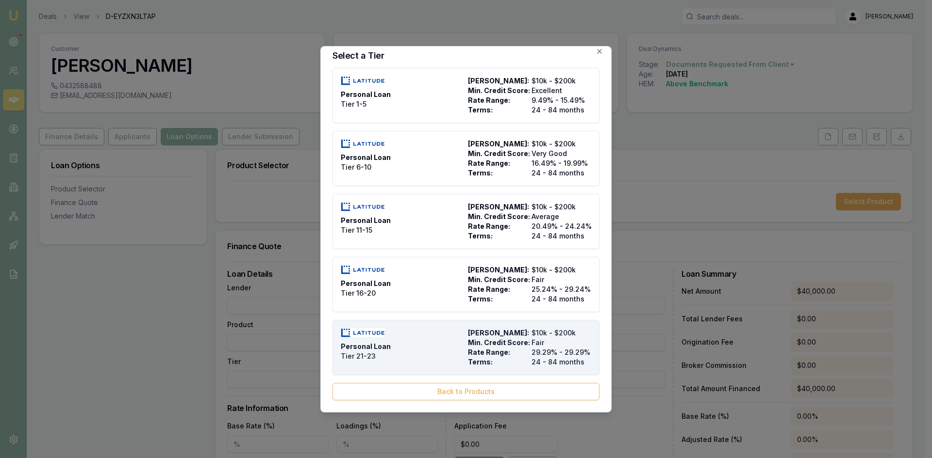
type input "24"
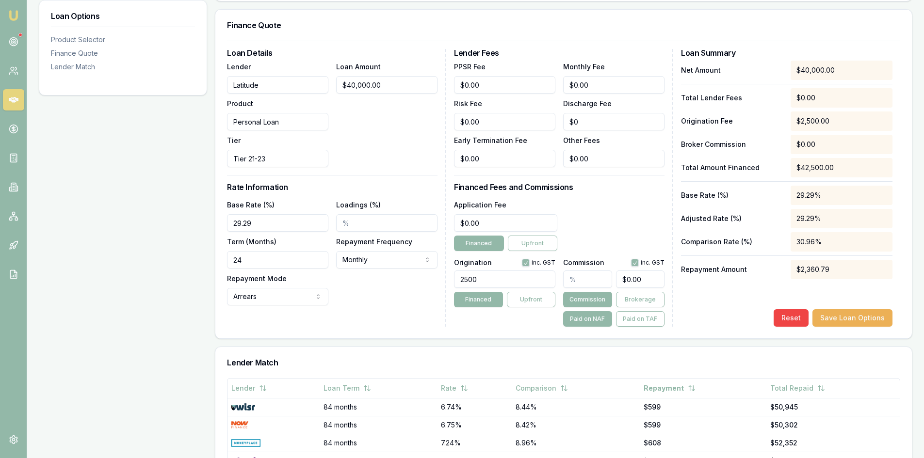
scroll to position [291, 0]
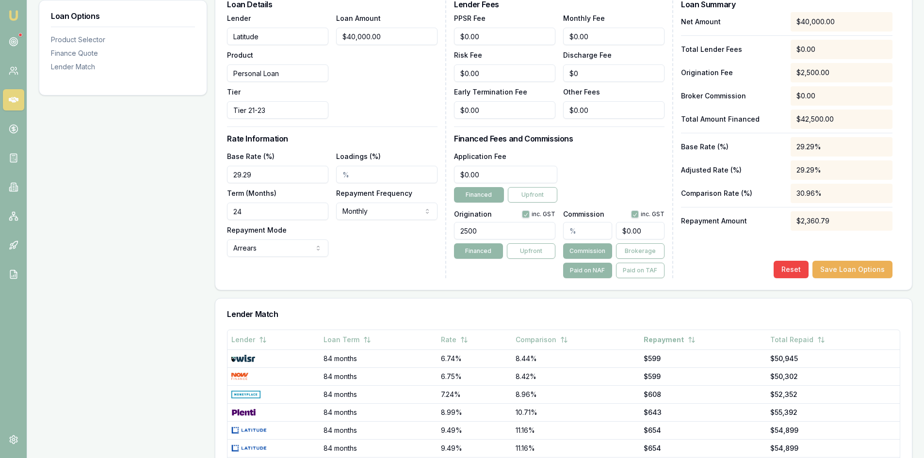
drag, startPoint x: 484, startPoint y: 233, endPoint x: 411, endPoint y: 226, distance: 73.1
click at [411, 226] on div "Loan Details Lender Latitude Product Personal Loan Tier Tier 21-23 Loan Amount …" at bounding box center [563, 139] width 673 height 278
type input "2200.00"
click at [571, 230] on input "text" at bounding box center [587, 230] width 49 height 17
type input "2"
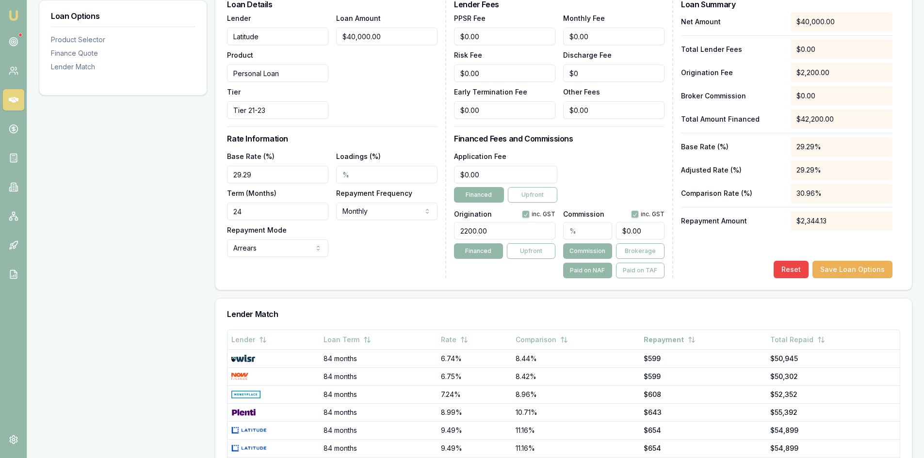
type input "$800.00"
type input "2.2"
type input "$880.00"
type input "2.25"
type input "$900.00"
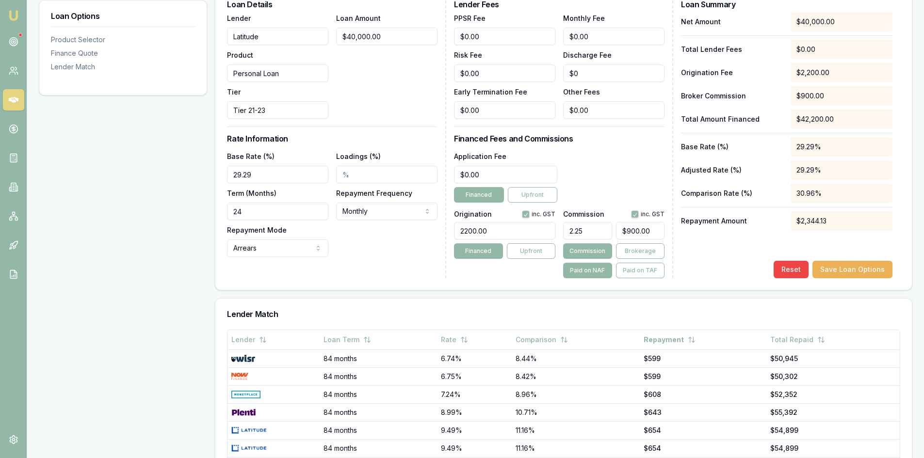
type input "2.258"
type input "$903.20"
type input "2.26%"
click at [529, 294] on div "Product Selector Personal Loan Tier 21-23 Max Loan Amount: $200k Min. Credit Sc…" at bounding box center [564, 215] width 698 height 715
click at [858, 276] on button "Save Loan Options" at bounding box center [853, 269] width 80 height 17
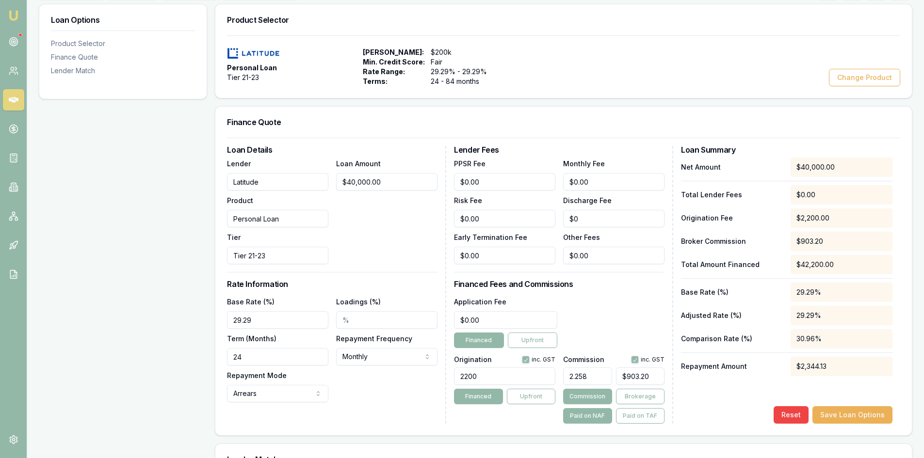
scroll to position [0, 0]
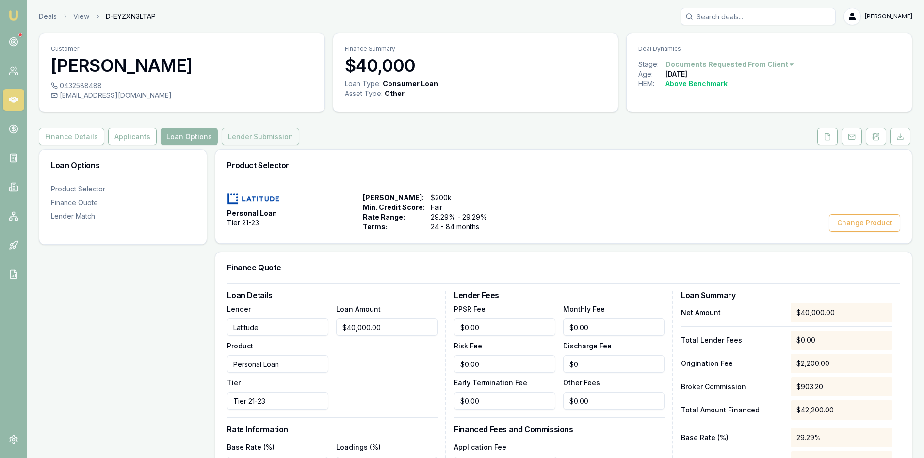
click at [268, 138] on button "Lender Submission" at bounding box center [261, 136] width 78 height 17
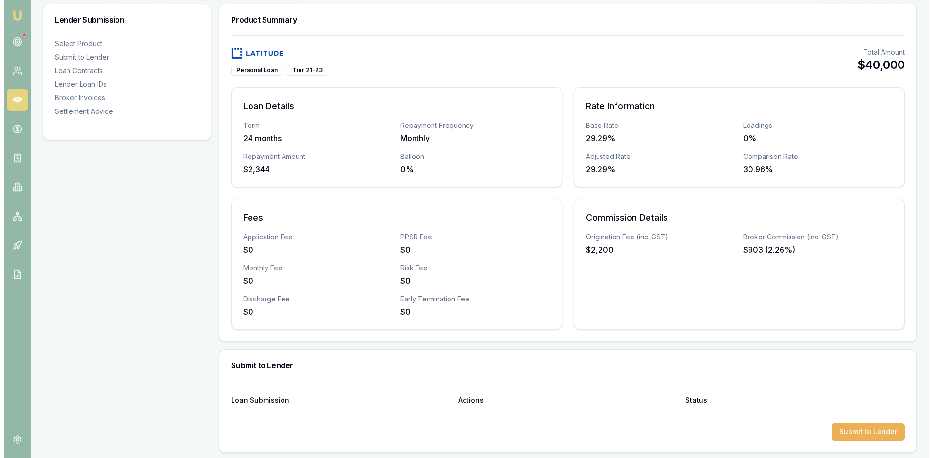
scroll to position [194, 0]
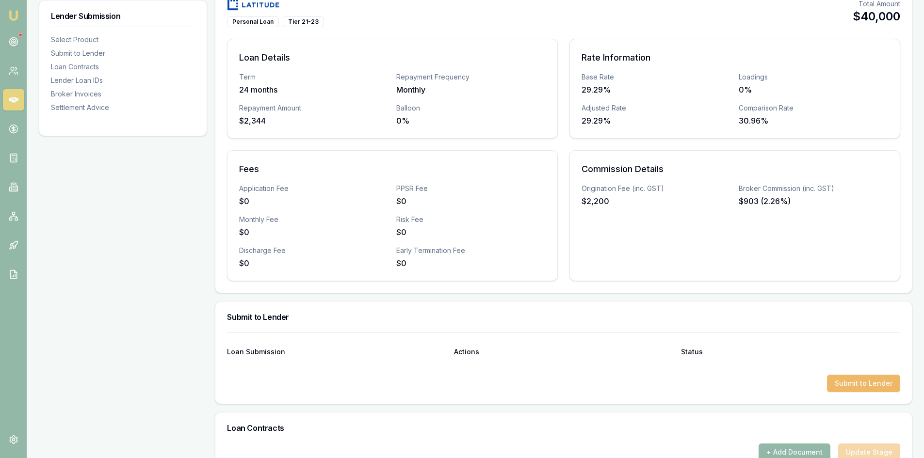
click at [854, 390] on button "Submit to Lender" at bounding box center [863, 383] width 73 height 17
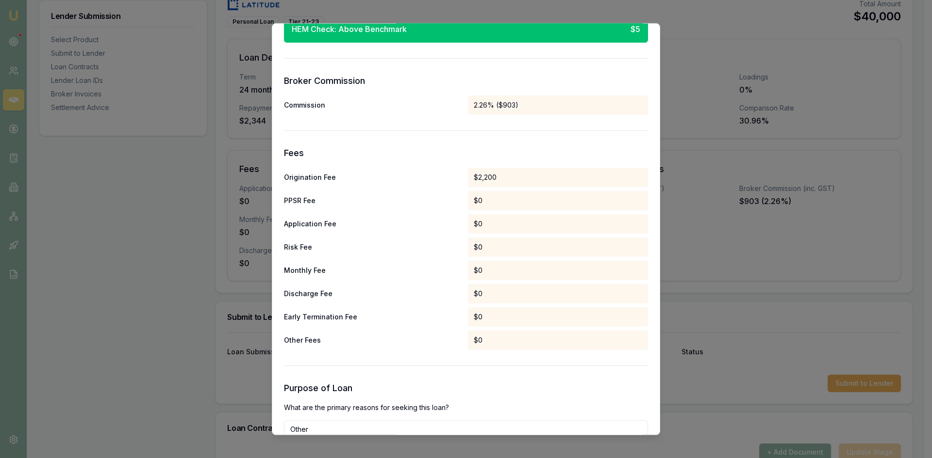
scroll to position [825, 0]
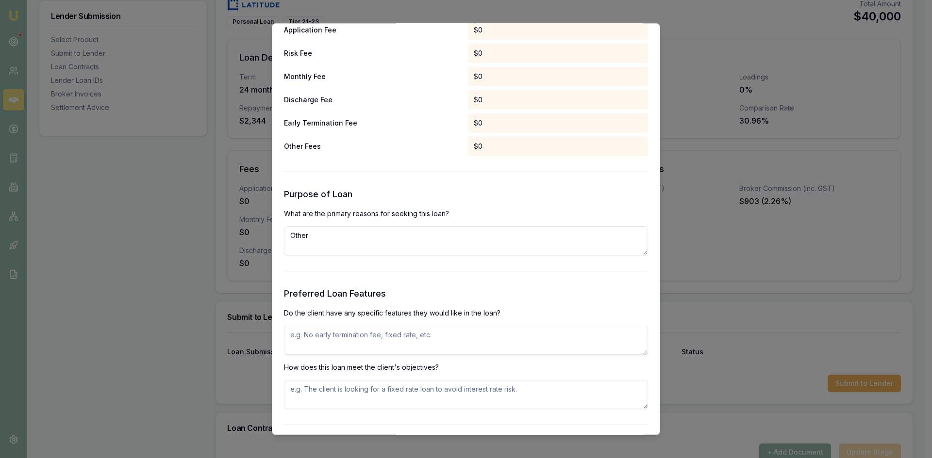
click at [344, 347] on textarea at bounding box center [466, 340] width 364 height 29
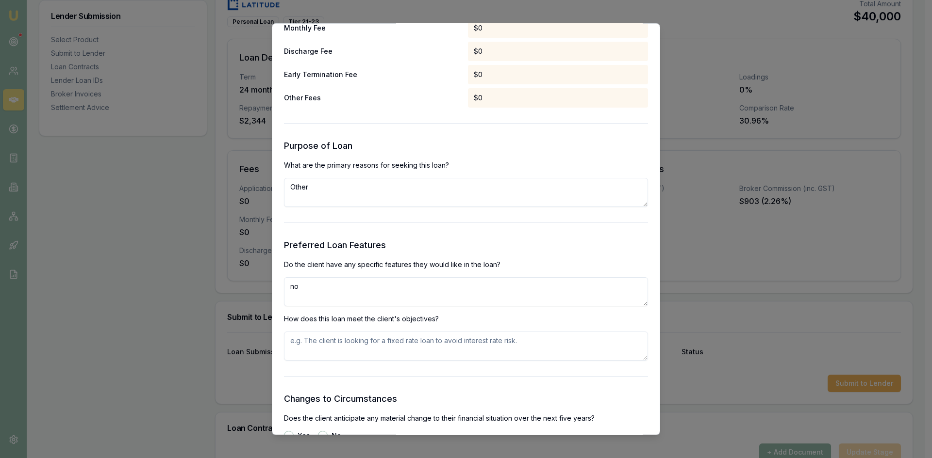
type textarea "no"
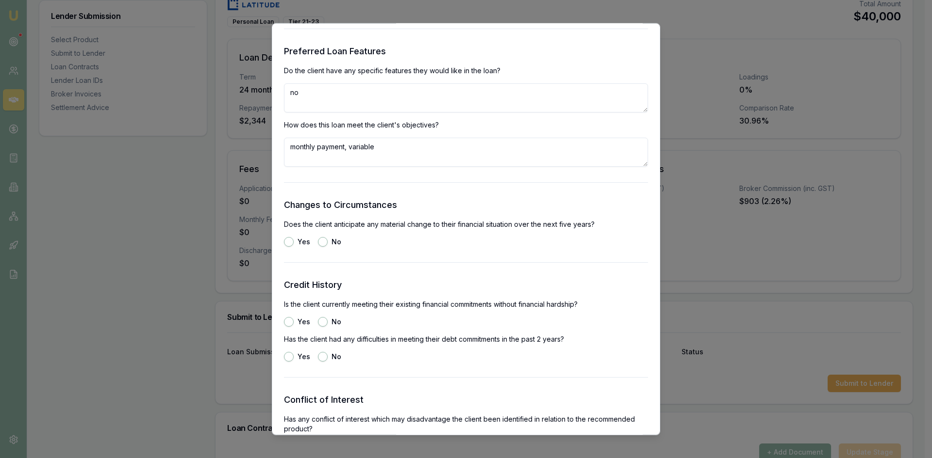
type textarea "monthly payment, variable"
click at [323, 241] on button "No" at bounding box center [323, 242] width 10 height 10
radio input "true"
click at [320, 321] on button "No" at bounding box center [323, 322] width 10 height 10
radio input "true"
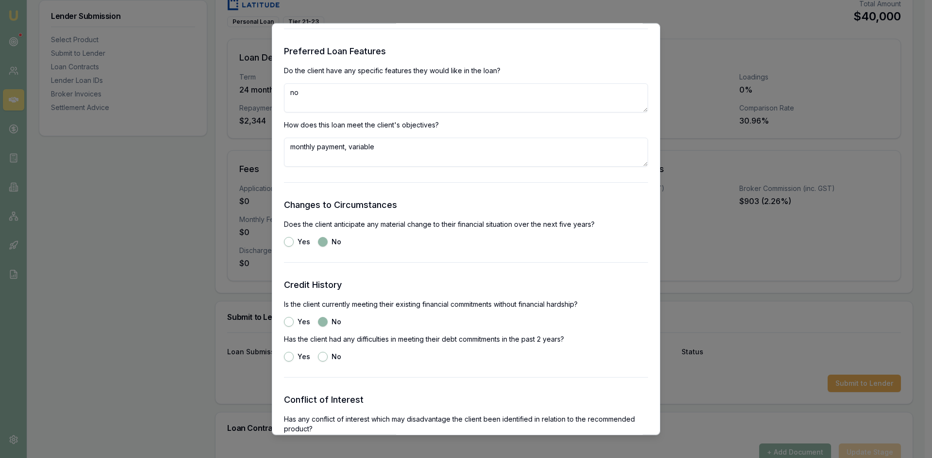
click at [325, 360] on div "No" at bounding box center [329, 357] width 23 height 10
click at [323, 358] on button "No" at bounding box center [323, 357] width 10 height 10
radio input "true"
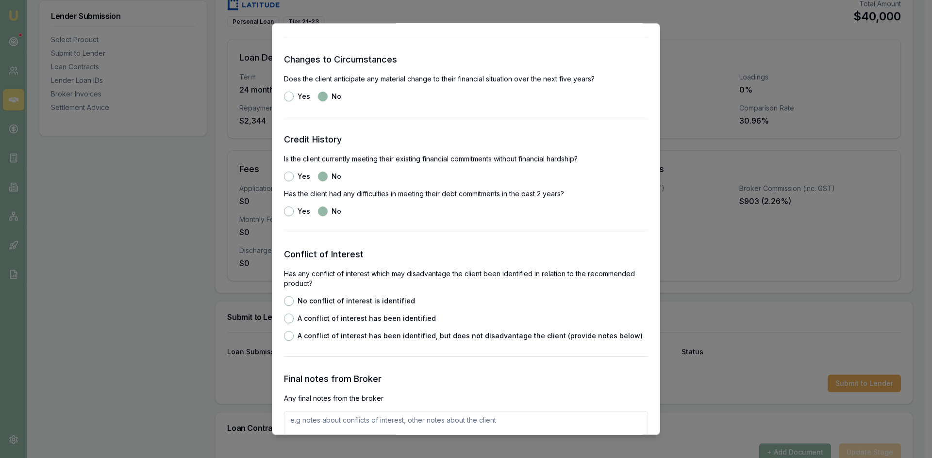
click at [288, 301] on button "No conflict of interest is identified" at bounding box center [289, 301] width 10 height 10
radio input "true"
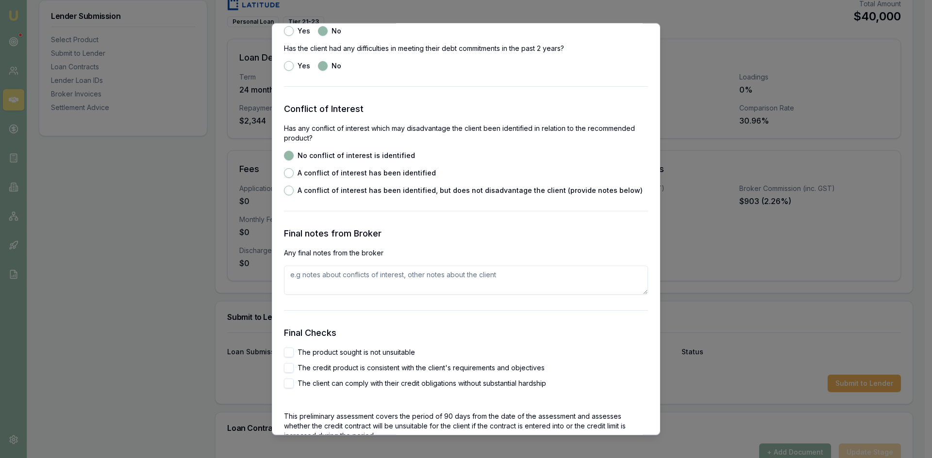
click at [290, 356] on button "The product sought is not unsuitable" at bounding box center [289, 352] width 10 height 10
checkbox input "true"
drag, startPoint x: 290, startPoint y: 367, endPoint x: 289, endPoint y: 378, distance: 11.7
click at [289, 368] on button "The credit product is consistent with the client's requirements and objectives" at bounding box center [289, 368] width 10 height 10
checkbox input "true"
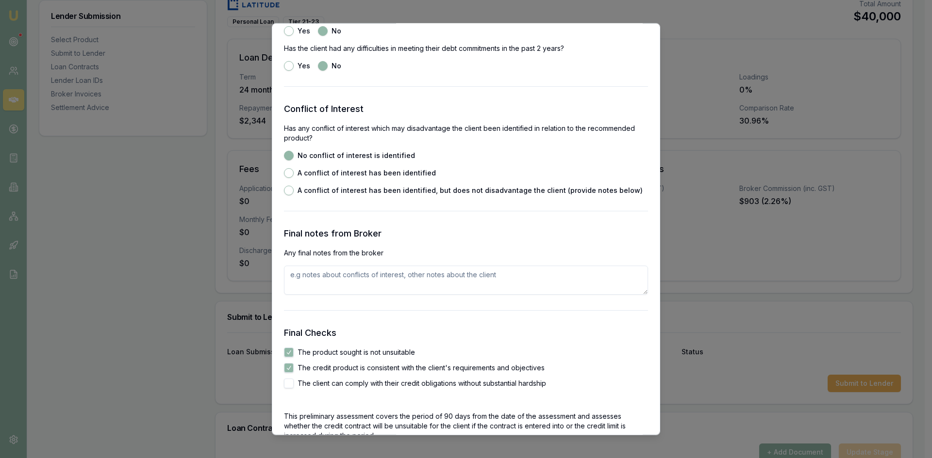
click at [289, 384] on button "The client can comply with their credit obligations without substantial hardship" at bounding box center [289, 383] width 10 height 10
checkbox input "true"
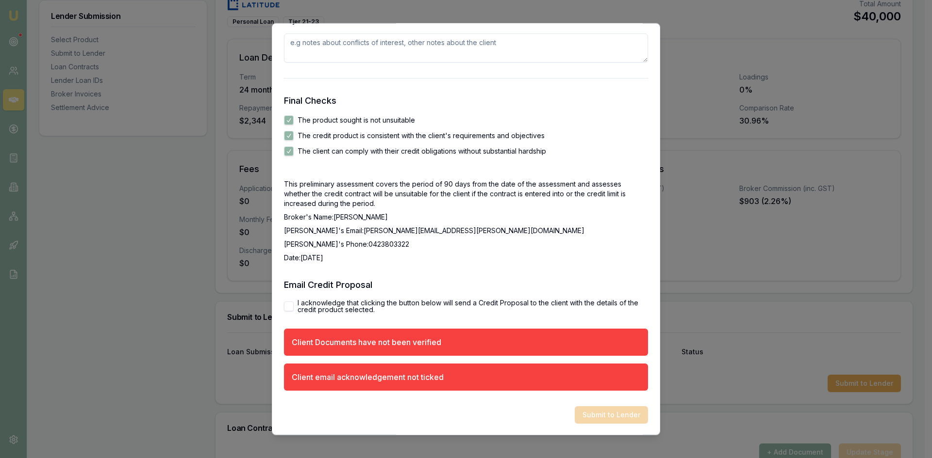
click at [286, 308] on button "I acknowledge that clicking the button below will send a Credit Proposal to the…" at bounding box center [289, 306] width 10 height 10
checkbox input "true"
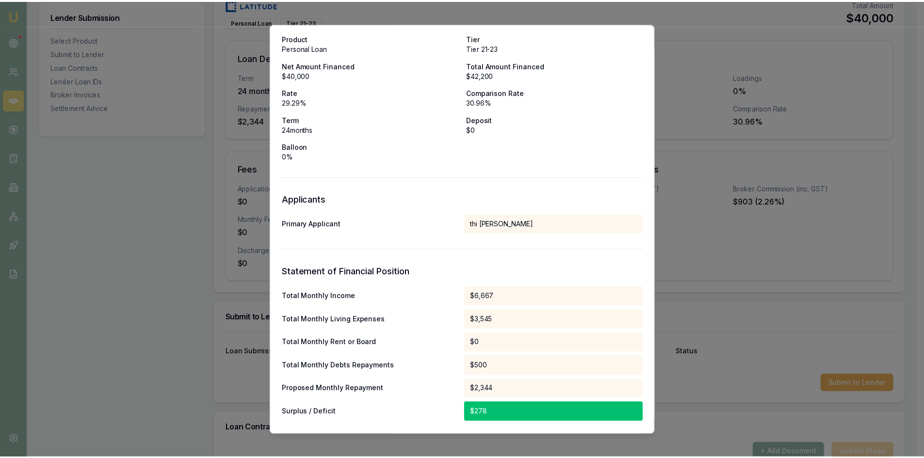
scroll to position [0, 0]
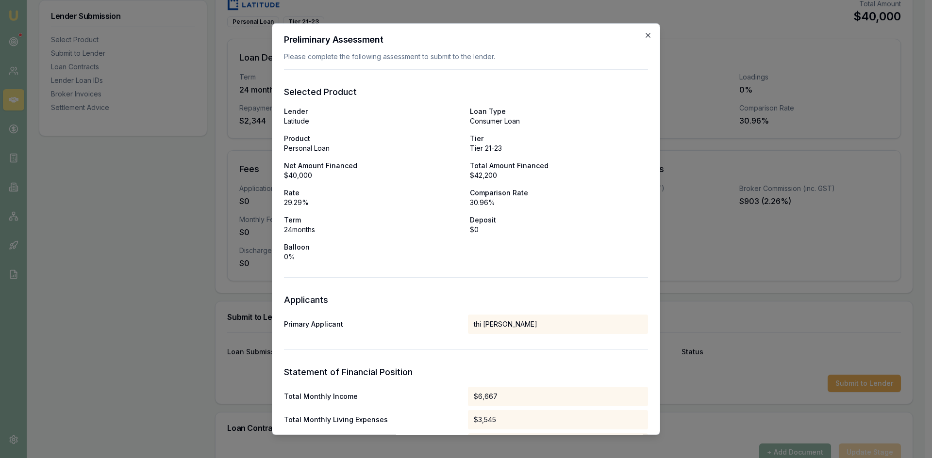
click at [644, 35] on icon "button" at bounding box center [648, 35] width 8 height 8
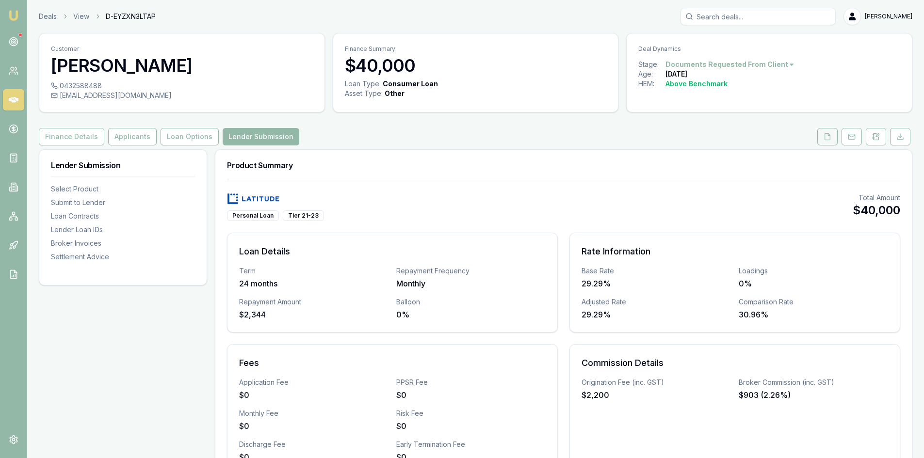
click at [828, 138] on icon at bounding box center [828, 137] width 8 height 8
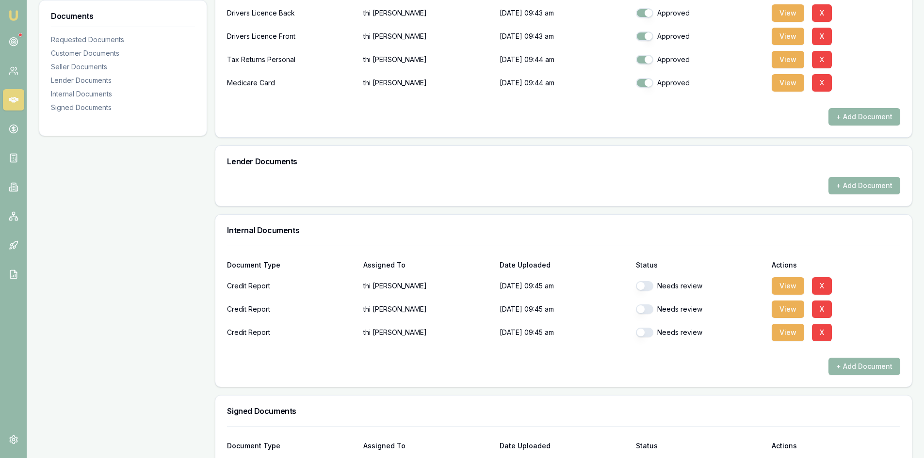
scroll to position [434, 0]
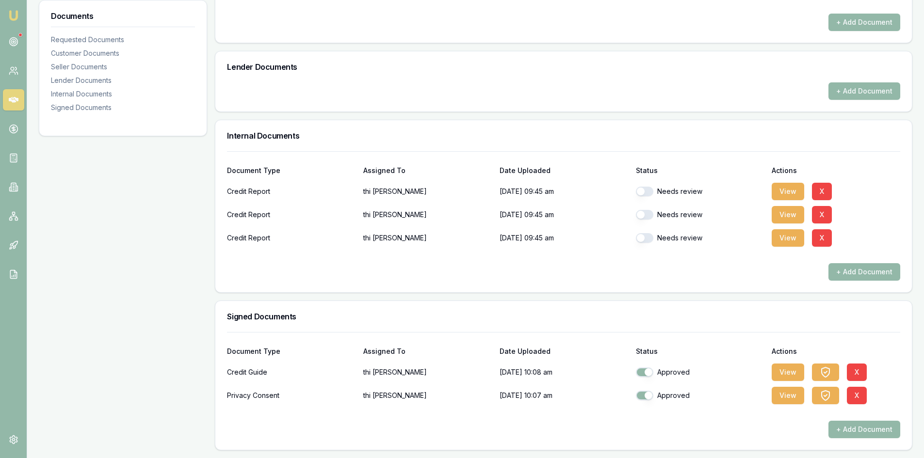
click at [647, 194] on button "button" at bounding box center [644, 192] width 17 height 10
checkbox input "true"
click at [647, 216] on button "button" at bounding box center [644, 215] width 17 height 10
checkbox input "true"
click at [645, 236] on button "button" at bounding box center [644, 238] width 17 height 10
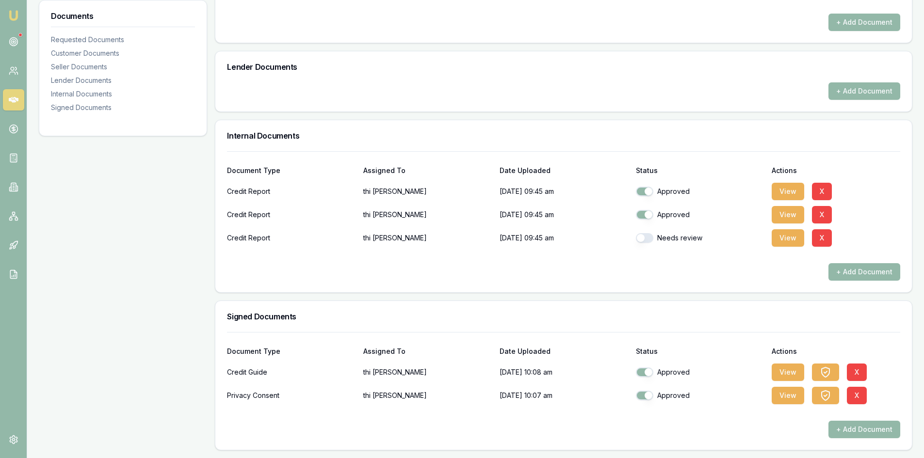
checkbox input "true"
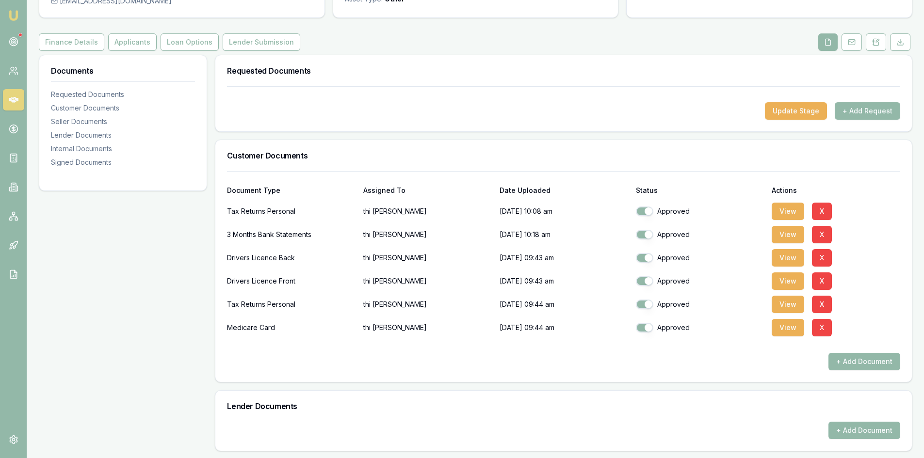
scroll to position [0, 0]
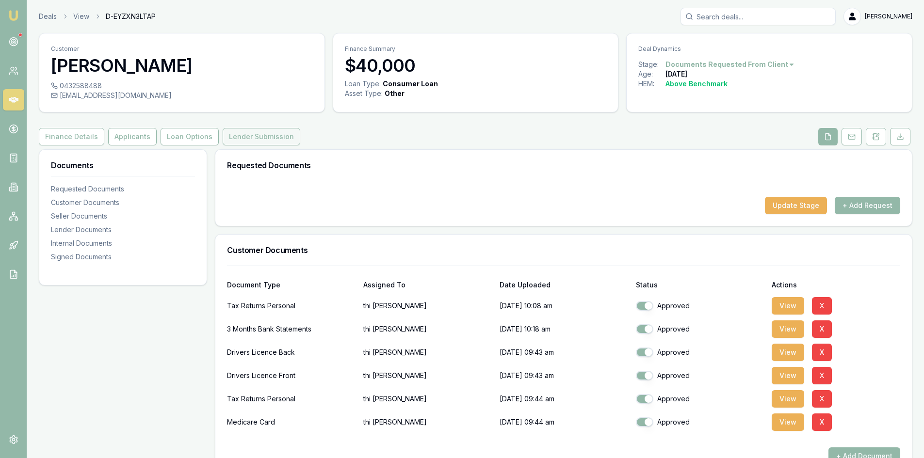
click at [258, 136] on button "Lender Submission" at bounding box center [262, 136] width 78 height 17
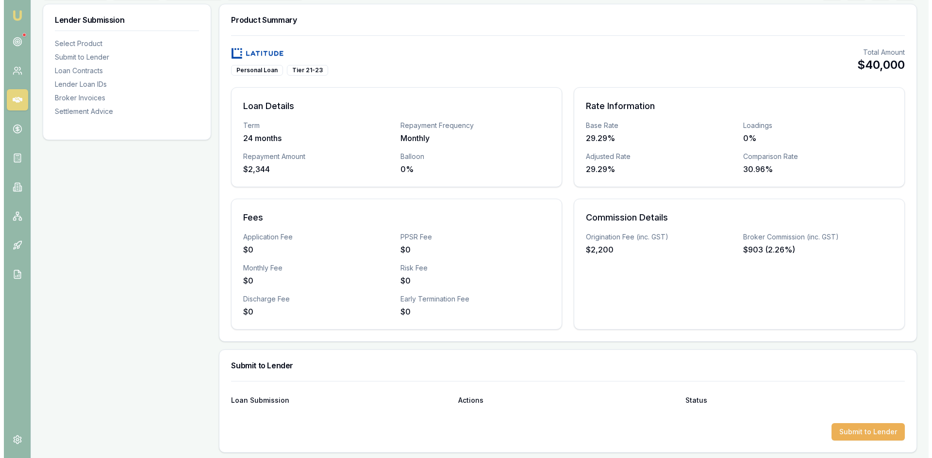
scroll to position [340, 0]
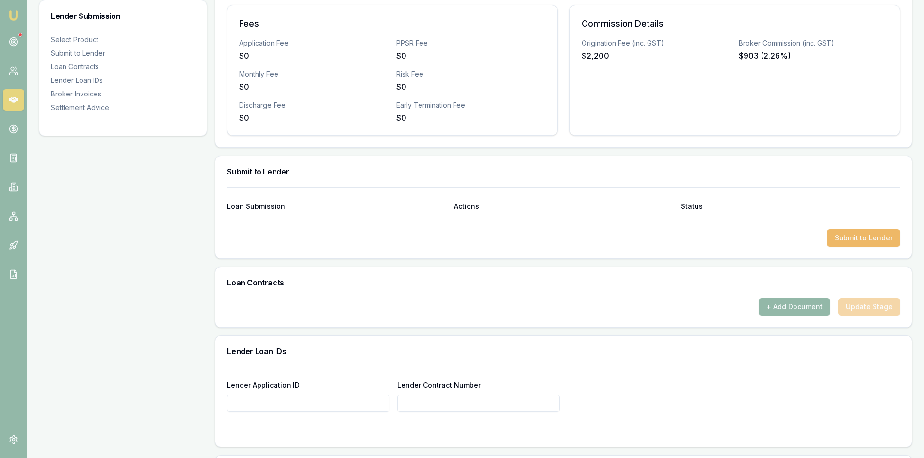
click at [851, 241] on button "Submit to Lender" at bounding box center [863, 237] width 73 height 17
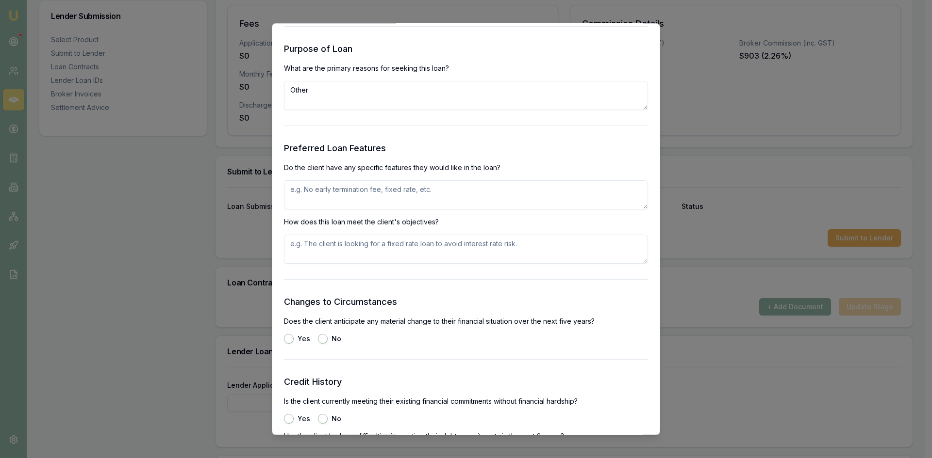
scroll to position [825, 0]
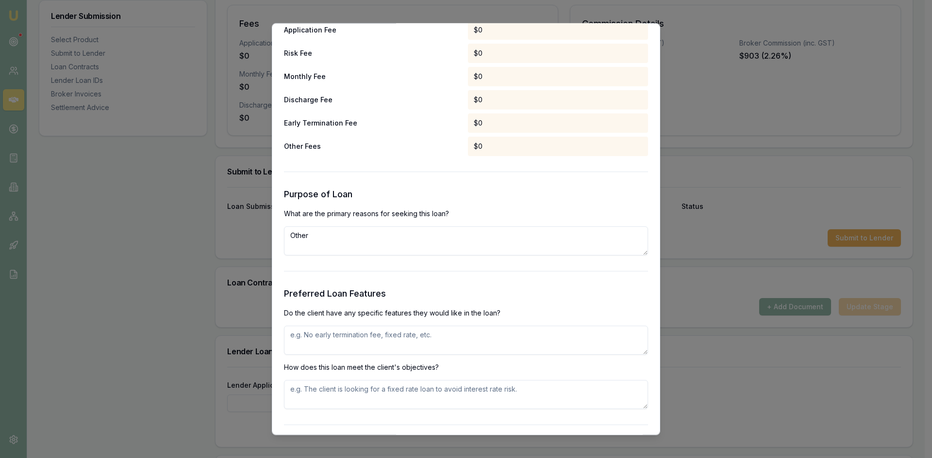
click at [319, 336] on textarea at bounding box center [466, 340] width 364 height 29
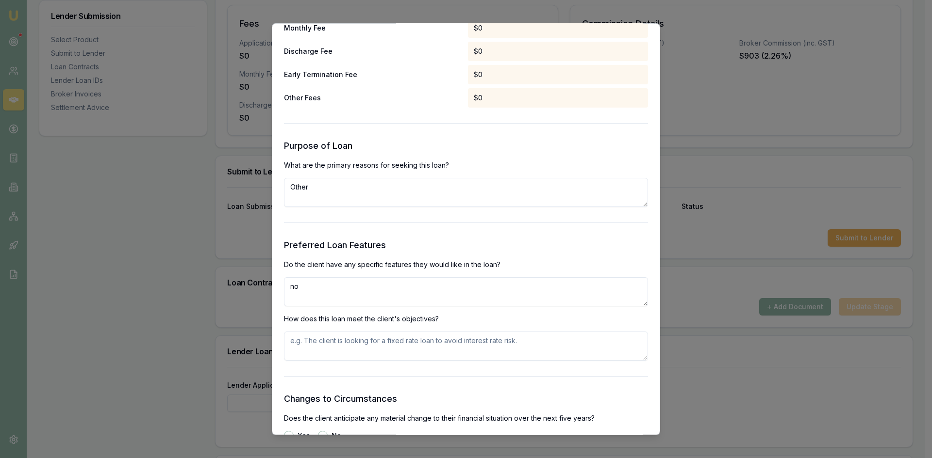
type textarea "no"
click at [322, 349] on textarea at bounding box center [466, 345] width 364 height 29
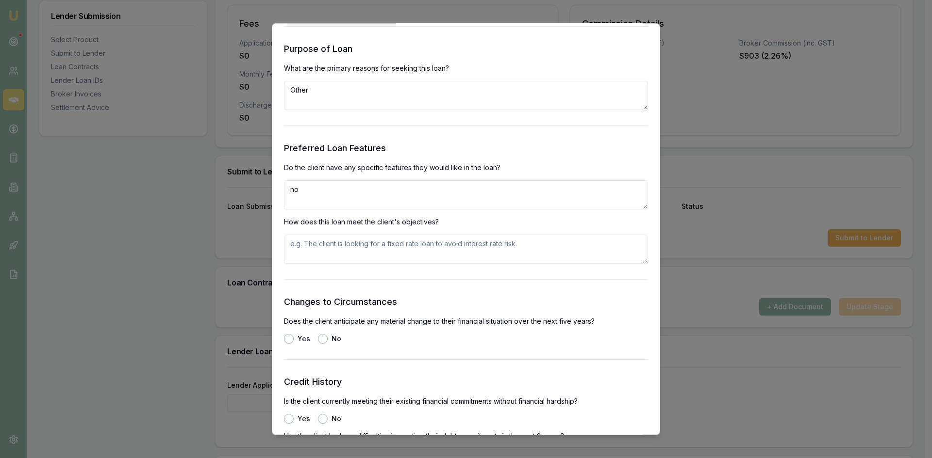
click at [390, 245] on textarea at bounding box center [466, 248] width 364 height 29
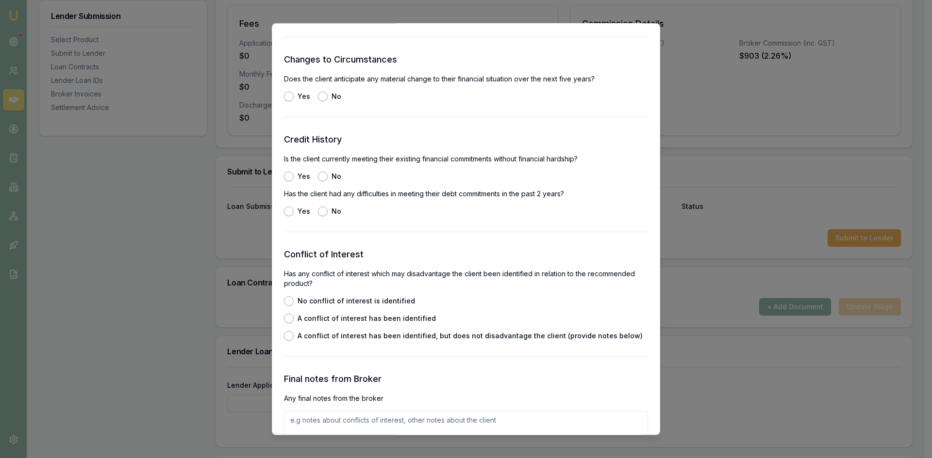
scroll to position [1067, 0]
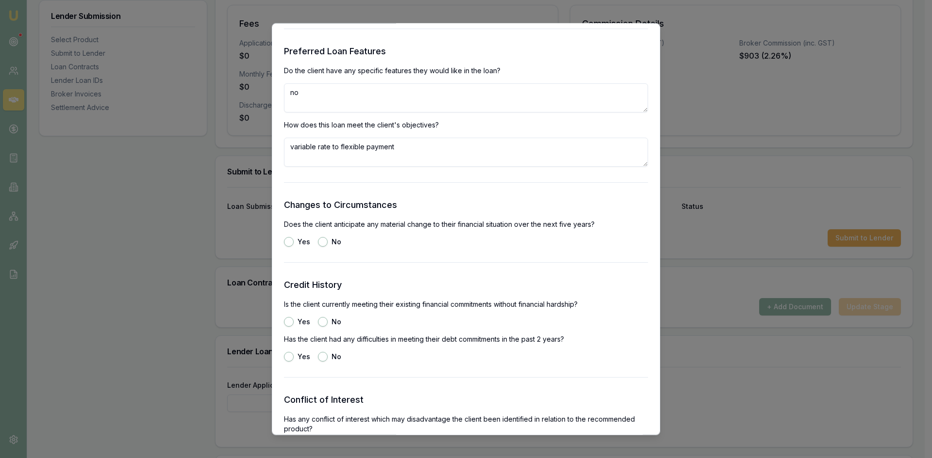
type textarea "variable rate to flexible payment"
click at [323, 243] on button "No" at bounding box center [323, 242] width 10 height 10
radio input "true"
click at [322, 325] on button "No" at bounding box center [323, 322] width 10 height 10
radio input "true"
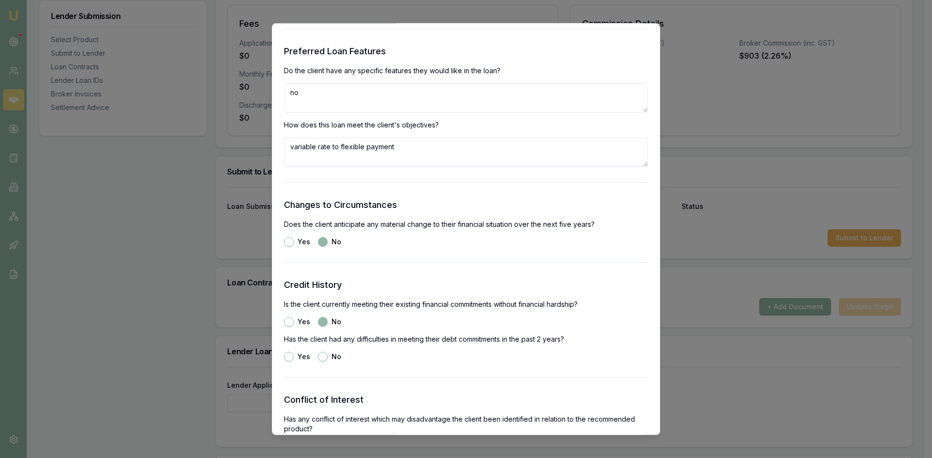
click at [318, 354] on button "No" at bounding box center [323, 357] width 10 height 10
radio input "true"
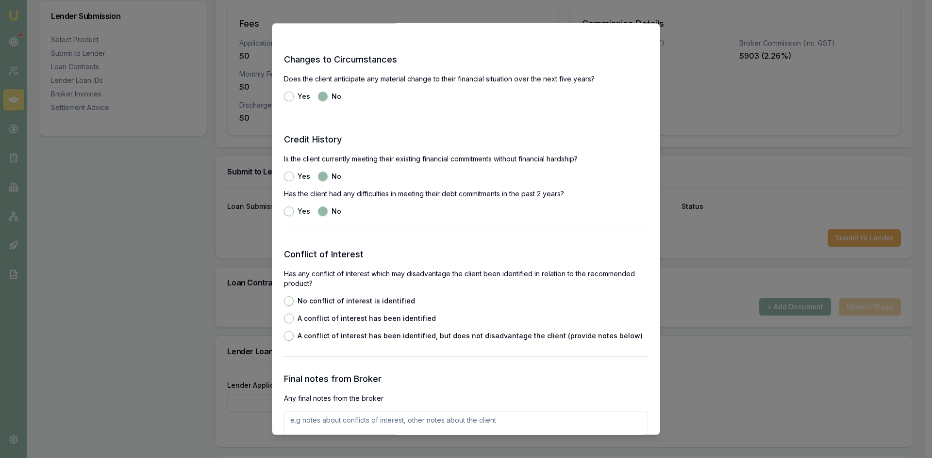
click at [292, 301] on button "No conflict of interest is identified" at bounding box center [289, 301] width 10 height 10
radio input "true"
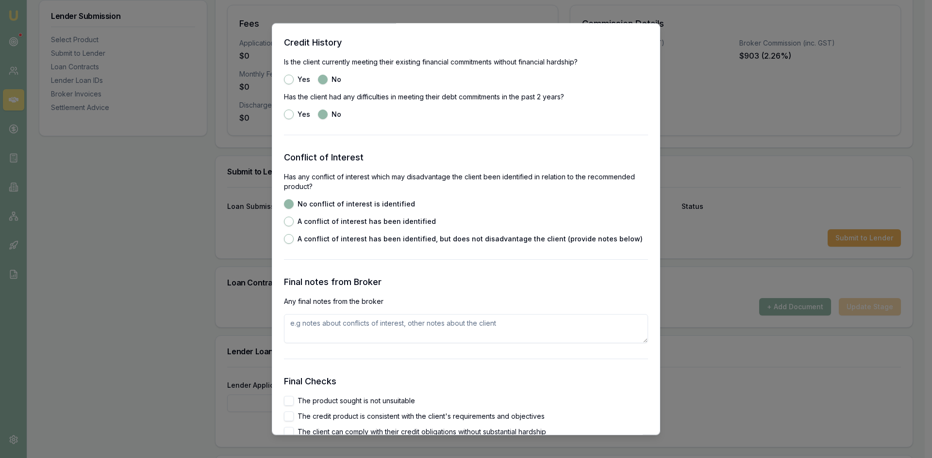
click at [292, 400] on button "The product sought is not unsuitable" at bounding box center [289, 401] width 10 height 10
checkbox input "true"
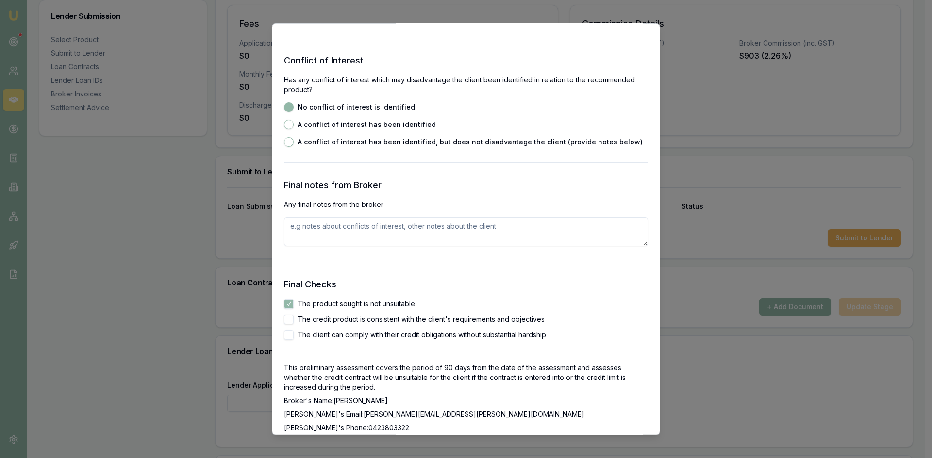
click at [288, 318] on button "The credit product is consistent with the client's requirements and objectives" at bounding box center [289, 319] width 10 height 10
checkbox input "true"
click at [290, 338] on button "The client can comply with their credit obligations without substantial hardship" at bounding box center [289, 335] width 10 height 10
checkbox input "true"
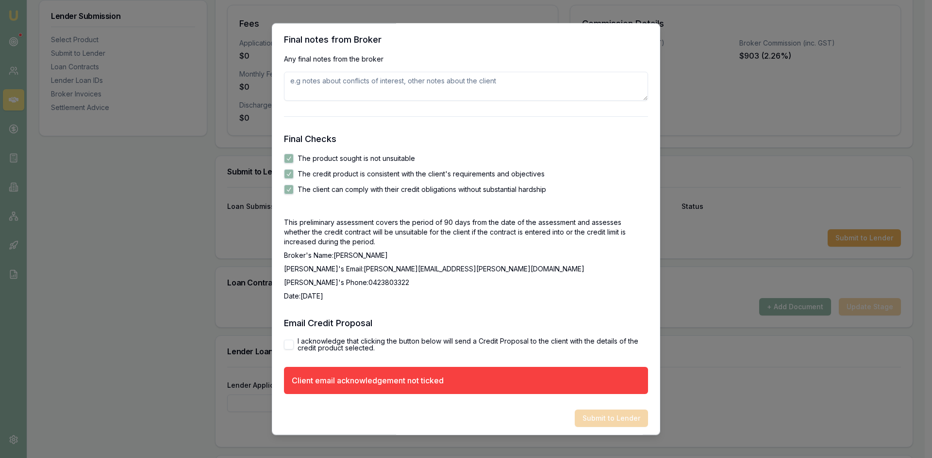
click at [292, 344] on button "I acknowledge that clicking the button below will send a Credit Proposal to the…" at bounding box center [289, 345] width 10 height 10
checkbox input "true"
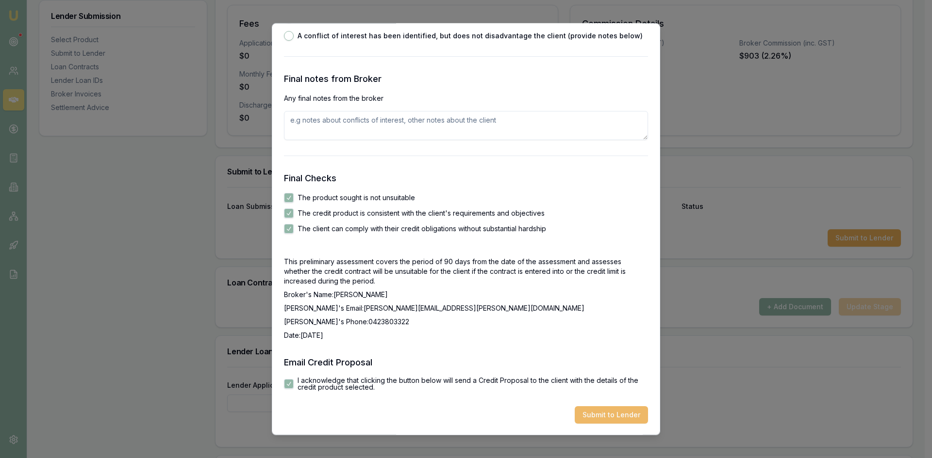
click at [601, 420] on button "Submit to Lender" at bounding box center [610, 414] width 73 height 17
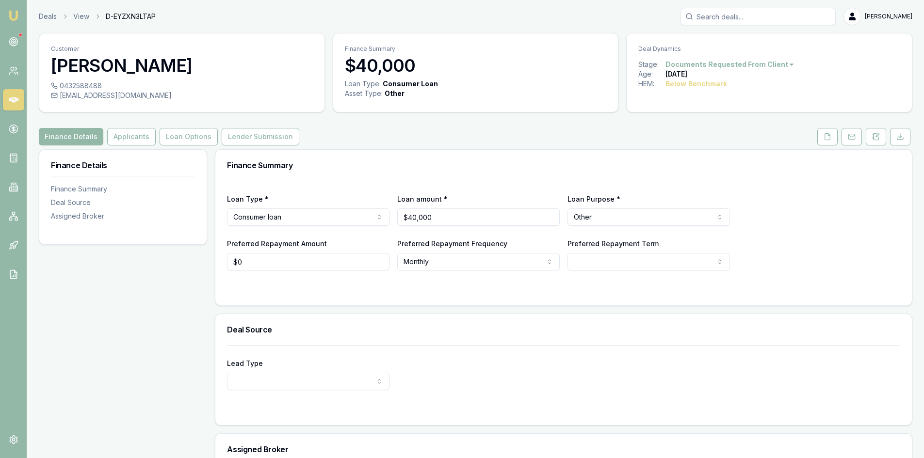
scroll to position [105, 0]
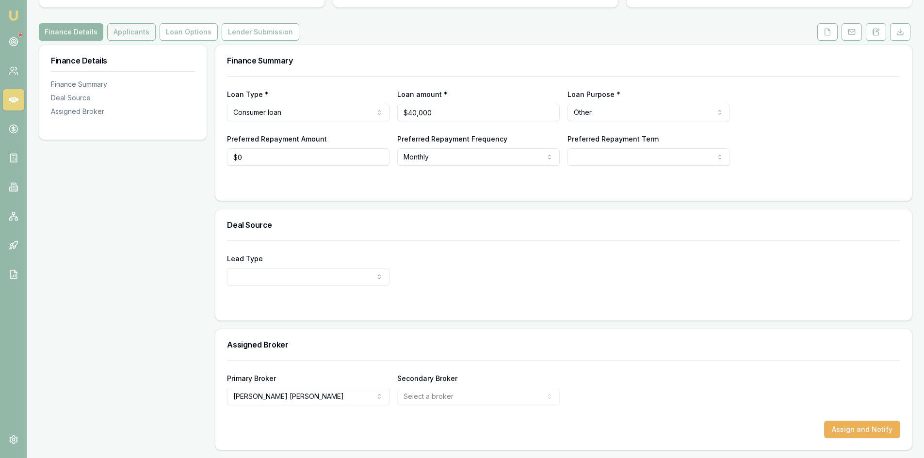
click at [124, 34] on button "Applicants" at bounding box center [131, 31] width 49 height 17
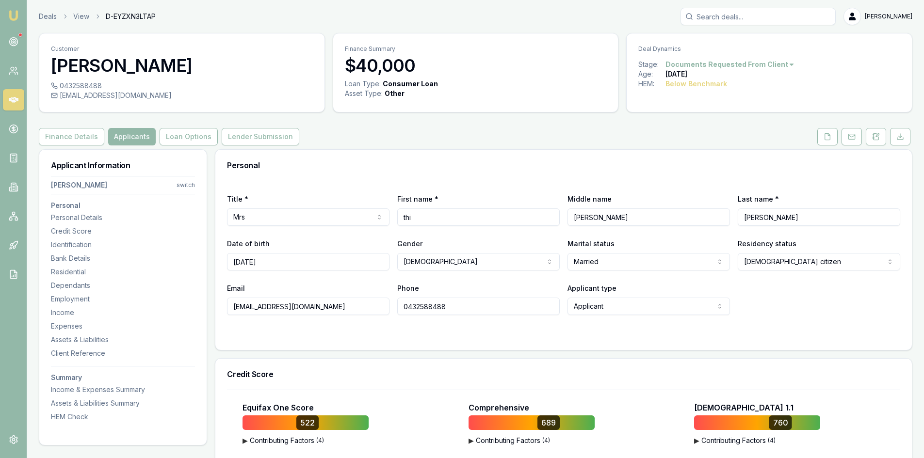
click at [428, 309] on input "0432588488" at bounding box center [478, 306] width 163 height 17
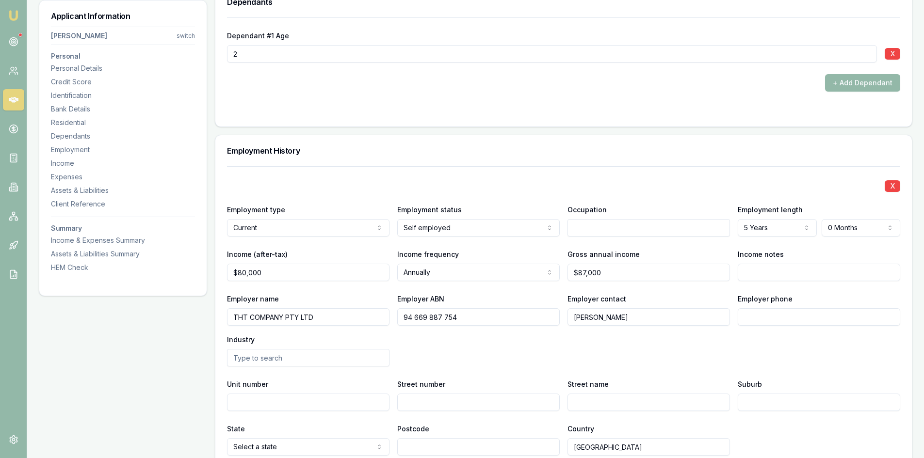
scroll to position [1261, 0]
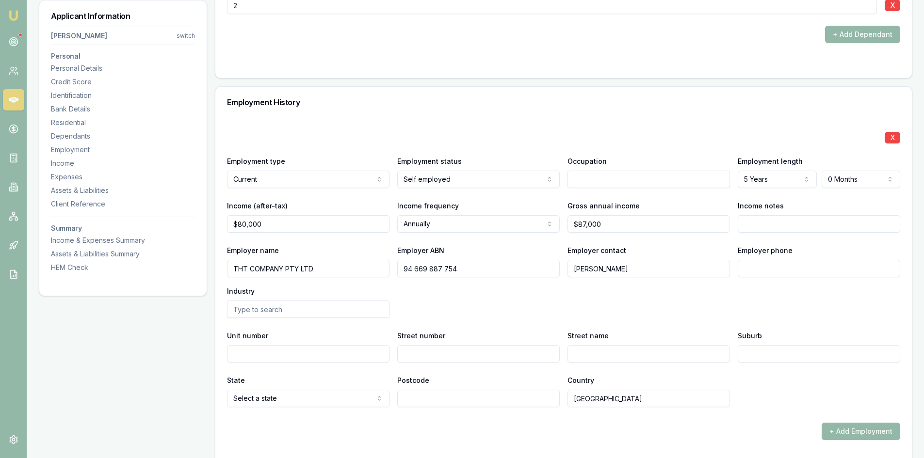
click at [767, 272] on input "Employer phone" at bounding box center [819, 268] width 163 height 17
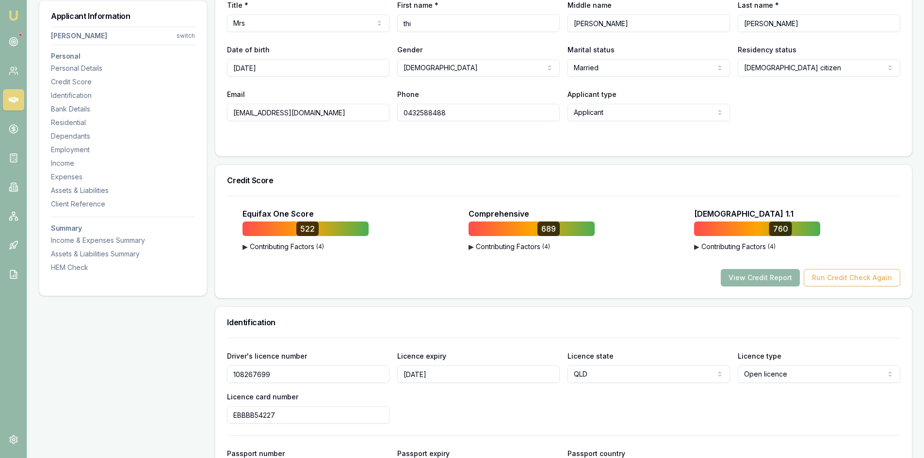
scroll to position [0, 0]
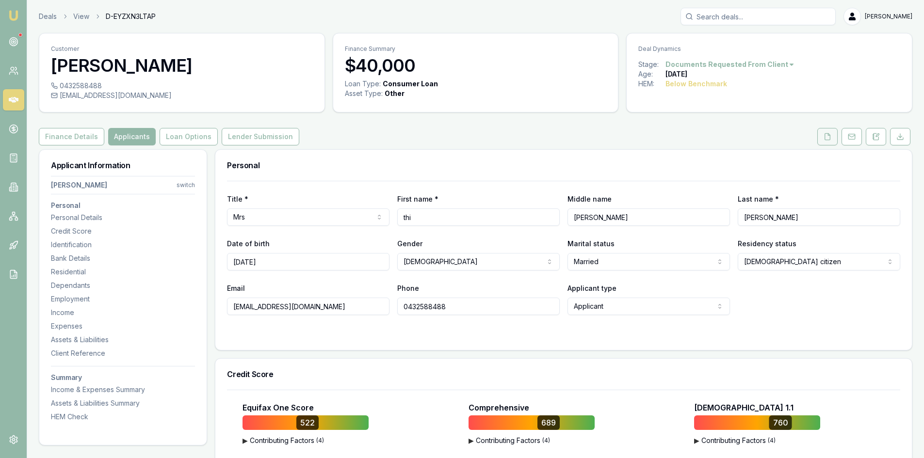
click at [832, 134] on button at bounding box center [828, 136] width 20 height 17
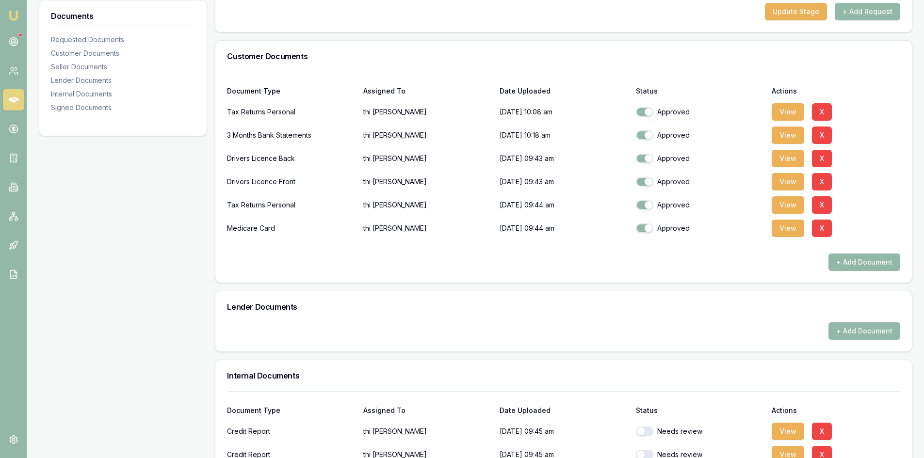
scroll to position [340, 0]
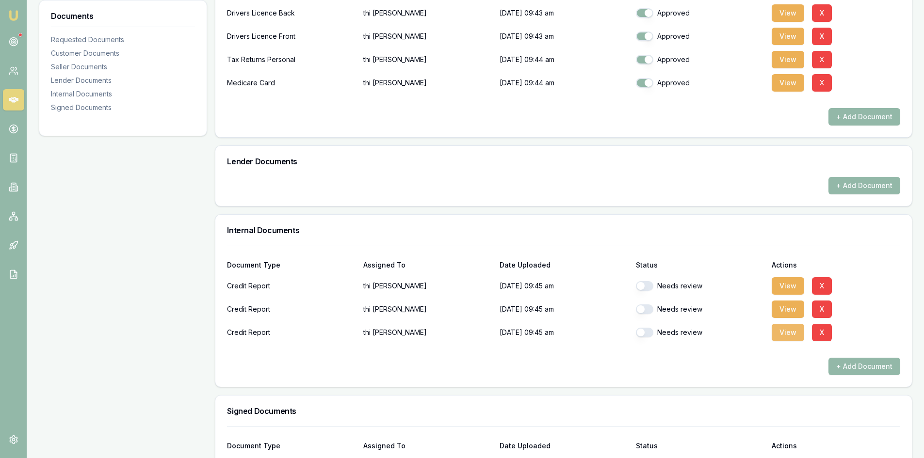
click at [784, 336] on button "View" at bounding box center [788, 332] width 33 height 17
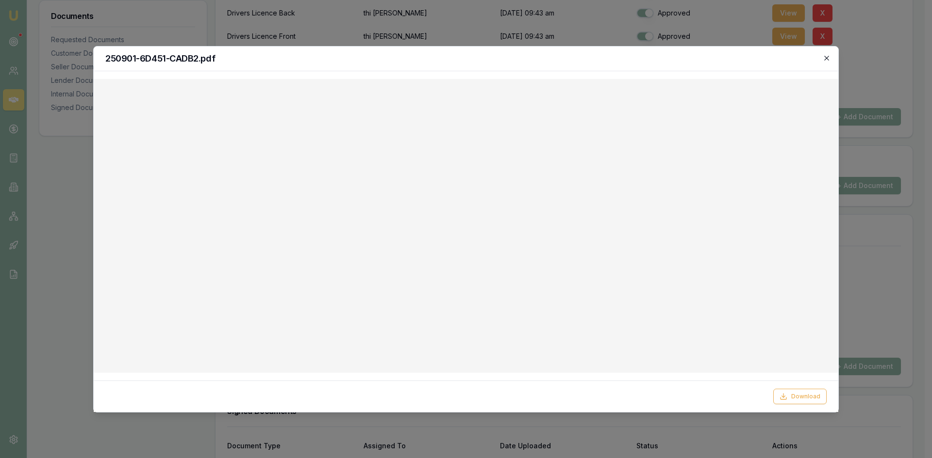
click at [826, 61] on icon "button" at bounding box center [826, 58] width 8 height 8
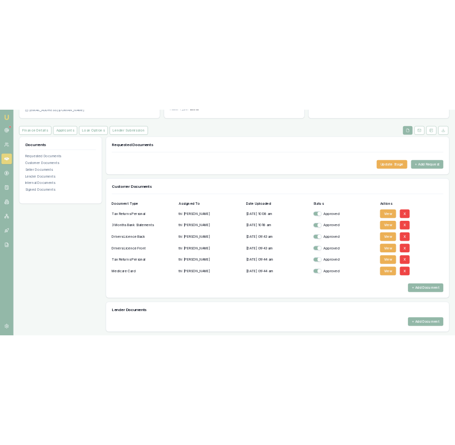
scroll to position [0, 0]
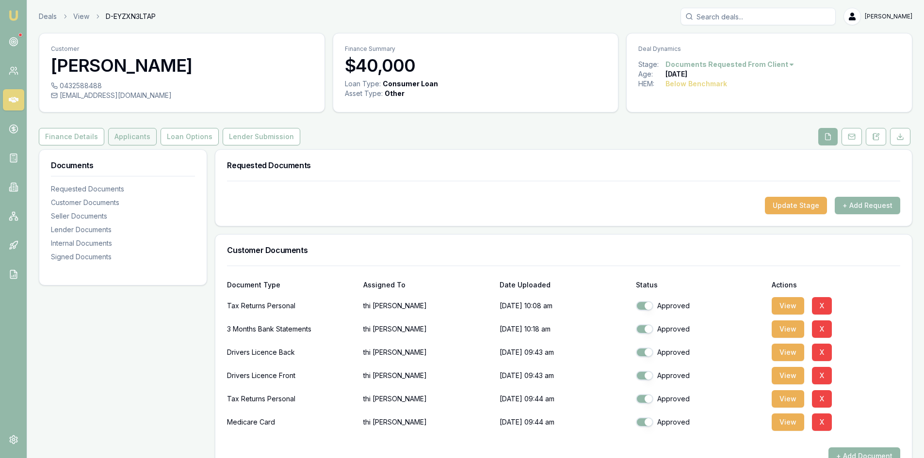
click at [122, 140] on button "Applicants" at bounding box center [132, 136] width 49 height 17
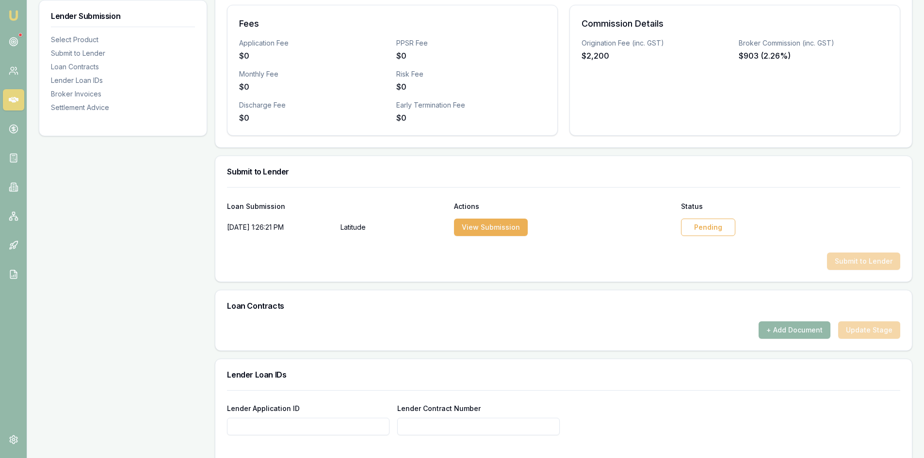
scroll to position [388, 0]
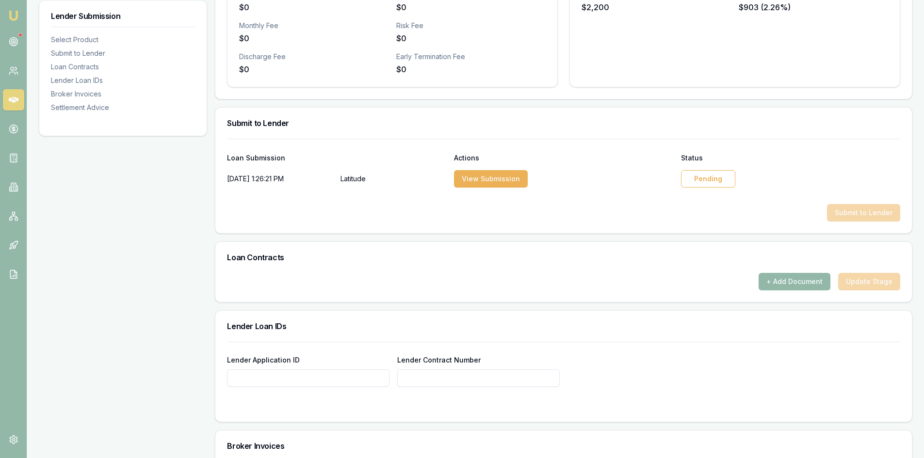
click at [702, 177] on div "Pending" at bounding box center [708, 178] width 54 height 17
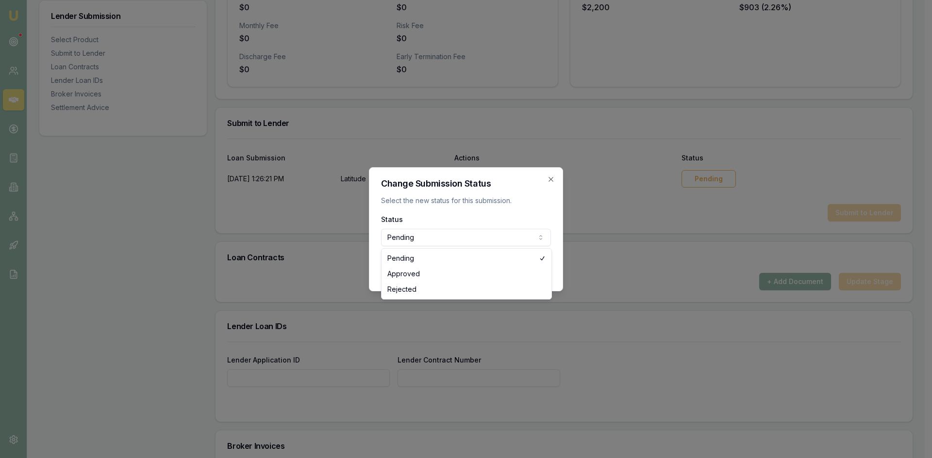
select select "APPROVED"
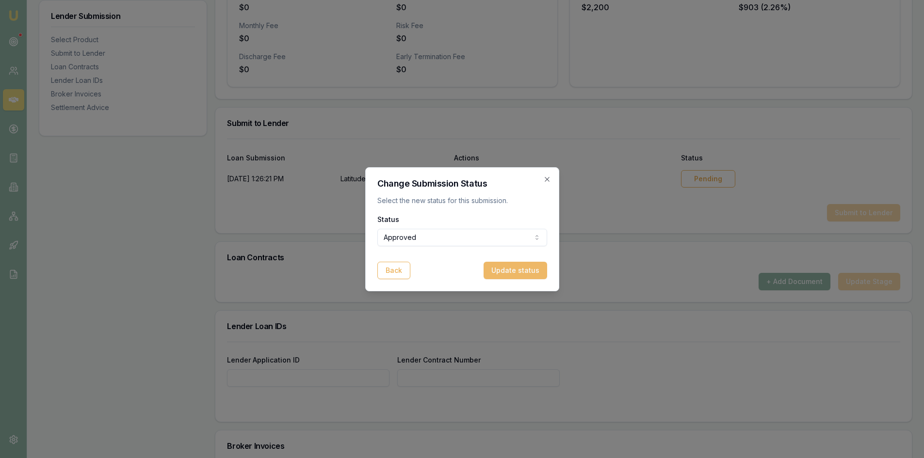
click at [504, 276] on button "Update status" at bounding box center [516, 270] width 64 height 17
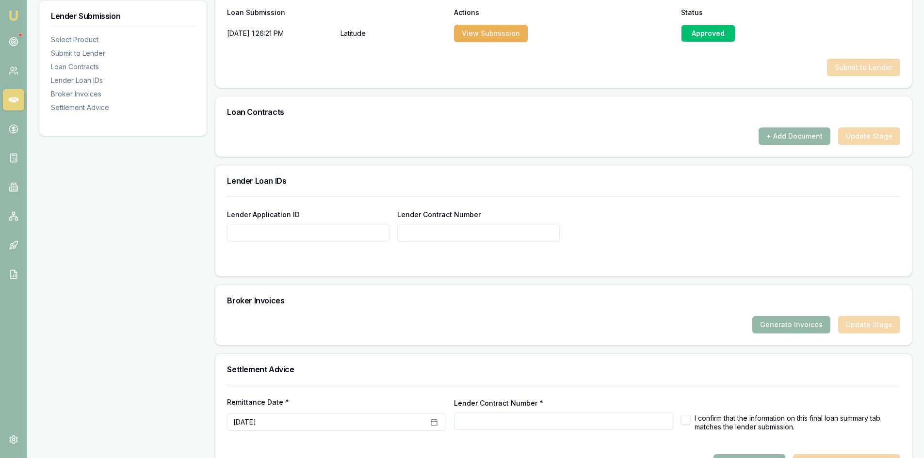
scroll to position [567, 0]
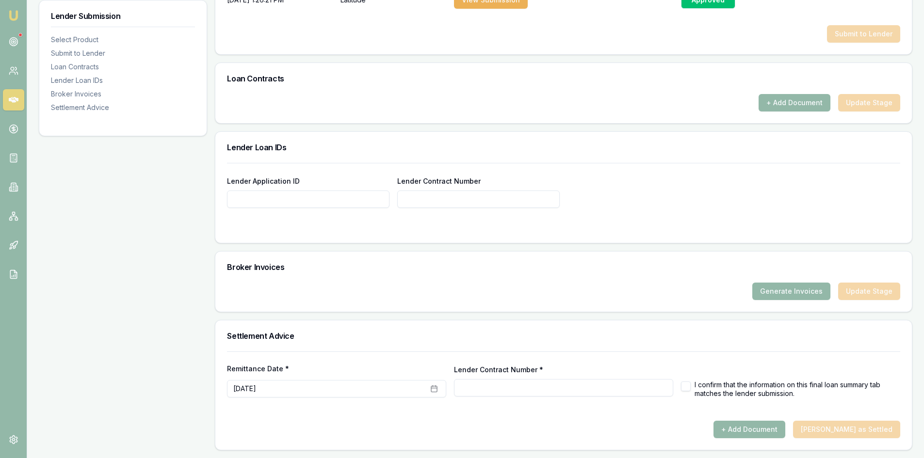
click at [687, 389] on button "button" at bounding box center [686, 387] width 10 height 10
checkbox input "true"
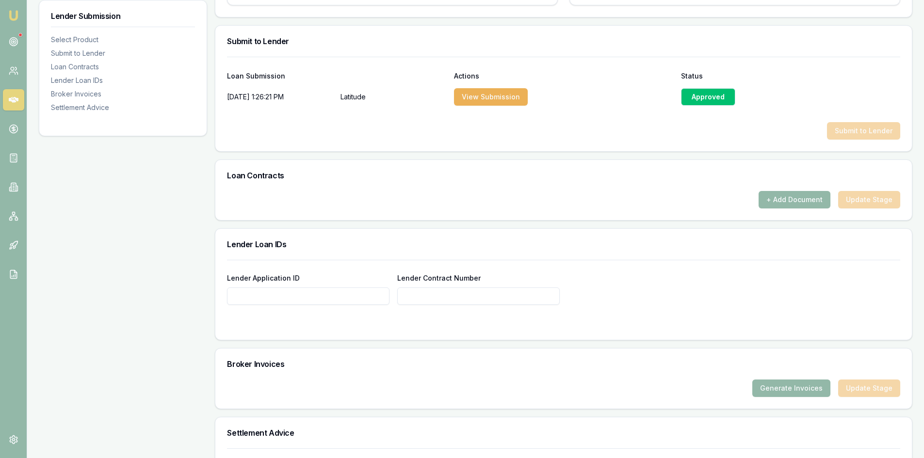
scroll to position [422, 0]
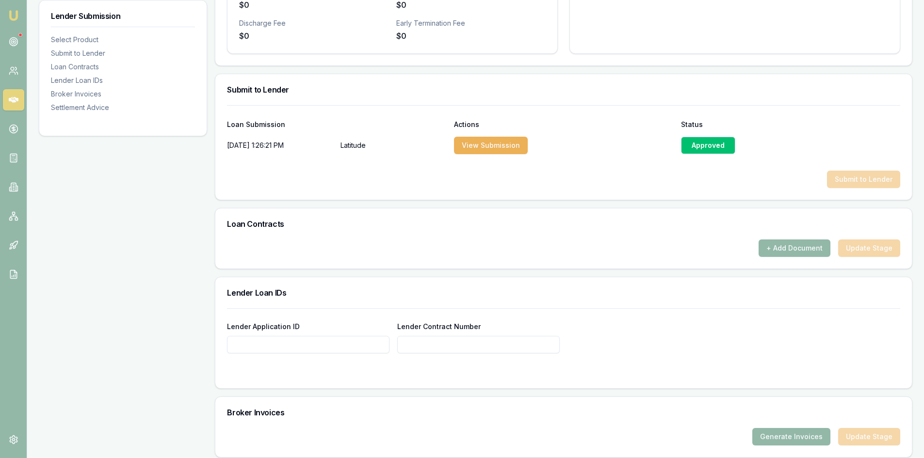
click at [280, 348] on input "Lender Application ID" at bounding box center [308, 344] width 163 height 17
paste input "0000644354"
type input "0000644354"
click at [431, 347] on input "Lender Contract Number" at bounding box center [478, 344] width 163 height 17
paste input "0000644354"
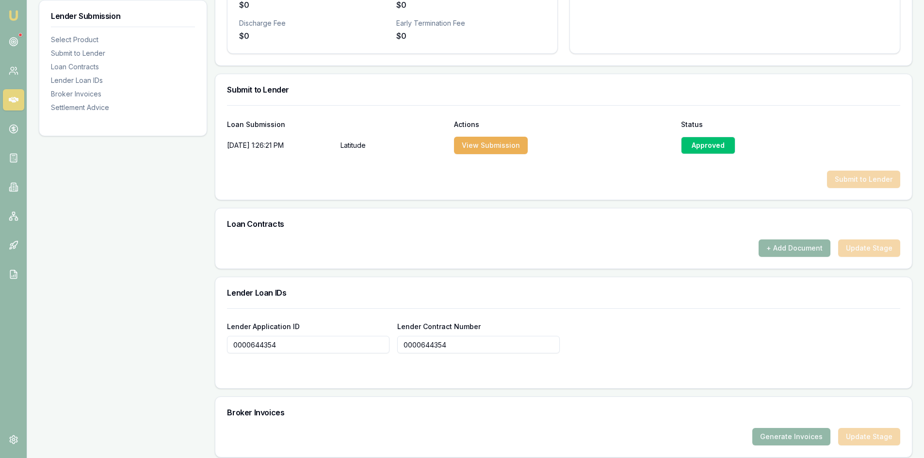
scroll to position [567, 0]
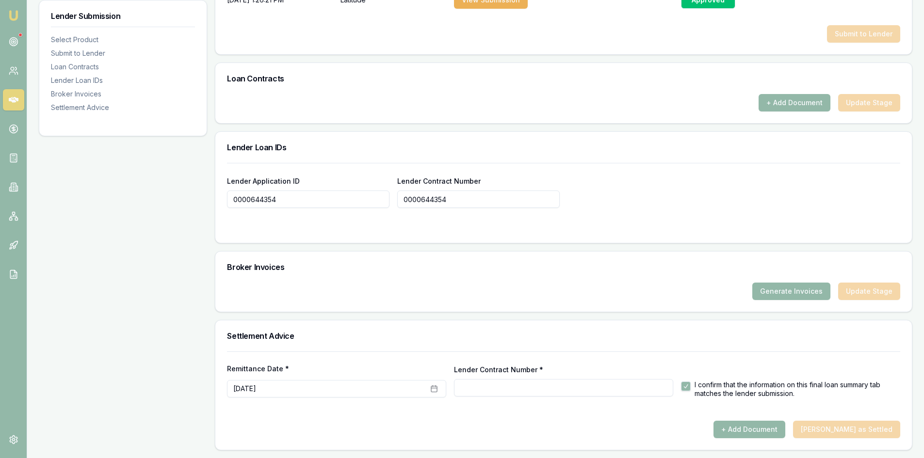
type input "0000644354"
click at [480, 387] on input "Lender Contract Number *" at bounding box center [563, 387] width 219 height 17
paste input "0000644354"
type input "0000644354"
click at [616, 345] on div "Settlement Advice" at bounding box center [563, 336] width 697 height 31
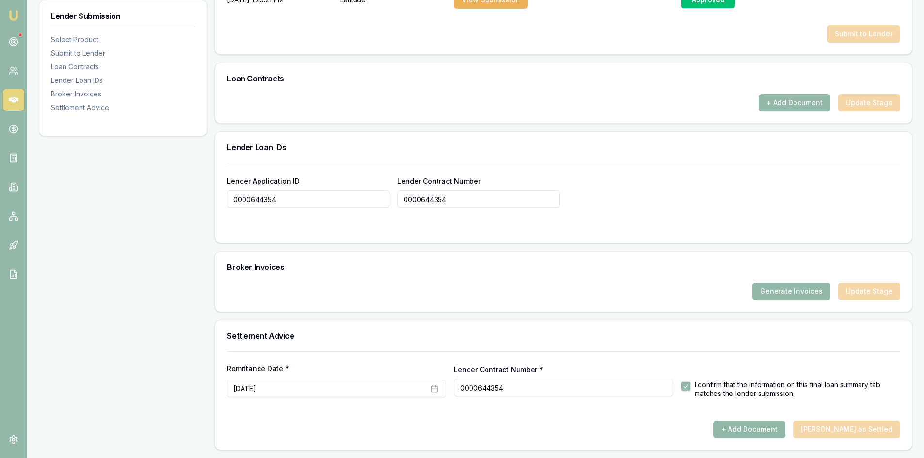
click at [781, 431] on button "+ Add Document" at bounding box center [750, 429] width 72 height 17
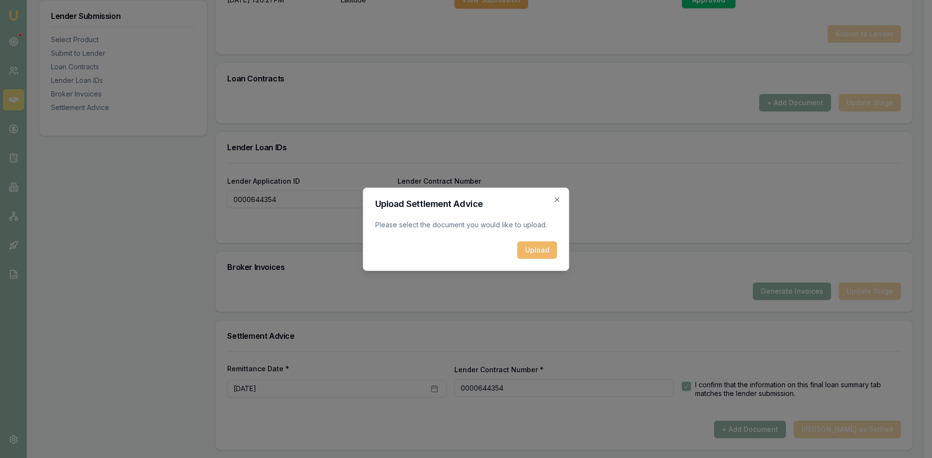
click at [543, 254] on button "Upload" at bounding box center [537, 250] width 40 height 17
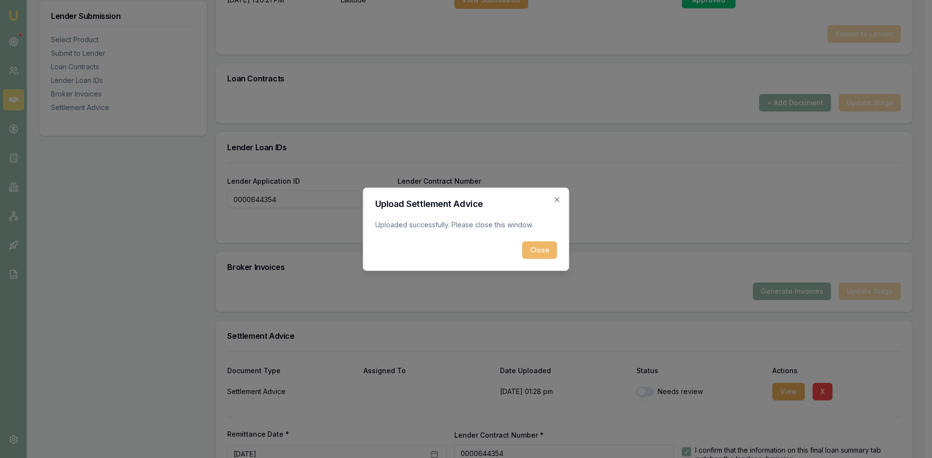
click at [546, 251] on button "Close" at bounding box center [539, 250] width 35 height 17
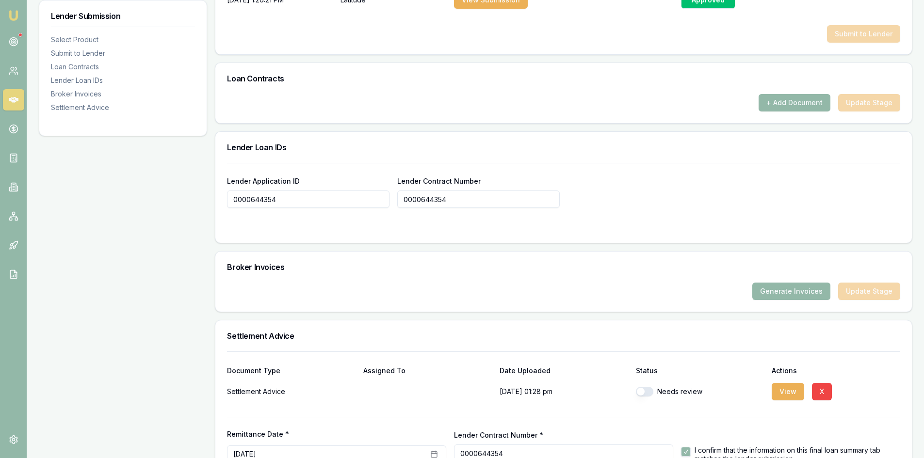
click at [653, 392] on button "button" at bounding box center [644, 392] width 17 height 10
checkbox input "true"
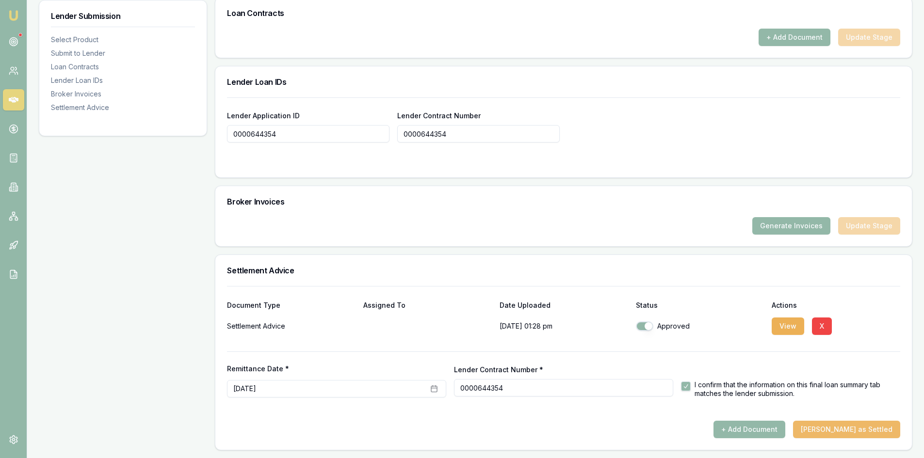
click at [839, 429] on button "[PERSON_NAME] as Settled" at bounding box center [846, 429] width 107 height 17
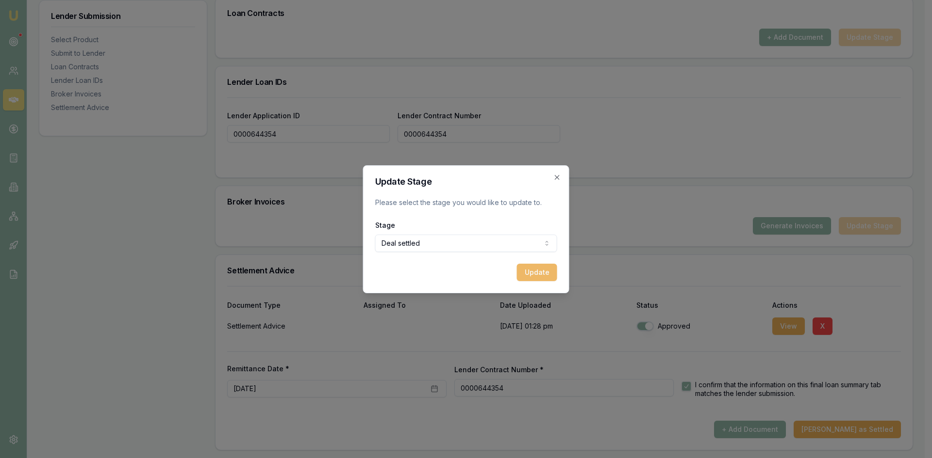
click at [526, 272] on button "Update" at bounding box center [537, 272] width 40 height 17
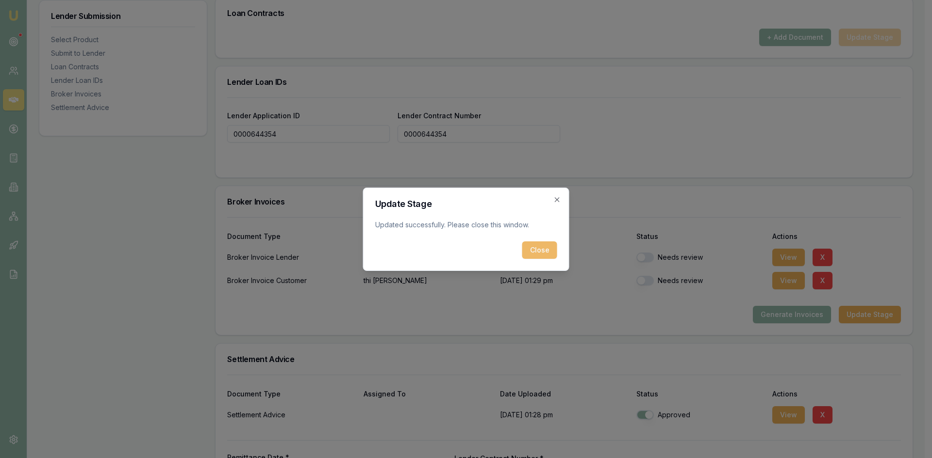
click at [542, 254] on button "Close" at bounding box center [539, 250] width 35 height 17
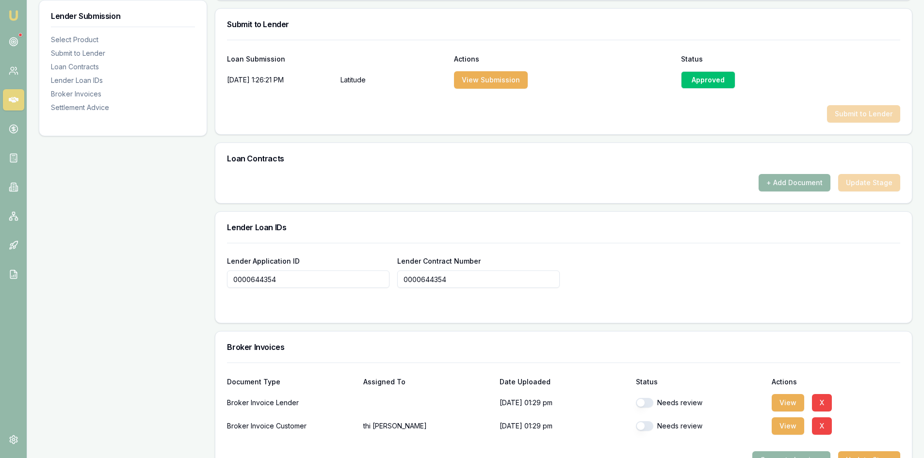
scroll to position [390, 0]
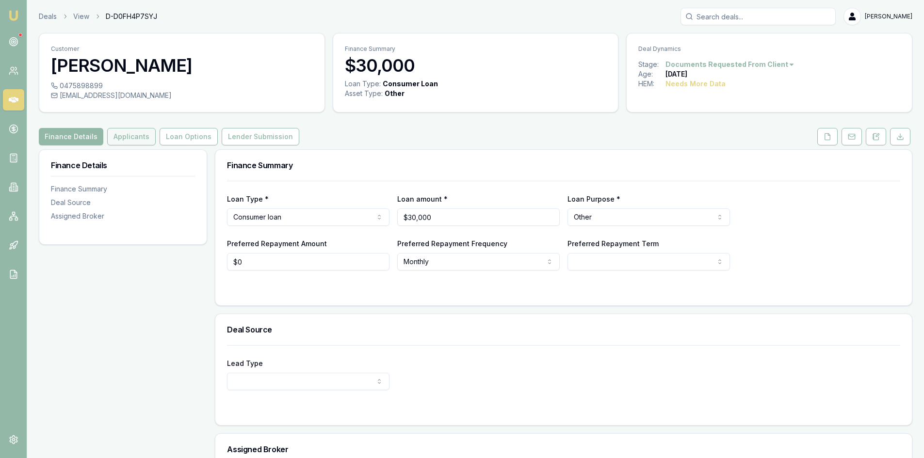
click at [126, 135] on button "Applicants" at bounding box center [131, 136] width 49 height 17
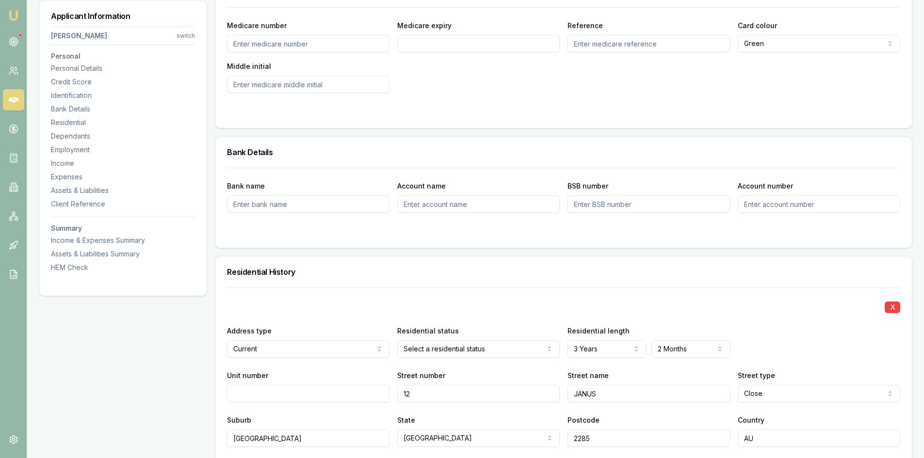
scroll to position [825, 0]
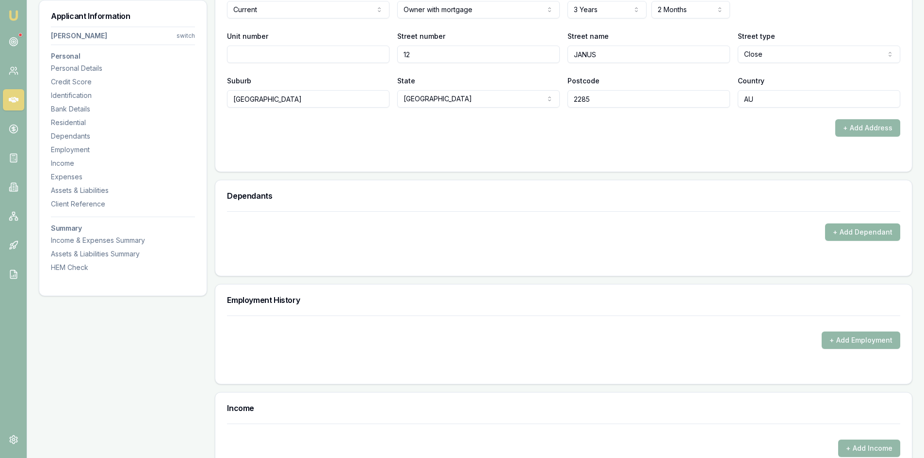
click at [876, 237] on button "+ Add Dependant" at bounding box center [862, 232] width 75 height 17
click at [516, 252] on form "+ Add Dependant" at bounding box center [563, 238] width 673 height 53
click at [872, 232] on button "+ Add Dependant" at bounding box center [862, 232] width 75 height 17
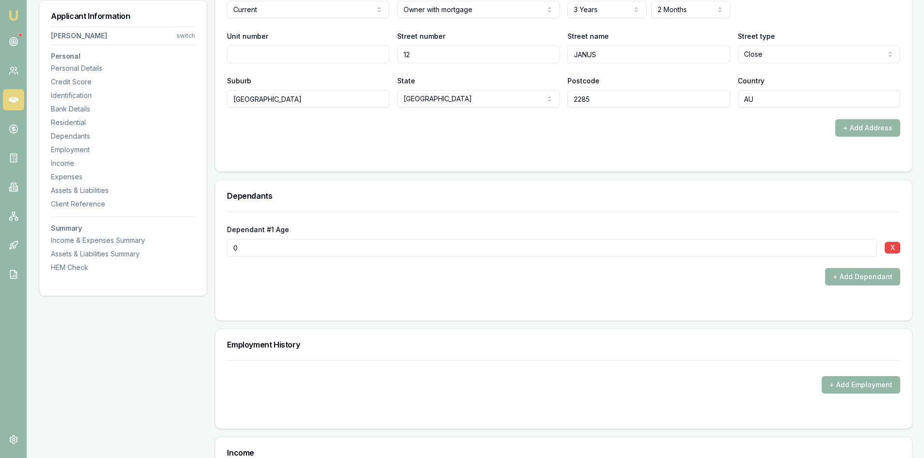
click at [274, 248] on input "0" at bounding box center [552, 247] width 650 height 17
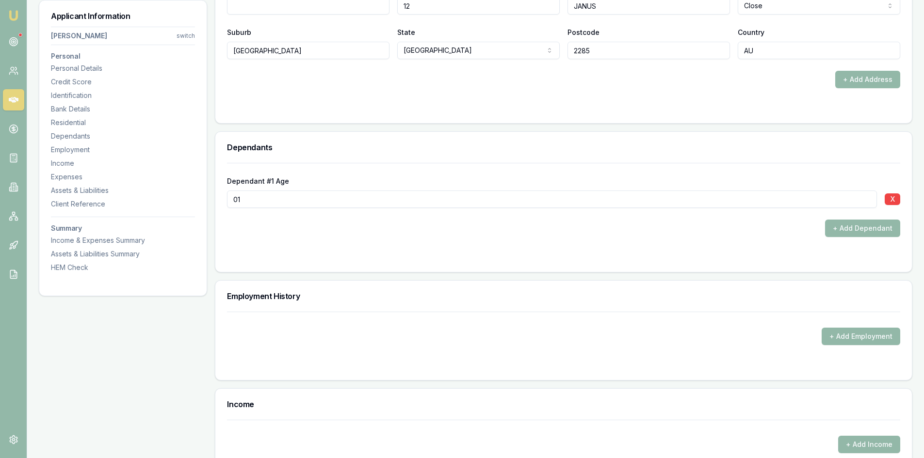
scroll to position [1116, 0]
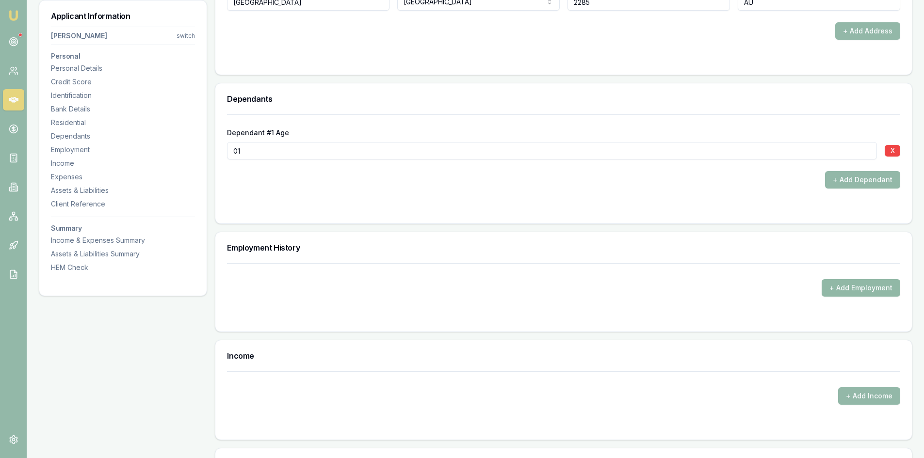
type input "01"
click at [863, 290] on button "+ Add Employment" at bounding box center [861, 287] width 79 height 17
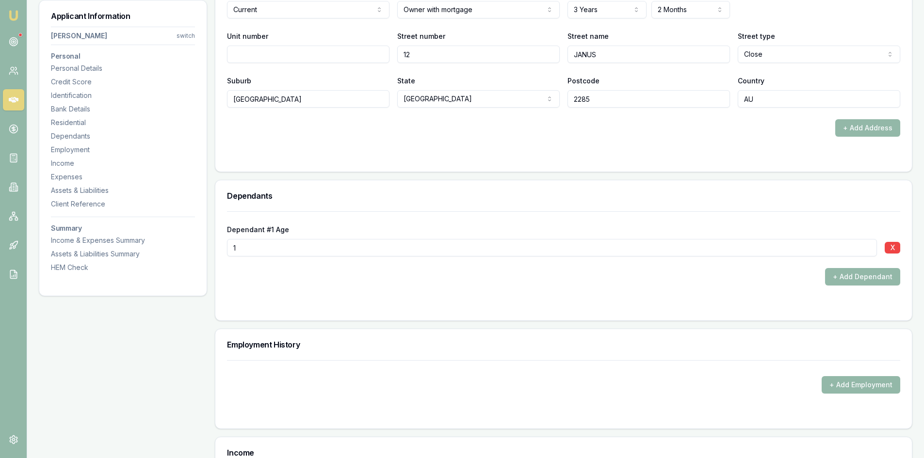
scroll to position [1067, 0]
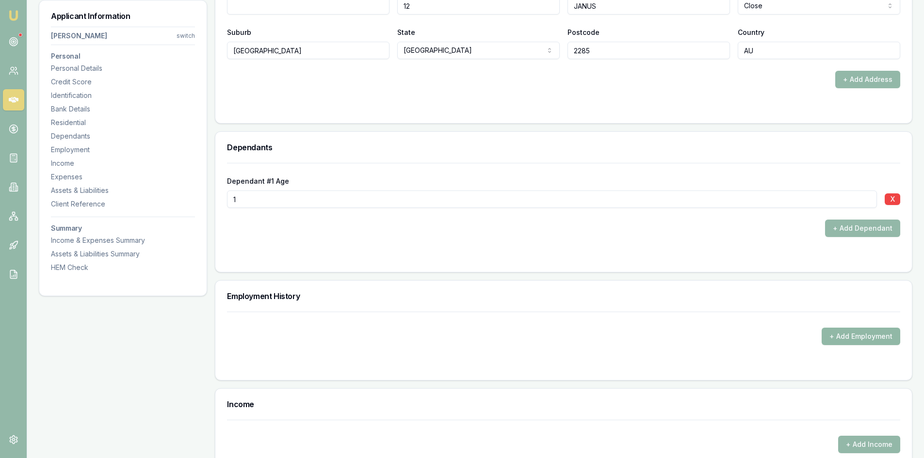
click at [844, 337] on button "+ Add Employment" at bounding box center [861, 336] width 79 height 17
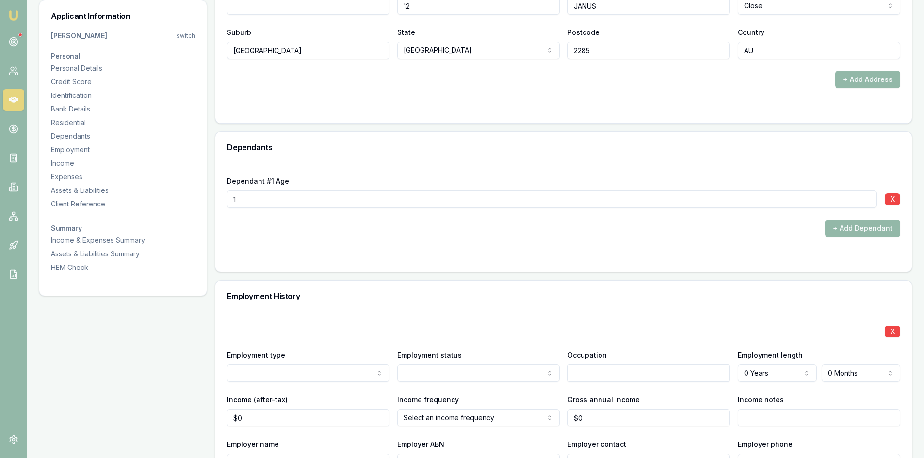
scroll to position [1116, 0]
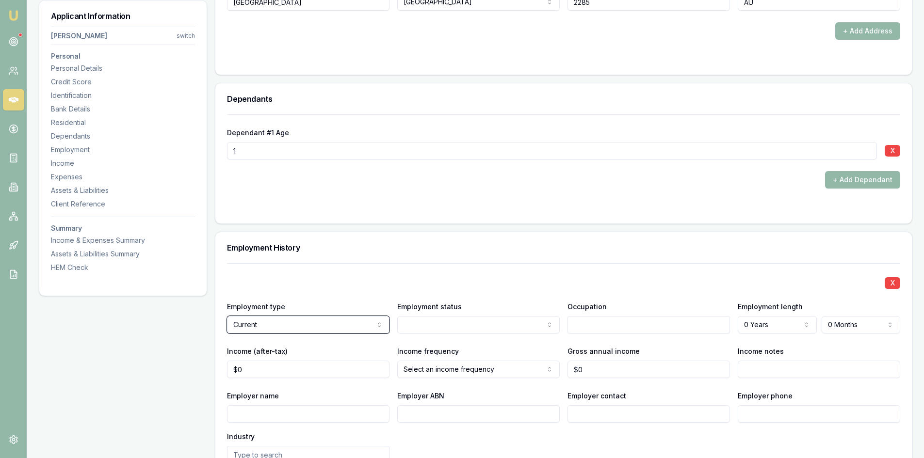
scroll to position [1261, 0]
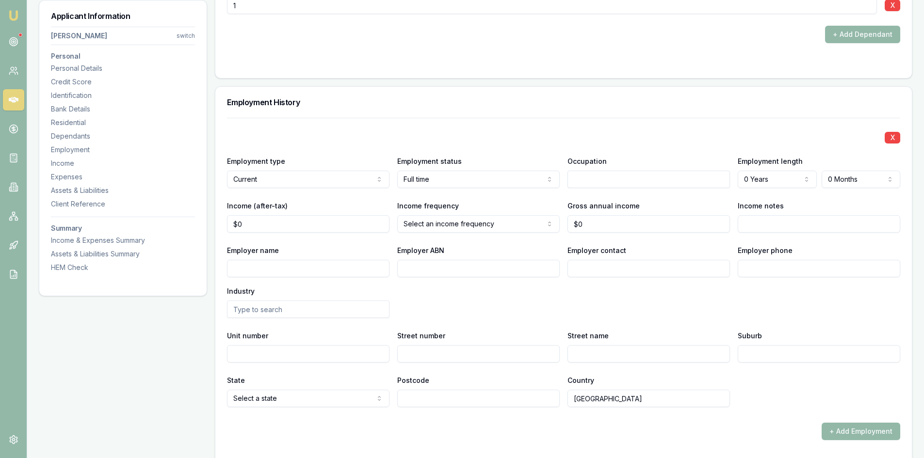
click at [602, 183] on input "text" at bounding box center [649, 179] width 163 height 17
type input "diver"
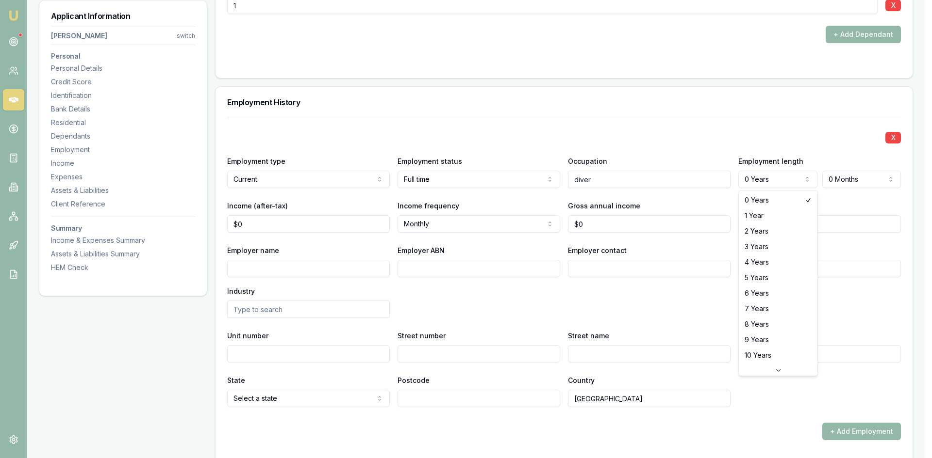
select select "3"
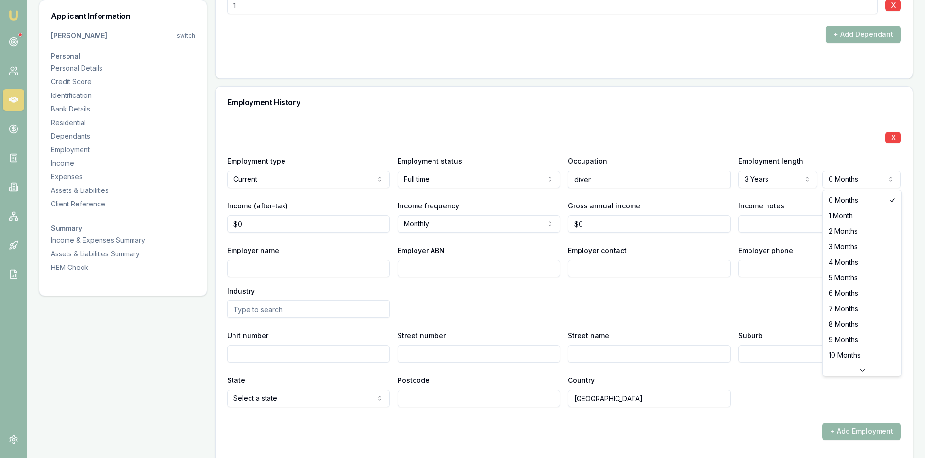
select select "2"
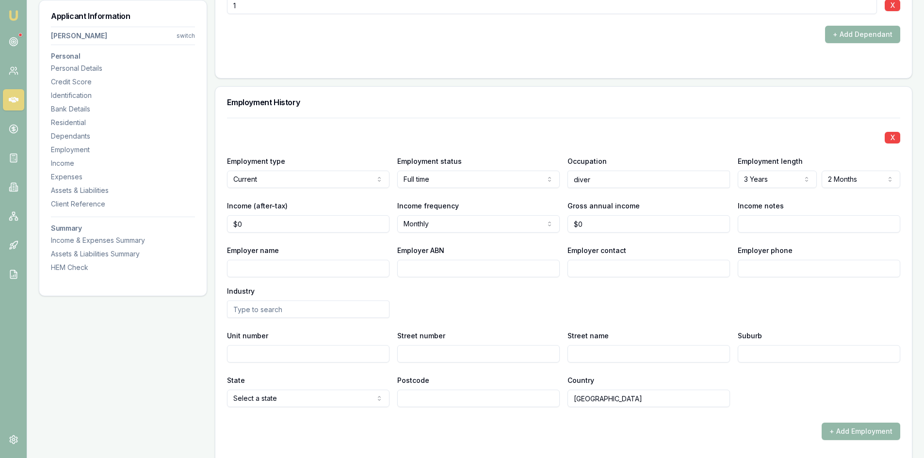
type input "0"
click at [268, 226] on input "0" at bounding box center [308, 223] width 163 height 17
type input "$8,700"
click at [609, 228] on input "0" at bounding box center [649, 223] width 163 height 17
type input "0"
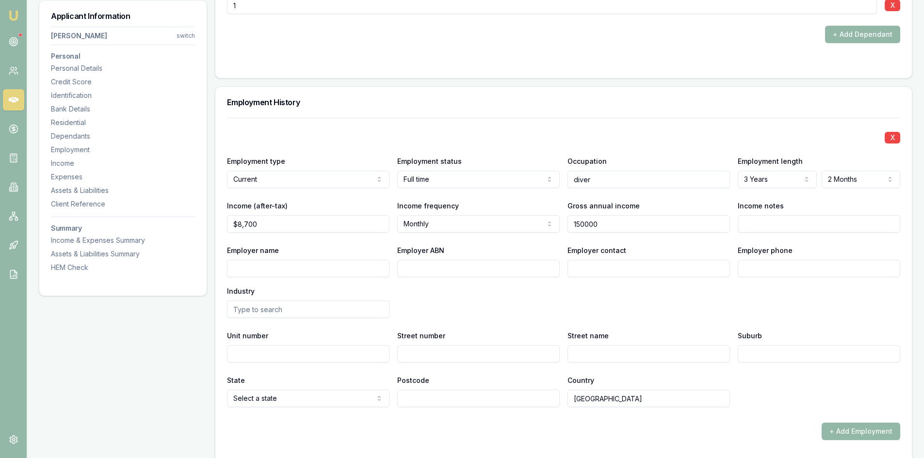
type input "$150,000"
click at [678, 314] on div "Employer name Employer ABN Employer contact Employer phone Industry" at bounding box center [563, 282] width 673 height 74
click at [280, 266] on input "Employer name" at bounding box center [308, 268] width 163 height 17
paste input "JP NEWCASTLE PTY LTD"
type input "JP NEWCASTLE PTY LTD"
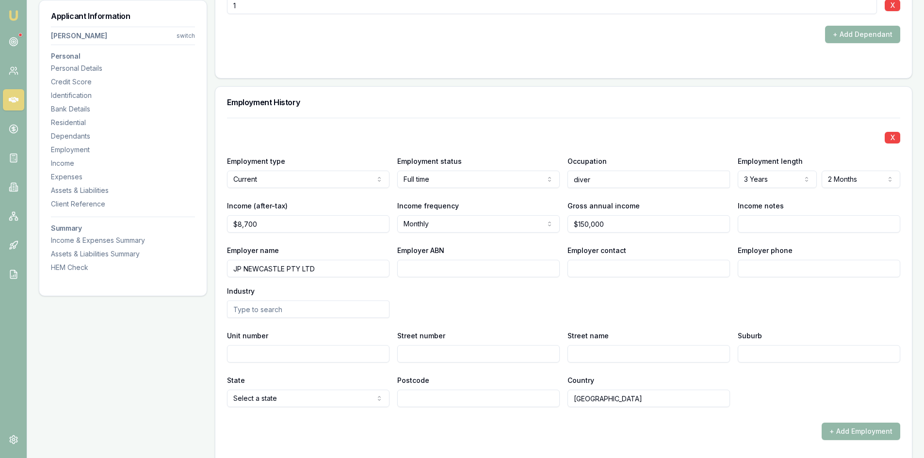
click at [422, 265] on input "Employer ABN" at bounding box center [478, 268] width 163 height 17
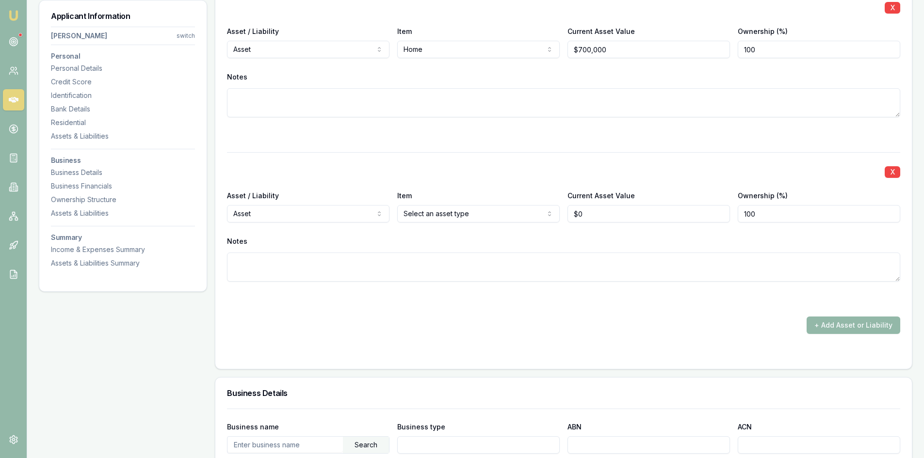
scroll to position [1601, 0]
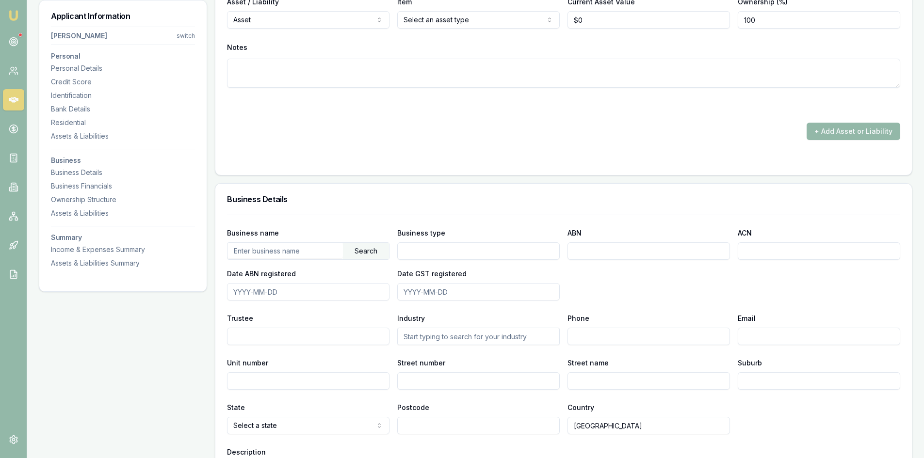
click at [271, 248] on input "text" at bounding box center [285, 251] width 115 height 16
paste input "36684583248"
click at [375, 252] on div "Search" at bounding box center [366, 251] width 46 height 16
click at [310, 270] on div "JP NEWCASTLE PTY LTD (36684583248)" at bounding box center [309, 268] width 162 height 17
type input "JP NEWCASTLE PTY LTD"
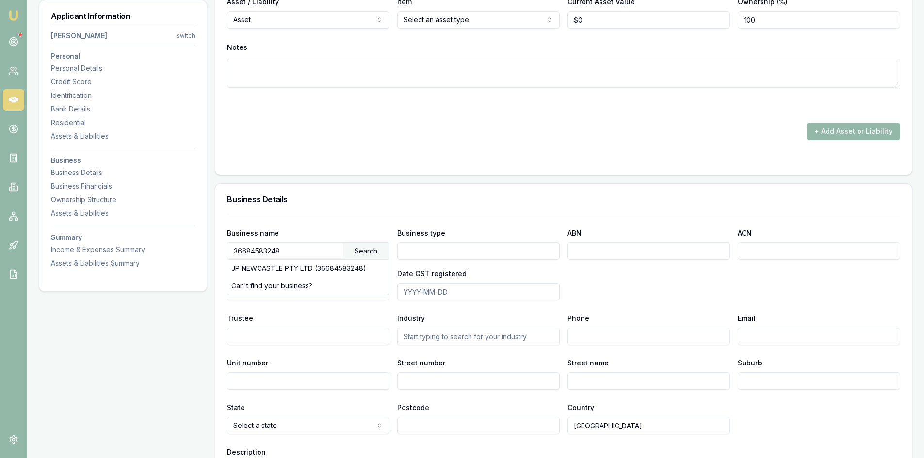
type input "Australian Private Company"
type input "36684583248"
type input "684583248"
type input "2025-02-17"
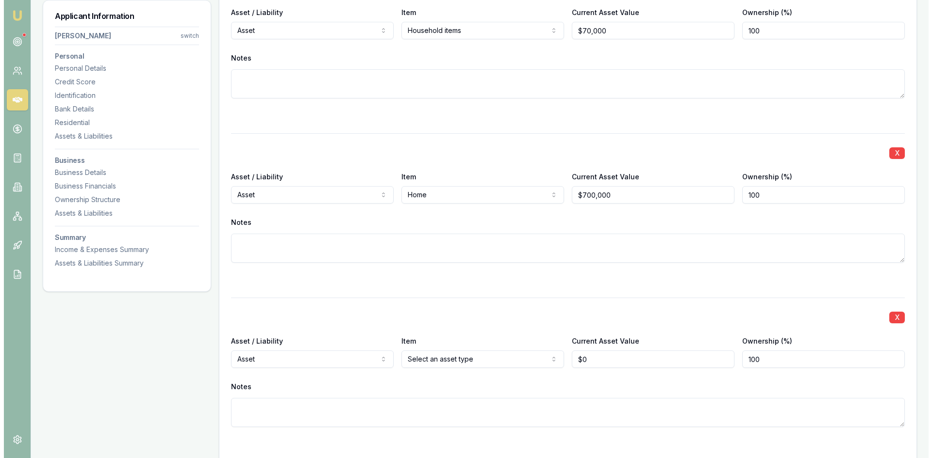
scroll to position [1310, 0]
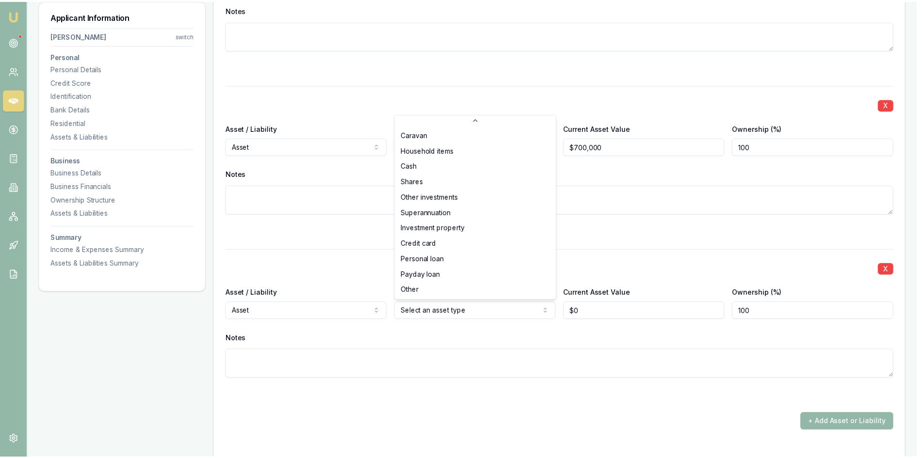
scroll to position [0, 0]
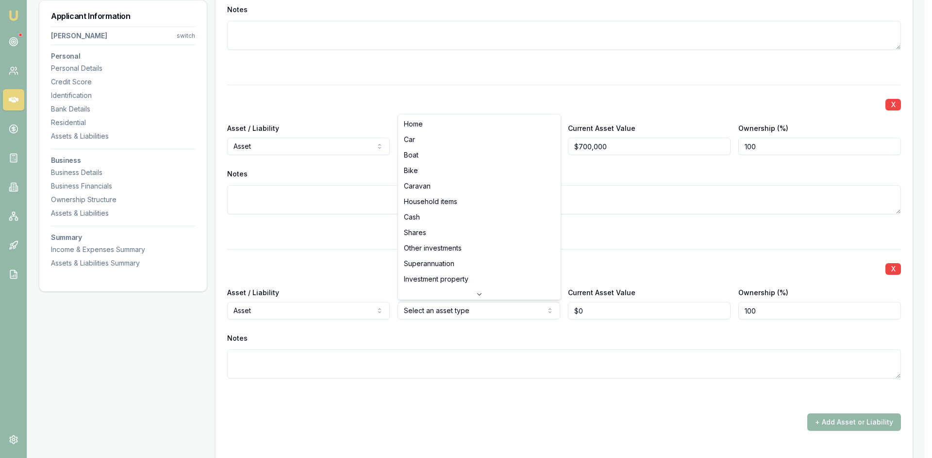
select select "CAR"
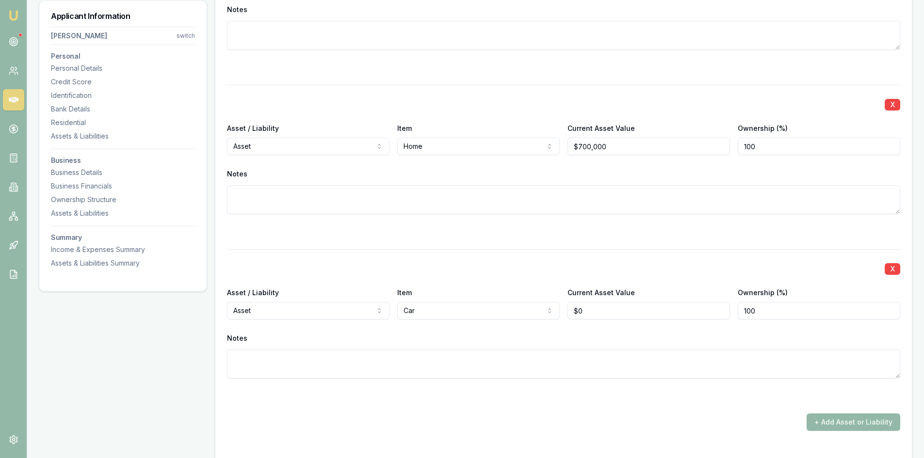
type input "0"
click at [594, 311] on input "0" at bounding box center [649, 310] width 163 height 17
type input "$35,000"
click at [474, 410] on div "X Asset / Liability Asset Asset Liability Item Household items Home Car Boat Bi…" at bounding box center [563, 175] width 673 height 511
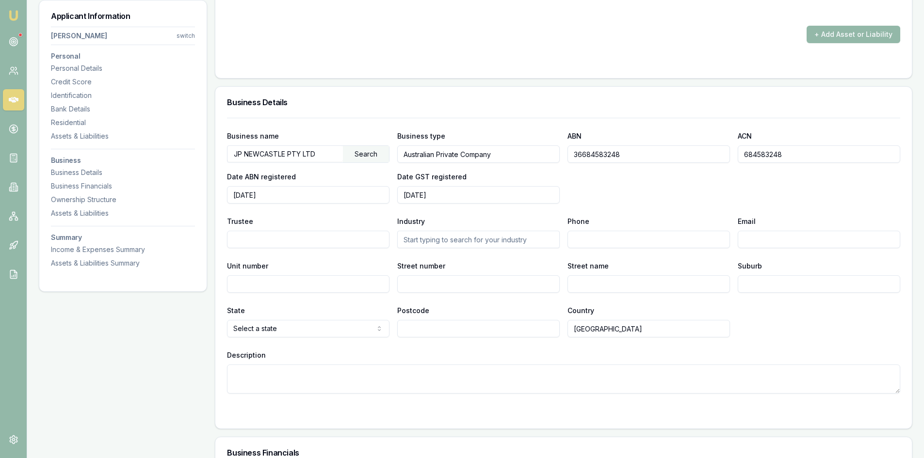
scroll to position [1747, 0]
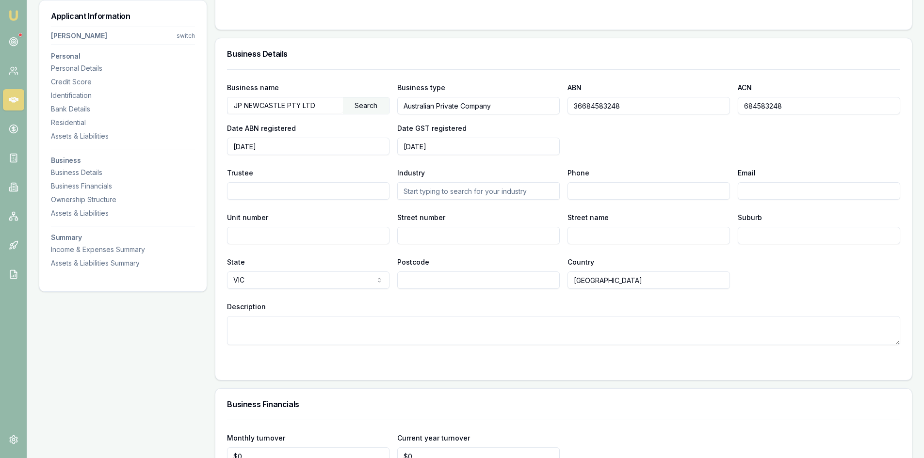
click at [457, 284] on input "Postcode" at bounding box center [478, 280] width 163 height 17
select select "NSW"
type input "2285"
click at [455, 322] on textarea "Description" at bounding box center [563, 330] width 673 height 29
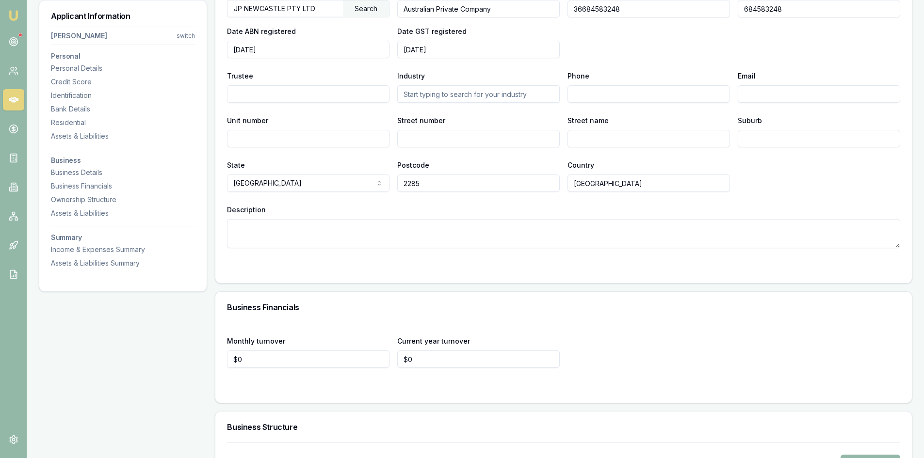
scroll to position [1989, 0]
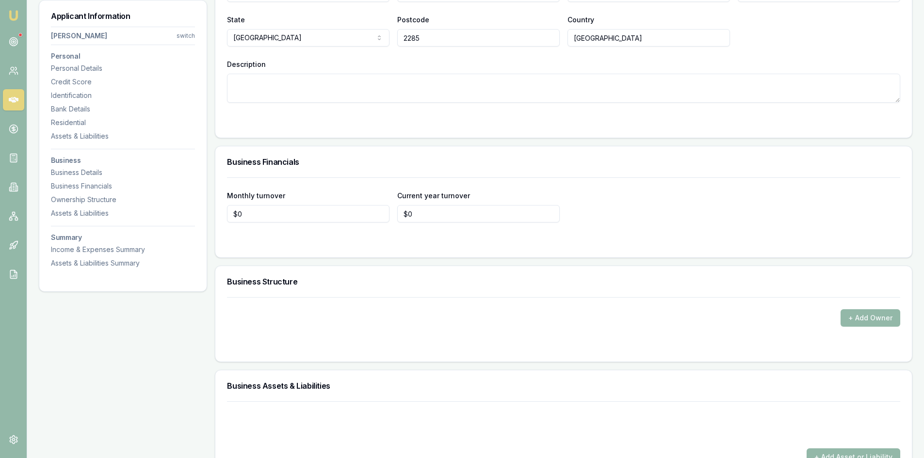
type input "0"
click at [252, 218] on input "0" at bounding box center [308, 213] width 163 height 17
type input "$8,700"
type input "0"
click at [463, 213] on input "0" at bounding box center [478, 213] width 163 height 17
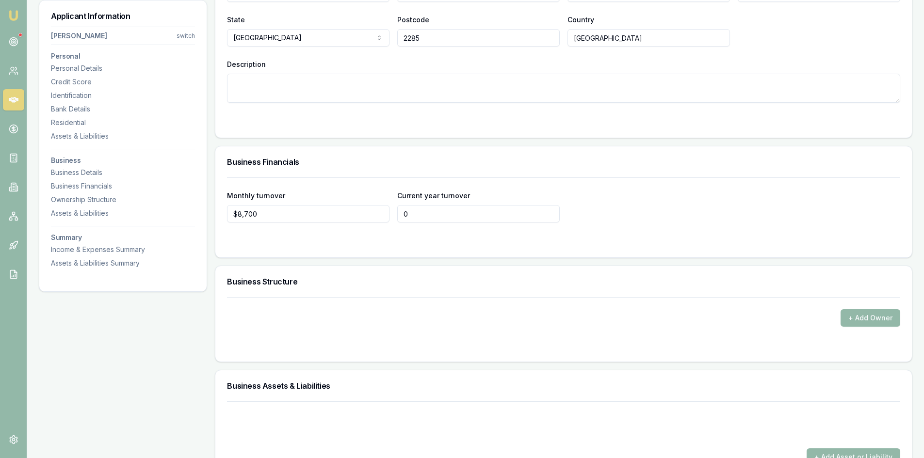
click at [463, 213] on input "0" at bounding box center [478, 213] width 163 height 17
type input "$120,000"
click at [464, 251] on div "Monthly turnover $8,700 Current year turnover $120,000" at bounding box center [563, 218] width 697 height 80
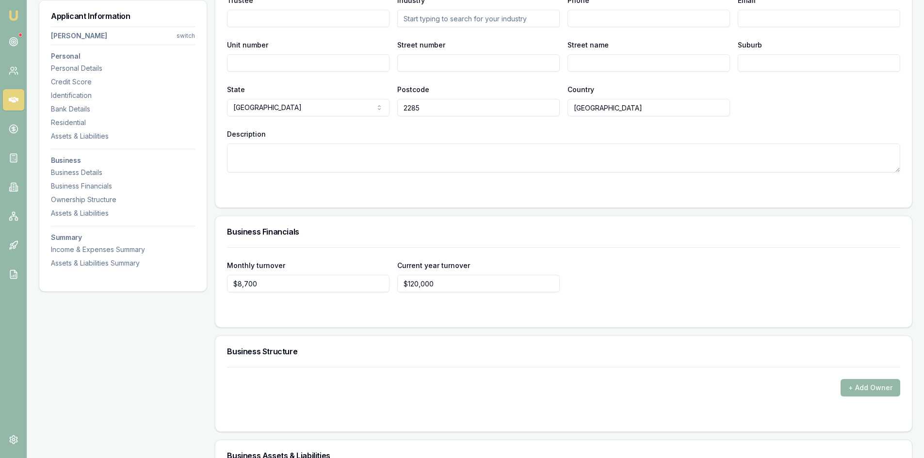
scroll to position [2113, 0]
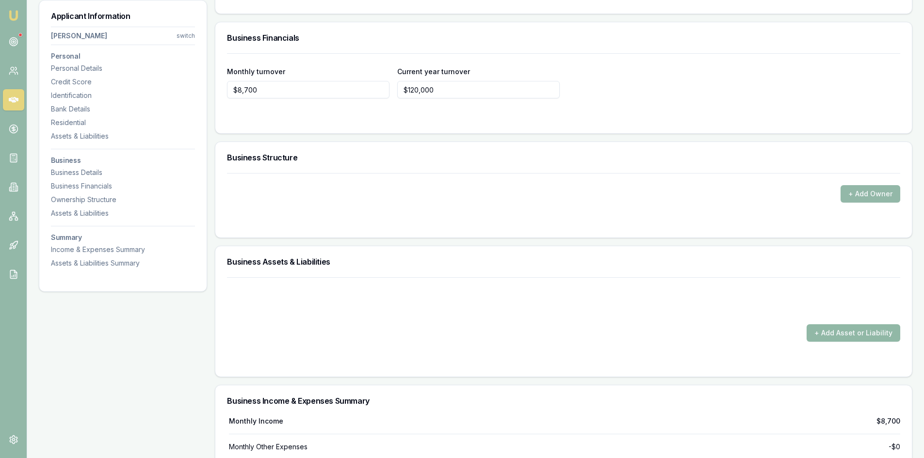
click at [847, 328] on button "+ Add Asset or Liability" at bounding box center [854, 333] width 94 height 17
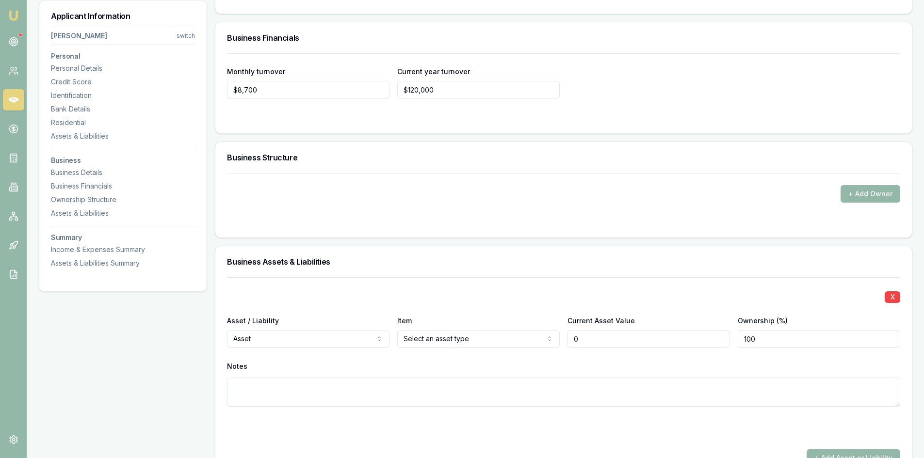
scroll to position [2210, 0]
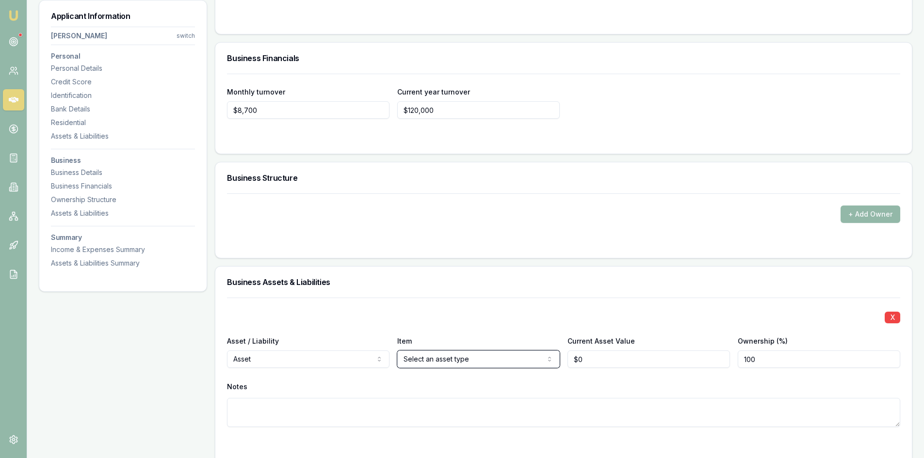
scroll to position [2190, 0]
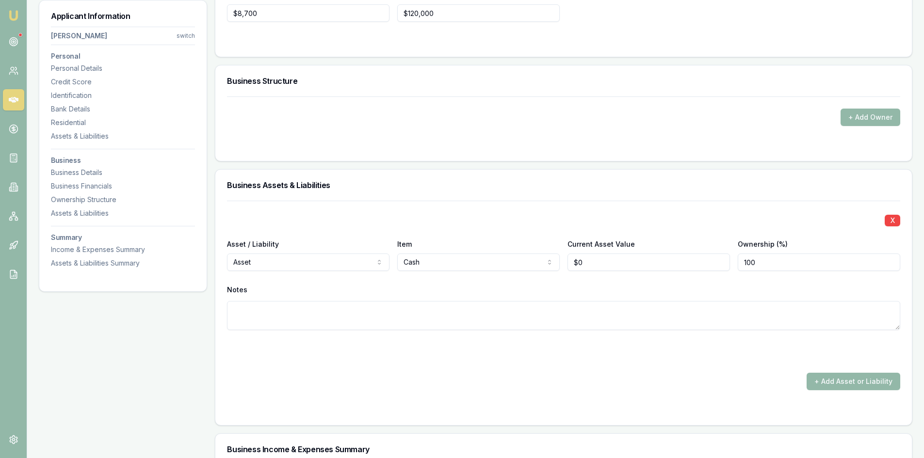
type input "0"
click at [589, 267] on input "0" at bounding box center [649, 262] width 163 height 17
type input "8"
type input "$20,000"
click at [573, 292] on div "Notes" at bounding box center [563, 290] width 673 height 15
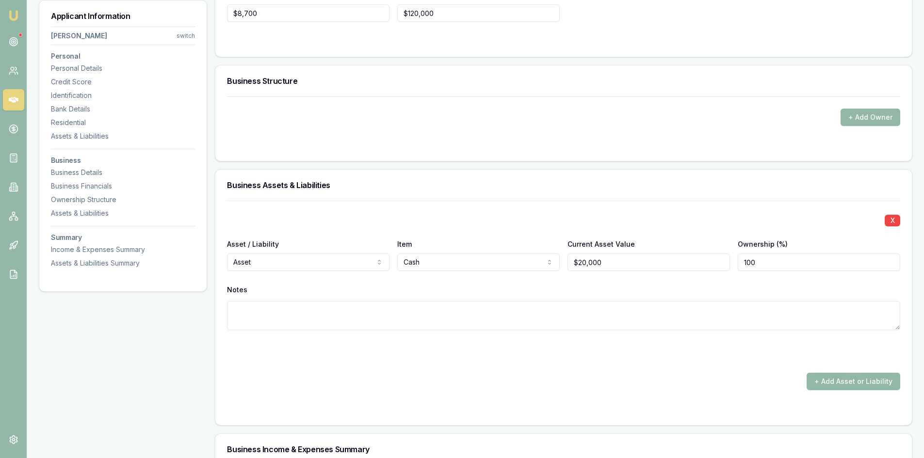
click at [848, 383] on button "+ Add Asset or Liability" at bounding box center [854, 381] width 94 height 17
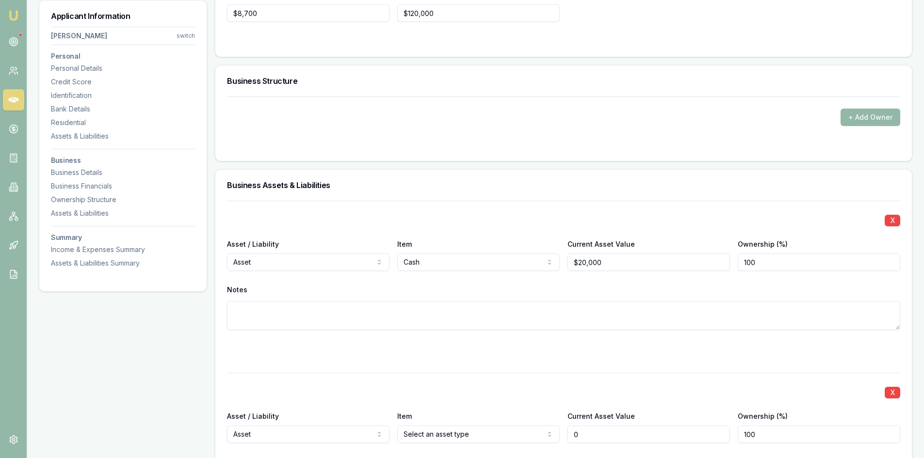
scroll to position [2287, 0]
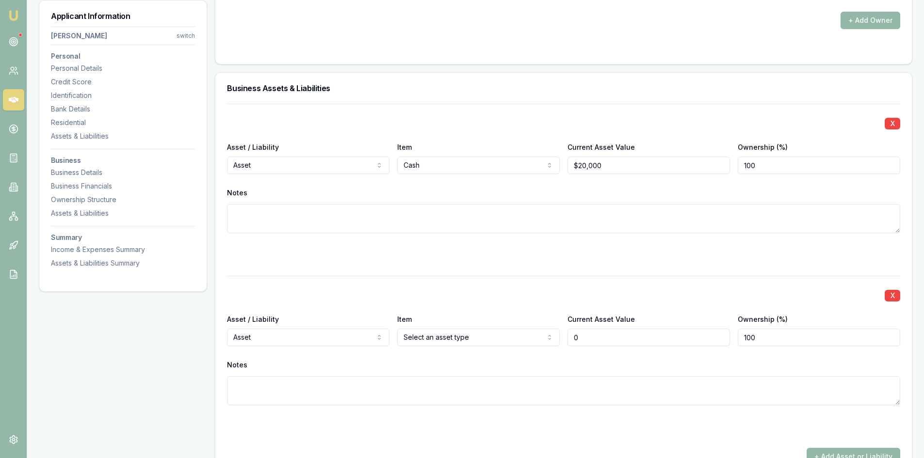
type input "$0"
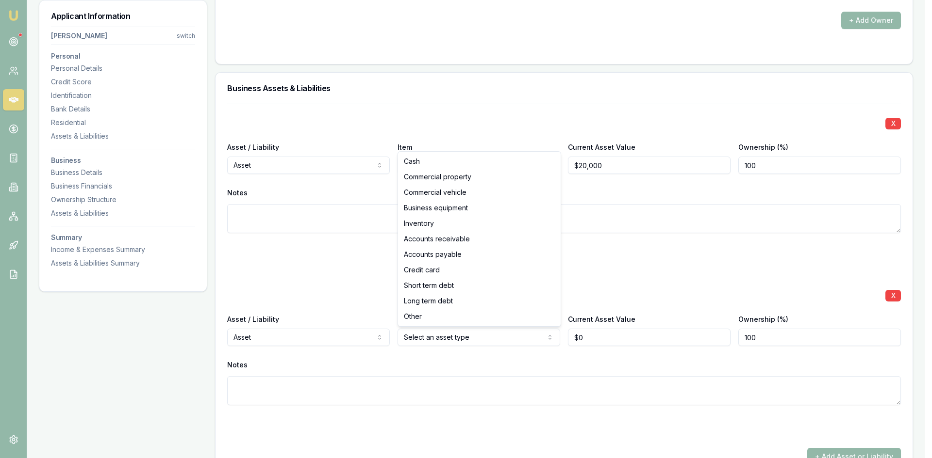
select select "BUSINESS_EQUIPMENT"
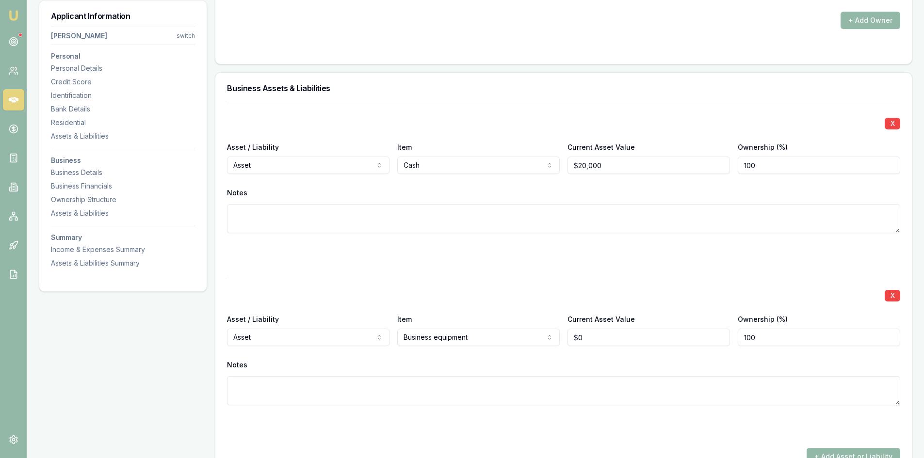
type input "0"
click at [602, 342] on input "0" at bounding box center [649, 337] width 163 height 17
type input "8"
type input "$50,000"
click at [611, 385] on textarea at bounding box center [563, 390] width 673 height 29
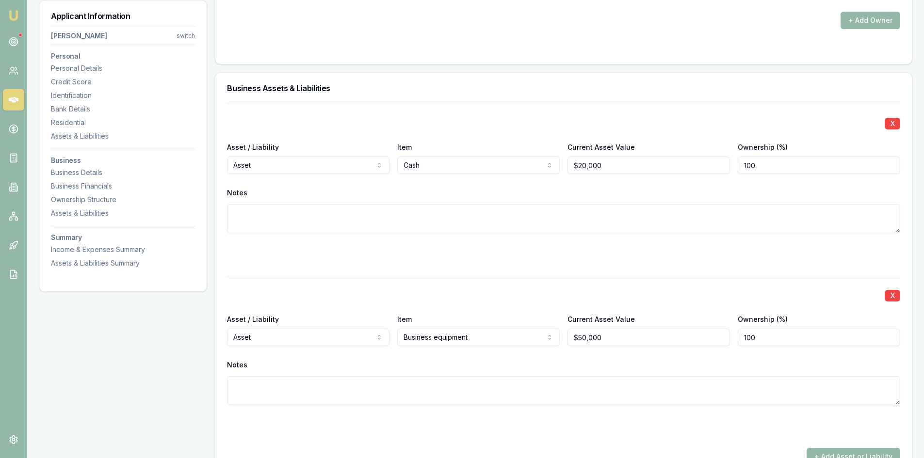
scroll to position [2384, 0]
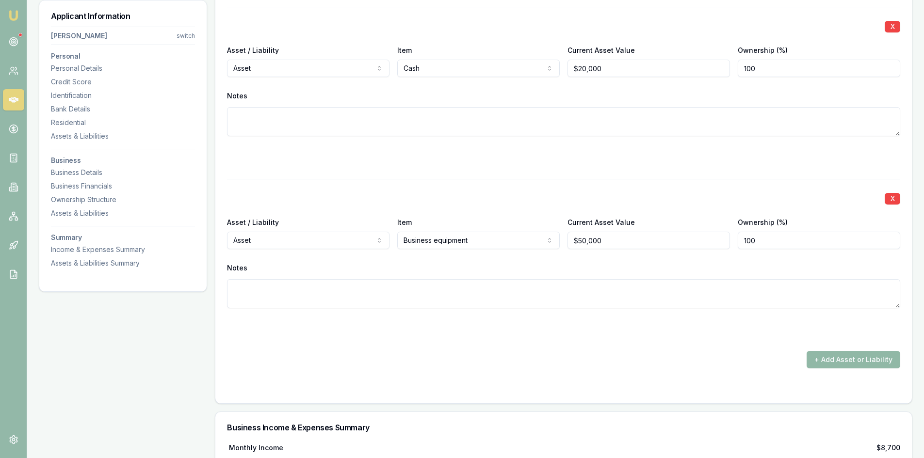
click at [831, 366] on button "+ Add Asset or Liability" at bounding box center [854, 359] width 94 height 17
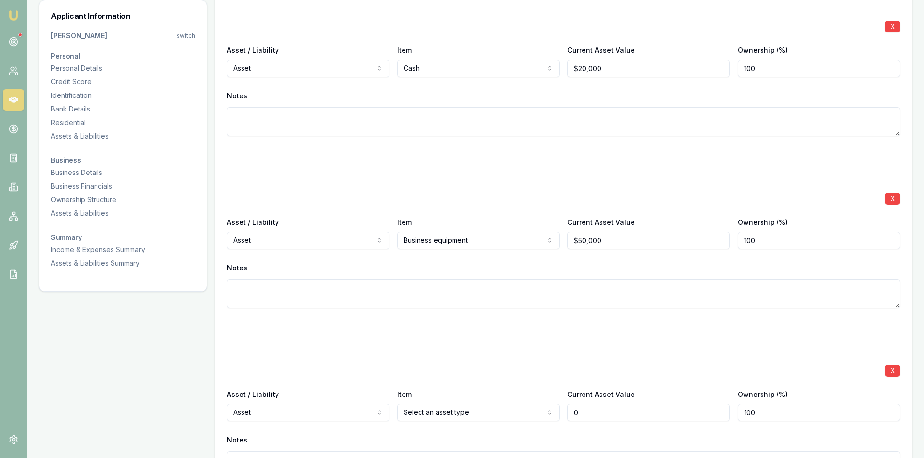
scroll to position [2530, 0]
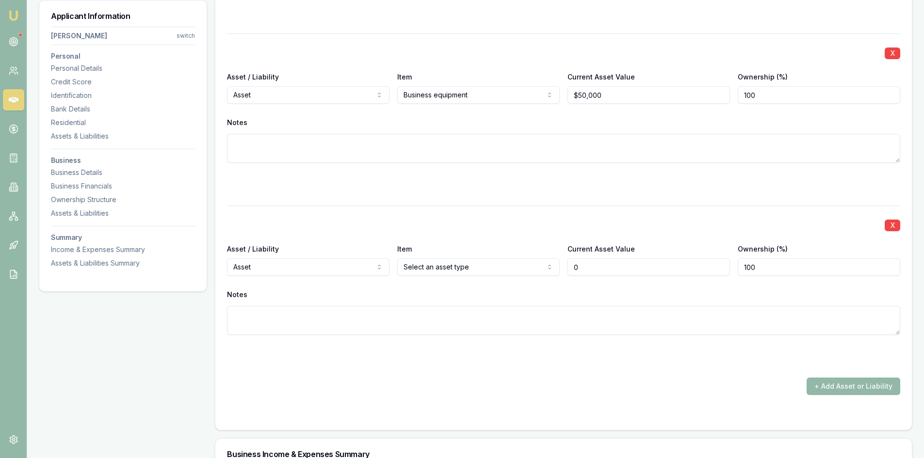
type input "$0"
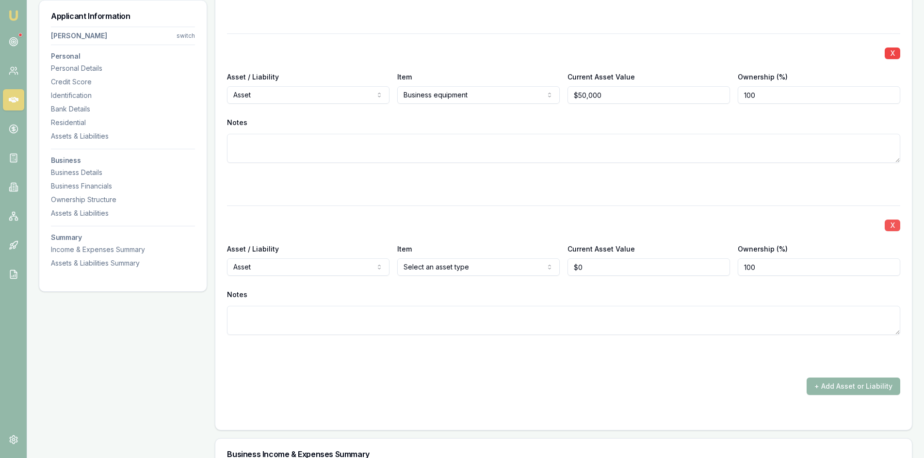
click at [894, 226] on button "X" at bounding box center [893, 226] width 16 height 12
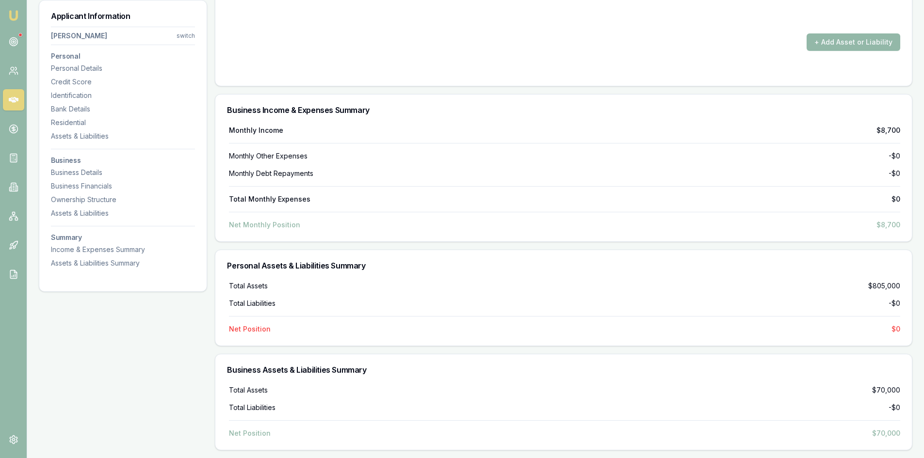
scroll to position [2653, 0]
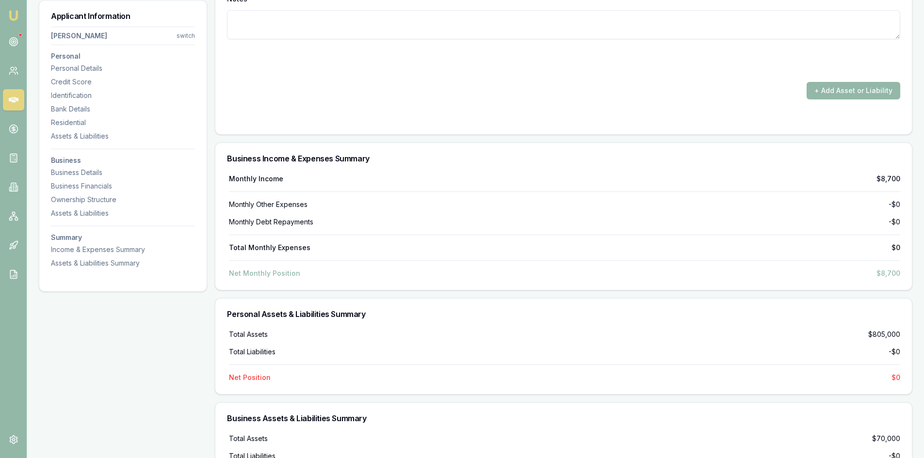
click at [381, 347] on div "Total Liabilities -$0" at bounding box center [564, 352] width 671 height 10
click at [832, 358] on div "Total Assets $805,000 Total Liabilities -$0 Net Position $0" at bounding box center [563, 356] width 673 height 53
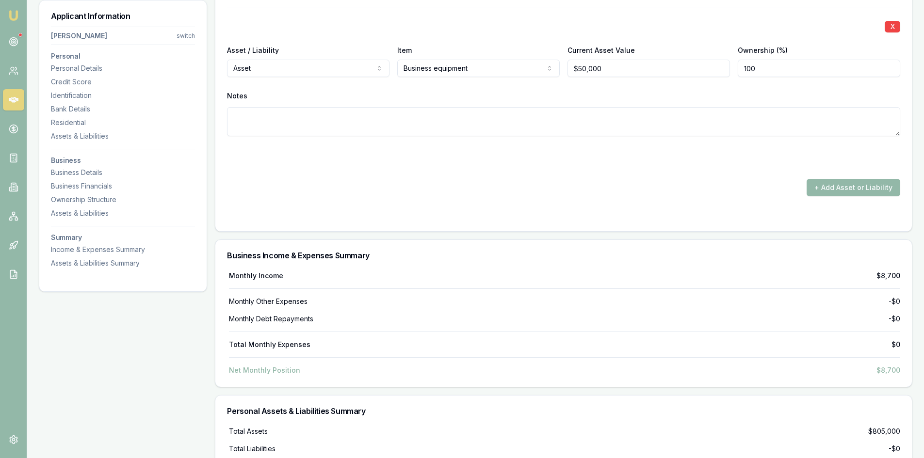
scroll to position [2411, 0]
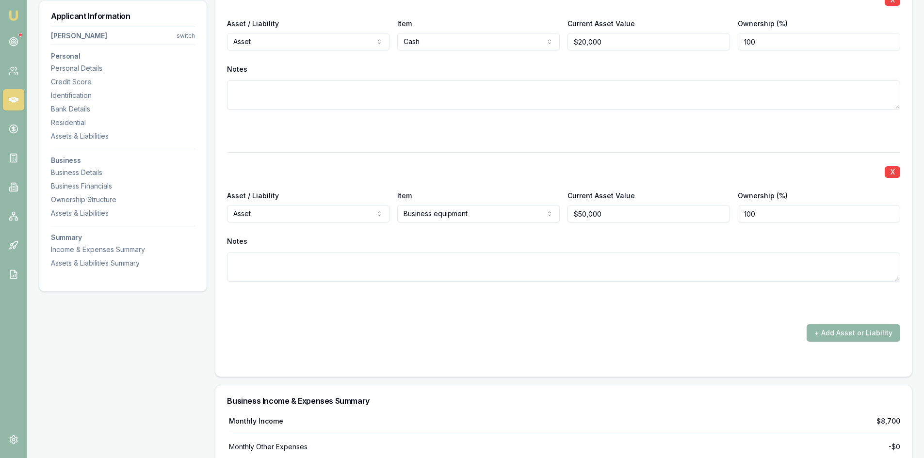
click at [837, 333] on button "+ Add Asset or Liability" at bounding box center [854, 333] width 94 height 17
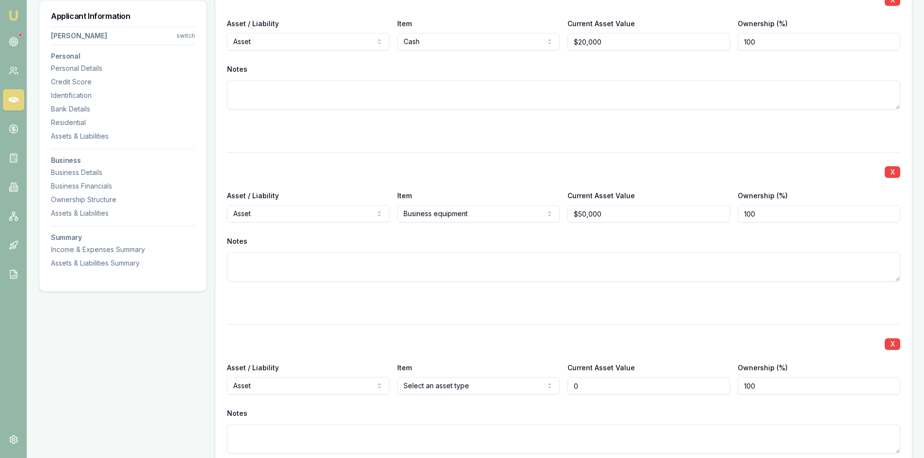
type input "$0"
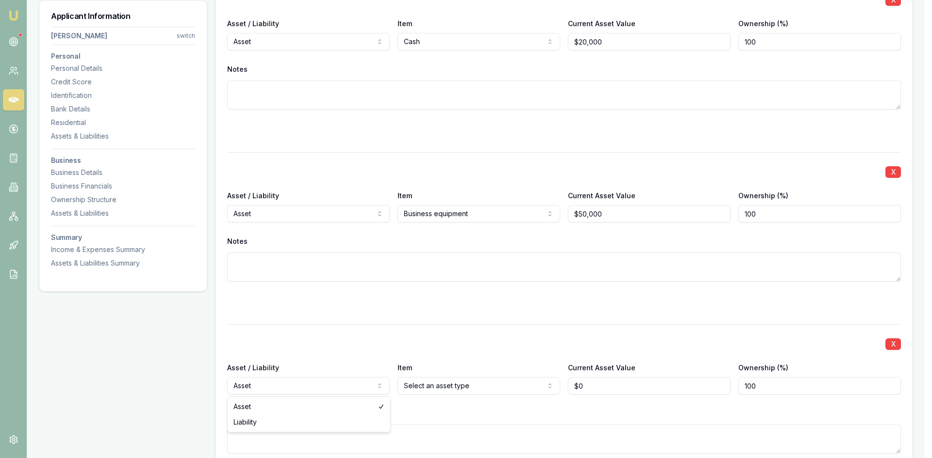
select select "LIABILITY"
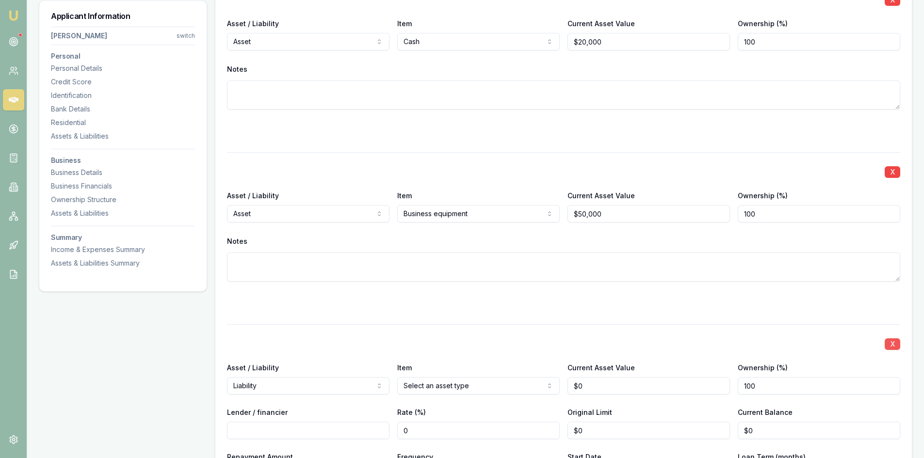
click at [891, 344] on button "X" at bounding box center [893, 345] width 16 height 12
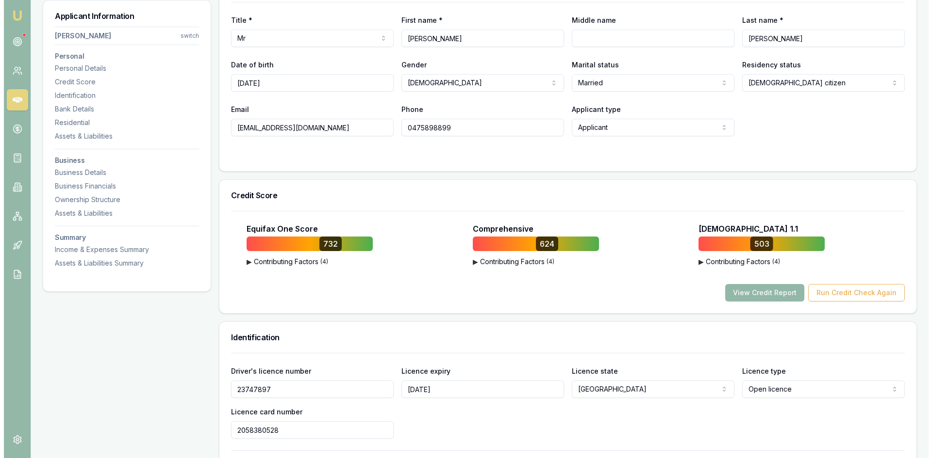
scroll to position [0, 0]
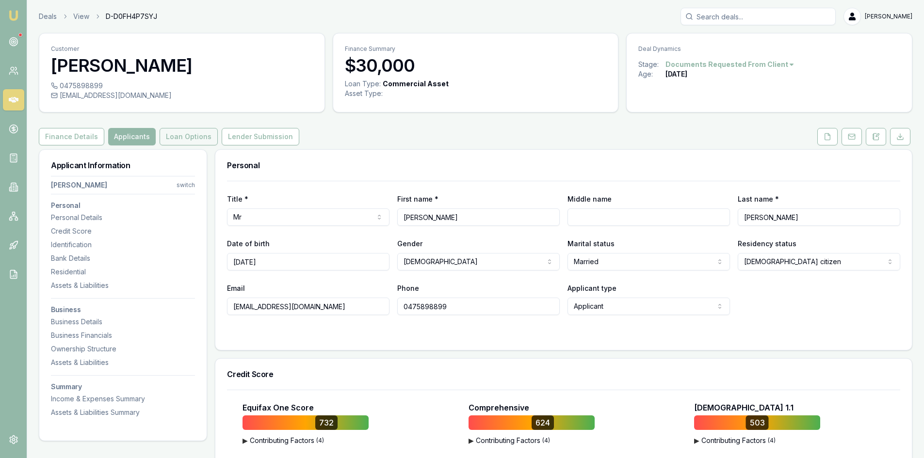
click at [188, 140] on button "Loan Options" at bounding box center [189, 136] width 58 height 17
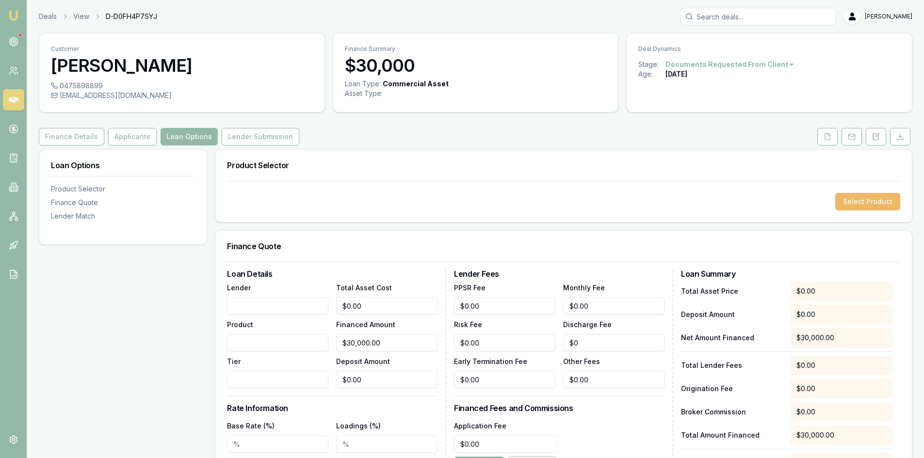
click at [862, 200] on button "Select Product" at bounding box center [867, 201] width 65 height 17
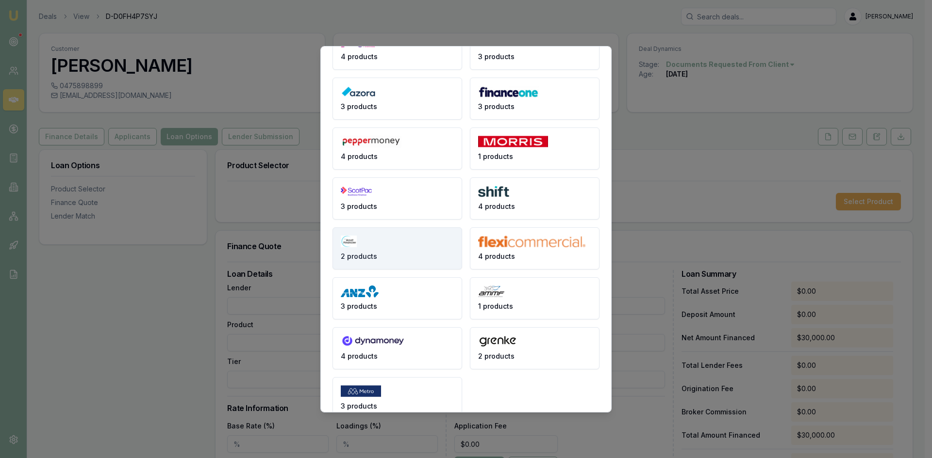
scroll to position [116, 0]
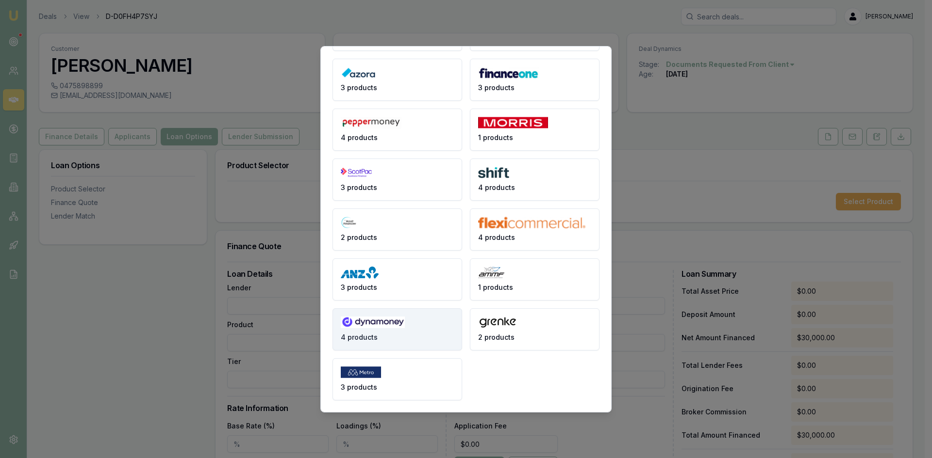
click at [383, 342] on button "4 products" at bounding box center [397, 330] width 130 height 42
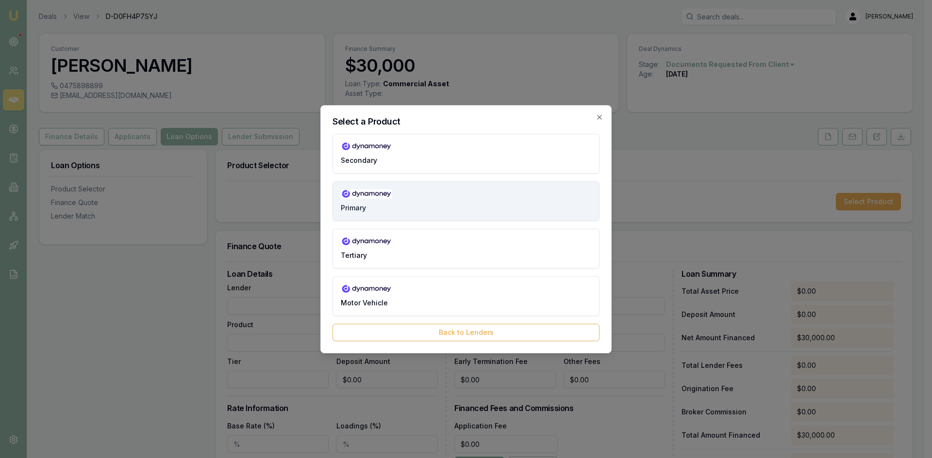
click at [388, 199] on button "Primary" at bounding box center [465, 201] width 267 height 40
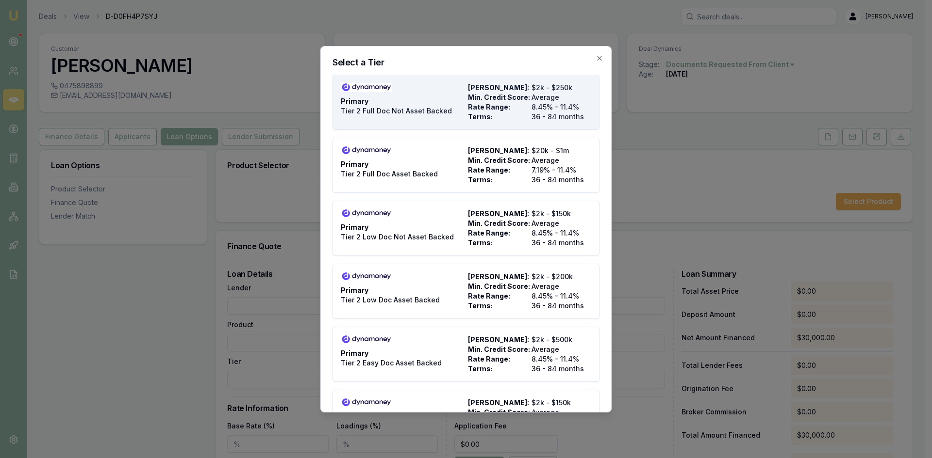
click at [507, 98] on span "Min. Credit Score:" at bounding box center [498, 98] width 60 height 10
type input "Dynamoney"
type input "Primary"
type input "Tier 2 Full Doc Not Asset Backed"
type input "8.45"
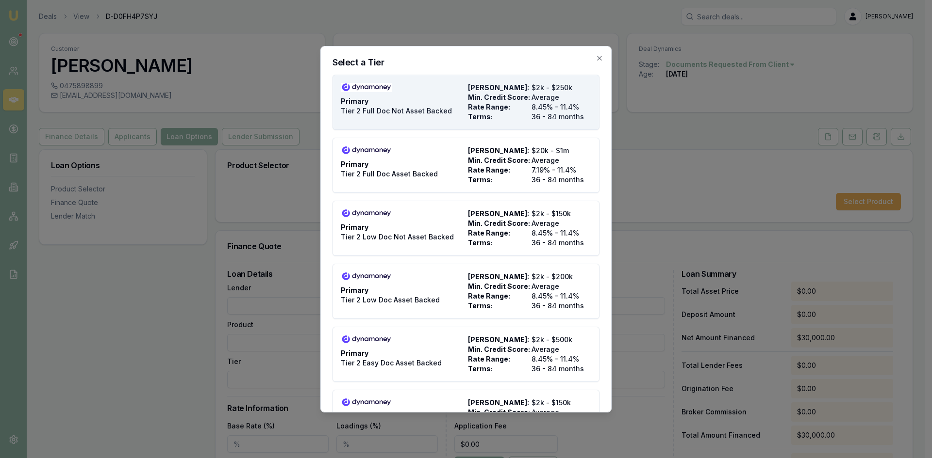
type input "36"
type input "$495.00"
type input "900"
type input "8"
type input "$2,400.00"
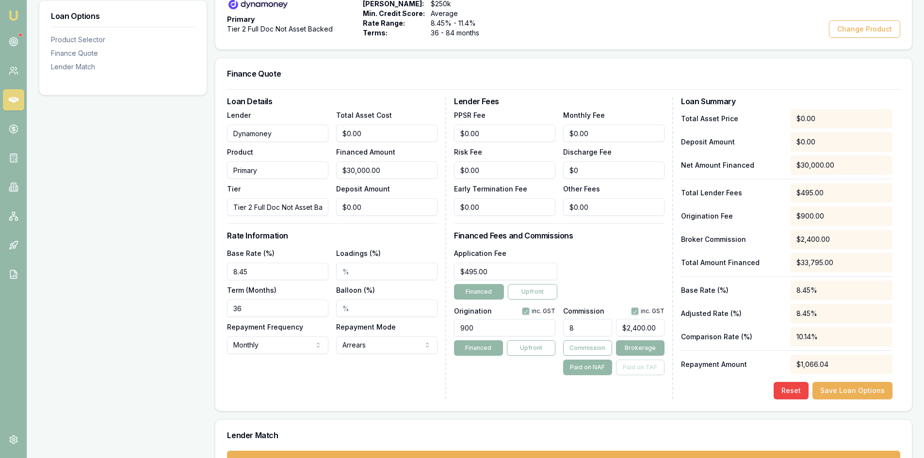
scroll to position [234, 0]
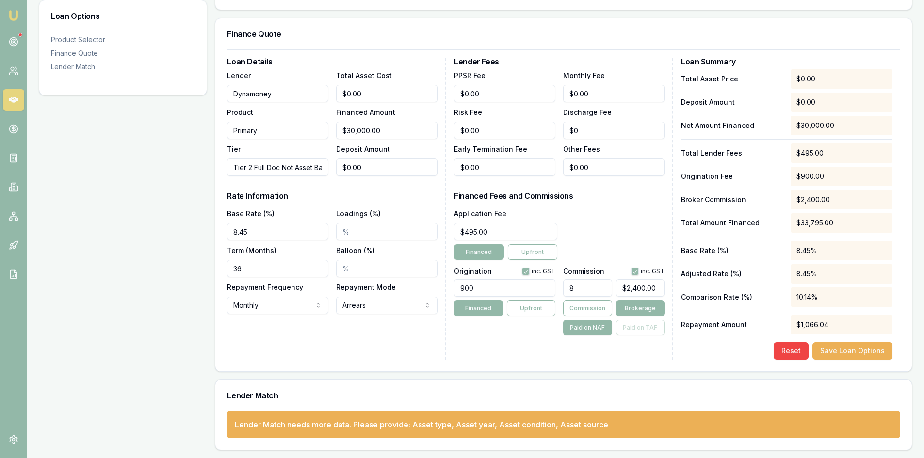
click at [574, 291] on input "8" at bounding box center [587, 287] width 49 height 17
type input "8.00%"
type input "2400"
drag, startPoint x: 660, startPoint y: 289, endPoint x: 598, endPoint y: 291, distance: 61.7
click at [598, 291] on div "8.00% 2400" at bounding box center [613, 286] width 101 height 21
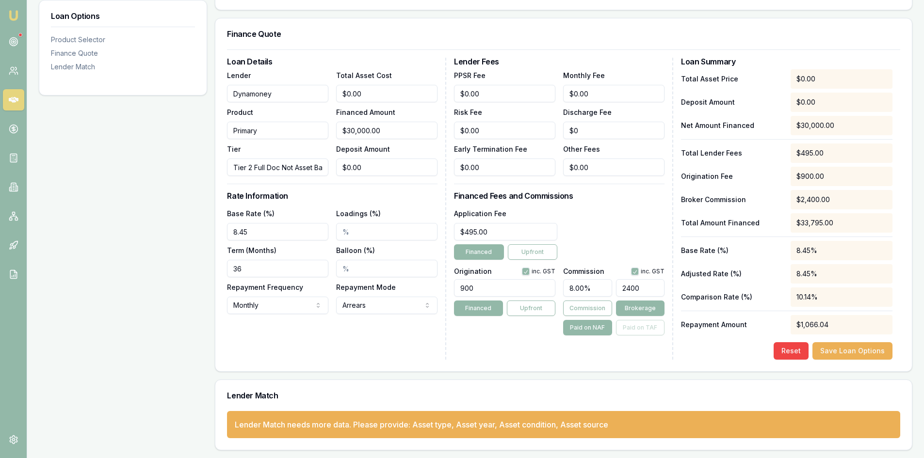
type input "0.006666666666666667"
type input "23"
type input "0.77"
type input "231"
type input "7.7"
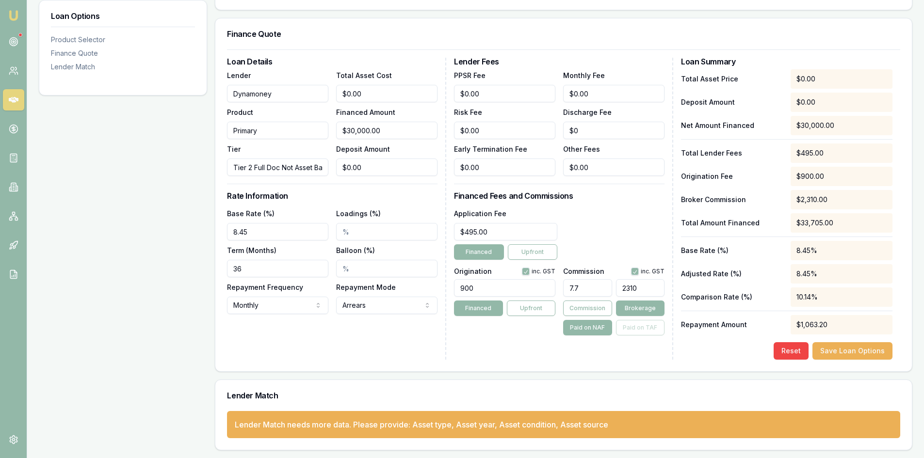
type input "$2,310.00"
click at [503, 342] on div "Lender Fees PPSR Fee $0.00 Monthly Fee $0.00 Risk Fee $0.00 Discharge Fee $0 Ea…" at bounding box center [563, 209] width 219 height 302
click at [854, 349] on button "Save Loan Options" at bounding box center [853, 351] width 80 height 17
click at [844, 356] on button "Save Loan Options" at bounding box center [853, 351] width 80 height 17
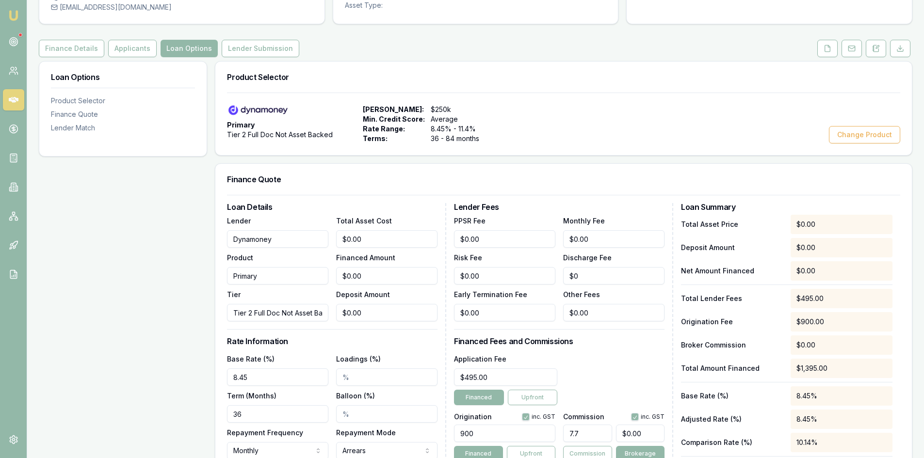
scroll to position [0, 0]
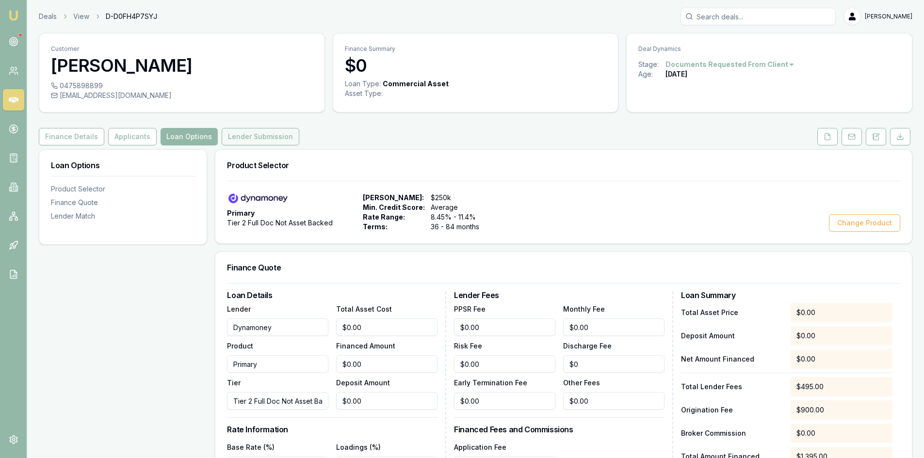
click at [243, 136] on button "Lender Submission" at bounding box center [261, 136] width 78 height 17
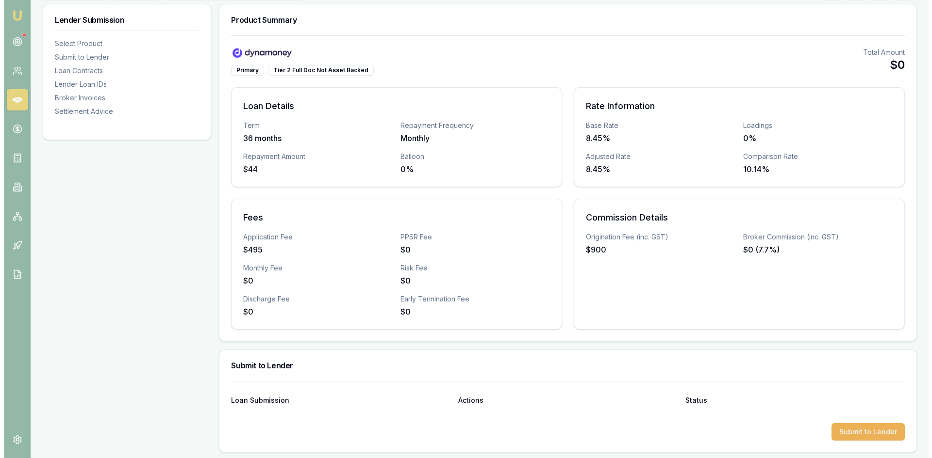
scroll to position [340, 0]
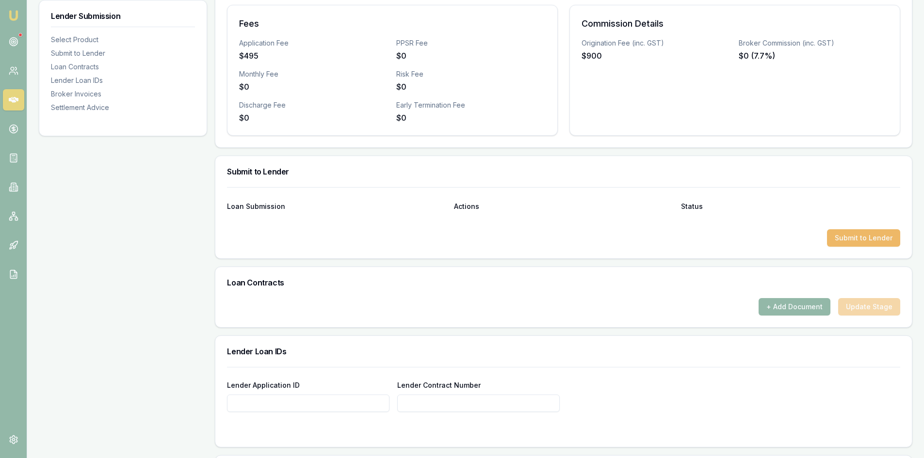
click at [856, 238] on button "Submit to Lender" at bounding box center [863, 237] width 73 height 17
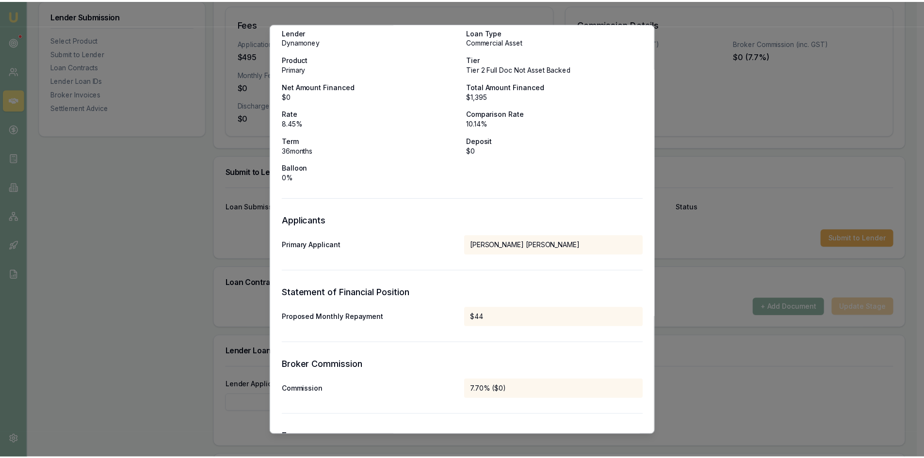
scroll to position [0, 0]
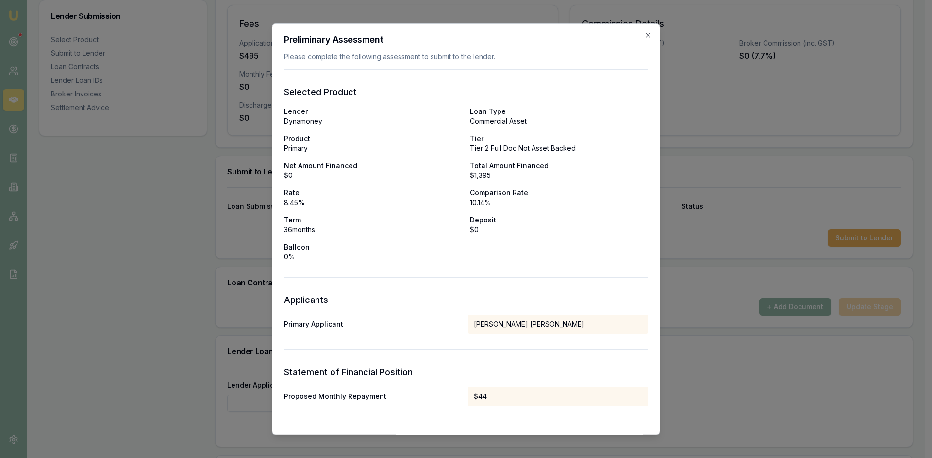
click at [644, 35] on icon "button" at bounding box center [648, 35] width 8 height 8
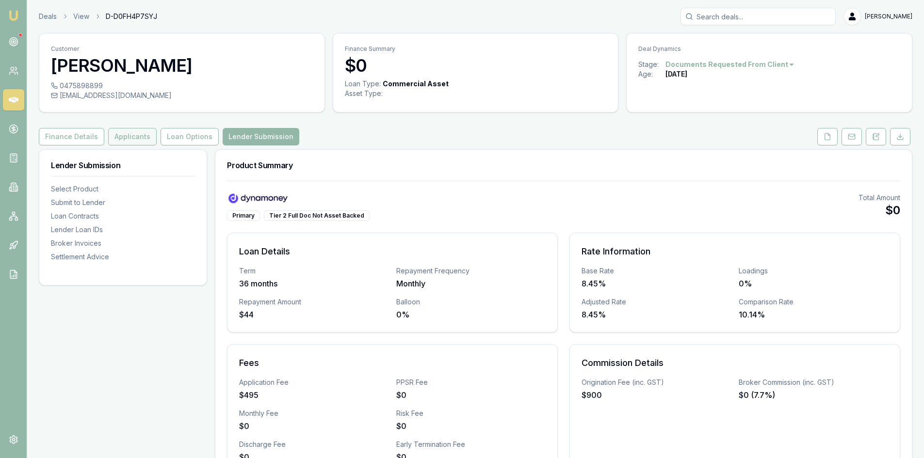
click at [132, 139] on button "Applicants" at bounding box center [132, 136] width 49 height 17
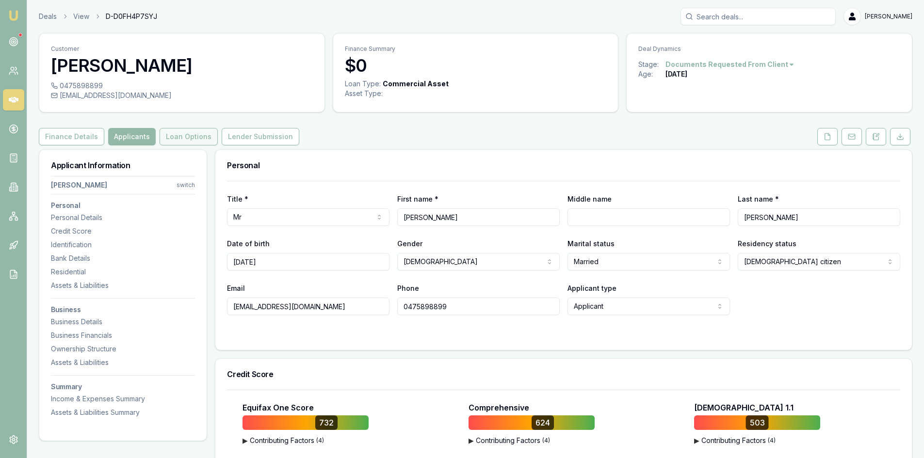
click at [186, 140] on button "Loan Options" at bounding box center [189, 136] width 58 height 17
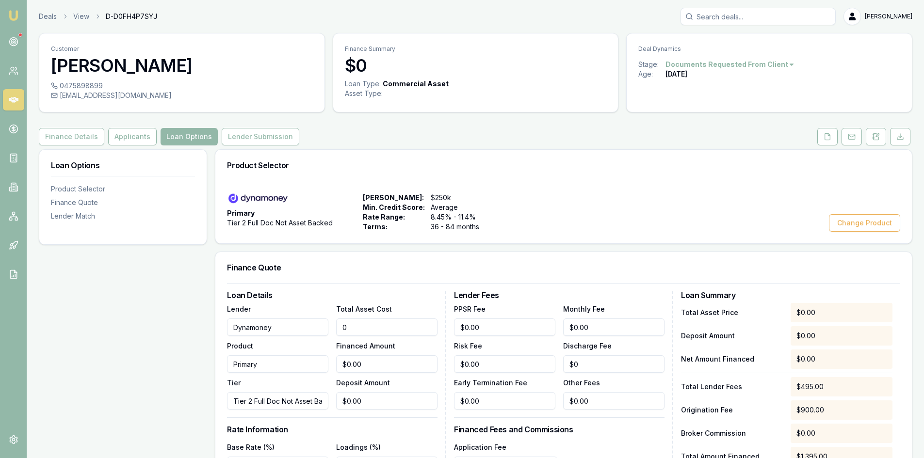
drag, startPoint x: 375, startPoint y: 326, endPoint x: 277, endPoint y: 326, distance: 98.0
click at [277, 326] on div "Lender Dynamoney Product Primary Tier Tier 2 Full Doc Not Asset Backed Total As…" at bounding box center [332, 356] width 211 height 107
type input "3"
type input "$3.00"
type input "$0.23"
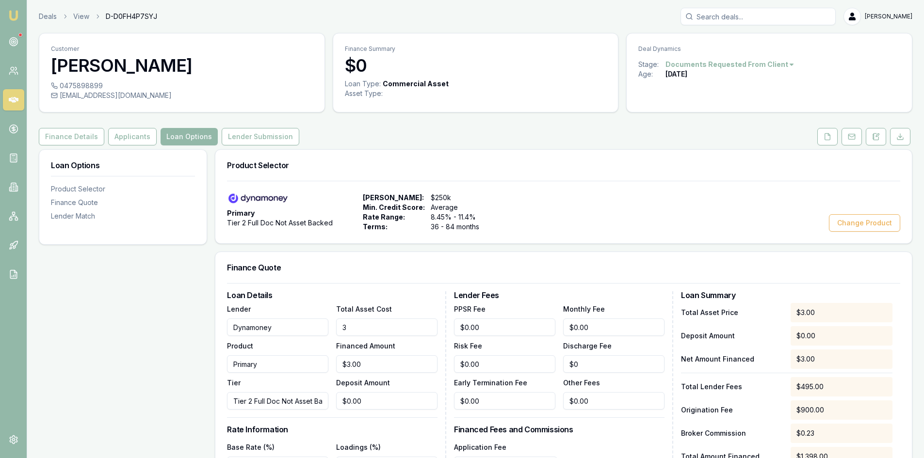
type input "30"
type input "$30.00"
type input "$2.31"
type input "300"
type input "$300.00"
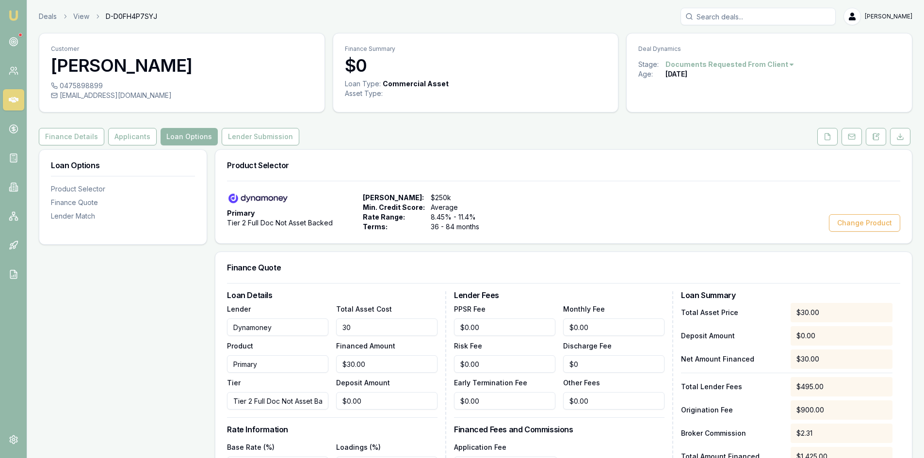
type input "$23.10"
type input "3000"
type input "$3,000.00"
type input "$231.00"
type input "30000"
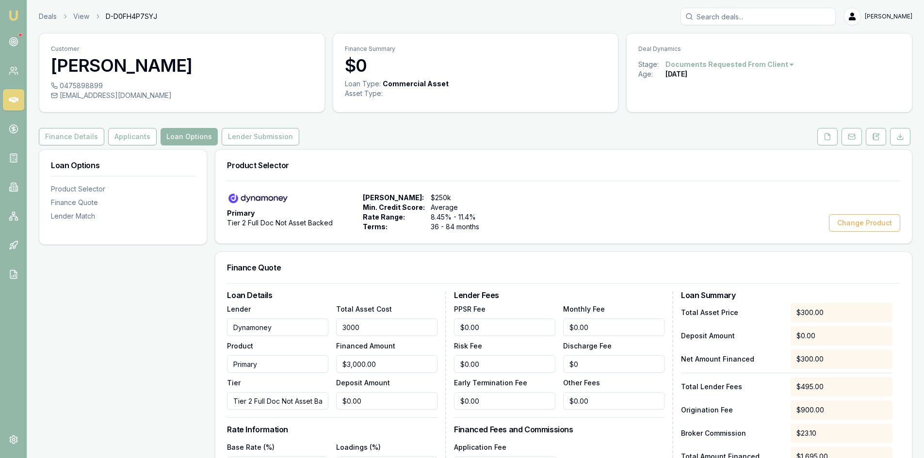
type input "$30,000.00"
type input "$2,310.00"
type input "$30,000.00"
click at [562, 276] on div "Finance Quote" at bounding box center [563, 267] width 697 height 31
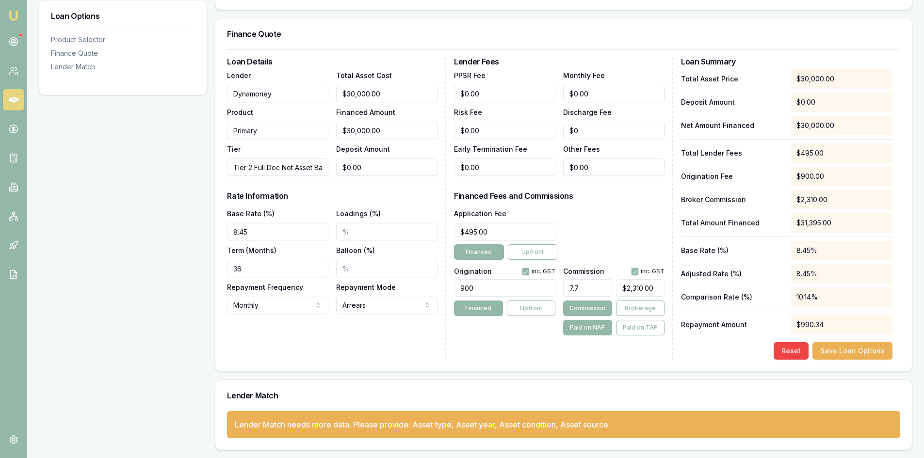
scroll to position [137, 0]
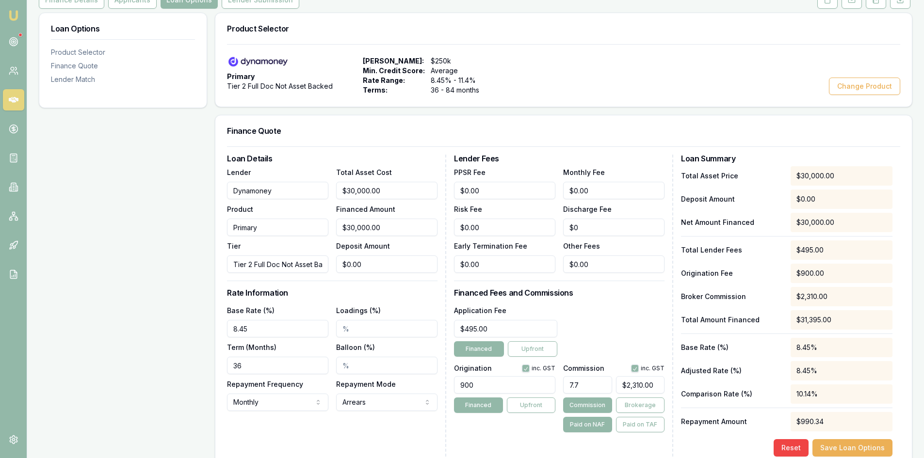
click at [299, 270] on input "Tier 2 Full Doc Not Asset Backed" at bounding box center [277, 264] width 101 height 17
drag, startPoint x: 255, startPoint y: 331, endPoint x: 215, endPoint y: 331, distance: 39.8
click at [215, 331] on div "Loan Details Lender Dynamoney Product Primary Tier Tier 2 Full Doc Not Asset Ba…" at bounding box center [563, 308] width 697 height 322
type input "9.17%"
drag, startPoint x: 129, startPoint y: 338, endPoint x: 171, endPoint y: 329, distance: 43.6
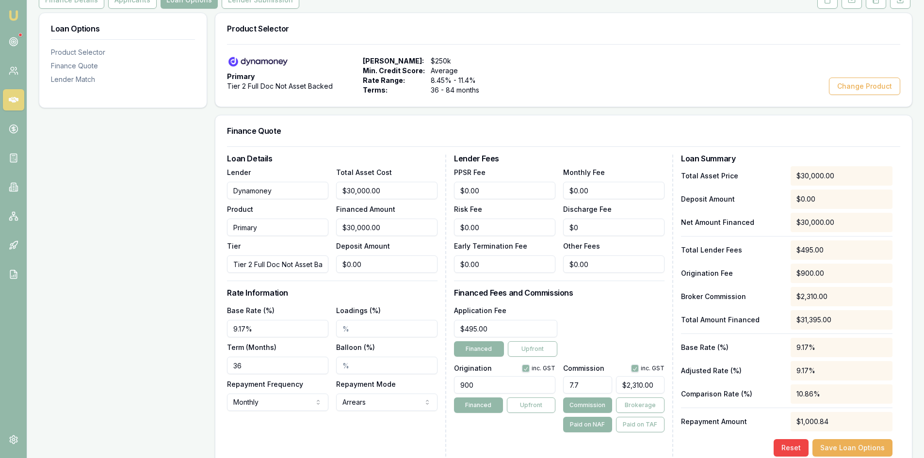
click at [130, 338] on div "Loan Options Product Selector Finance Quote Lender Match" at bounding box center [123, 280] width 168 height 535
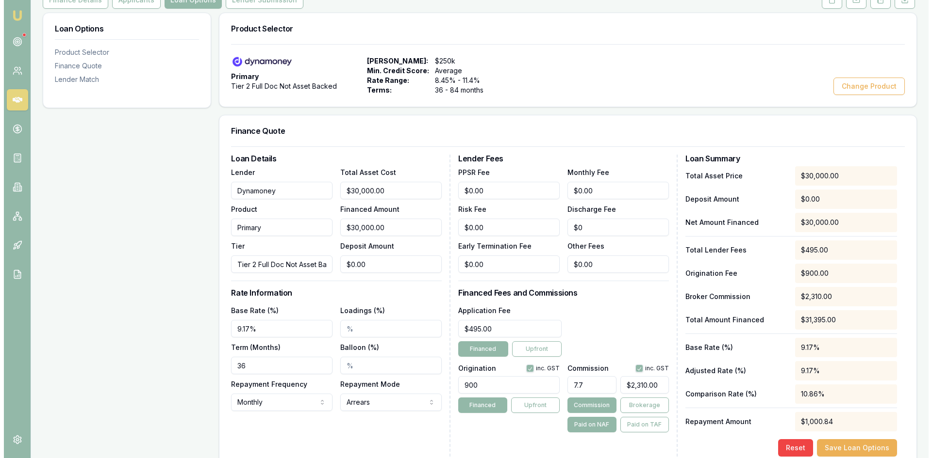
scroll to position [0, 0]
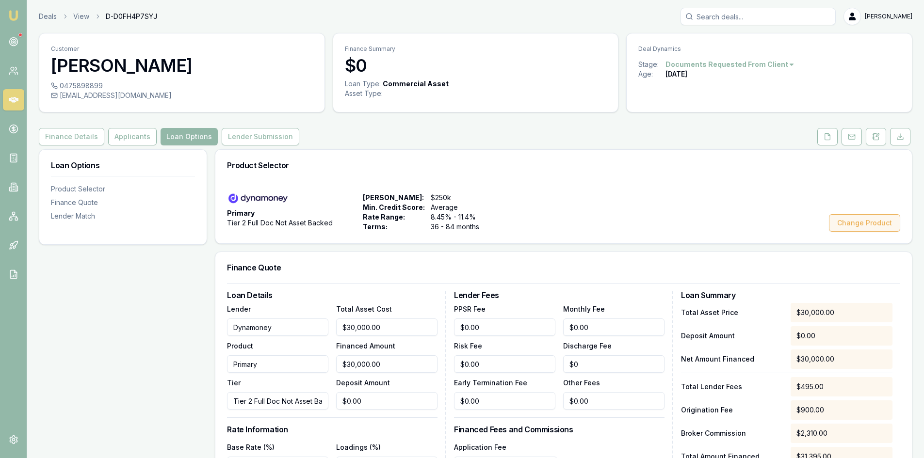
click at [875, 228] on button "Change Product" at bounding box center [864, 222] width 71 height 17
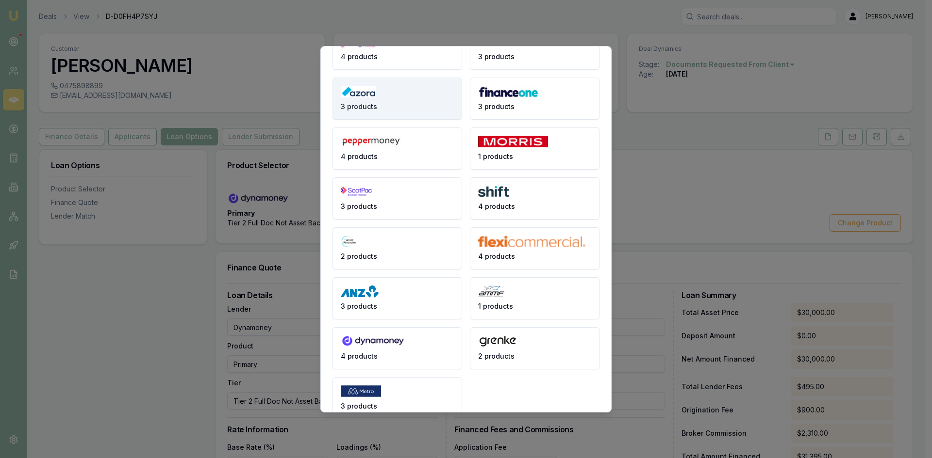
scroll to position [116, 0]
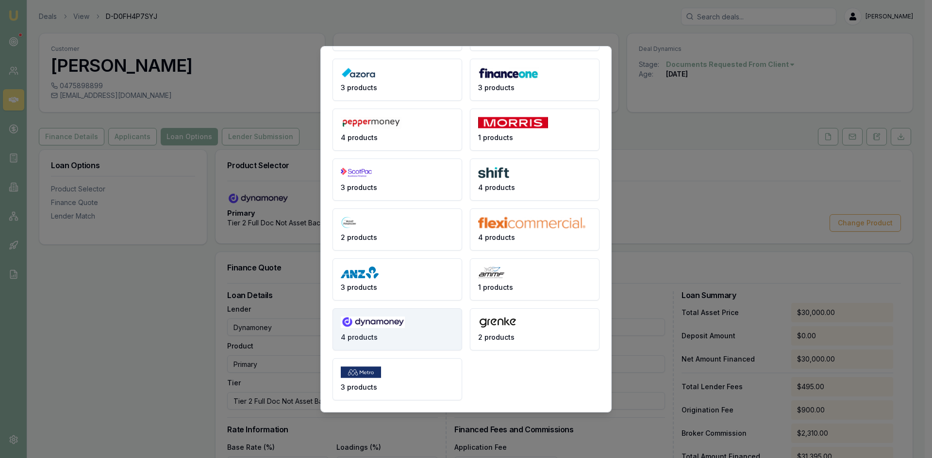
click at [380, 320] on img at bounding box center [373, 323] width 64 height 12
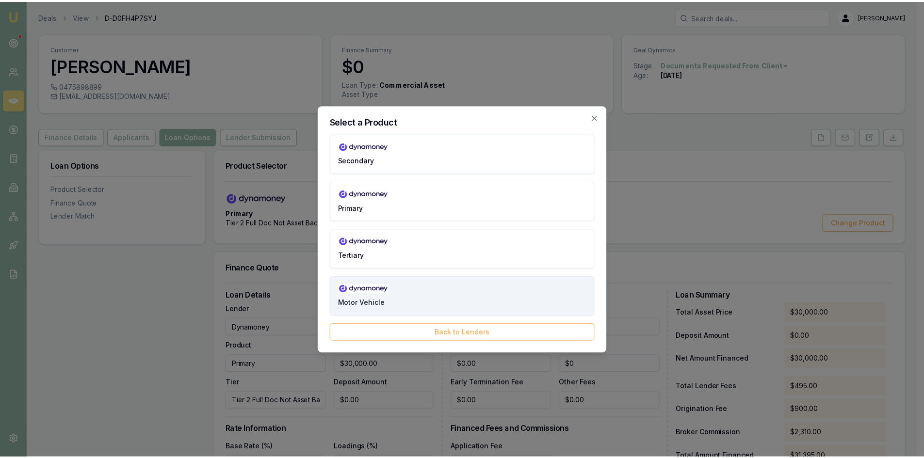
scroll to position [0, 0]
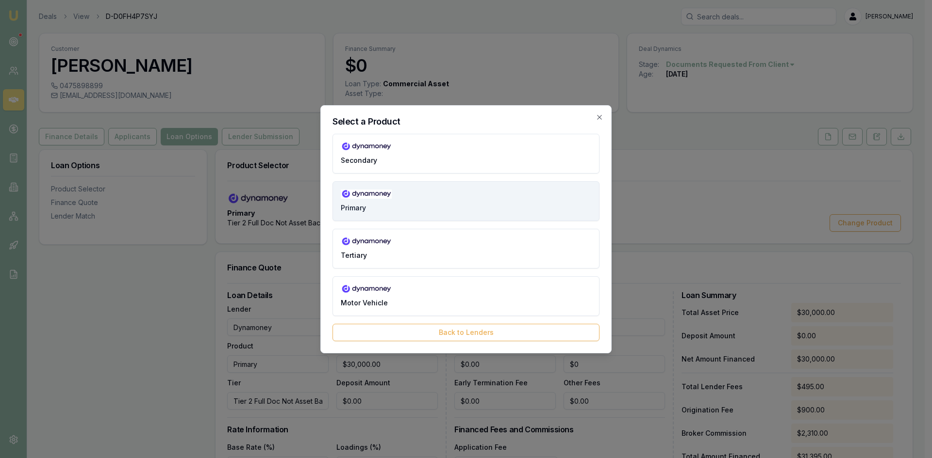
click at [406, 200] on button "Primary" at bounding box center [465, 201] width 267 height 40
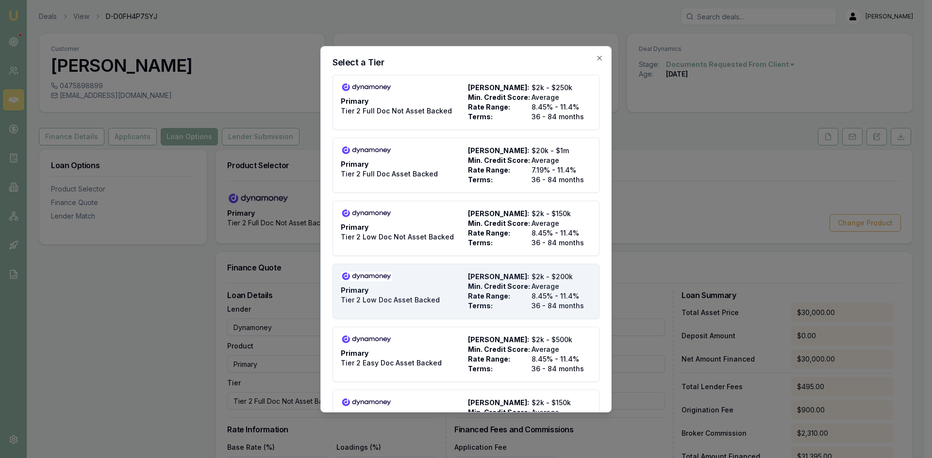
click at [385, 307] on div "Primary Tier 2 Low Doc Asset Backed" at bounding box center [402, 291] width 123 height 39
type input "Tier 2 Low Doc Asset Backed"
type input "$0.00"
type input "8.45"
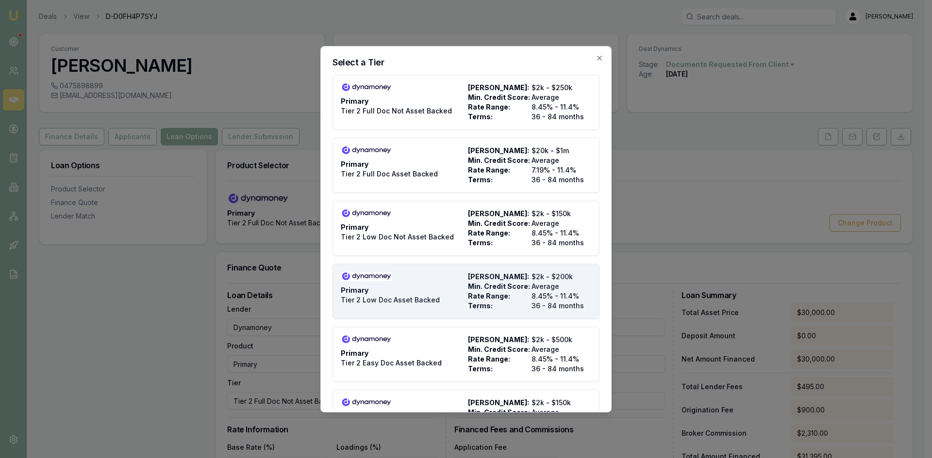
type input "8"
type input "$0.00"
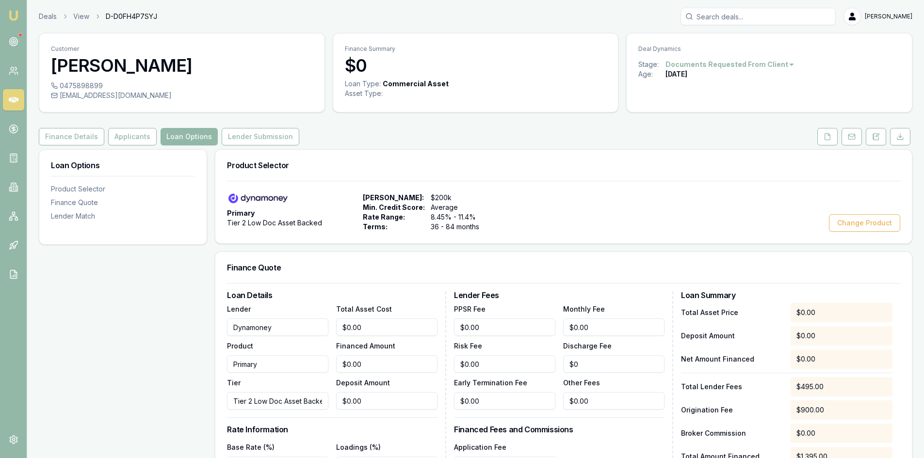
scroll to position [49, 0]
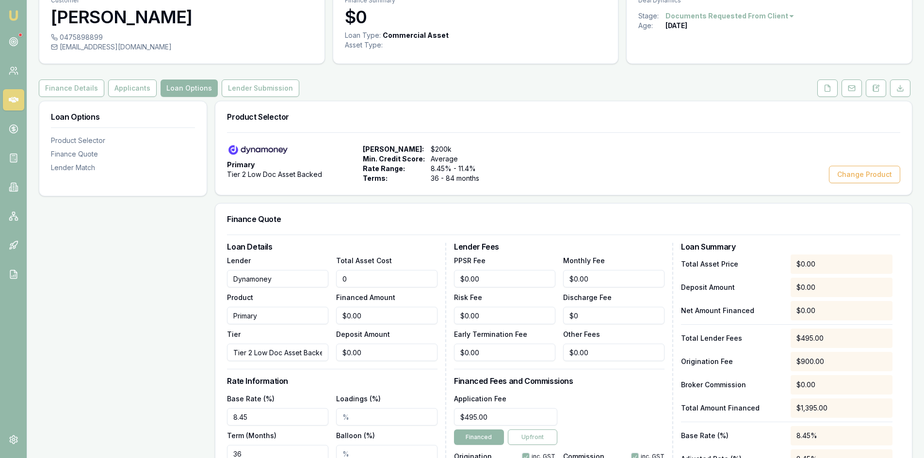
drag, startPoint x: 374, startPoint y: 280, endPoint x: 321, endPoint y: 280, distance: 52.9
click at [321, 280] on div "Lender Dynamoney Product Primary Tier Tier 2 Low Doc Asset Backed Total Asset C…" at bounding box center [332, 308] width 211 height 107
type input "3"
type input "$3.00"
type input "$0.24"
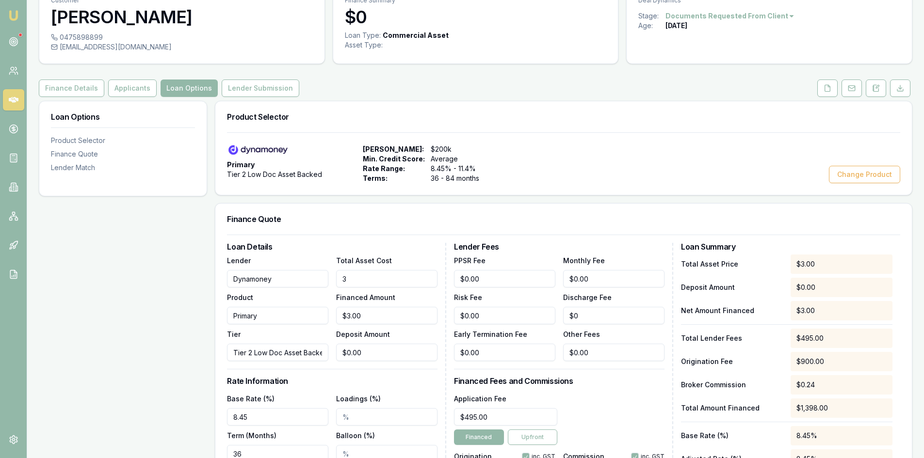
type input "30"
type input "$30.00"
type input "$2.40"
type input "300"
type input "$300.00"
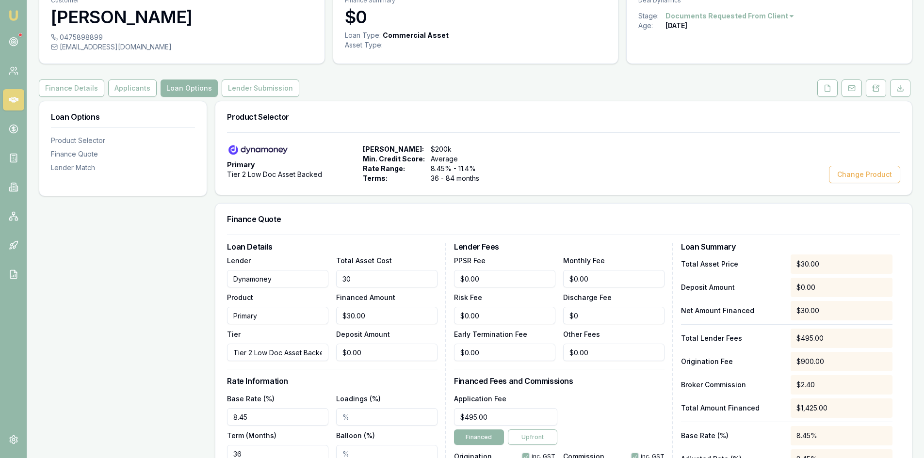
type input "$24.00"
type input "3000"
type input "$3,000.00"
type input "$240.00"
type input "30000"
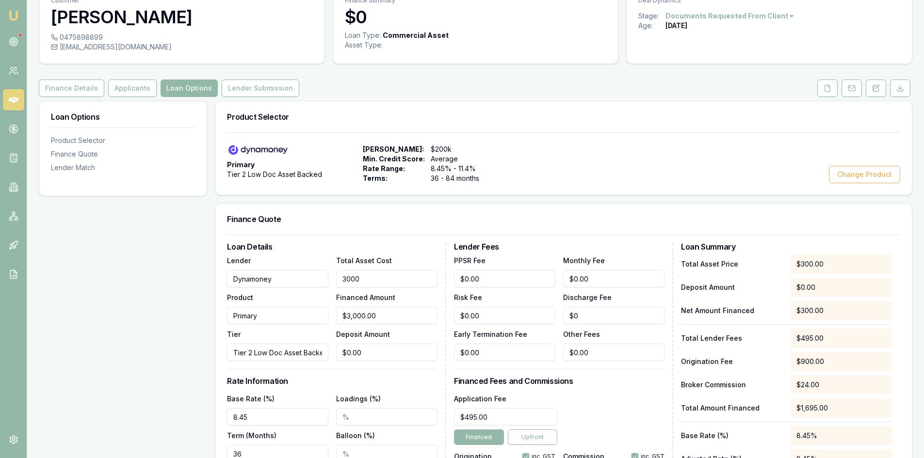
type input "$30,000.00"
type input "$2,400.00"
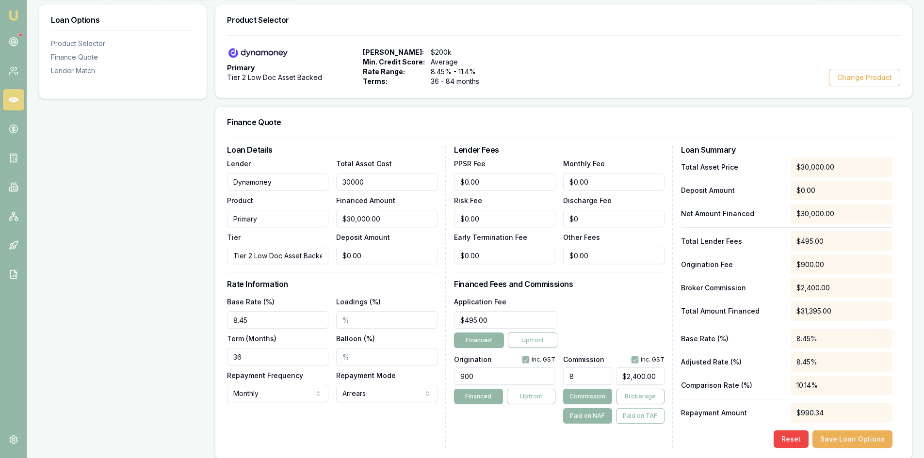
type input "$30,000.00"
type input "2400"
drag, startPoint x: 657, startPoint y: 378, endPoint x: 612, endPoint y: 377, distance: 45.6
click at [612, 377] on div "8 2400" at bounding box center [613, 374] width 101 height 21
type input "0.006666666666666667"
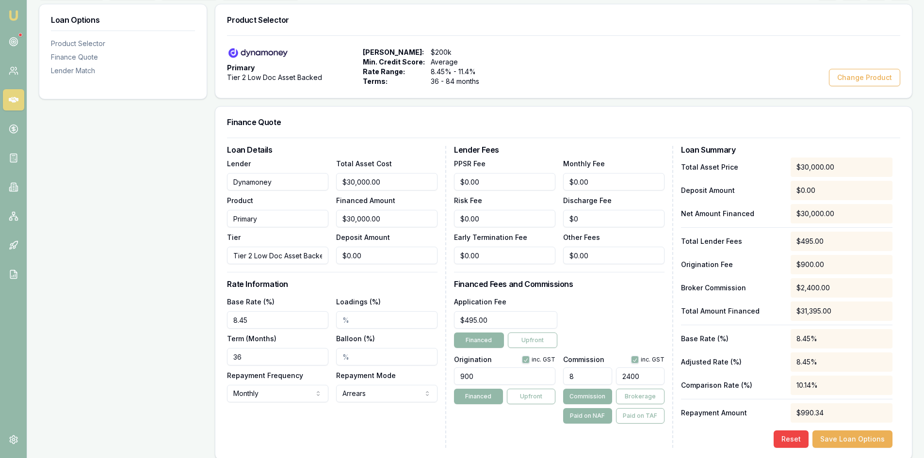
type input "2"
type input "0.07666666666666667"
type input "23"
type input "0.79"
type input "237"
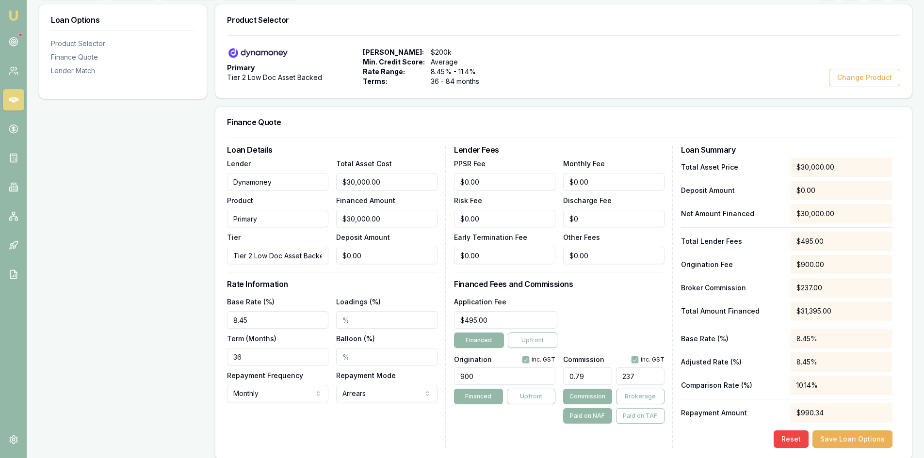
type input "7.903333333333333"
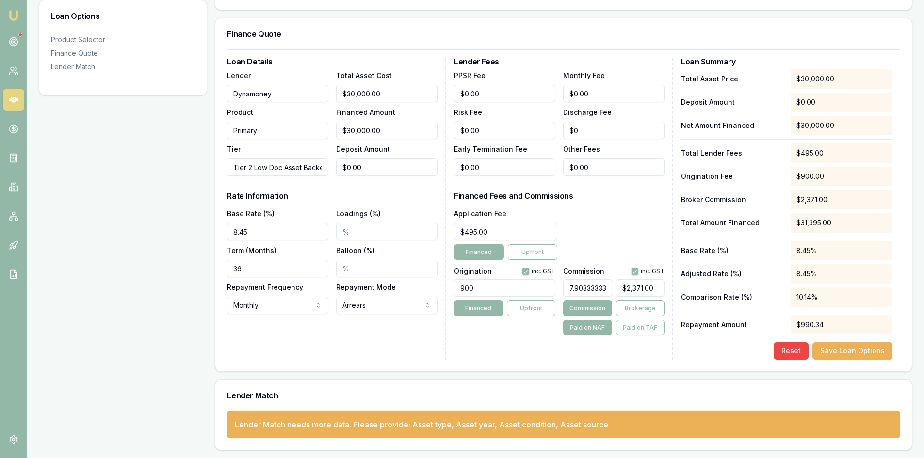
click at [527, 359] on div "Lender Fees PPSR Fee $0.00 Monthly Fee $0.00 Risk Fee $0.00 Discharge Fee $0 Ea…" at bounding box center [563, 209] width 219 height 302
type input "2371"
click at [655, 290] on input "2371" at bounding box center [640, 287] width 49 height 17
type input "0.79"
type input "237"
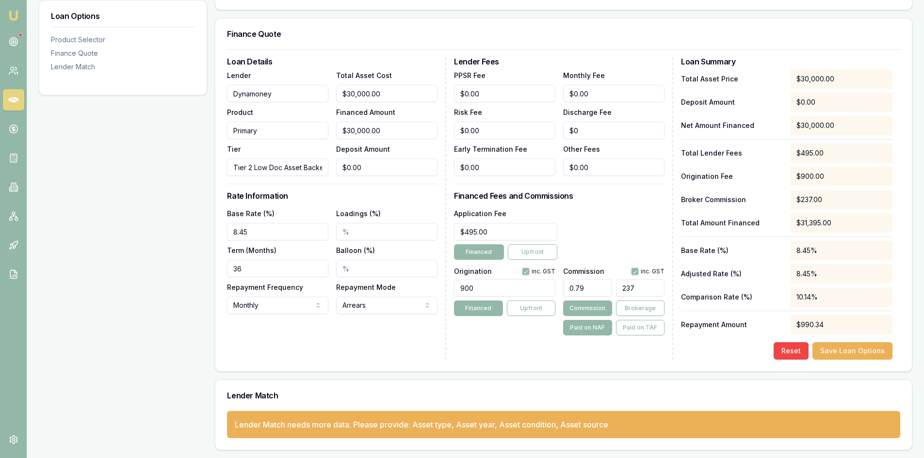
type input "0.07666666666666667"
type input "23"
type input "0.77"
type input "231"
type input "7.7"
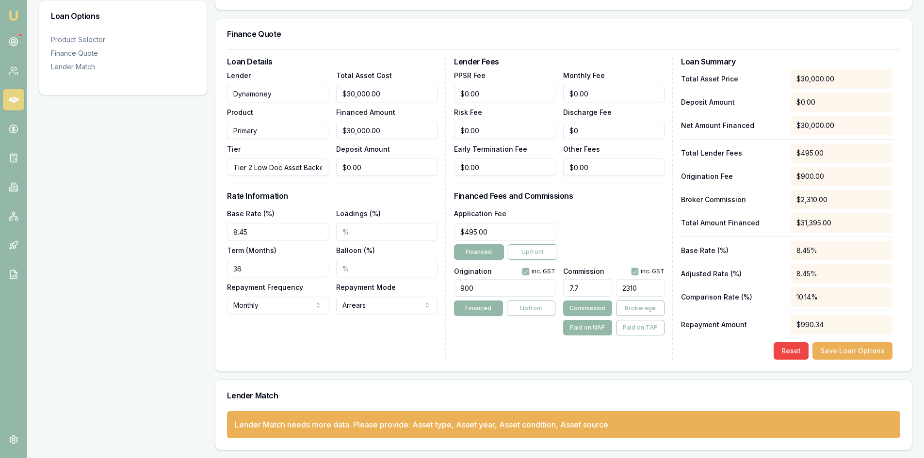
type input "$2,310.00"
click at [502, 414] on div "Lender Match needs more data. Please provide: Asset type, Asset year, Asset con…" at bounding box center [563, 424] width 673 height 27
click at [849, 350] on button "Save Loan Options" at bounding box center [853, 351] width 80 height 17
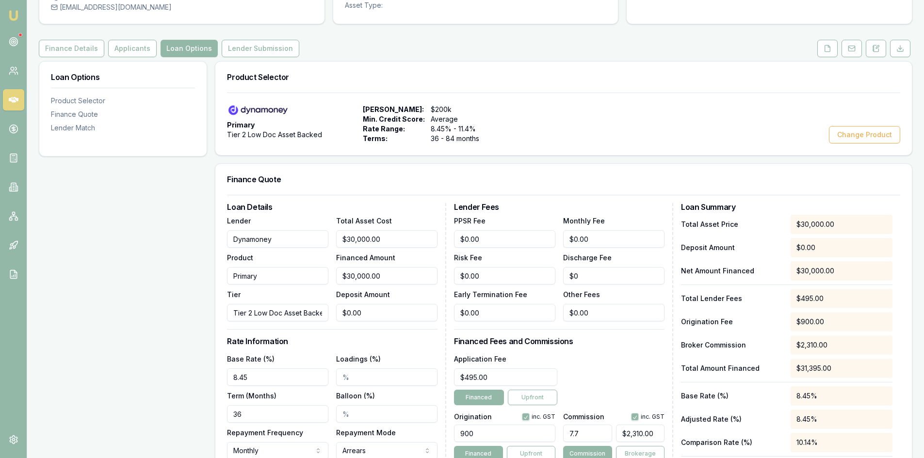
scroll to position [0, 0]
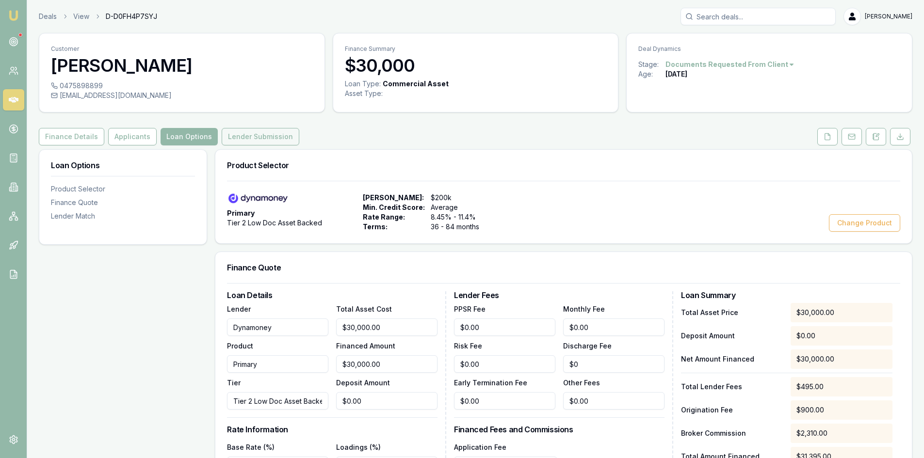
click at [275, 134] on button "Lender Submission" at bounding box center [261, 136] width 78 height 17
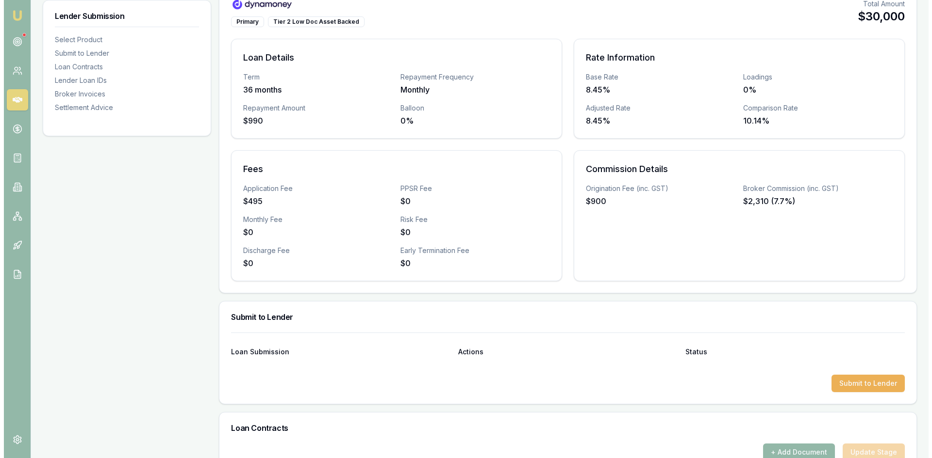
scroll to position [340, 0]
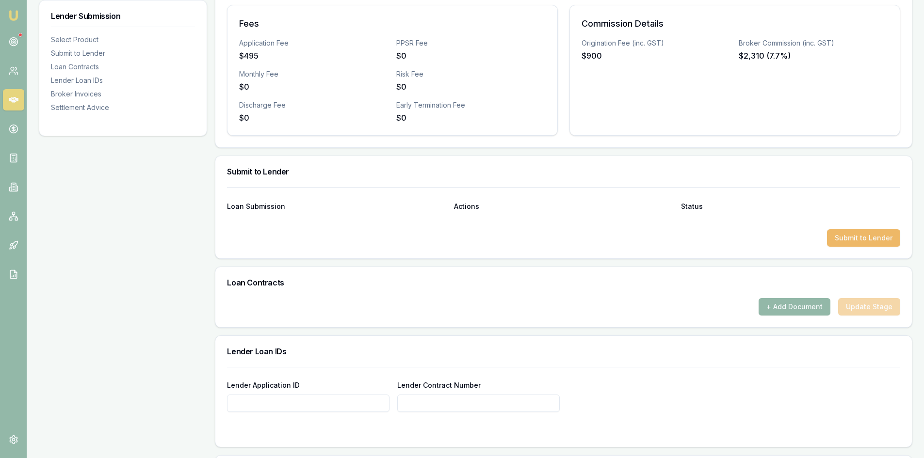
click at [879, 238] on button "Submit to Lender" at bounding box center [863, 237] width 73 height 17
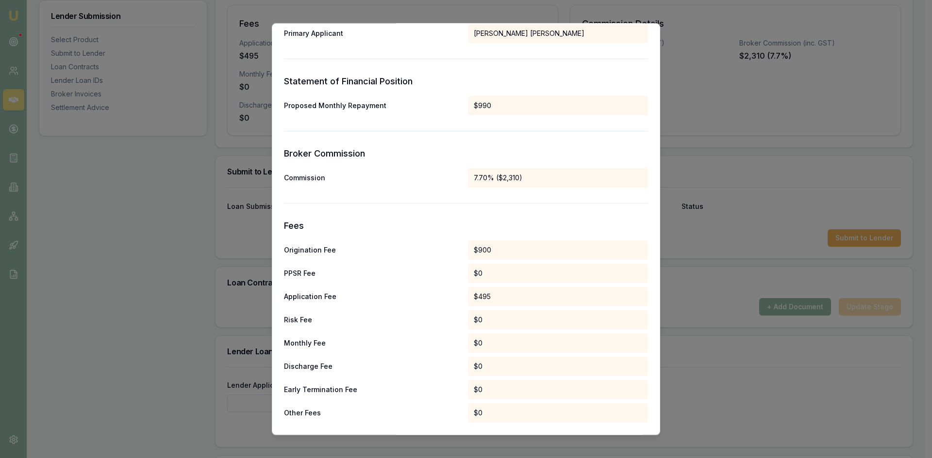
scroll to position [481, 0]
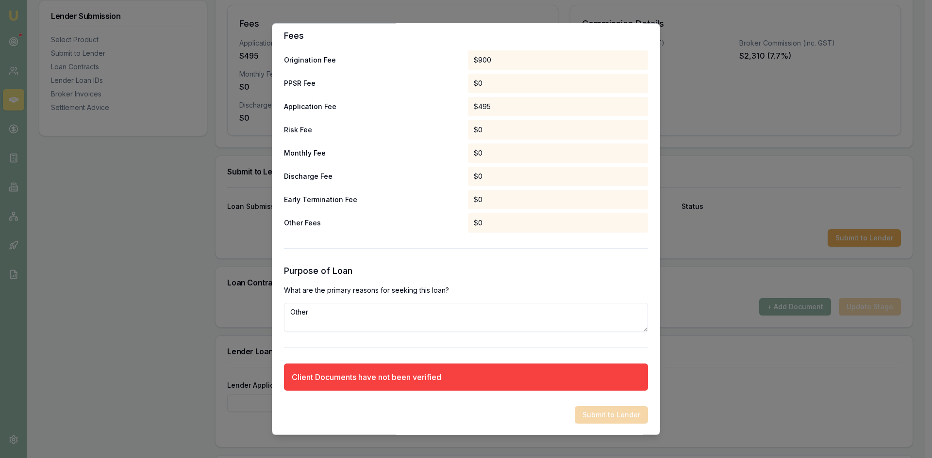
click at [611, 419] on div "Submit to Lender" at bounding box center [466, 414] width 364 height 17
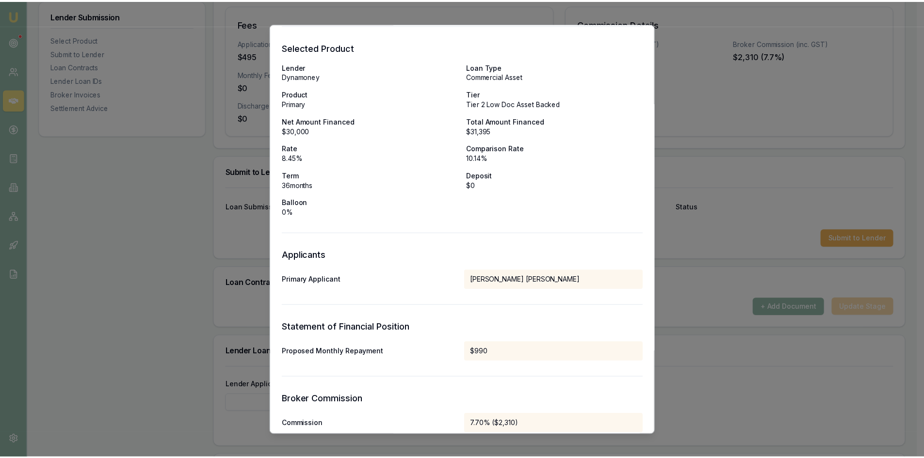
scroll to position [0, 0]
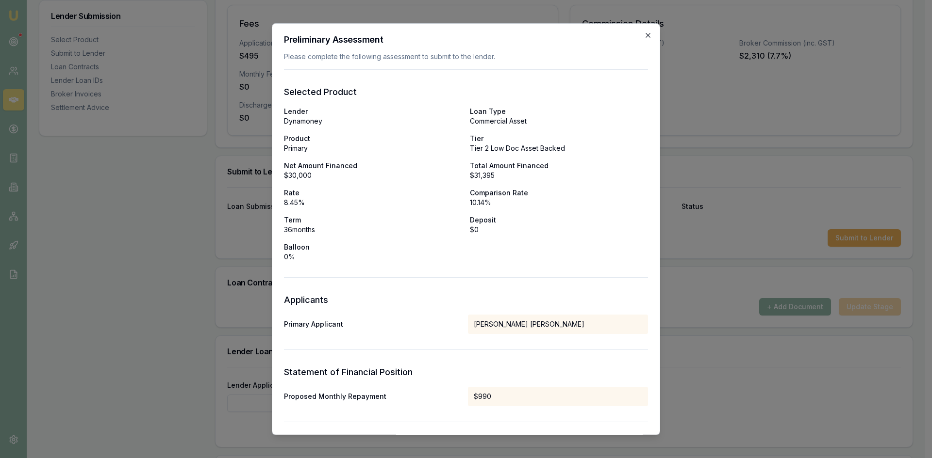
click at [644, 36] on icon "button" at bounding box center [648, 35] width 8 height 8
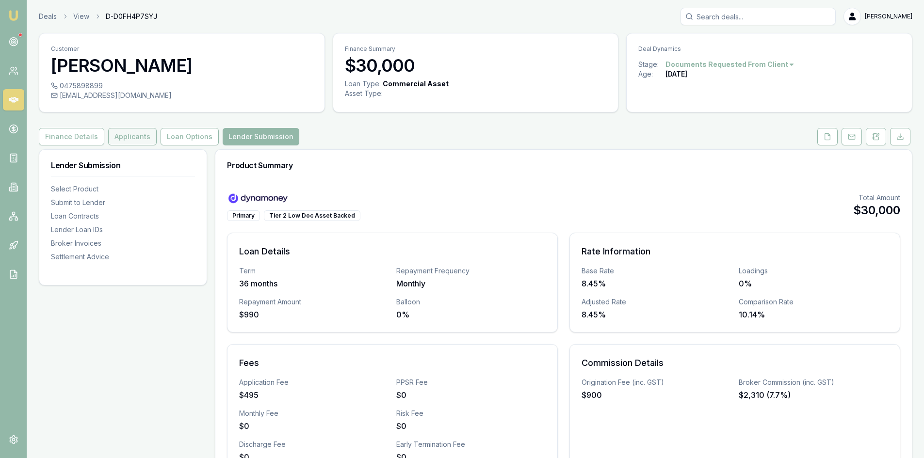
click at [134, 136] on button "Applicants" at bounding box center [132, 136] width 49 height 17
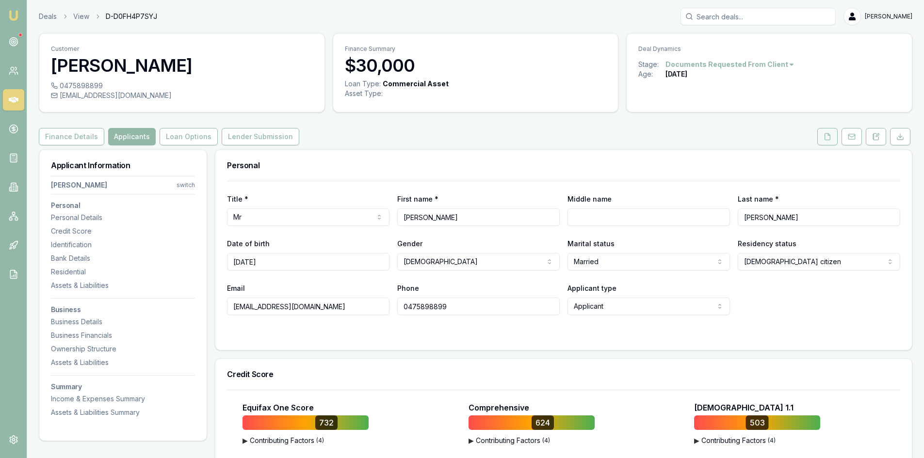
click at [833, 141] on button at bounding box center [828, 136] width 20 height 17
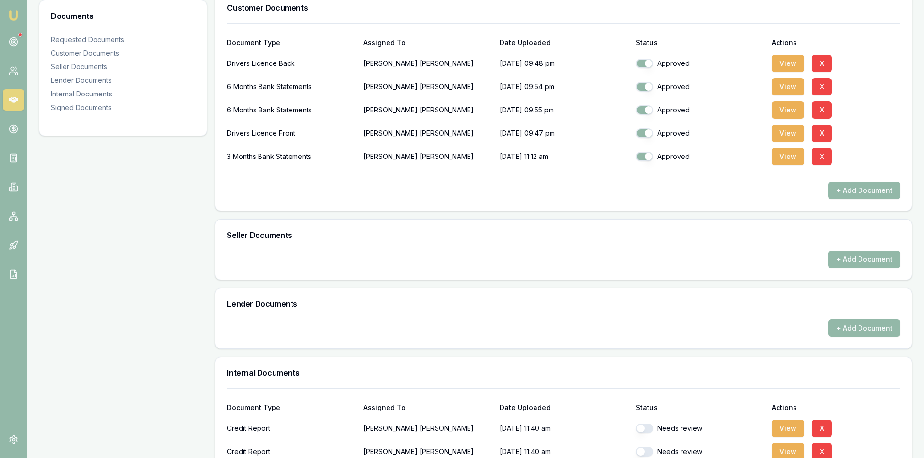
scroll to position [437, 0]
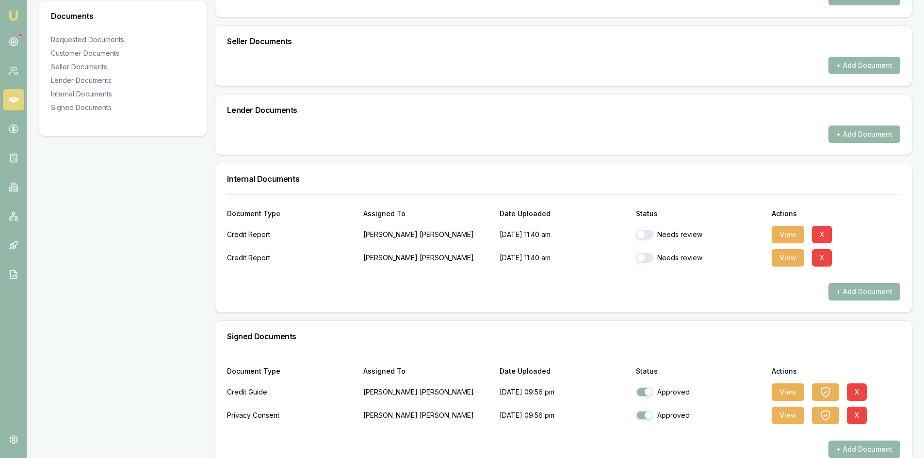
click at [644, 233] on button "button" at bounding box center [644, 235] width 17 height 10
checkbox input "true"
click at [645, 256] on button "button" at bounding box center [644, 258] width 17 height 10
checkbox input "true"
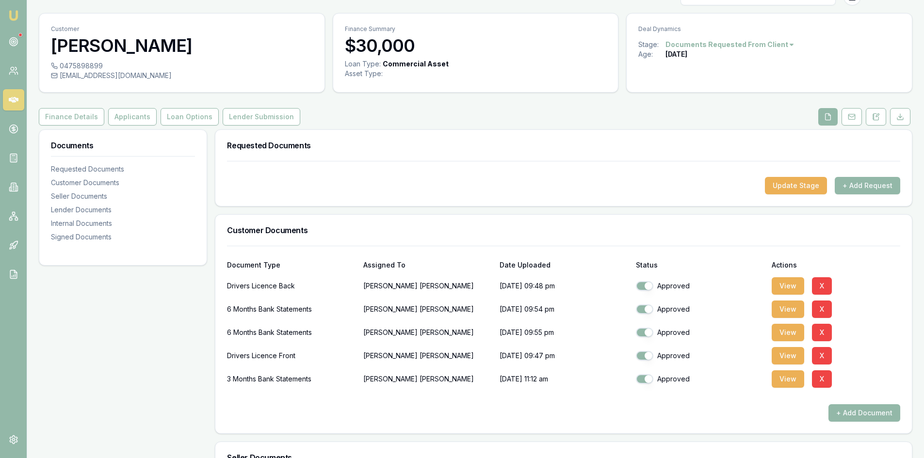
scroll to position [0, 0]
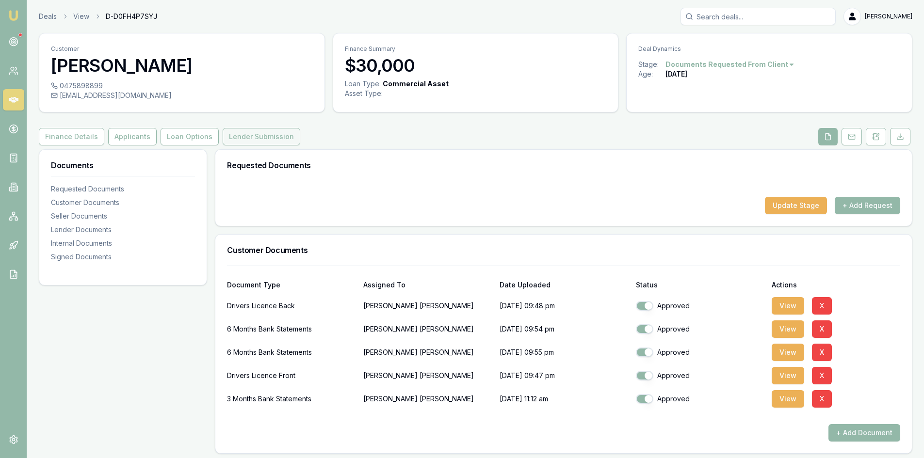
click at [259, 138] on button "Lender Submission" at bounding box center [262, 136] width 78 height 17
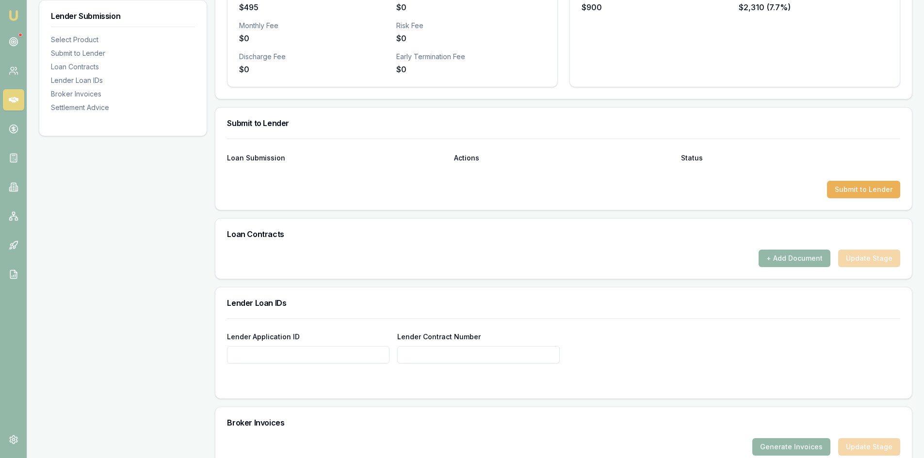
scroll to position [544, 0]
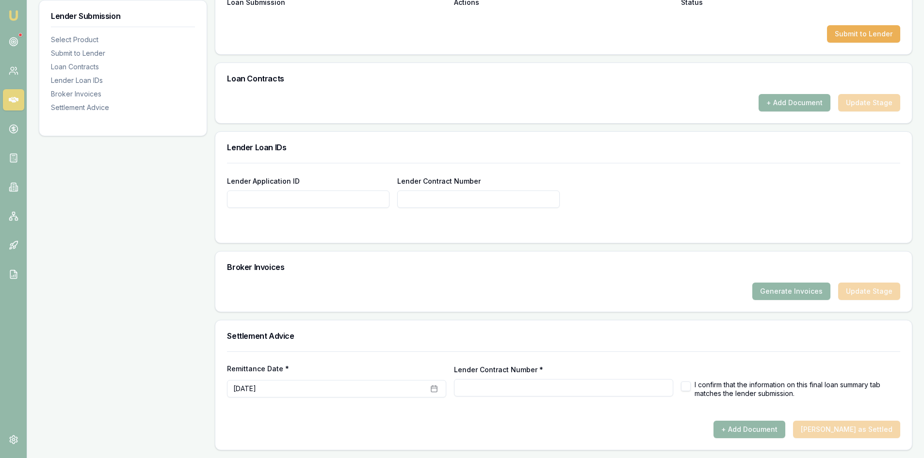
click at [689, 387] on button "button" at bounding box center [686, 387] width 10 height 10
checkbox input "true"
click at [775, 435] on button "+ Add Document" at bounding box center [750, 429] width 72 height 17
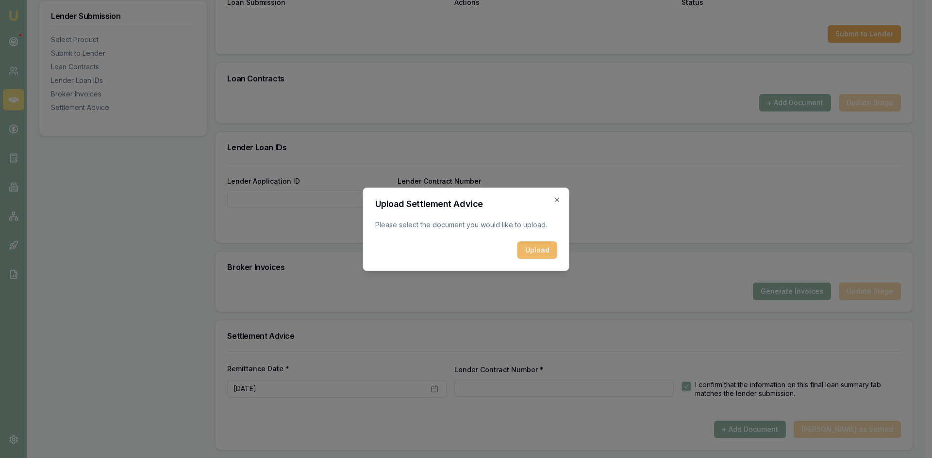
click at [537, 257] on button "Upload" at bounding box center [537, 250] width 40 height 17
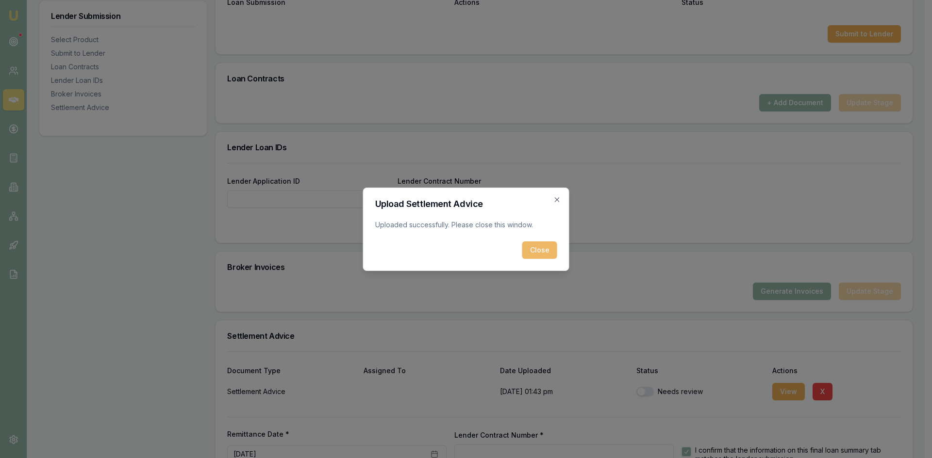
click at [540, 249] on button "Close" at bounding box center [539, 250] width 35 height 17
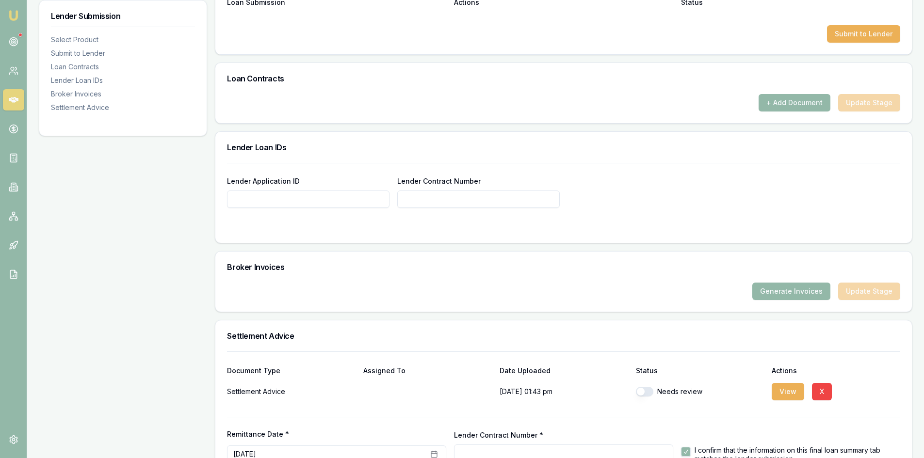
click at [650, 392] on button "button" at bounding box center [644, 392] width 17 height 10
checkbox input "true"
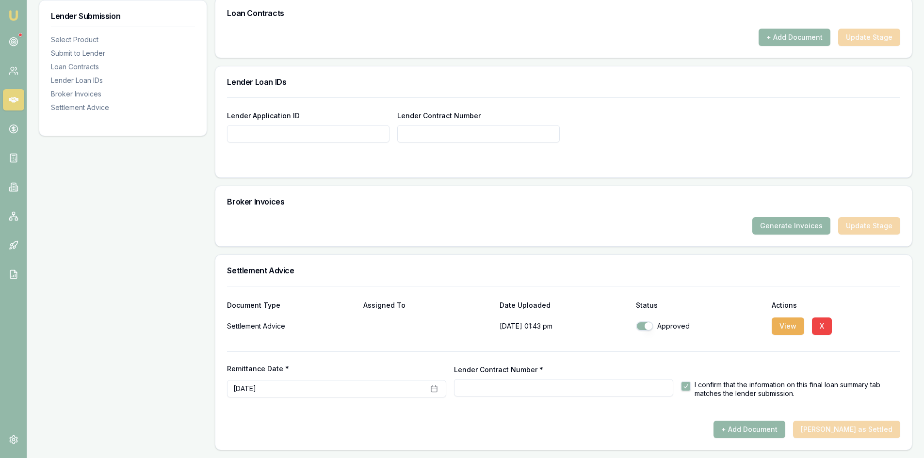
click at [487, 384] on input "Lender Contract Number *" at bounding box center [563, 387] width 219 height 17
paste input "006RE00000KHoD0YAL"
type input "006RE00000KHoD0YAL"
click at [519, 421] on div at bounding box center [563, 417] width 673 height 8
type input "006RE00000KHoD0YAL"
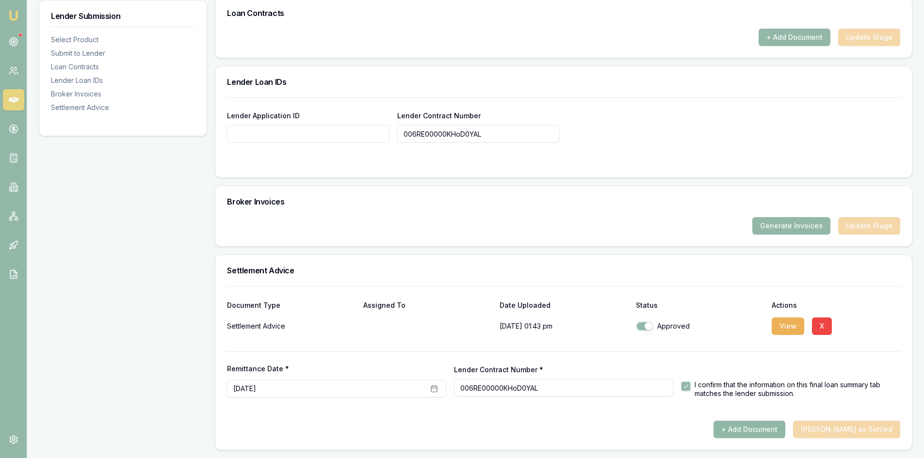
click at [758, 431] on button "+ Add Document" at bounding box center [750, 429] width 72 height 17
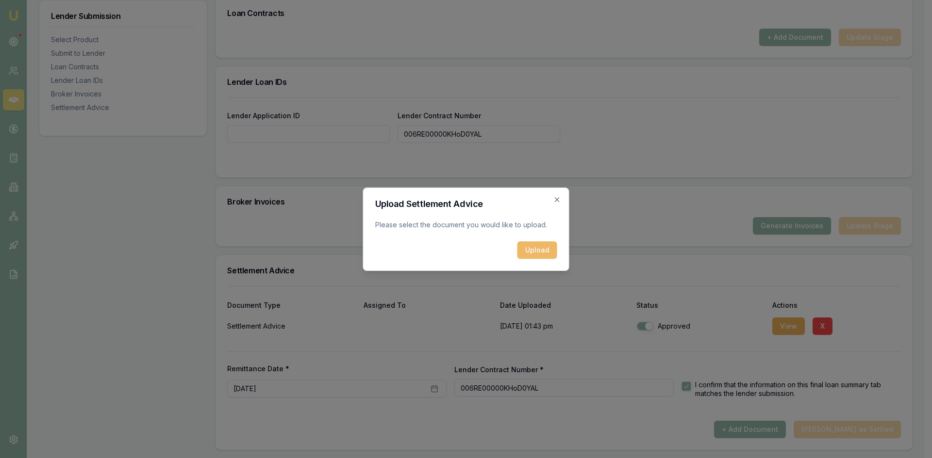
click at [535, 253] on button "Upload" at bounding box center [537, 250] width 40 height 17
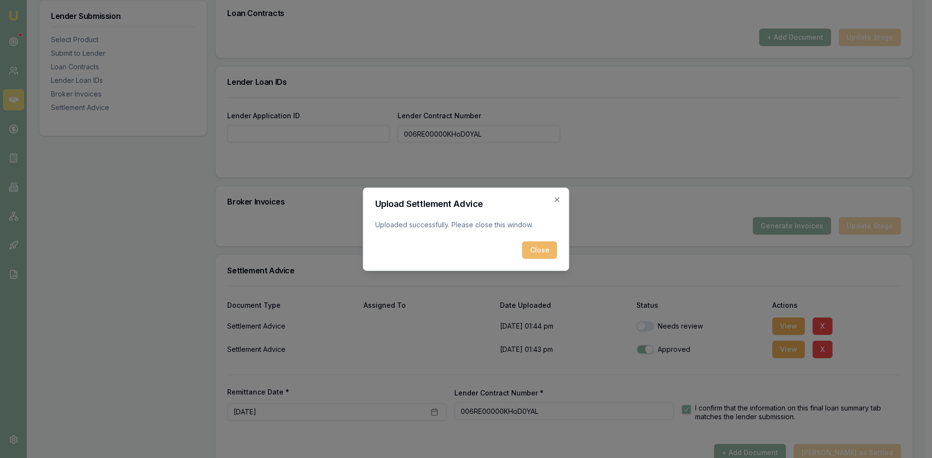
click at [540, 250] on button "Close" at bounding box center [539, 250] width 35 height 17
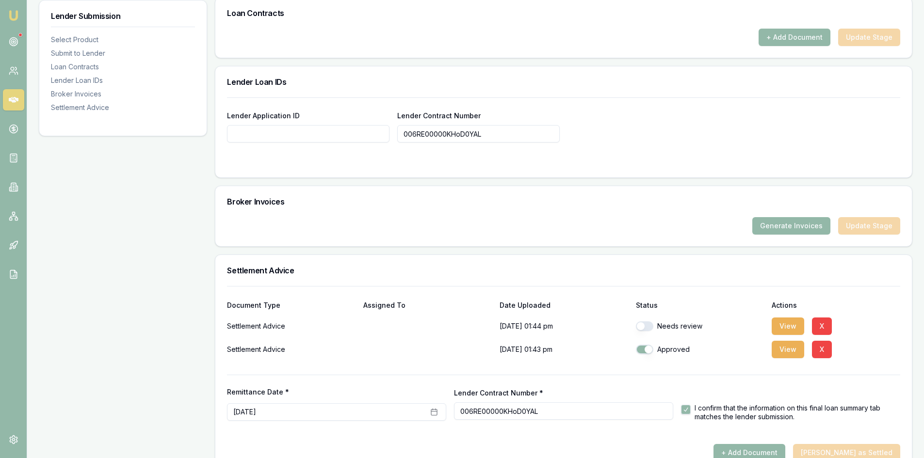
click at [650, 327] on button "button" at bounding box center [644, 327] width 17 height 10
checkbox input "true"
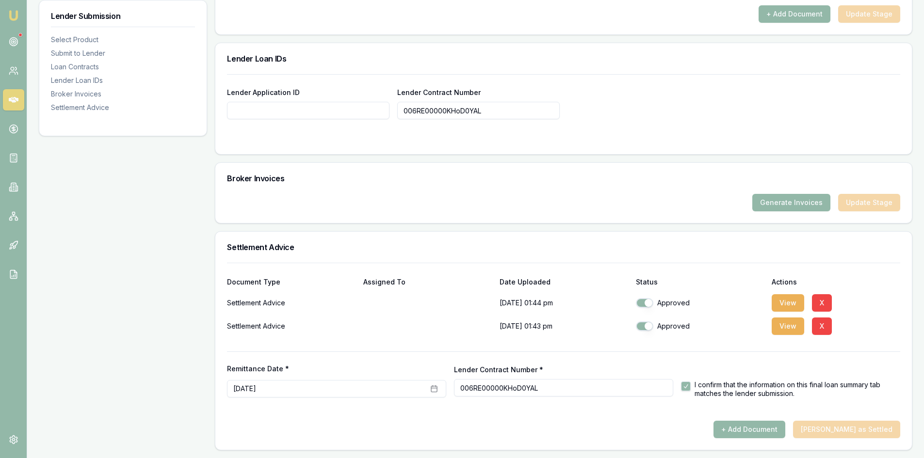
scroll to position [487, 0]
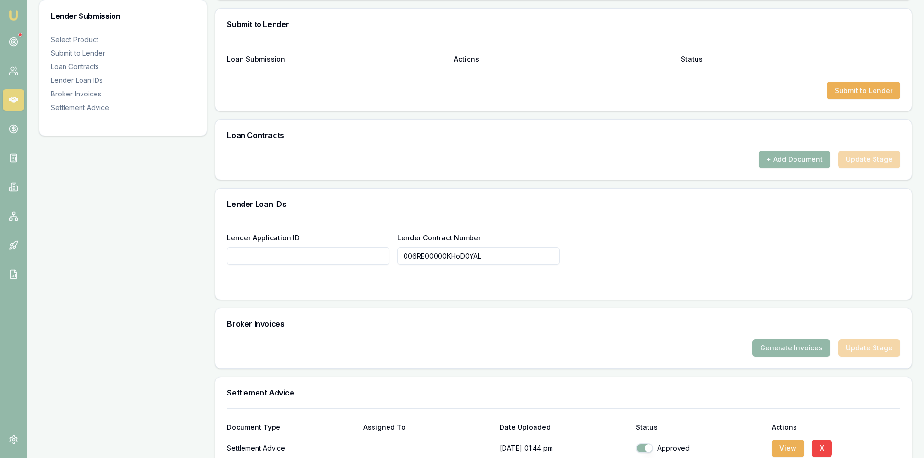
click at [302, 260] on input "Lender Application ID" at bounding box center [308, 255] width 163 height 17
paste input "006RE00000KHoD0YAL"
type input "006RE00000KHoD0YAL"
click at [379, 292] on div "Lender Application ID 006RE00000KHoD0YAL Lender Contract Number 006RE00000KHoD0…" at bounding box center [563, 260] width 697 height 80
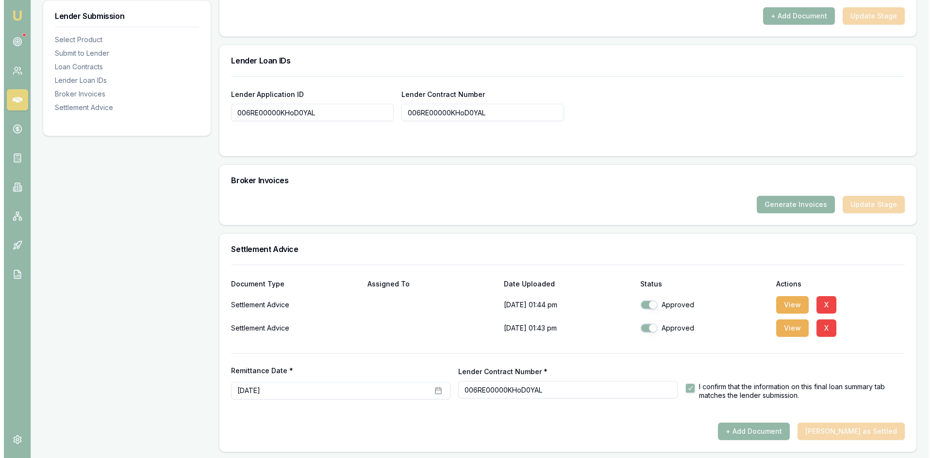
scroll to position [633, 0]
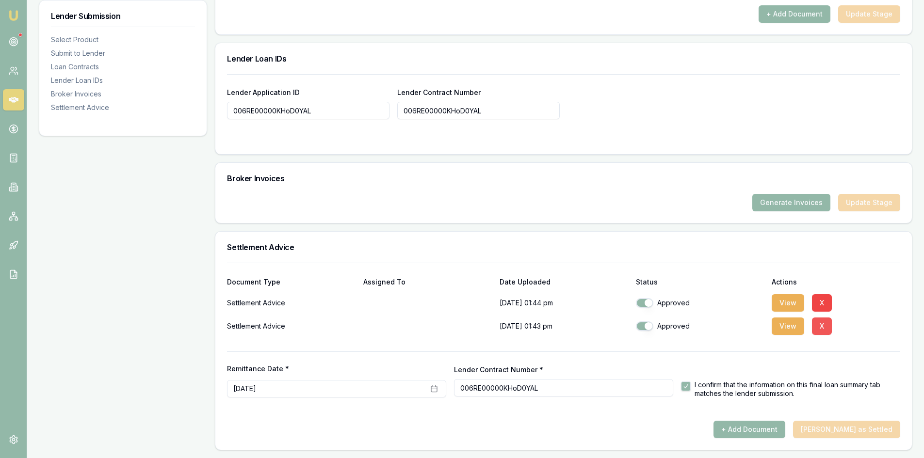
click at [823, 325] on button "X" at bounding box center [822, 326] width 20 height 17
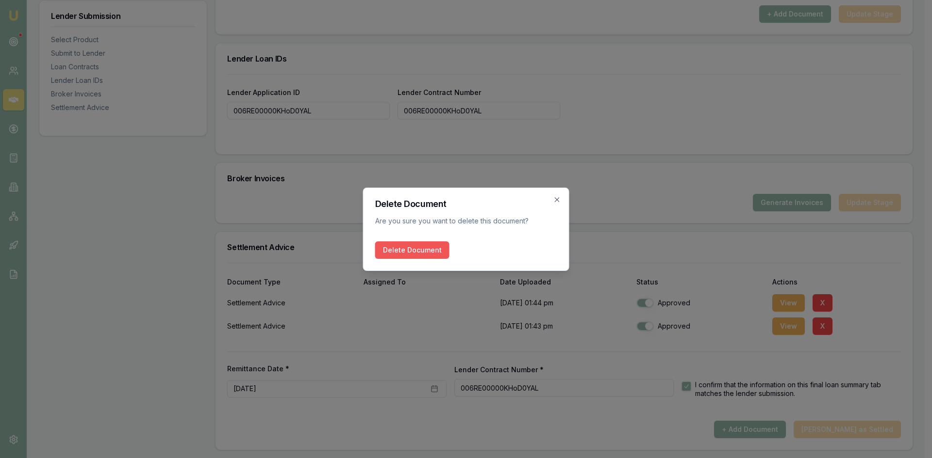
click at [413, 247] on button "Delete Document" at bounding box center [412, 250] width 74 height 17
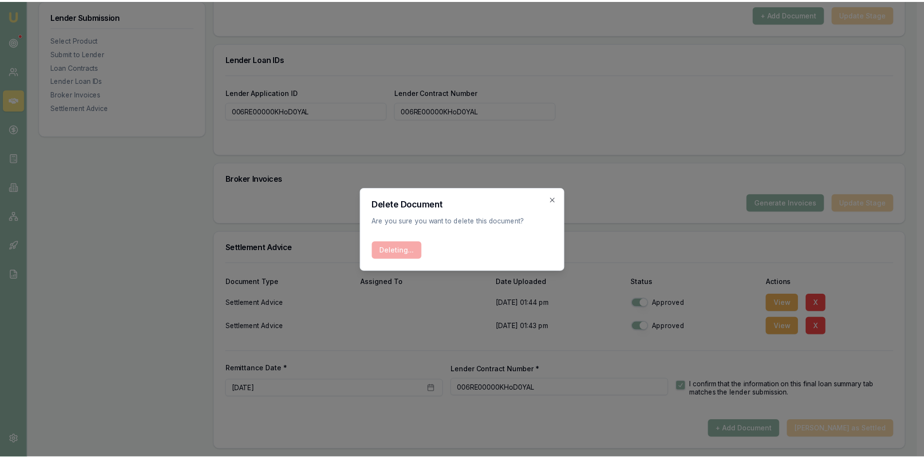
scroll to position [609, 0]
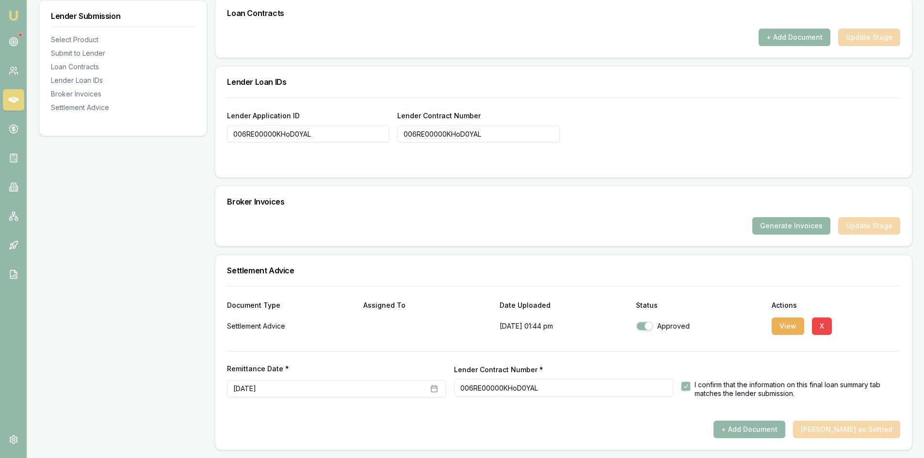
click at [850, 430] on div "+ Add Document Mark Deal as Settled" at bounding box center [563, 429] width 673 height 17
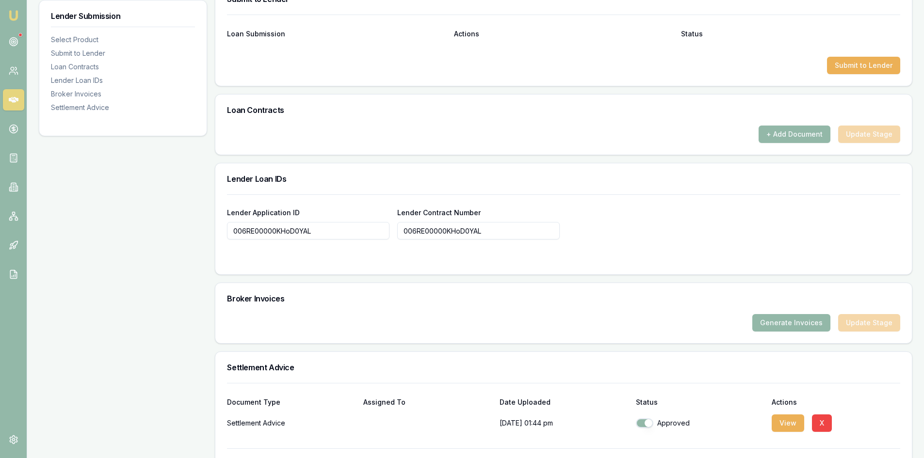
click at [709, 238] on div "Lender Application ID 006RE00000KHoD0YAL Lender Contract Number 006RE00000KHoD0…" at bounding box center [563, 223] width 673 height 33
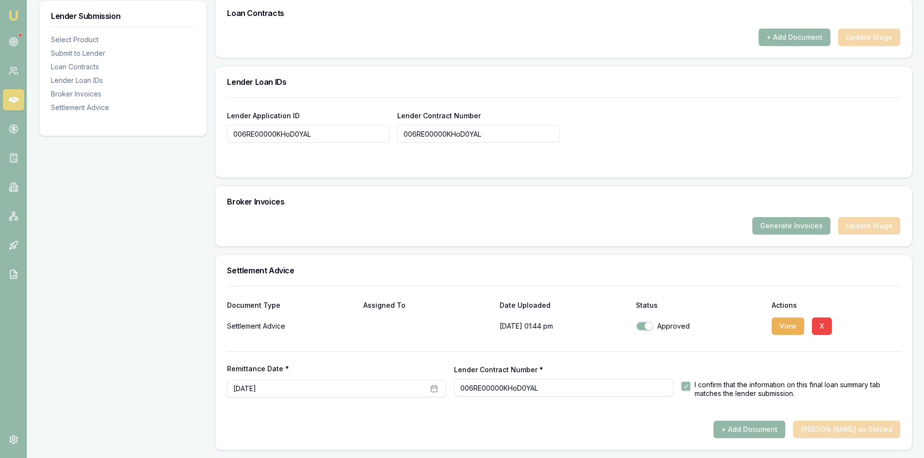
click at [840, 430] on div "+ Add Document Mark Deal as Settled" at bounding box center [563, 429] width 673 height 17
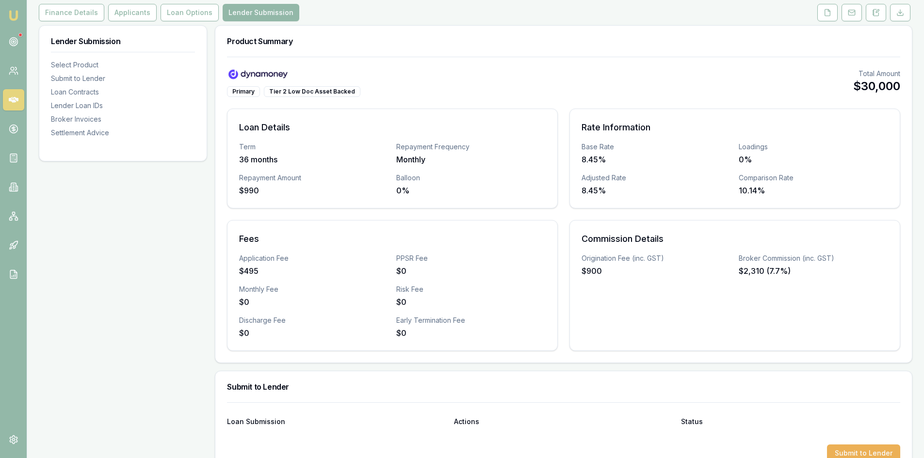
scroll to position [0, 0]
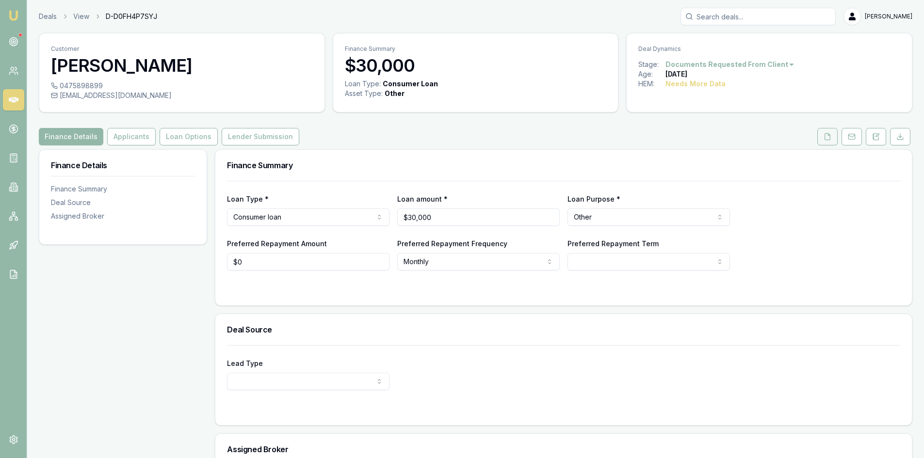
click at [827, 141] on button at bounding box center [828, 136] width 20 height 17
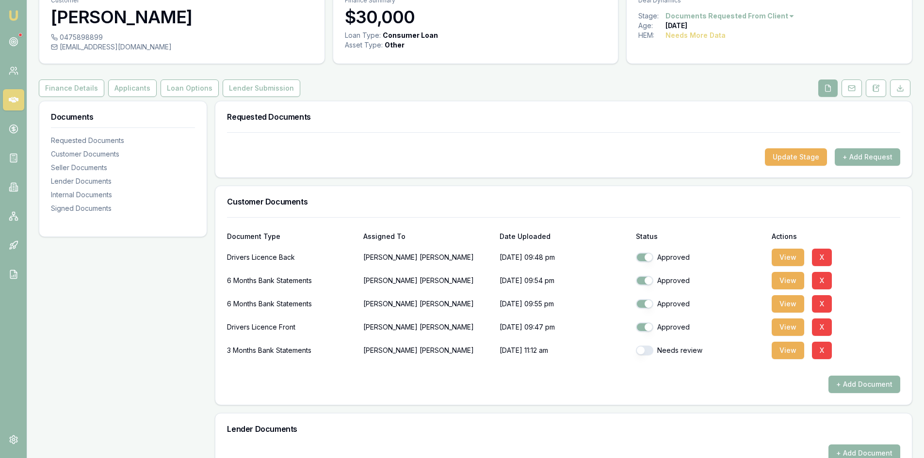
scroll to position [97, 0]
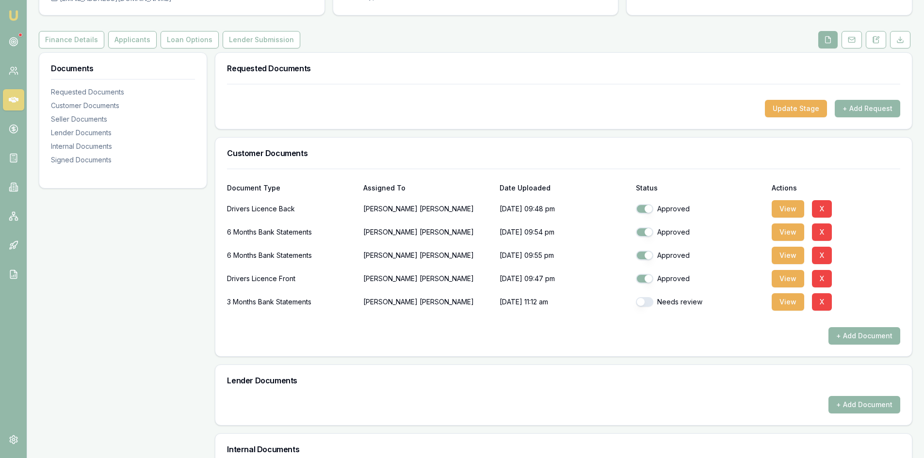
click at [646, 301] on button "button" at bounding box center [644, 302] width 17 height 10
checkbox input "true"
click at [788, 305] on button "View" at bounding box center [788, 302] width 33 height 17
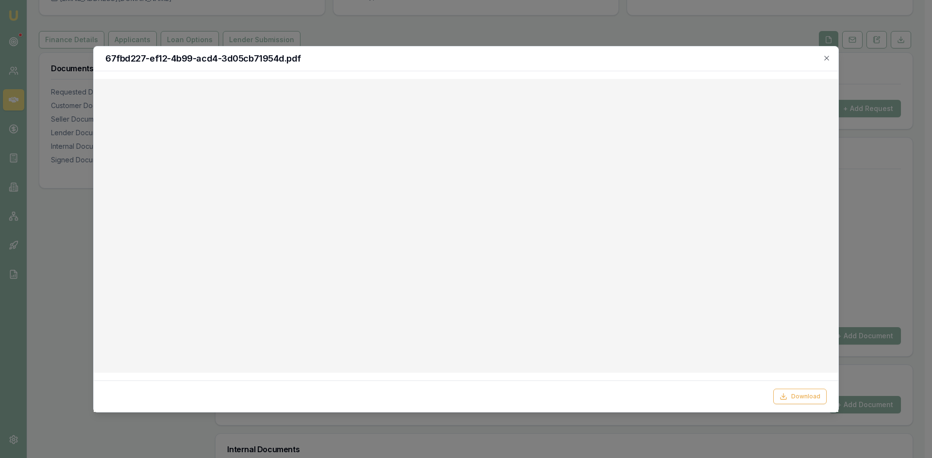
click at [829, 62] on div "67fbd227-ef12-4b99-acd4-3d05cb71954d.pdf" at bounding box center [466, 59] width 744 height 25
click at [828, 56] on icon "button" at bounding box center [826, 58] width 4 height 4
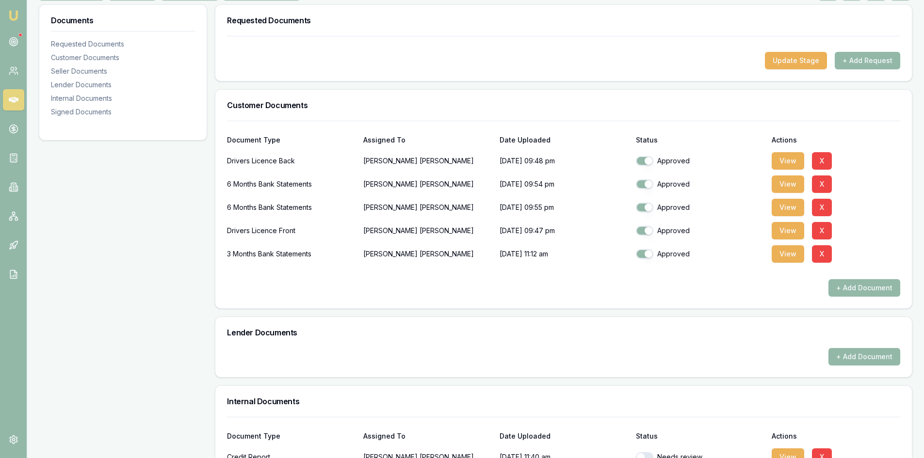
scroll to position [0, 0]
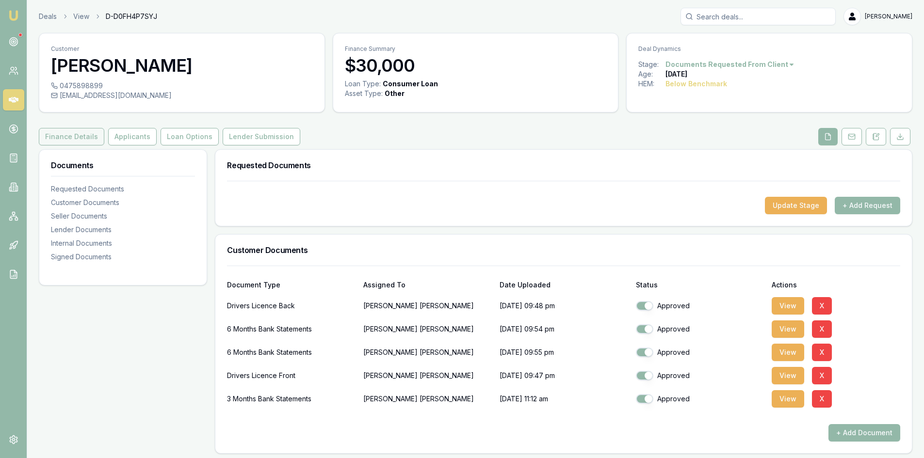
click at [63, 135] on button "Finance Details" at bounding box center [71, 136] width 65 height 17
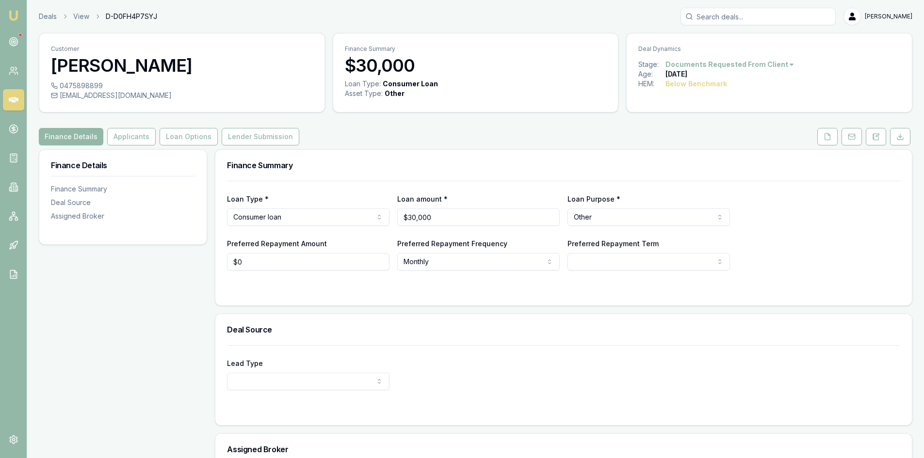
click at [337, 222] on html "Emu Broker Deals View D-D0FH4P7SYJ [PERSON_NAME] Toggle Menu Customer [PERSON_N…" at bounding box center [462, 229] width 924 height 458
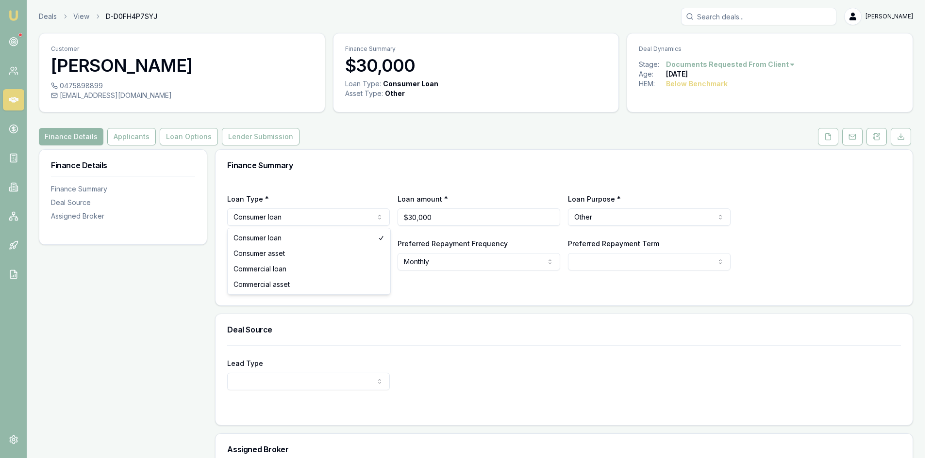
select select "COMMERCIAL_ASSET"
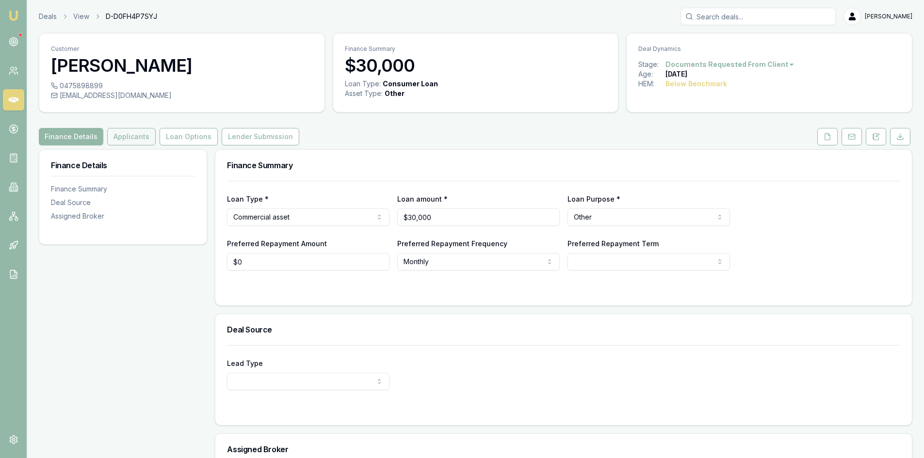
click at [119, 137] on button "Applicants" at bounding box center [131, 136] width 49 height 17
select select "60"
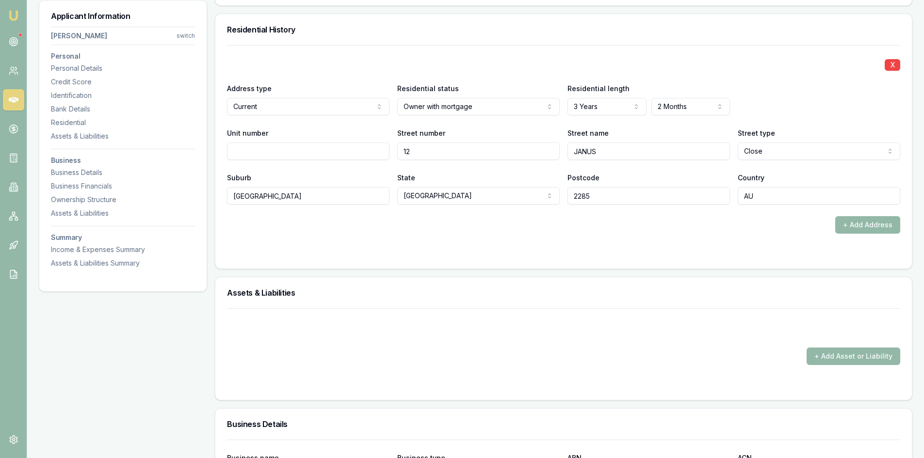
scroll to position [1019, 0]
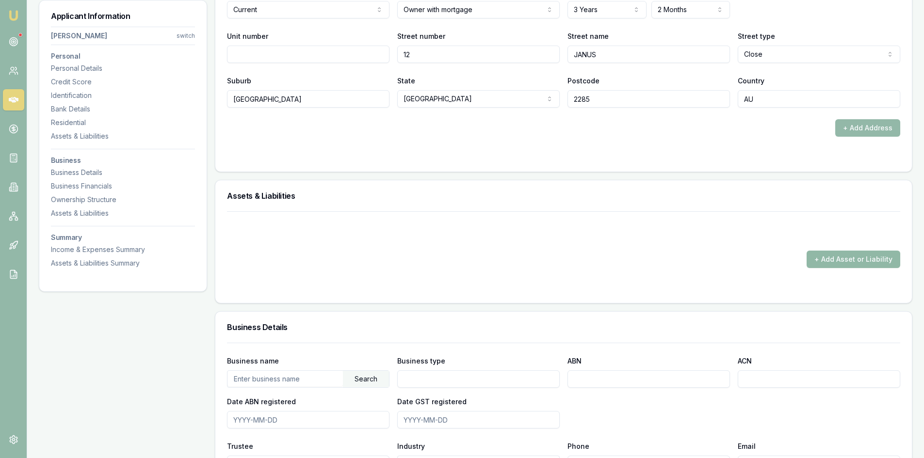
click at [860, 260] on button "+ Add Asset or Liability" at bounding box center [854, 259] width 94 height 17
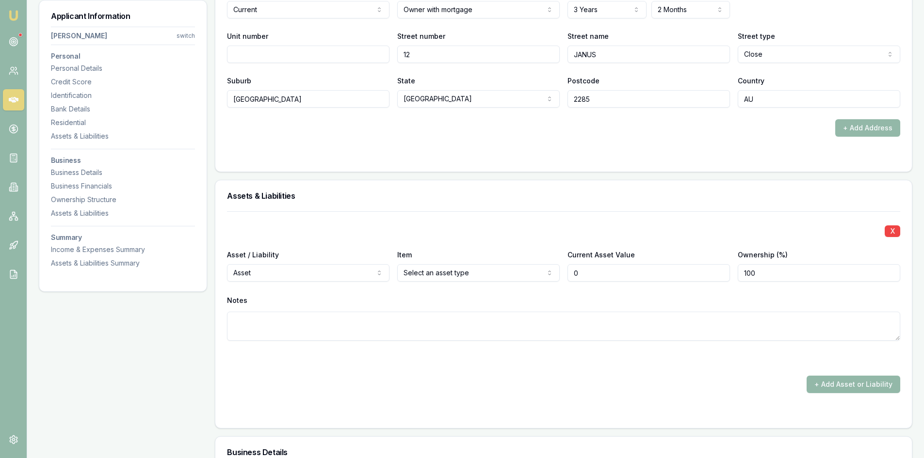
type input "$0"
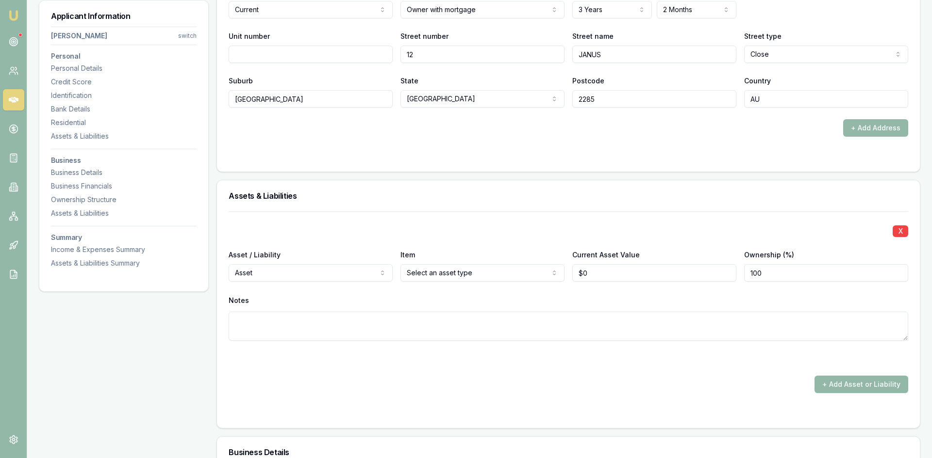
drag, startPoint x: 509, startPoint y: 309, endPoint x: 501, endPoint y: 302, distance: 10.4
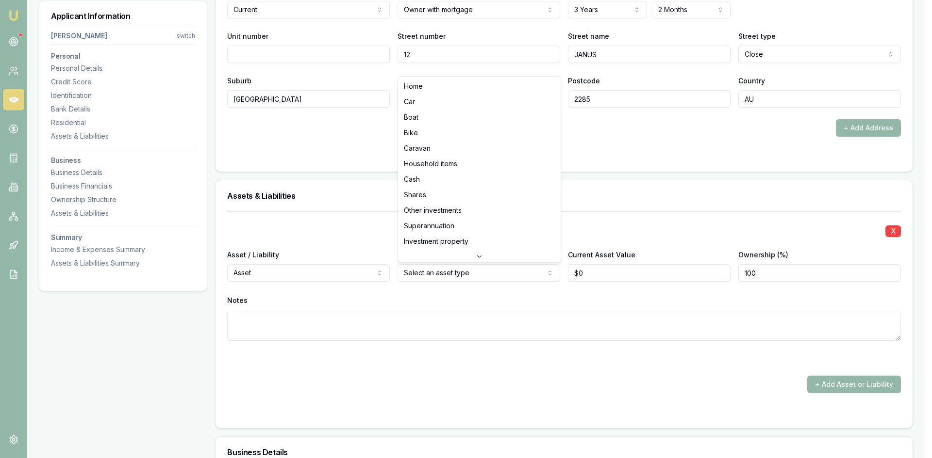
select select "HOUSEHOLD_ITEMS"
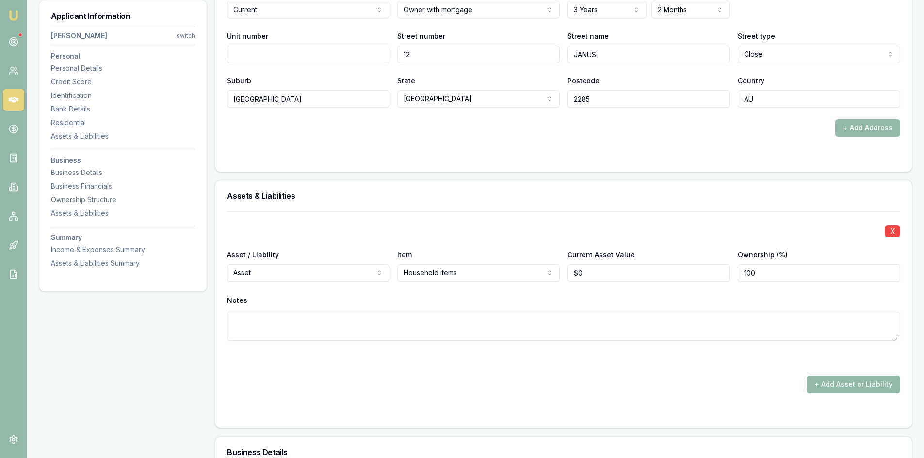
type input "0"
click at [603, 272] on input "0" at bounding box center [649, 272] width 163 height 17
type input "$70,000"
click at [614, 348] on div "X Asset / Liability Asset Asset Liability Item Household items Home Car Boat Bi…" at bounding box center [563, 288] width 673 height 153
click at [861, 385] on button "+ Add Asset or Liability" at bounding box center [854, 384] width 94 height 17
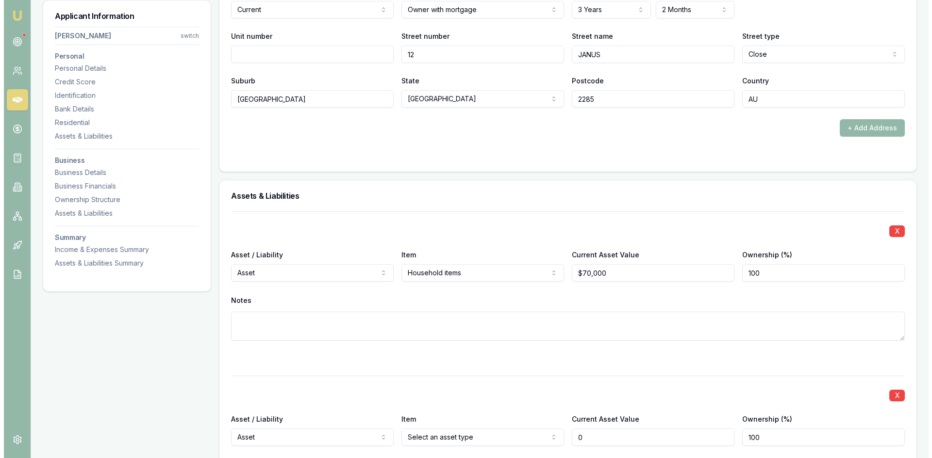
scroll to position [1116, 0]
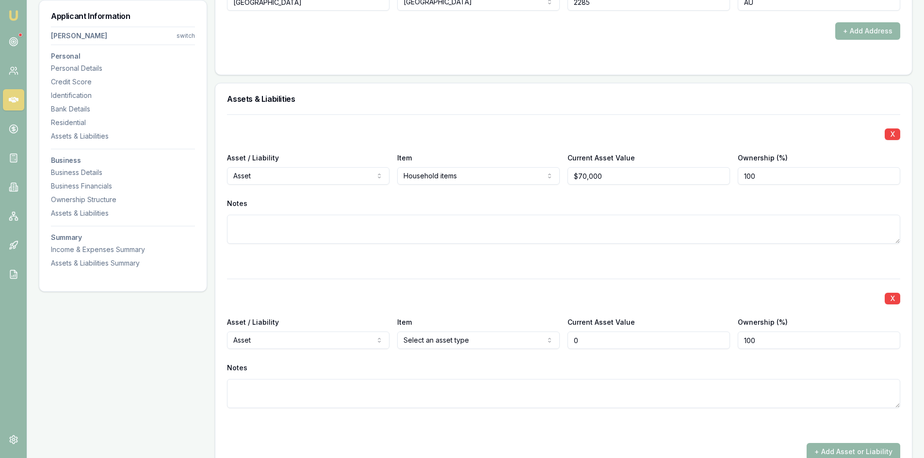
type input "$0"
click at [419, 232] on textarea at bounding box center [563, 229] width 673 height 29
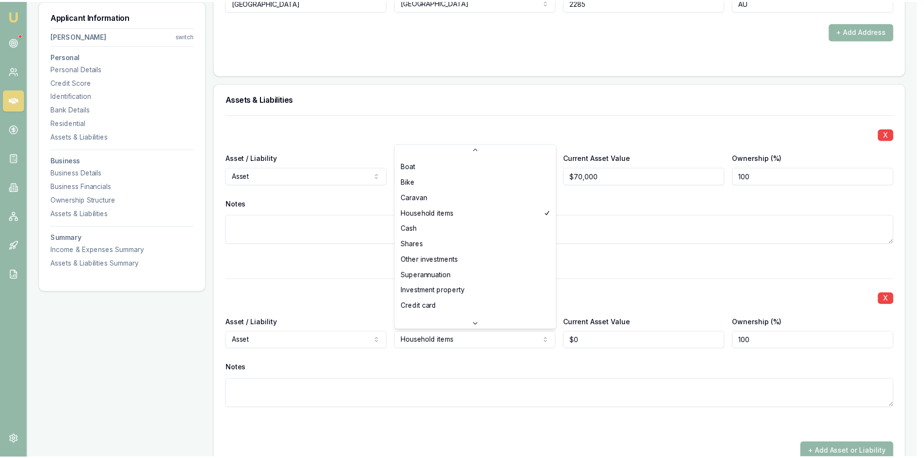
scroll to position [0, 0]
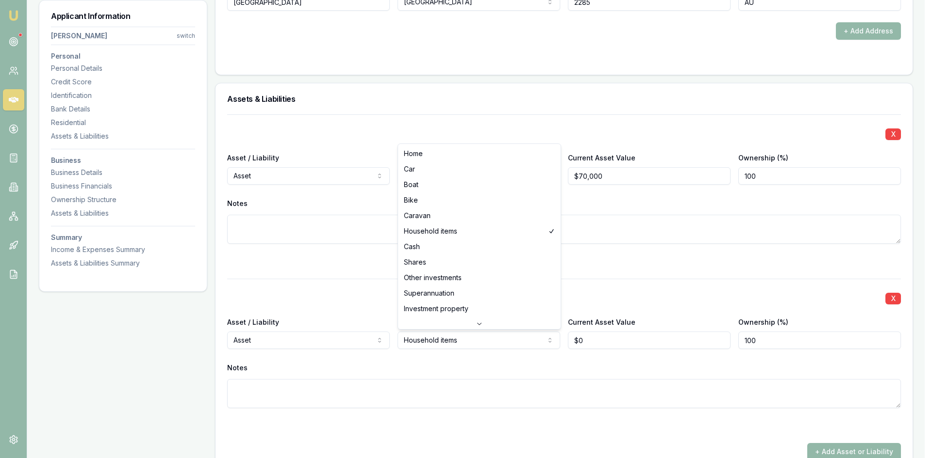
select select "HOME"
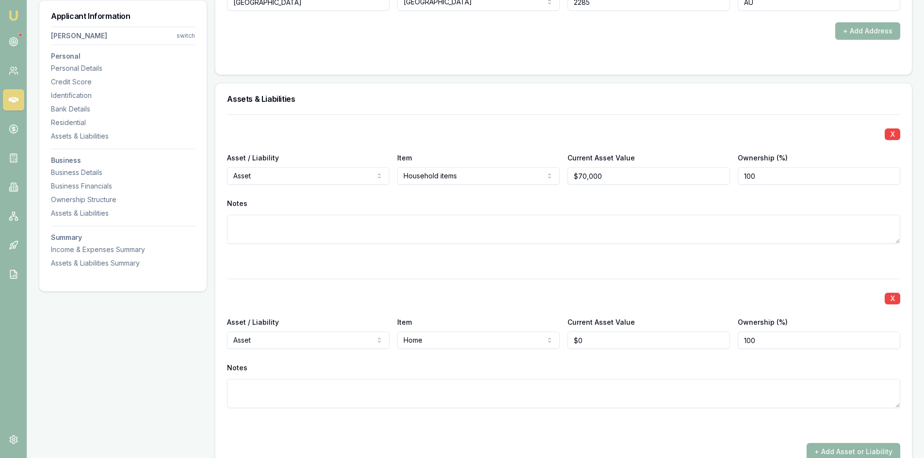
type input "0"
click at [606, 342] on input "0" at bounding box center [649, 340] width 163 height 17
type input "$700,000"
click at [564, 399] on textarea at bounding box center [563, 393] width 673 height 29
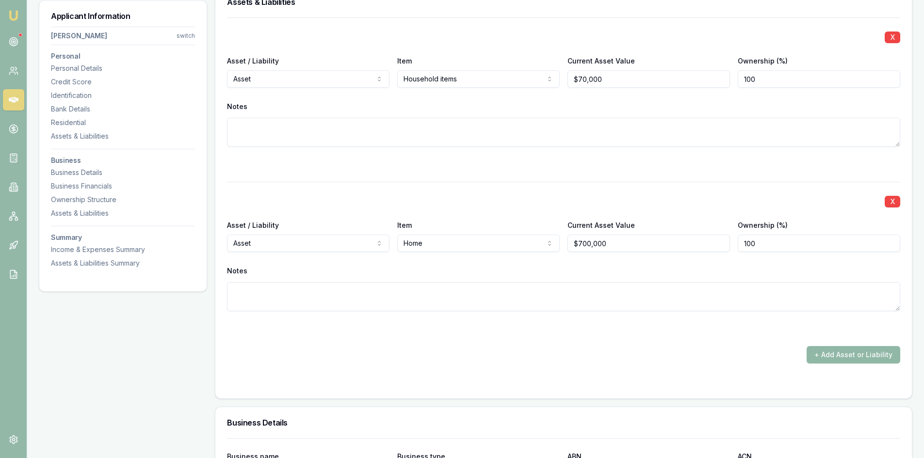
click at [827, 356] on button "+ Add Asset or Liability" at bounding box center [854, 354] width 94 height 17
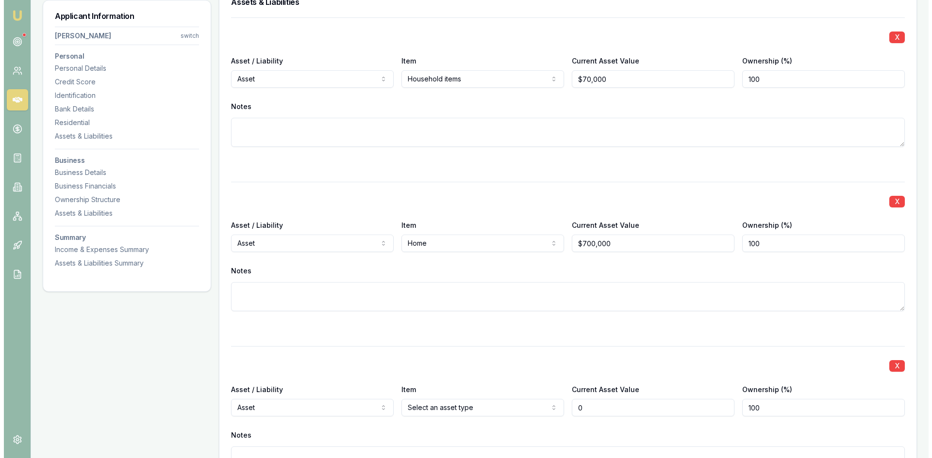
scroll to position [1358, 0]
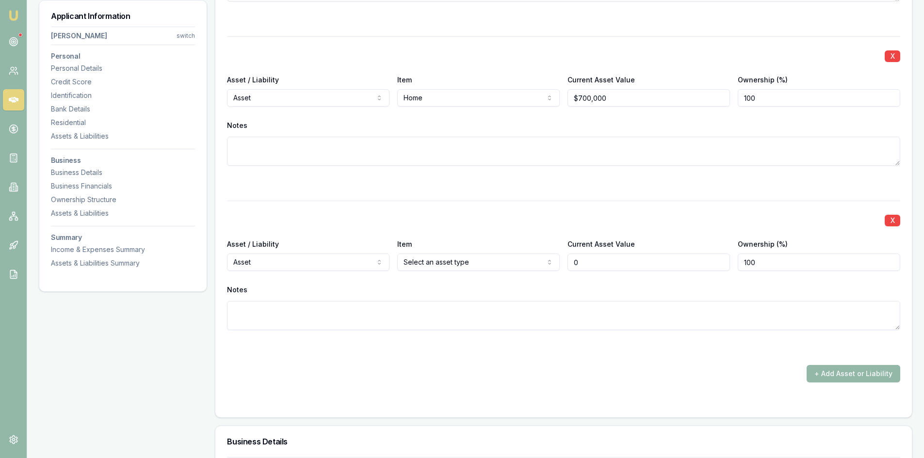
type input "$0"
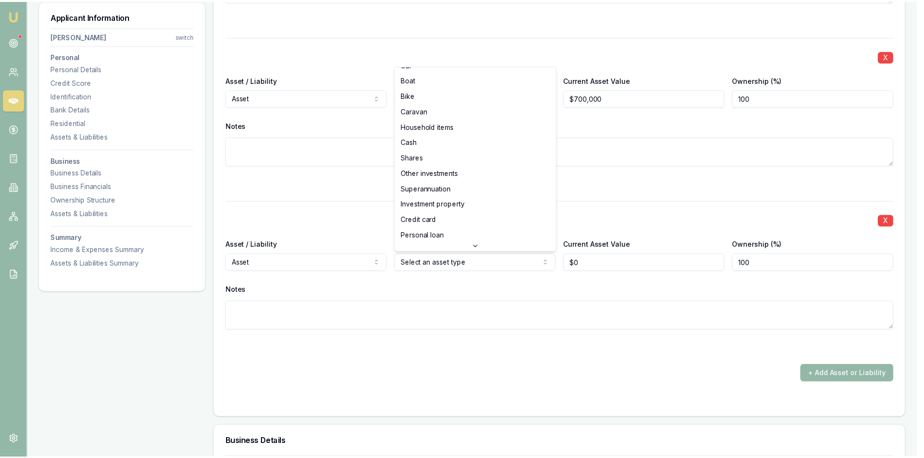
scroll to position [0, 0]
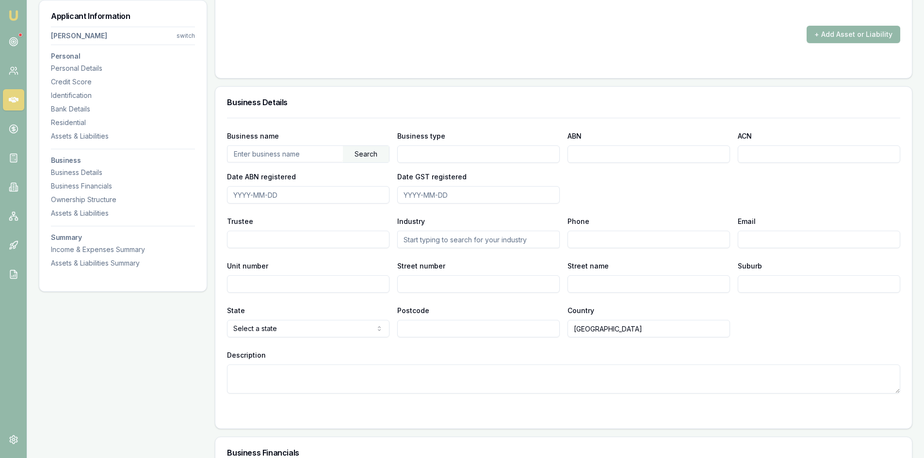
scroll to position [1601, 0]
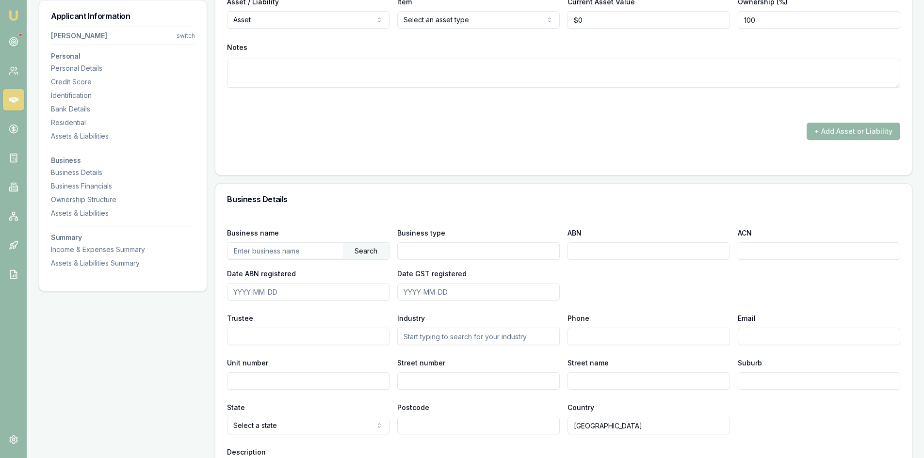
click at [293, 249] on input "text" at bounding box center [285, 251] width 115 height 16
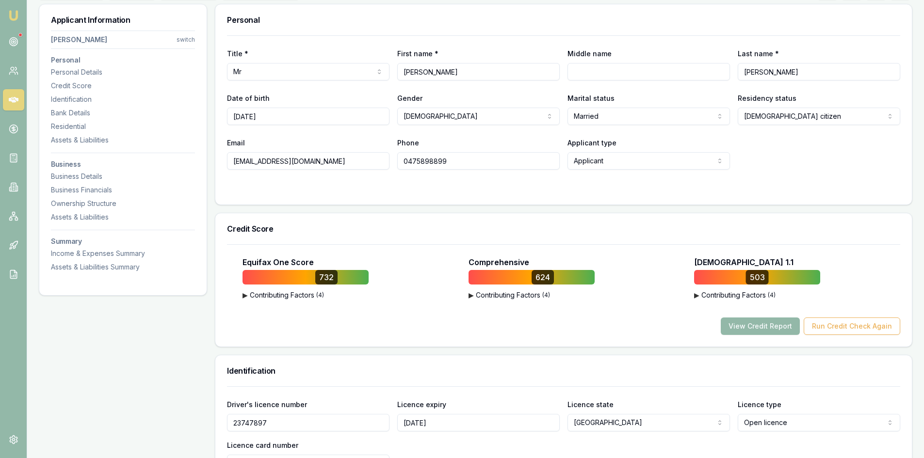
scroll to position [0, 0]
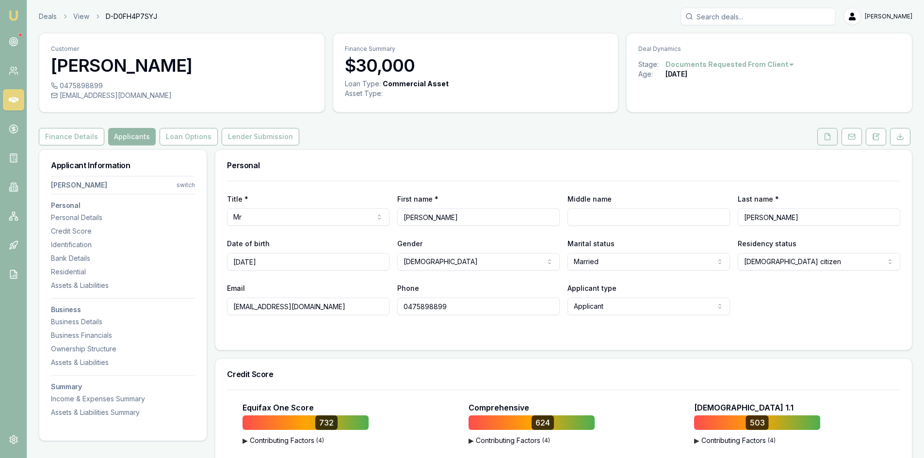
drag, startPoint x: 825, startPoint y: 139, endPoint x: 819, endPoint y: 140, distance: 5.5
click at [825, 139] on icon at bounding box center [827, 136] width 5 height 6
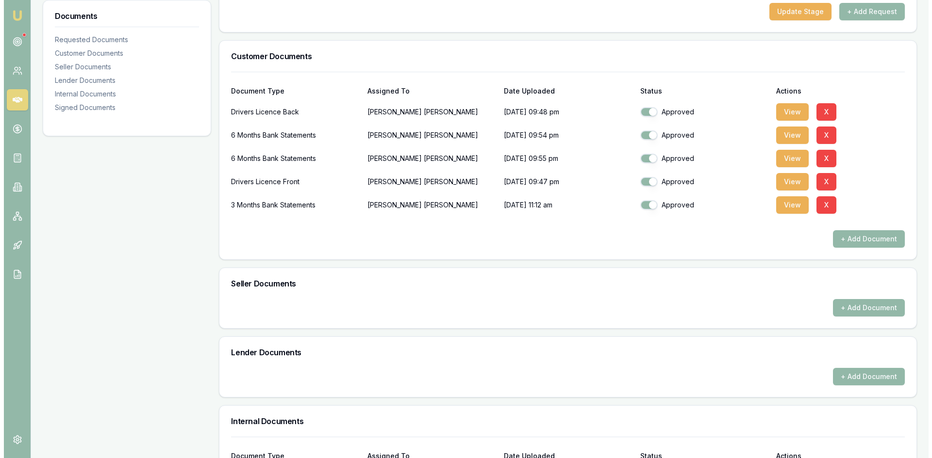
scroll to position [340, 0]
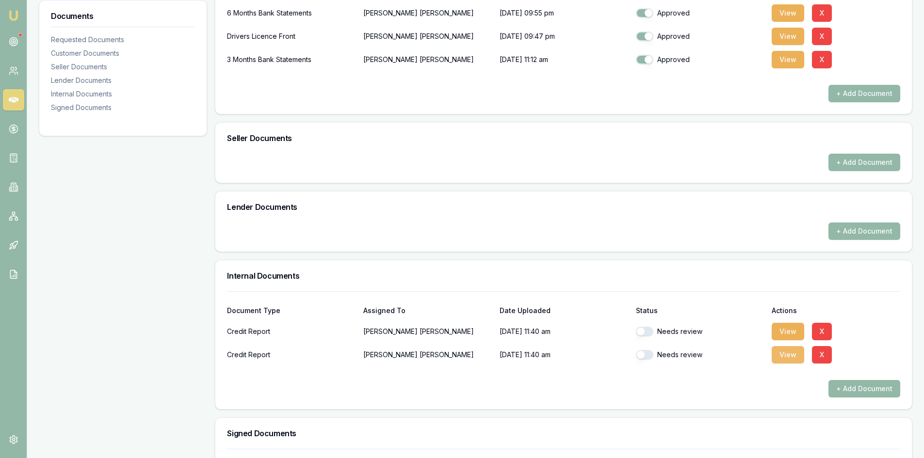
click at [781, 356] on button "View" at bounding box center [788, 354] width 33 height 17
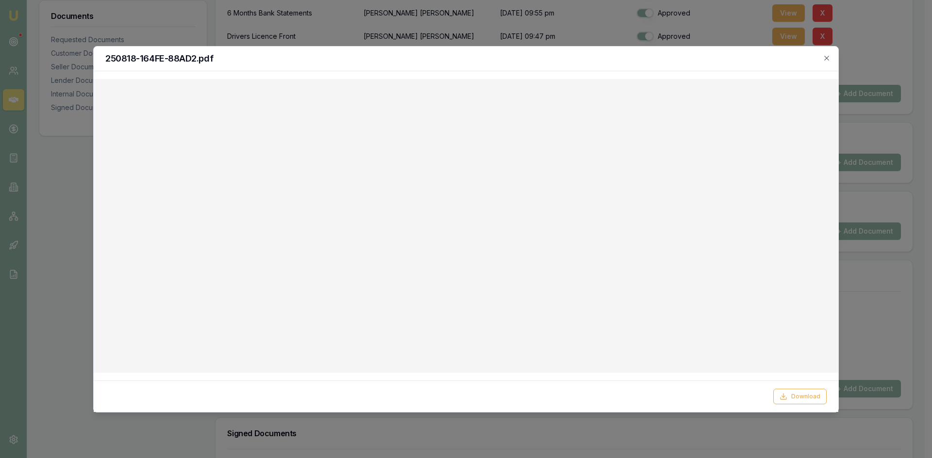
checkbox input "true"
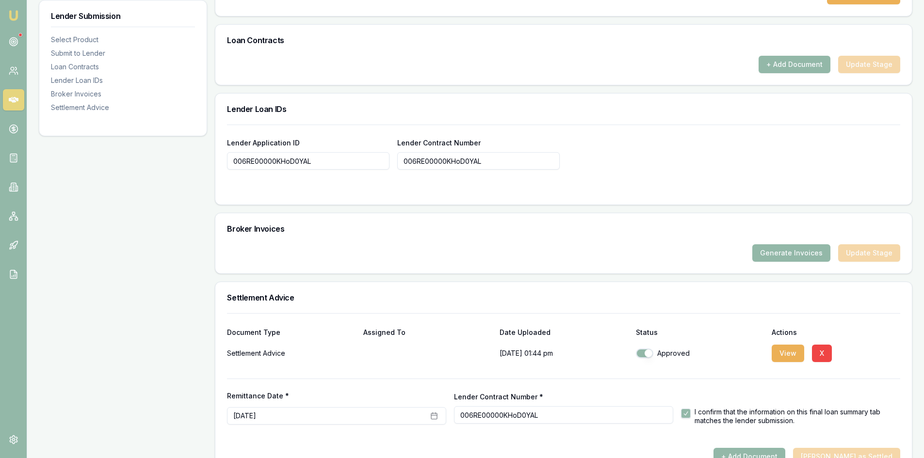
scroll to position [609, 0]
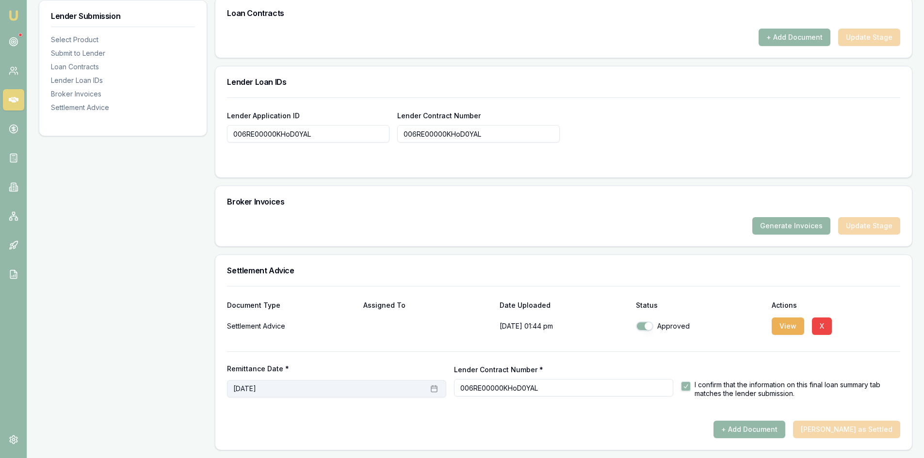
click at [291, 388] on button "[DATE]" at bounding box center [336, 388] width 219 height 17
click at [388, 360] on div "Remittance Date * [DATE] Lender Contract Number * 006RE00000KHoD0YAL I confirm …" at bounding box center [563, 375] width 673 height 46
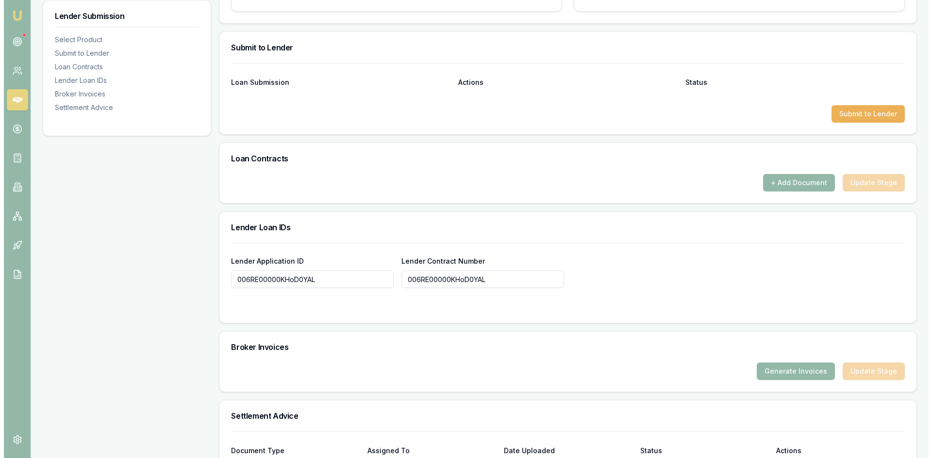
scroll to position [318, 0]
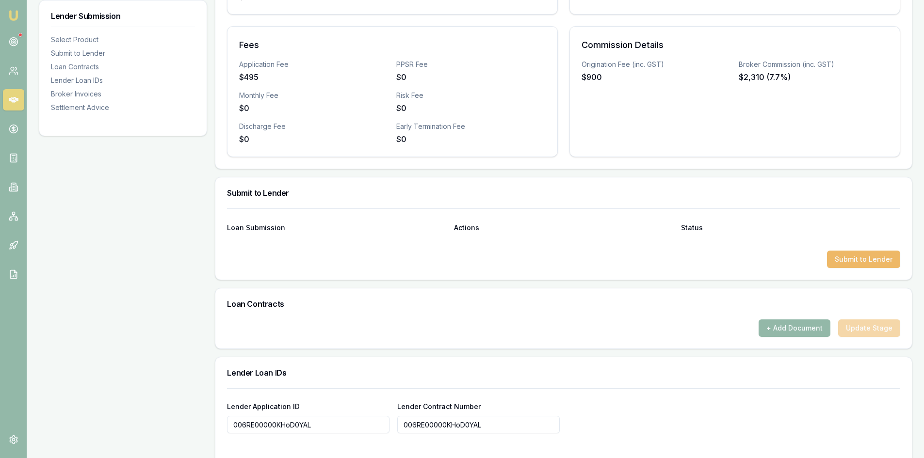
click at [867, 261] on button "Submit to Lender" at bounding box center [863, 259] width 73 height 17
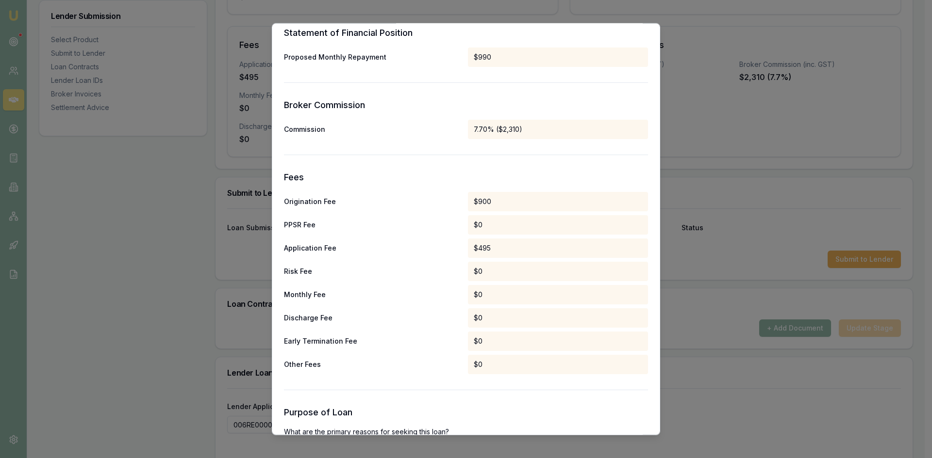
scroll to position [439, 0]
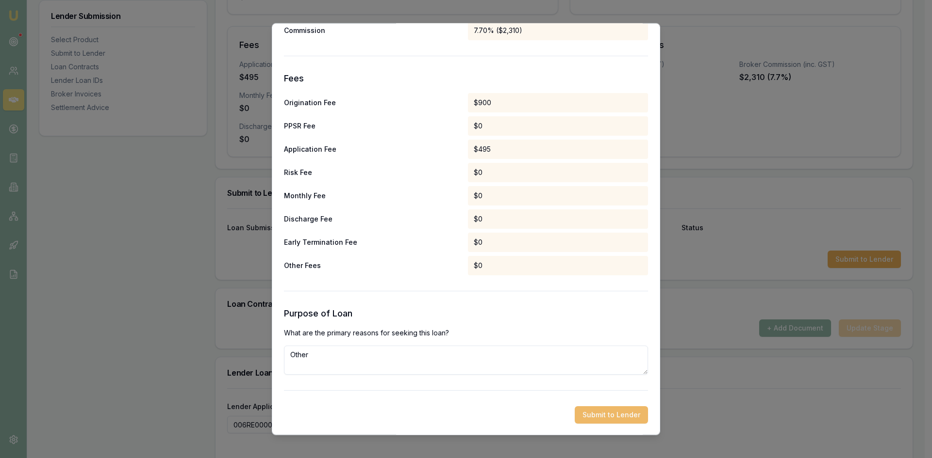
click at [600, 413] on button "Submit to Lender" at bounding box center [610, 414] width 73 height 17
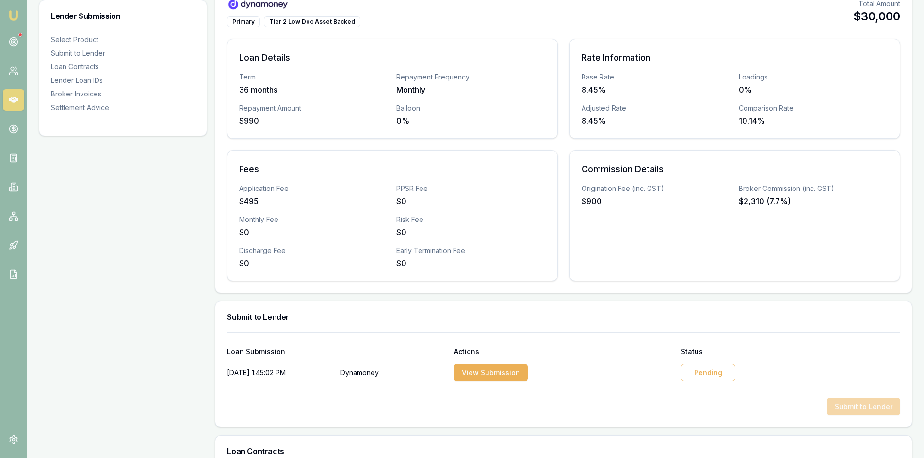
scroll to position [291, 0]
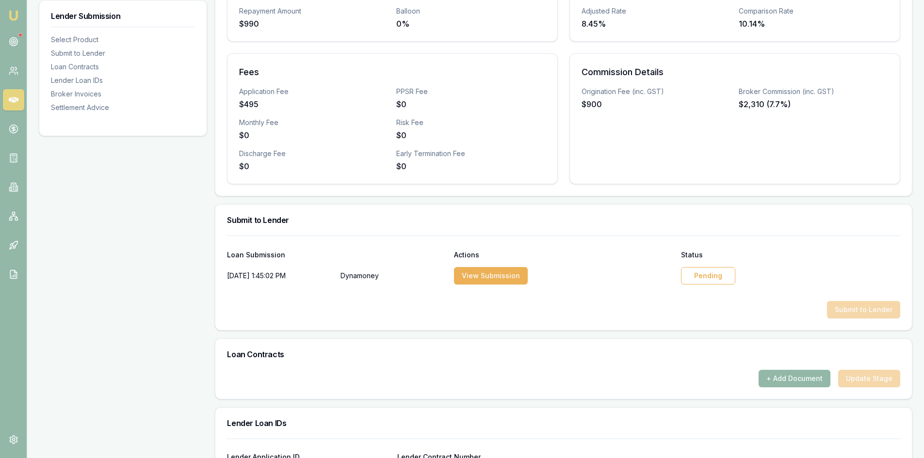
click at [704, 278] on div "Pending" at bounding box center [708, 275] width 54 height 17
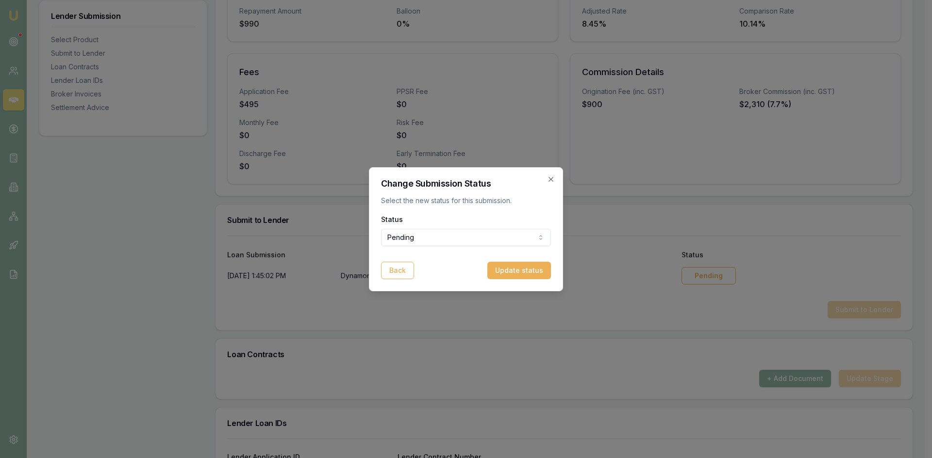
select select "APPROVED"
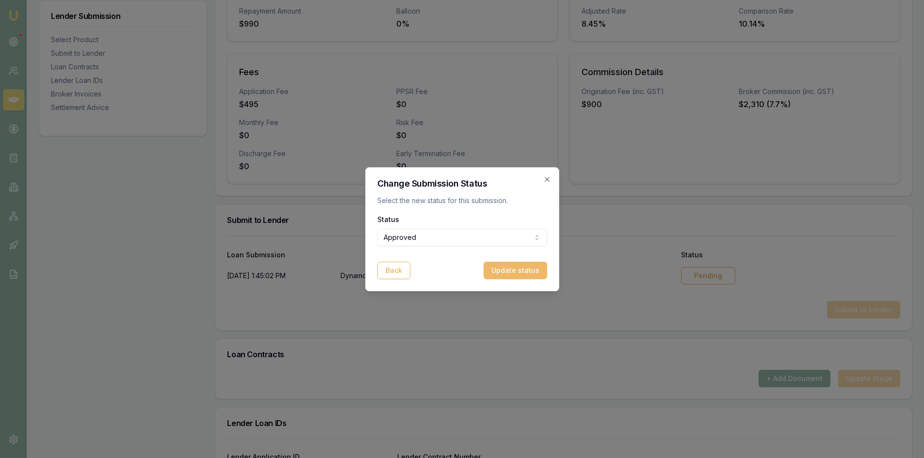
click at [522, 274] on button "Update status" at bounding box center [516, 270] width 64 height 17
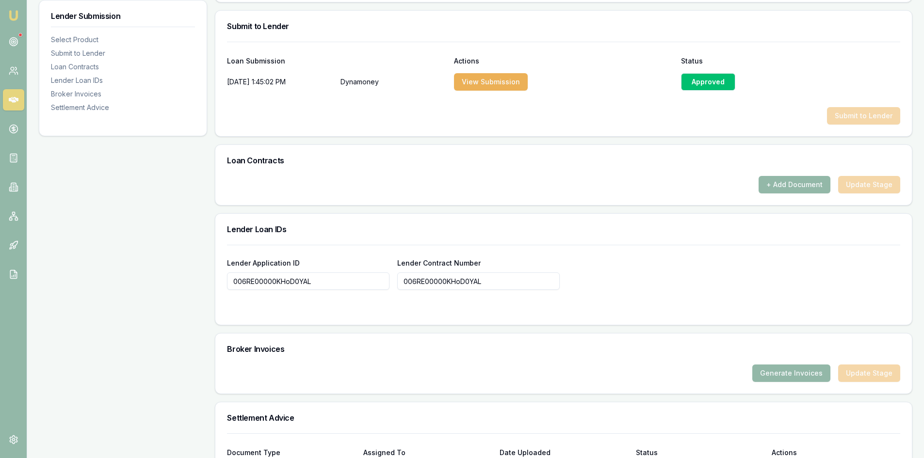
scroll to position [633, 0]
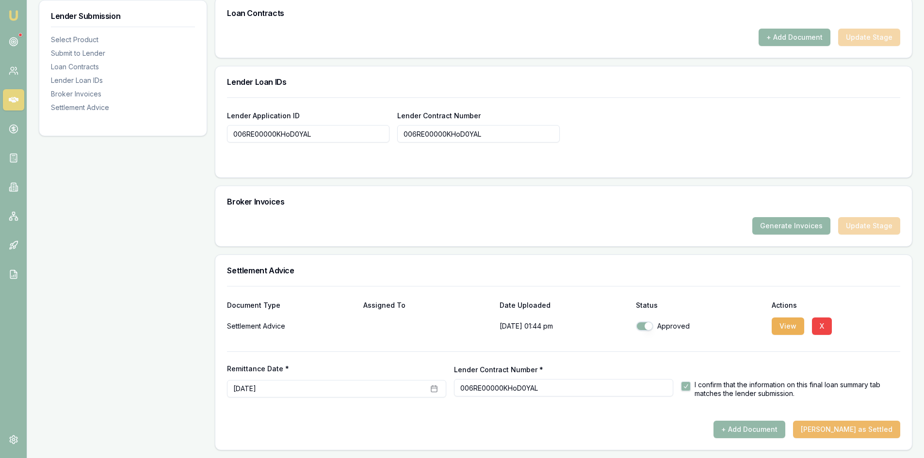
click at [859, 429] on button "[PERSON_NAME] as Settled" at bounding box center [846, 429] width 107 height 17
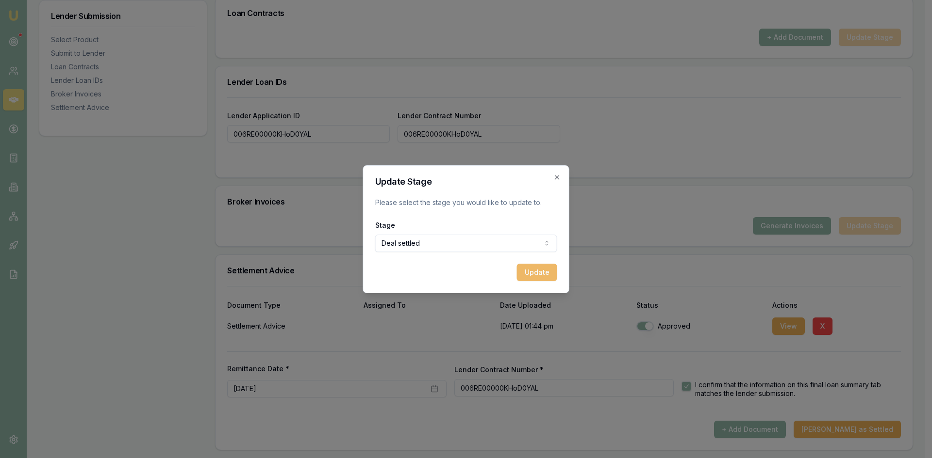
click at [532, 275] on button "Update" at bounding box center [537, 272] width 40 height 17
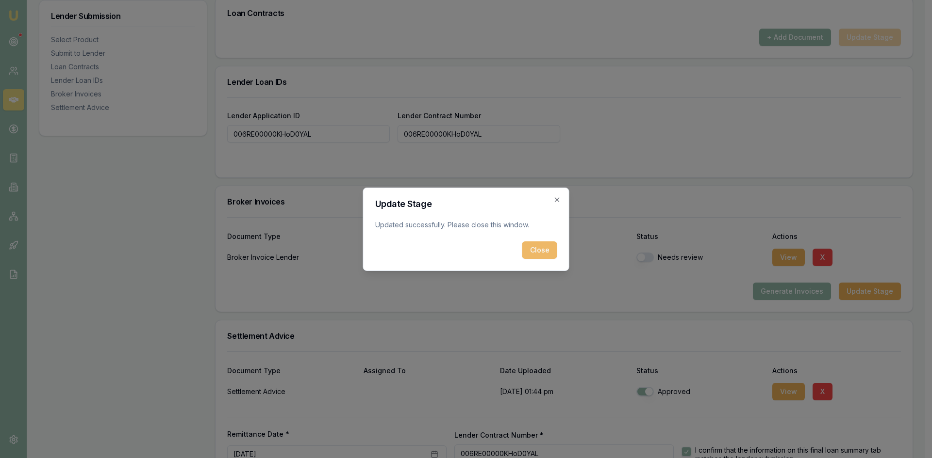
click at [544, 254] on button "Close" at bounding box center [539, 250] width 35 height 17
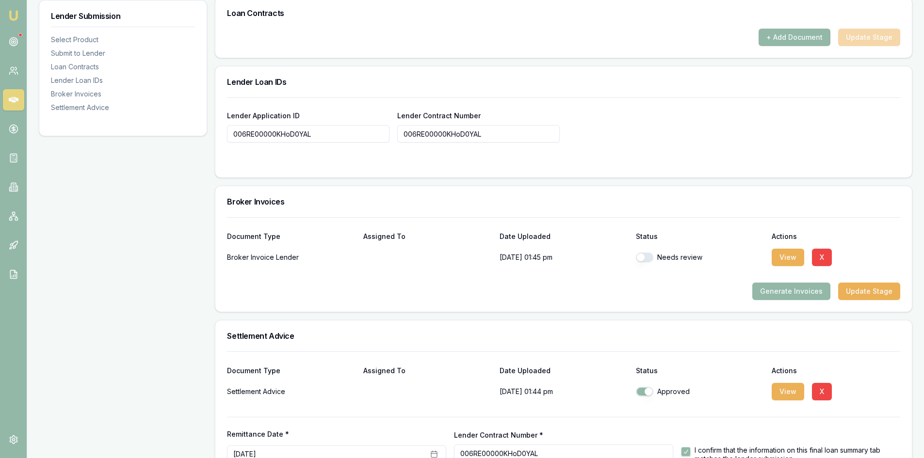
scroll to position [536, 0]
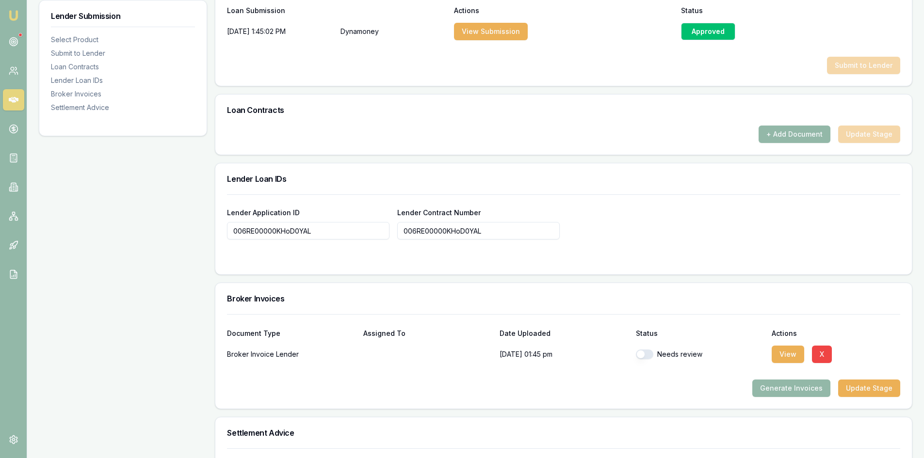
click at [649, 355] on button "button" at bounding box center [644, 355] width 17 height 10
checkbox input "true"
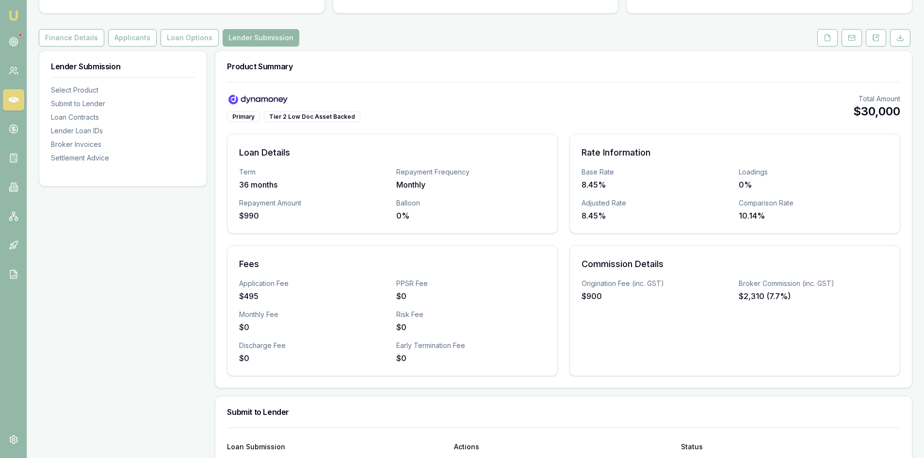
scroll to position [0, 0]
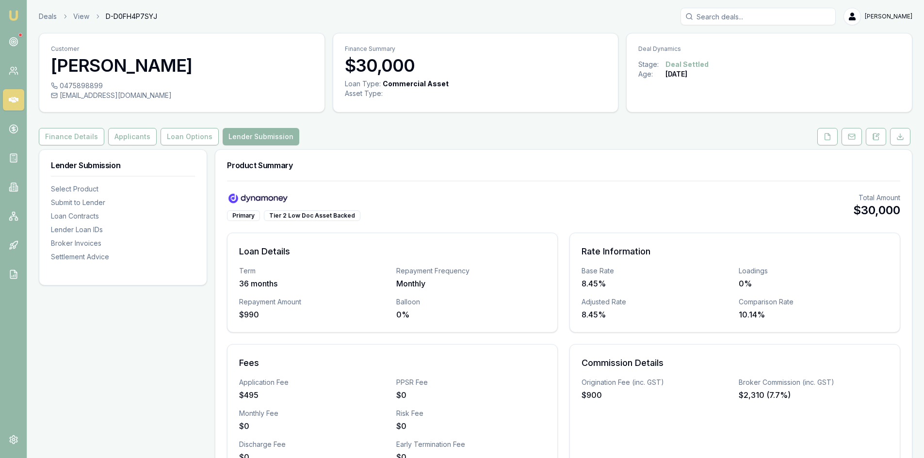
click at [19, 99] on link at bounding box center [13, 99] width 21 height 21
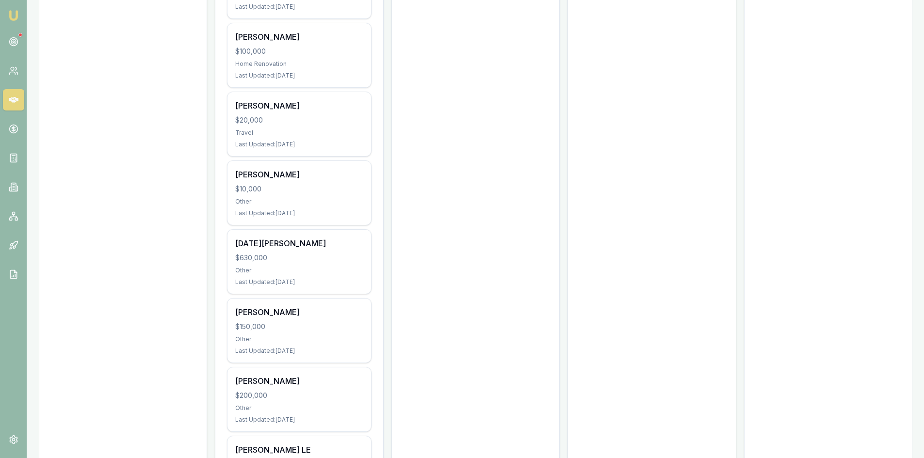
scroll to position [582, 0]
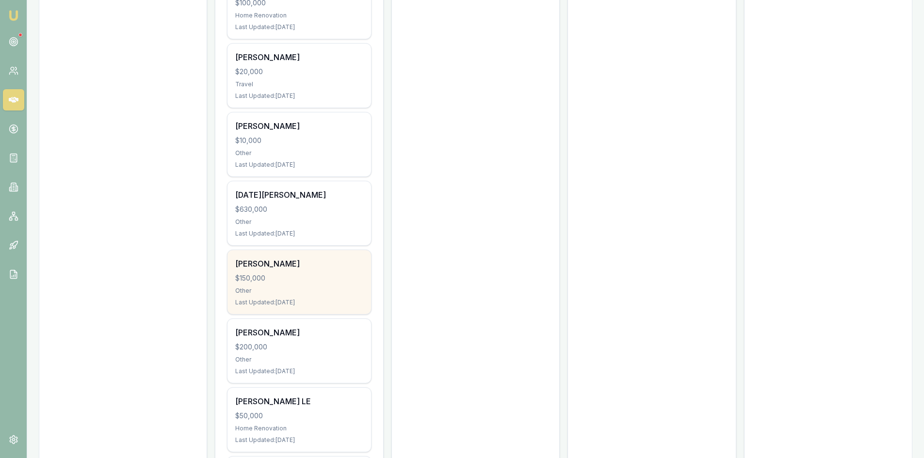
click at [305, 292] on div "Other" at bounding box center [299, 291] width 128 height 8
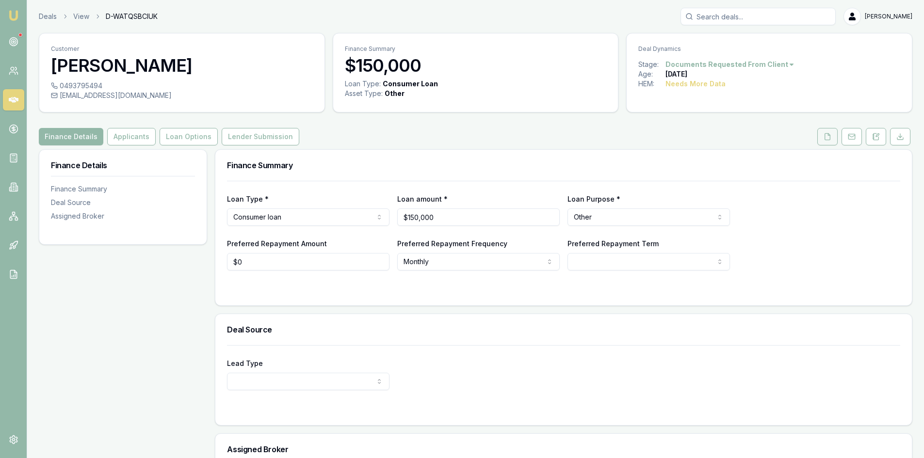
click at [826, 139] on icon at bounding box center [828, 137] width 8 height 8
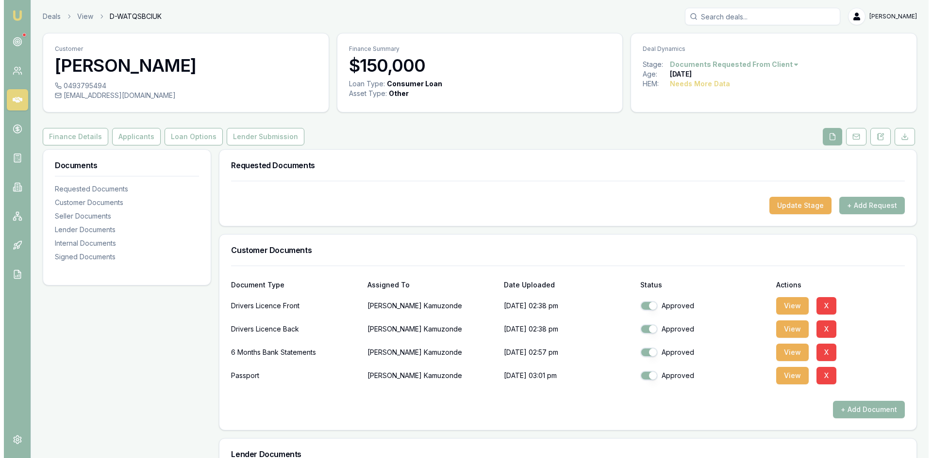
scroll to position [97, 0]
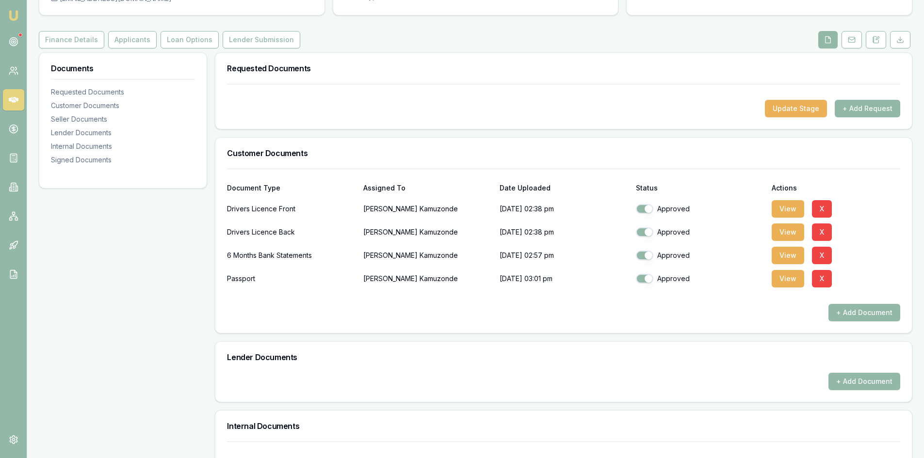
click at [856, 115] on button "+ Add Request" at bounding box center [867, 108] width 65 height 17
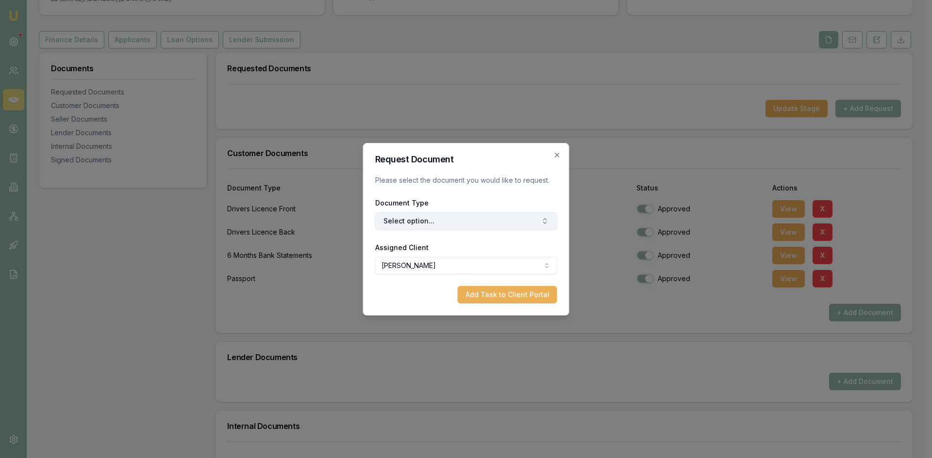
click at [476, 229] on button "Select option..." at bounding box center [466, 221] width 182 height 17
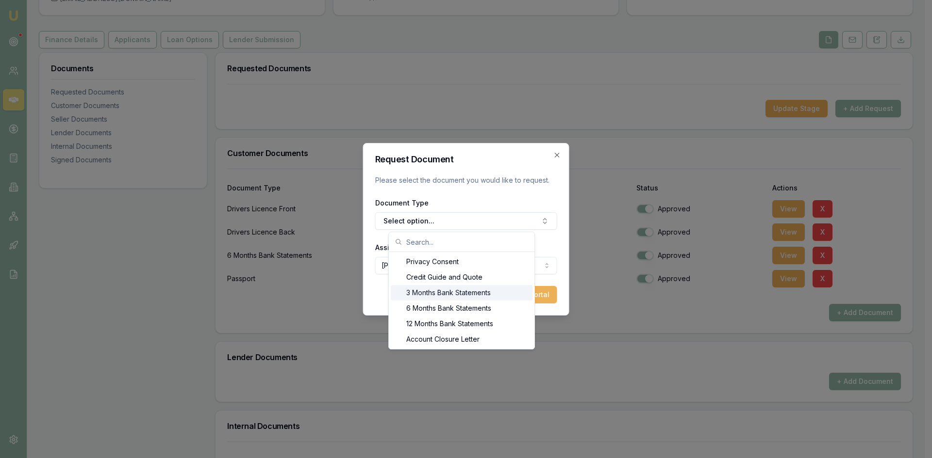
click at [424, 296] on div "3 Months Bank Statements" at bounding box center [462, 293] width 142 height 16
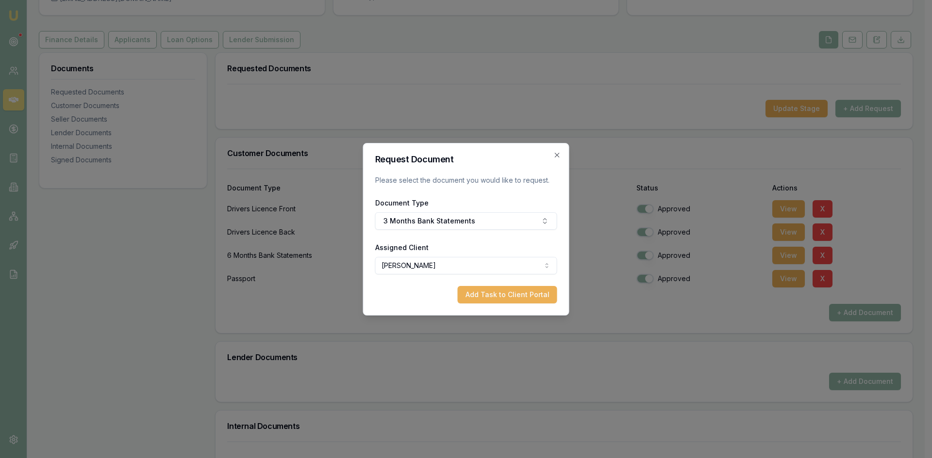
click at [425, 264] on body "Emu Broker Deals View D-WATQSBCIUK [PERSON_NAME] Toggle Menu Customer [PERSON_N…" at bounding box center [462, 132] width 924 height 458
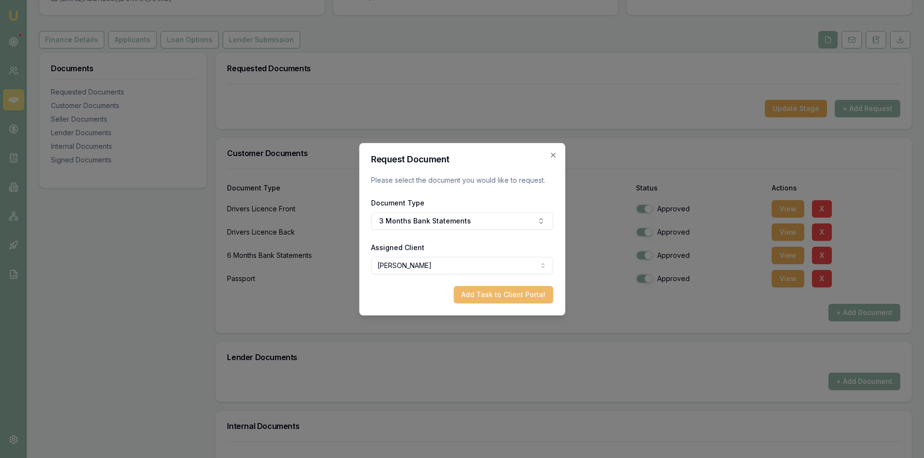
click at [489, 288] on button "Add Task to Client Portal" at bounding box center [503, 294] width 99 height 17
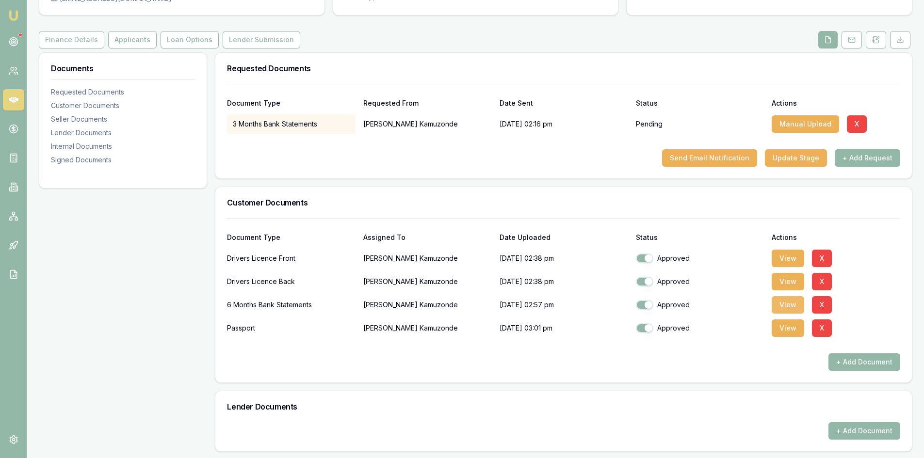
click at [792, 309] on button "View" at bounding box center [788, 304] width 33 height 17
